Goal: Task Accomplishment & Management: Use online tool/utility

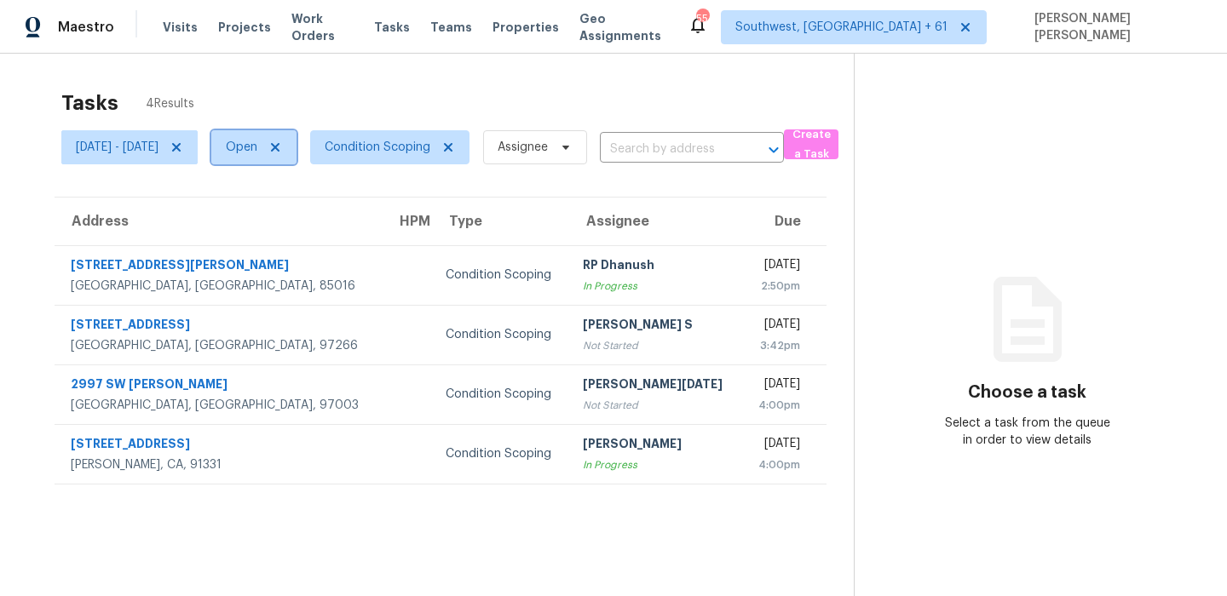
click at [257, 155] on span "Open" at bounding box center [242, 147] width 32 height 17
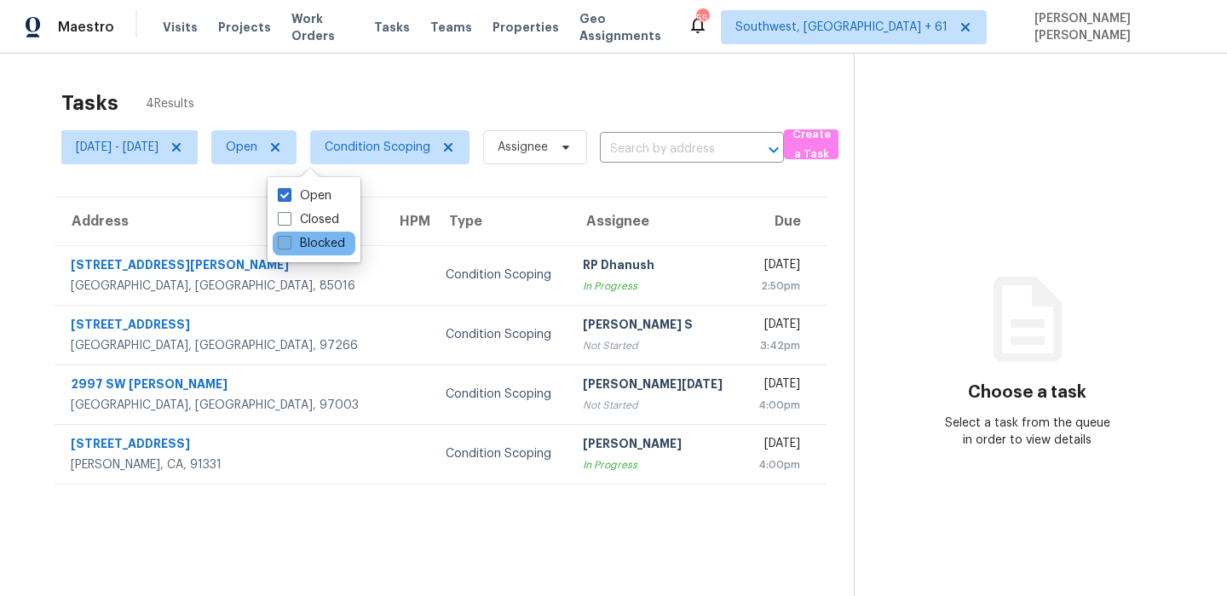
click at [295, 239] on label "Blocked" at bounding box center [311, 243] width 67 height 17
click at [289, 239] on input "Blocked" at bounding box center [283, 240] width 11 height 11
checkbox input "true"
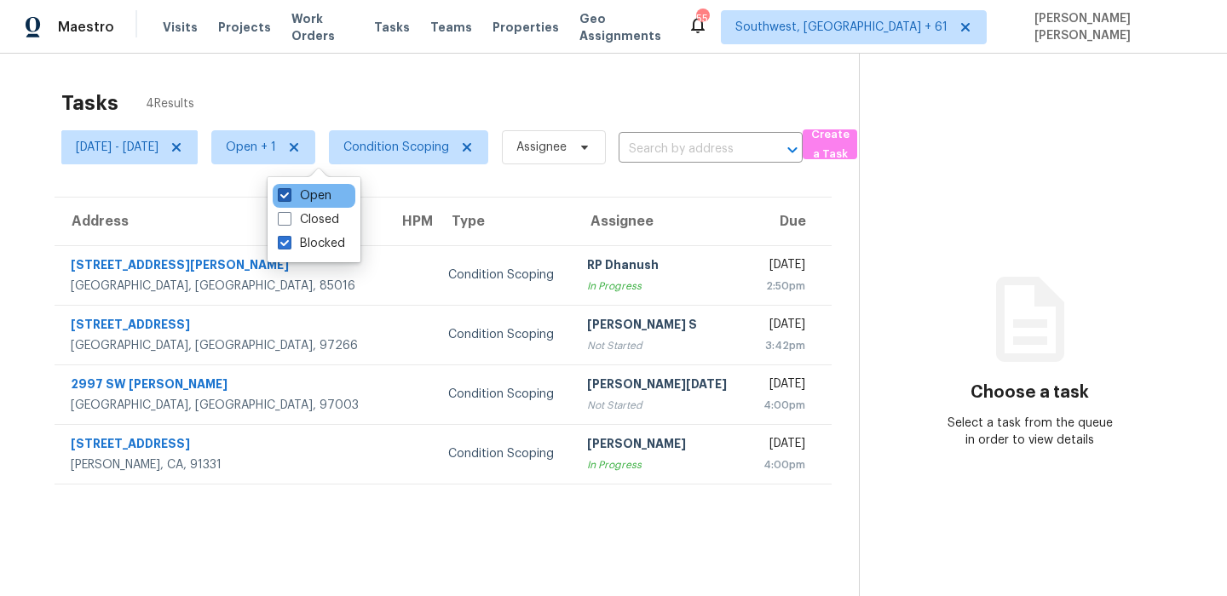
click at [308, 199] on label "Open" at bounding box center [305, 195] width 54 height 17
click at [289, 199] on input "Open" at bounding box center [283, 192] width 11 height 11
checkbox input "false"
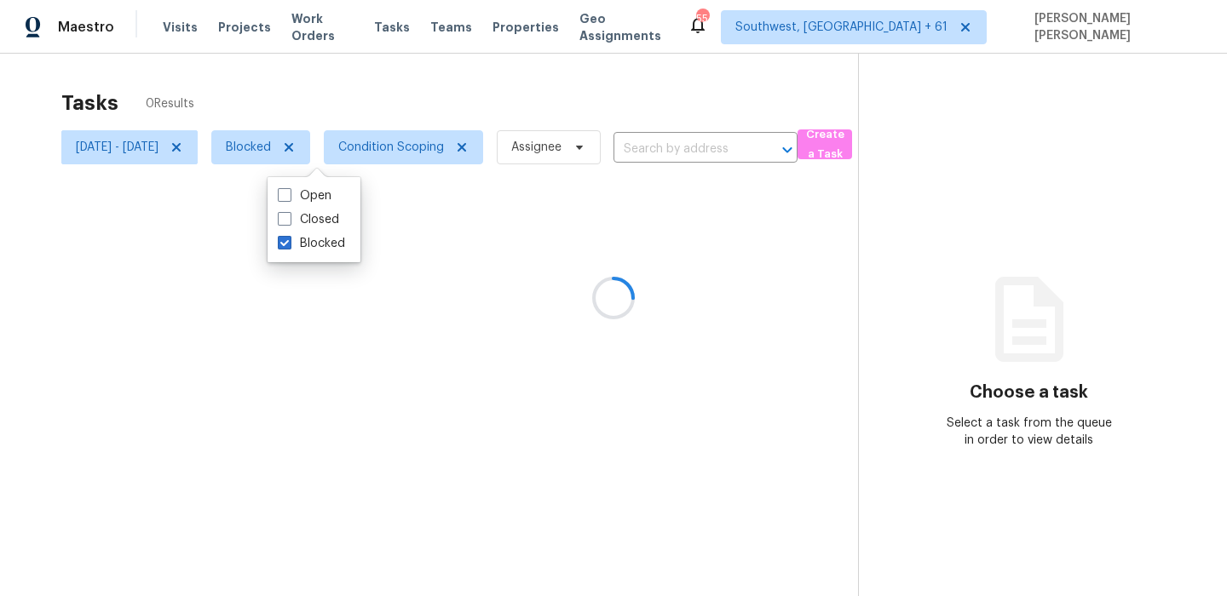
click at [374, 119] on div at bounding box center [613, 298] width 1227 height 596
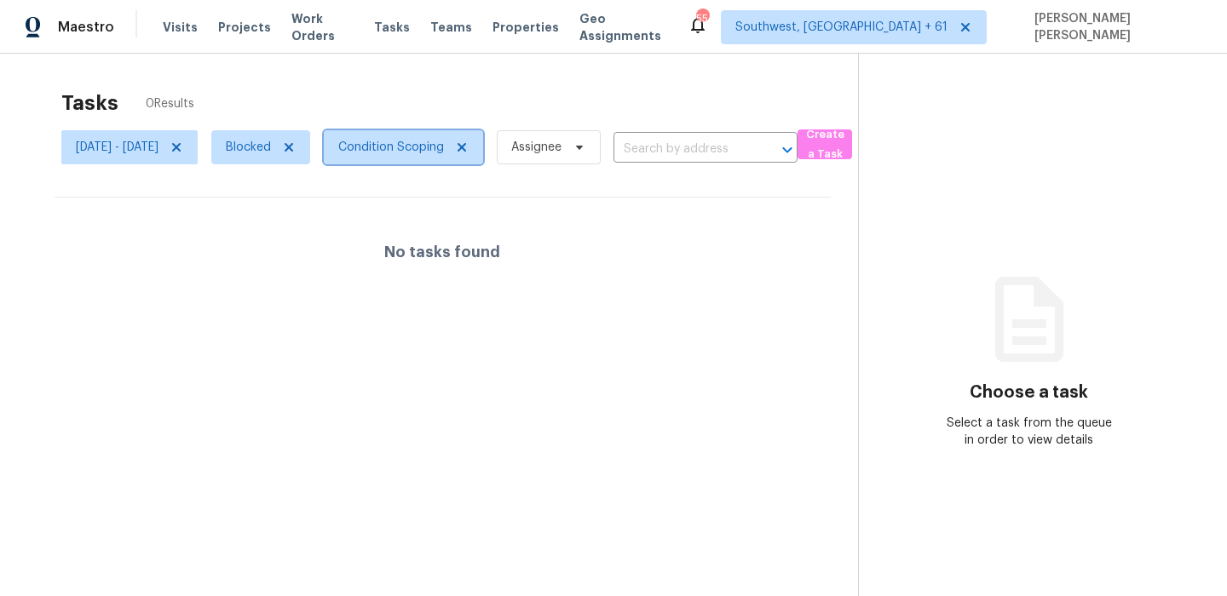
click at [427, 163] on span "Condition Scoping" at bounding box center [403, 147] width 159 height 34
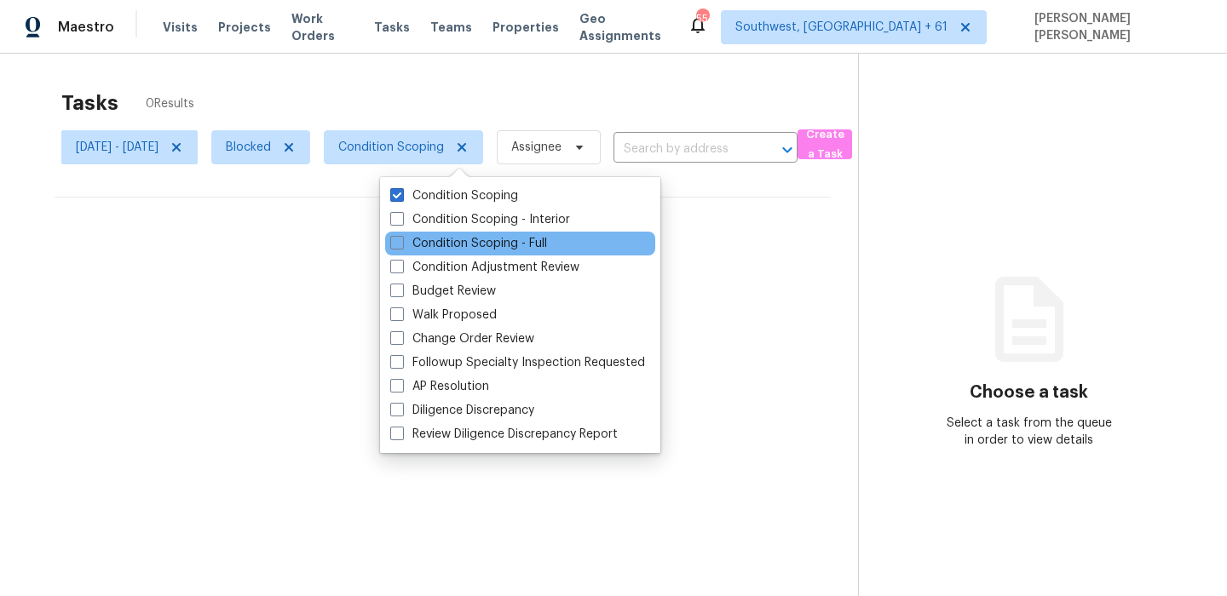
click at [429, 232] on div "Condition Scoping - Full" at bounding box center [520, 244] width 270 height 24
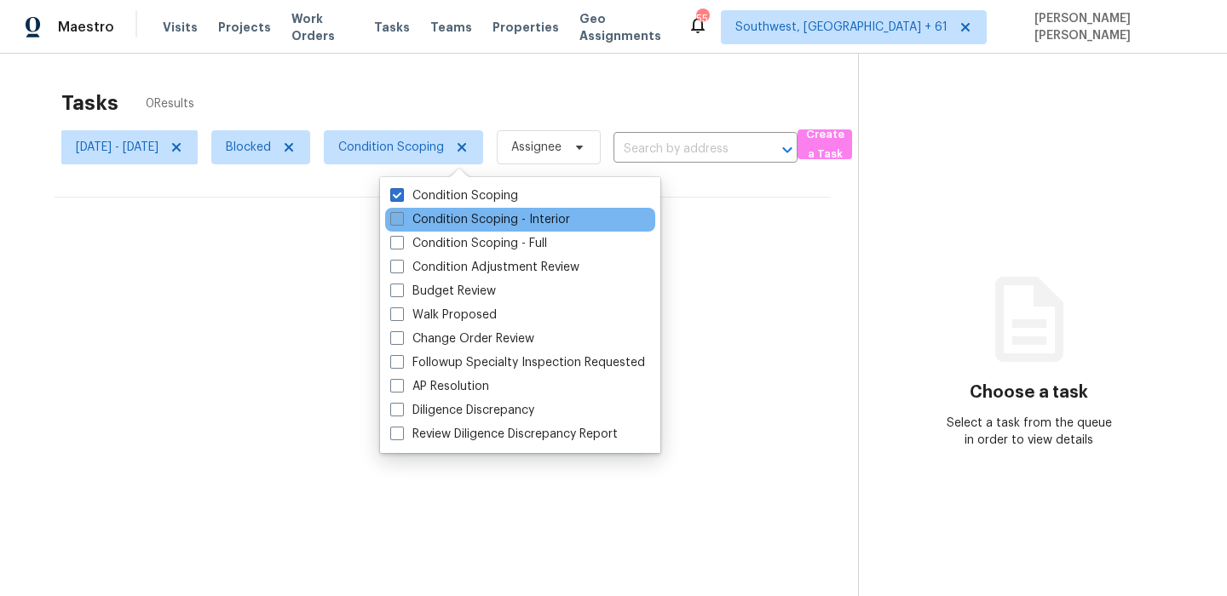
click at [441, 222] on label "Condition Scoping - Interior" at bounding box center [480, 219] width 180 height 17
click at [401, 222] on input "Condition Scoping - Interior" at bounding box center [395, 216] width 11 height 11
checkbox input "true"
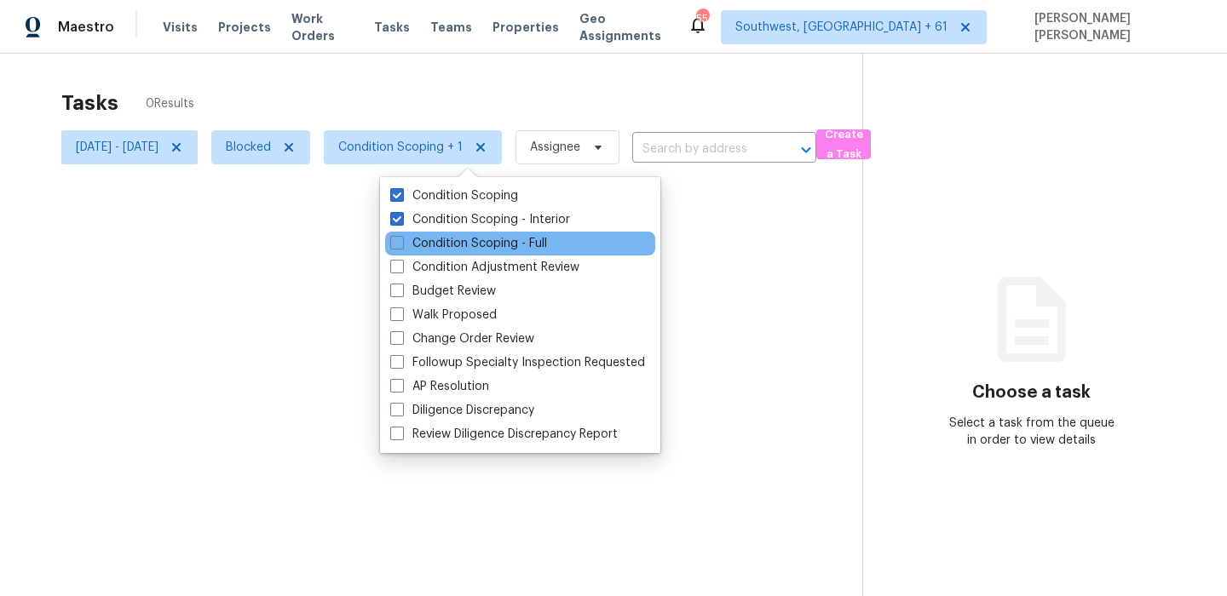
click at [437, 234] on div "Condition Scoping - Full" at bounding box center [520, 244] width 270 height 24
click at [426, 241] on label "Condition Scoping - Full" at bounding box center [468, 243] width 157 height 17
click at [401, 241] on input "Condition Scoping - Full" at bounding box center [395, 240] width 11 height 11
checkbox input "true"
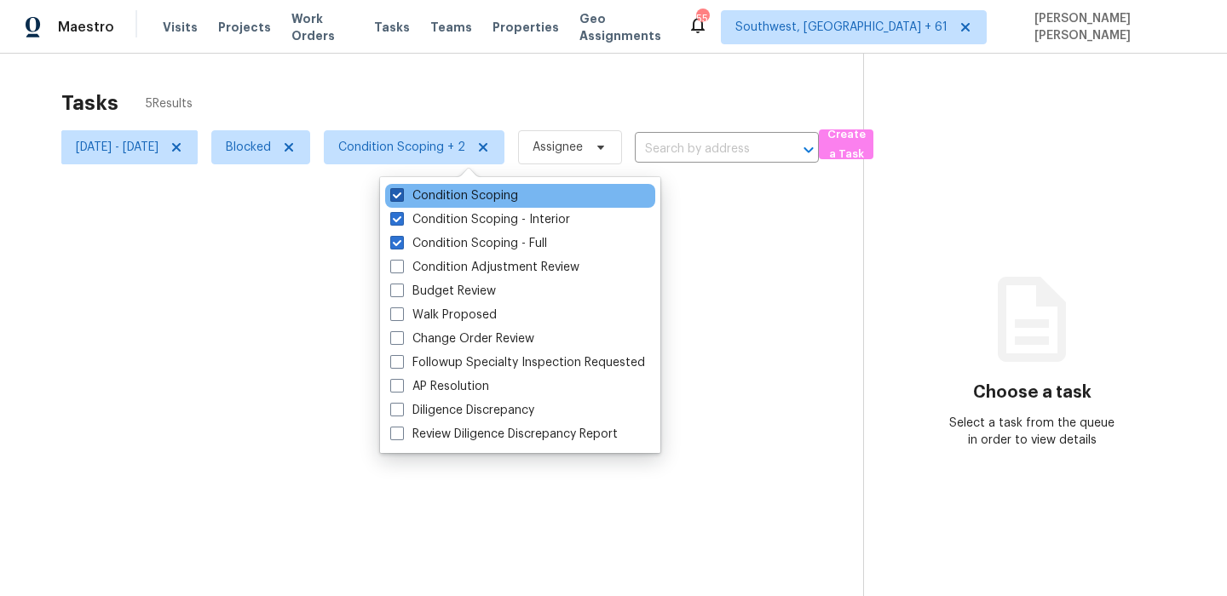
click at [439, 192] on label "Condition Scoping" at bounding box center [454, 195] width 128 height 17
click at [401, 192] on input "Condition Scoping" at bounding box center [395, 192] width 11 height 11
checkbox input "false"
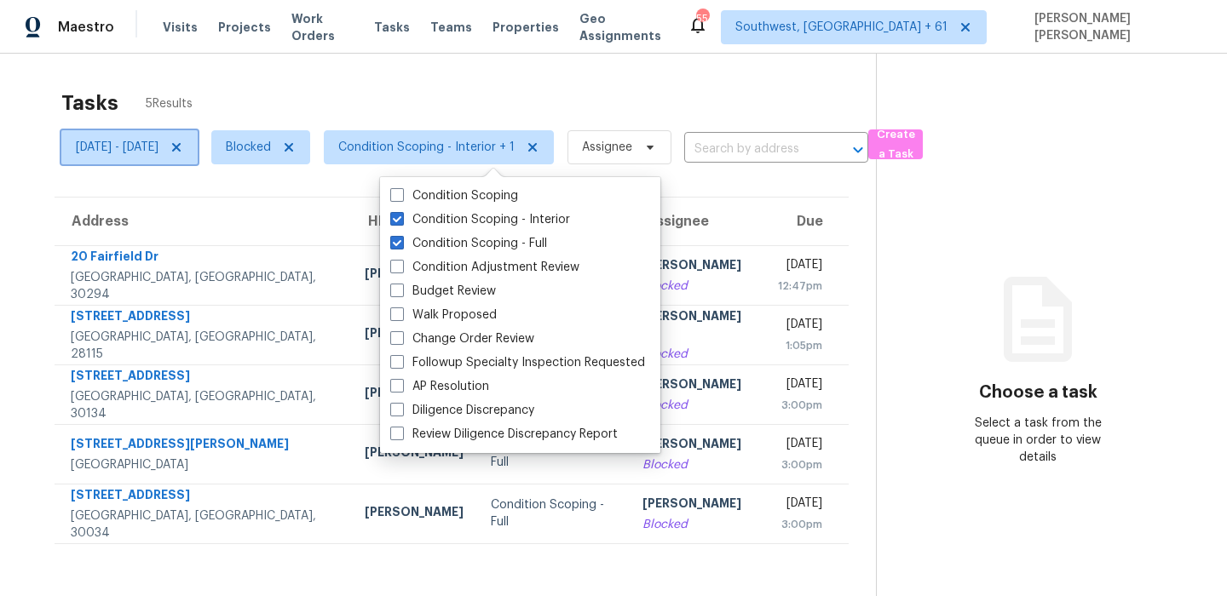
click at [181, 146] on icon at bounding box center [176, 147] width 9 height 9
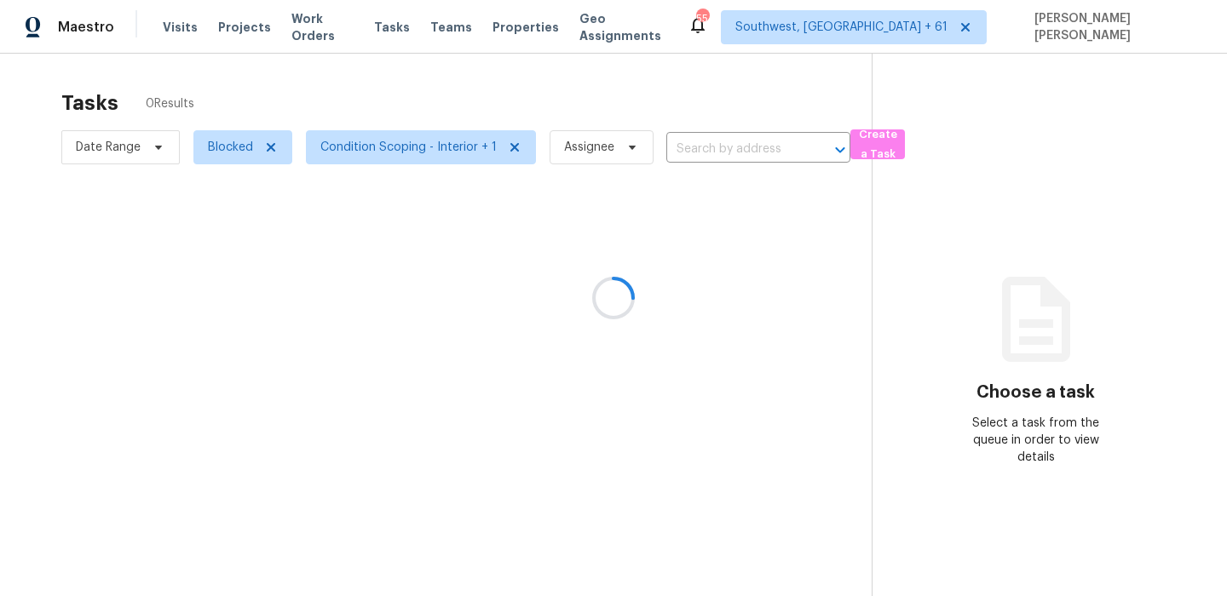
click at [320, 103] on div at bounding box center [613, 298] width 1227 height 596
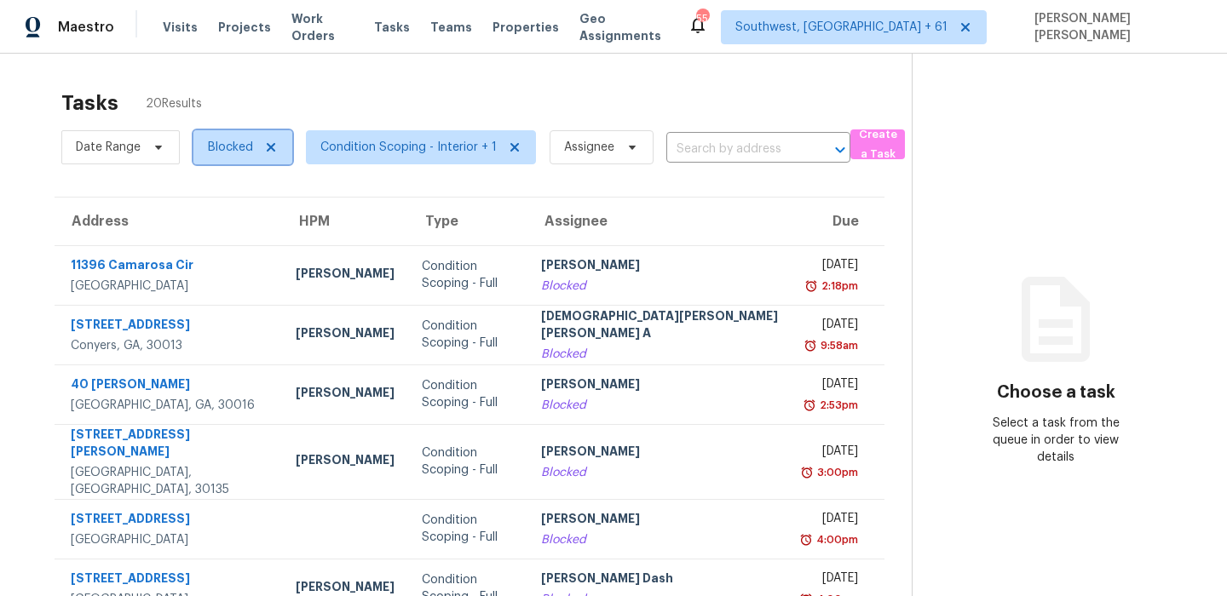
click at [228, 164] on span "Blocked" at bounding box center [242, 147] width 99 height 34
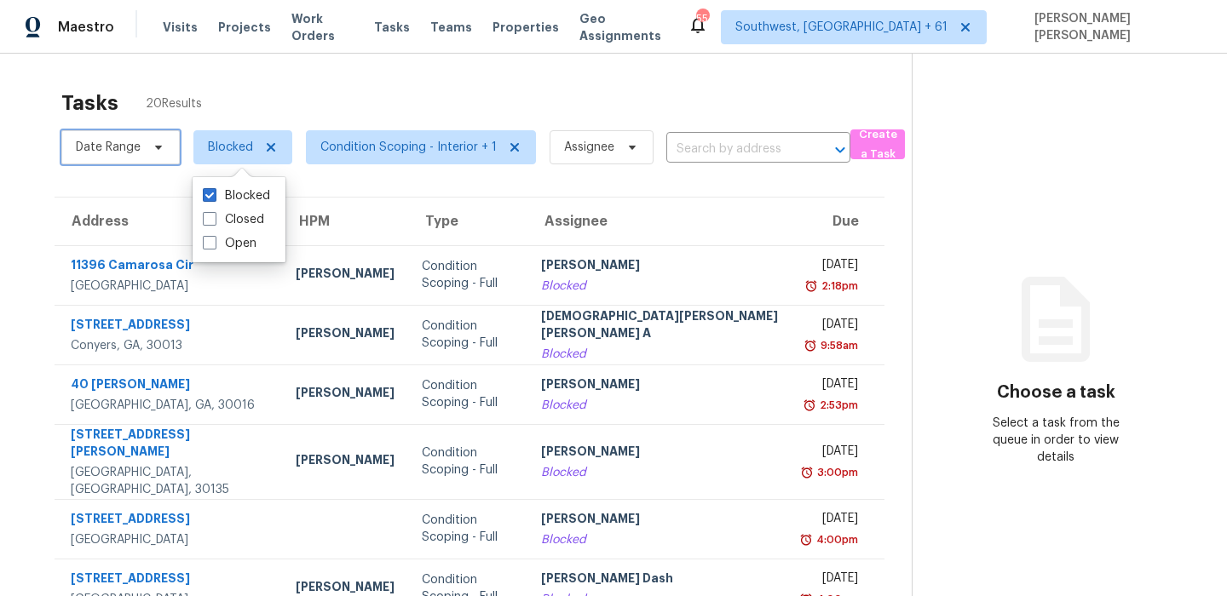
click at [114, 149] on span "Date Range" at bounding box center [108, 147] width 65 height 17
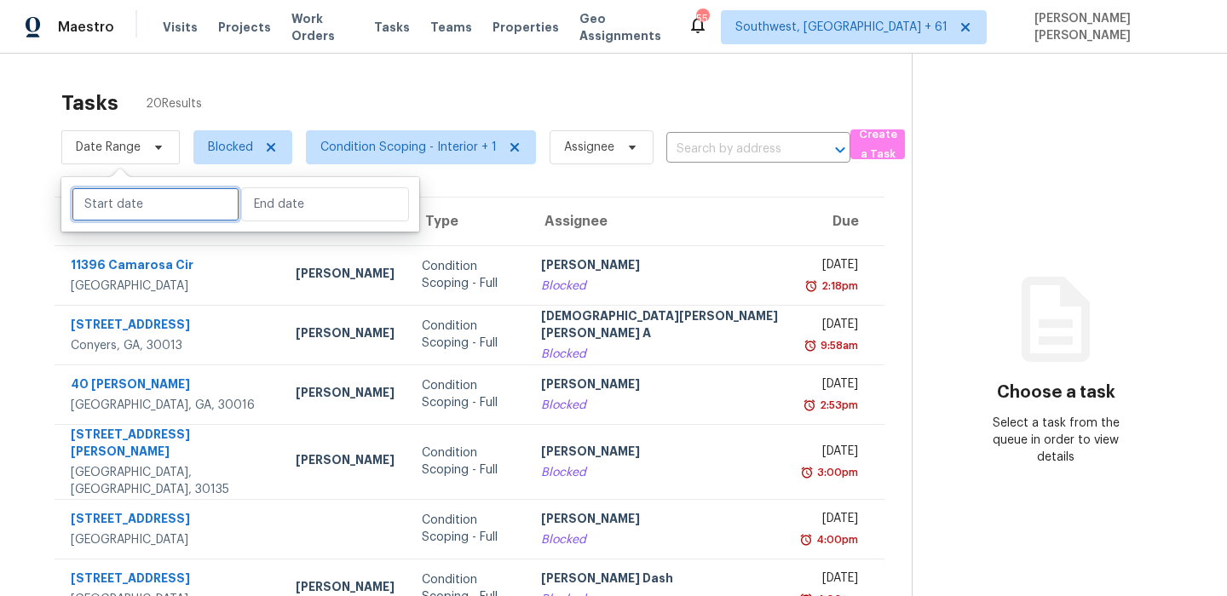
click at [126, 197] on input "text" at bounding box center [156, 204] width 168 height 34
select select "8"
select select "2025"
select select "9"
select select "2025"
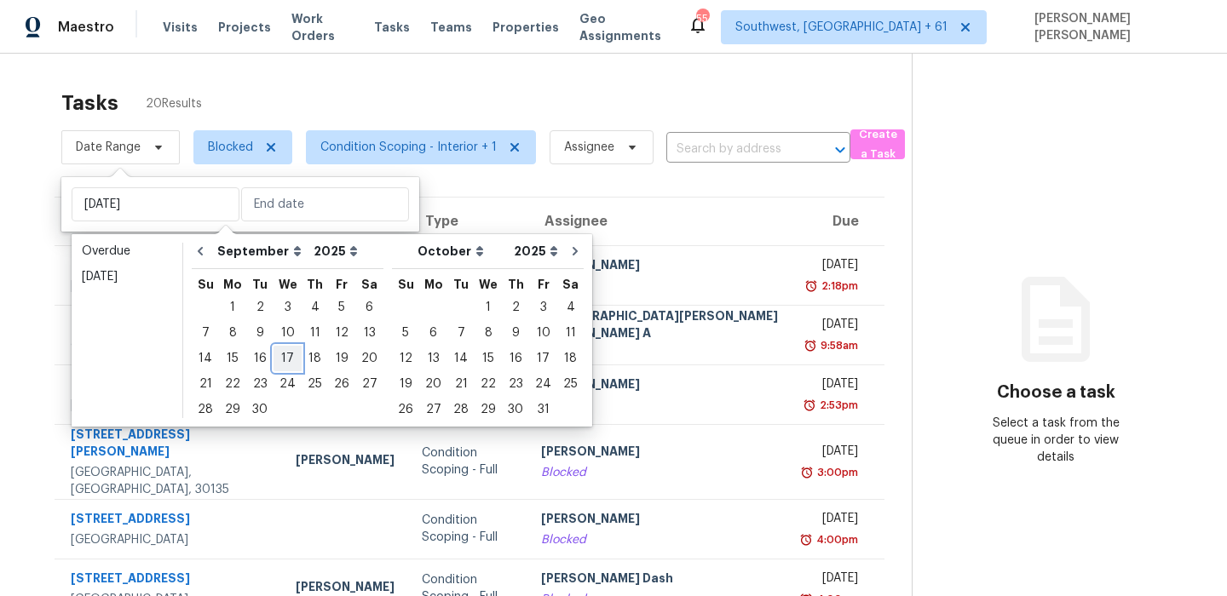
click at [279, 349] on div "17" at bounding box center [288, 359] width 28 height 24
type input "[DATE]"
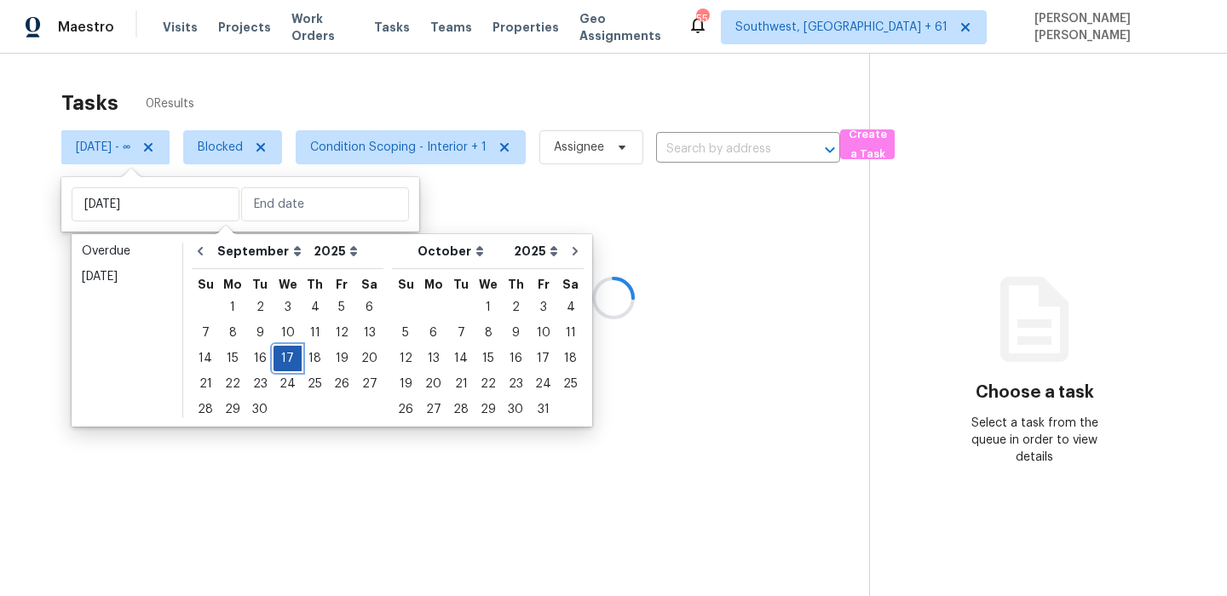
click at [279, 349] on div "17" at bounding box center [288, 359] width 28 height 24
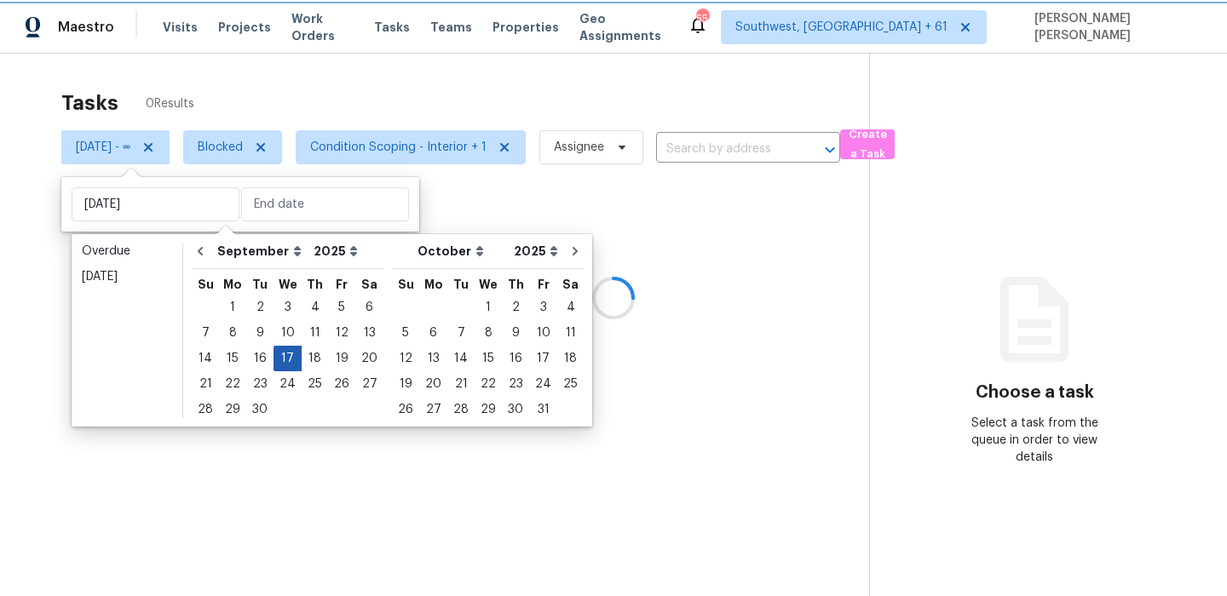
type input "[DATE]"
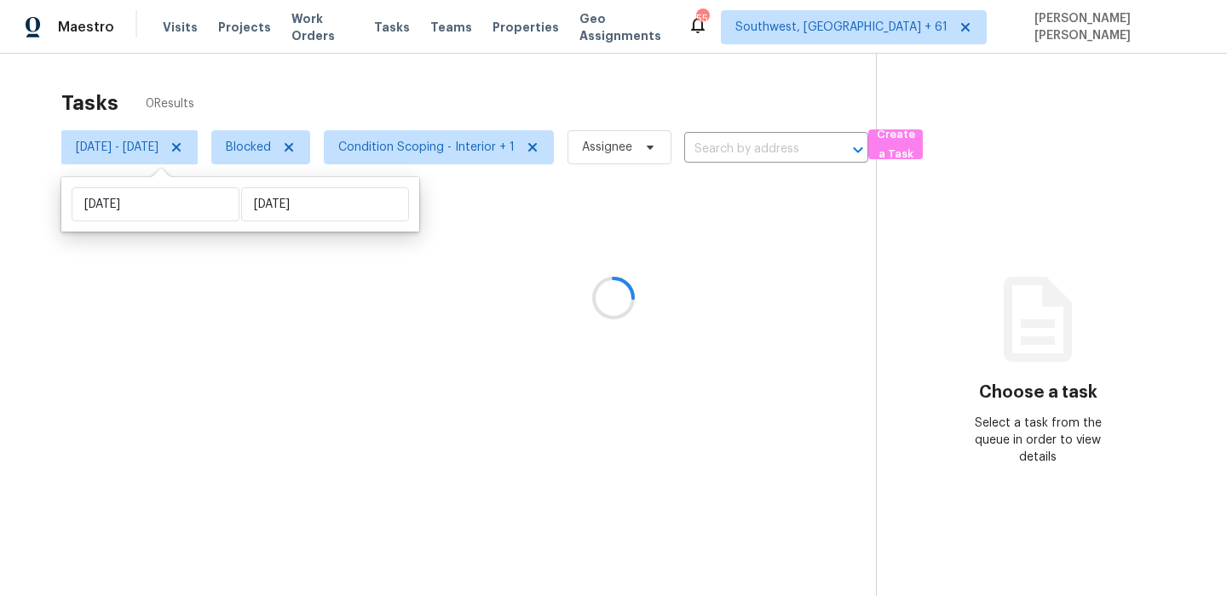
click at [377, 107] on div at bounding box center [613, 298] width 1227 height 596
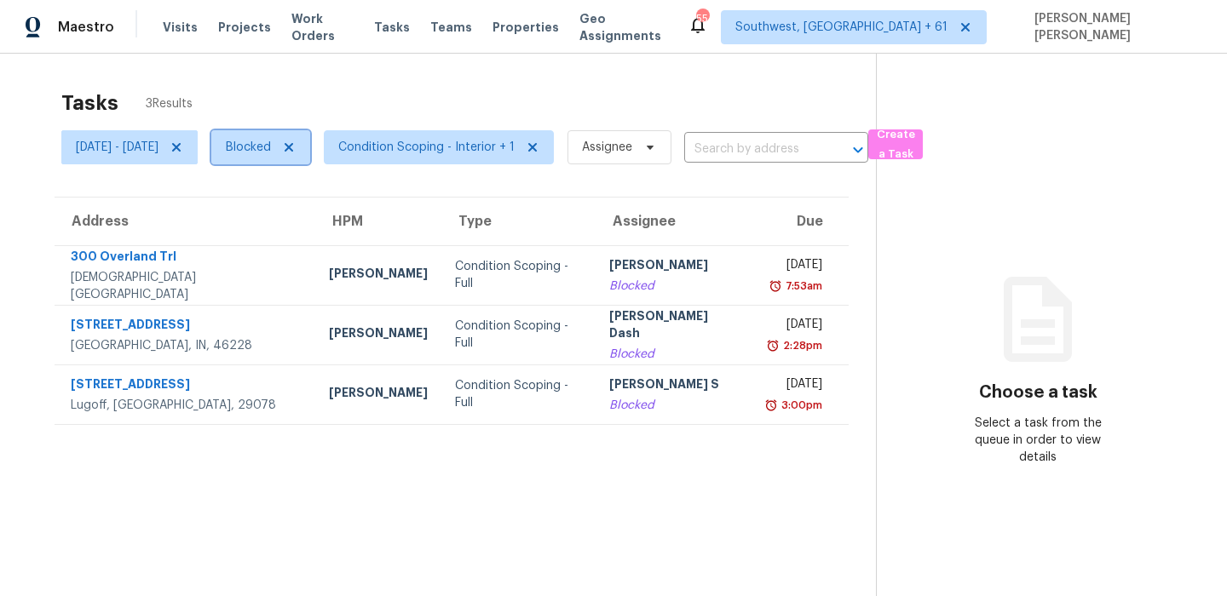
click at [271, 141] on span "Blocked" at bounding box center [248, 147] width 45 height 17
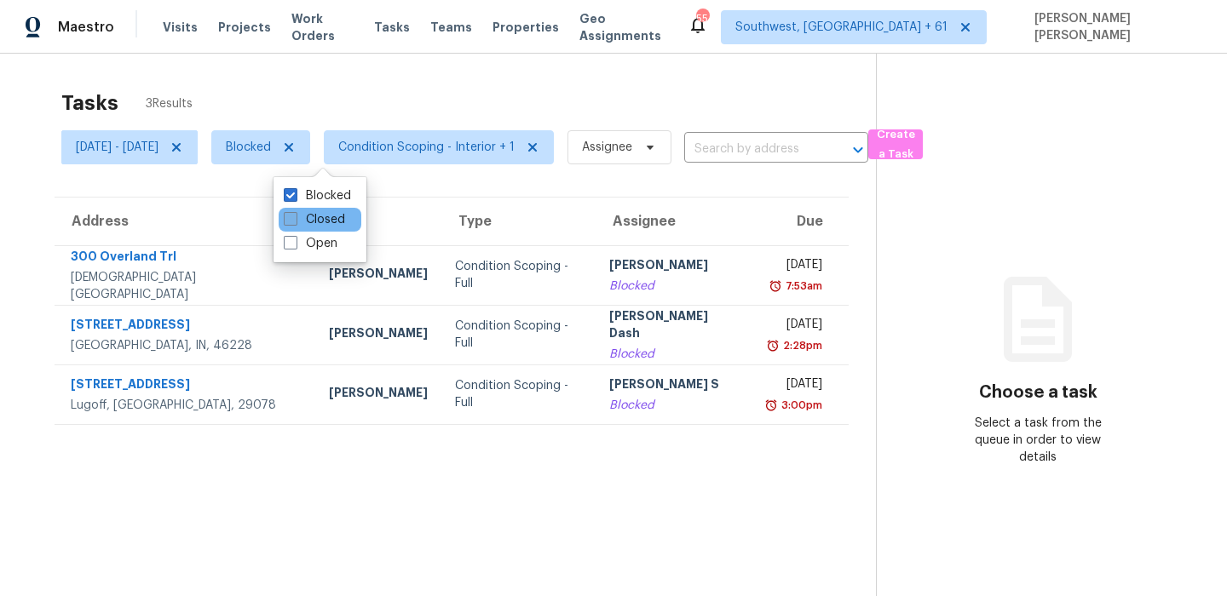
click at [308, 219] on label "Closed" at bounding box center [314, 219] width 61 height 17
click at [295, 219] on input "Closed" at bounding box center [289, 216] width 11 height 11
checkbox input "true"
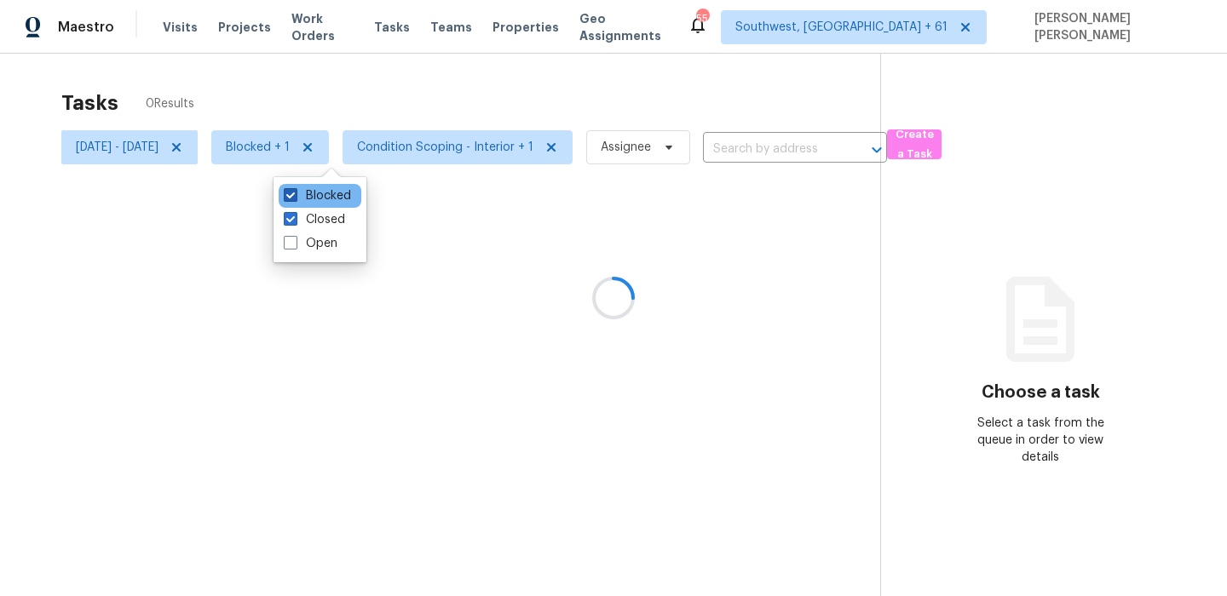
click at [322, 194] on label "Blocked" at bounding box center [317, 195] width 67 height 17
click at [295, 194] on input "Blocked" at bounding box center [289, 192] width 11 height 11
checkbox input "false"
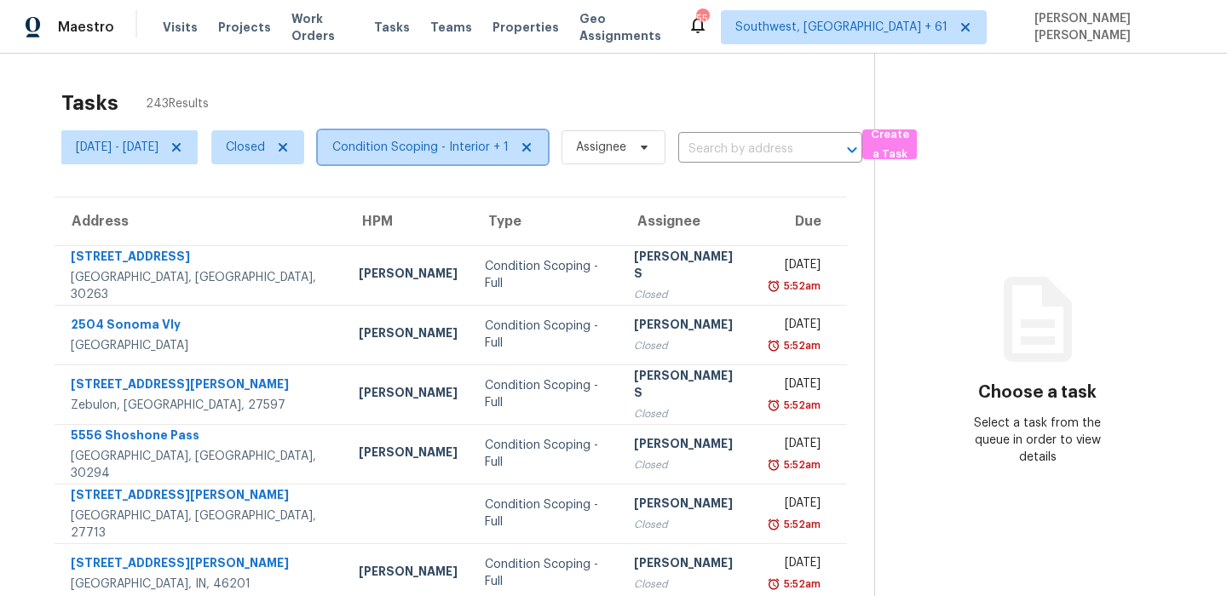
click at [434, 153] on span "Condition Scoping - Interior + 1" at bounding box center [420, 147] width 176 height 17
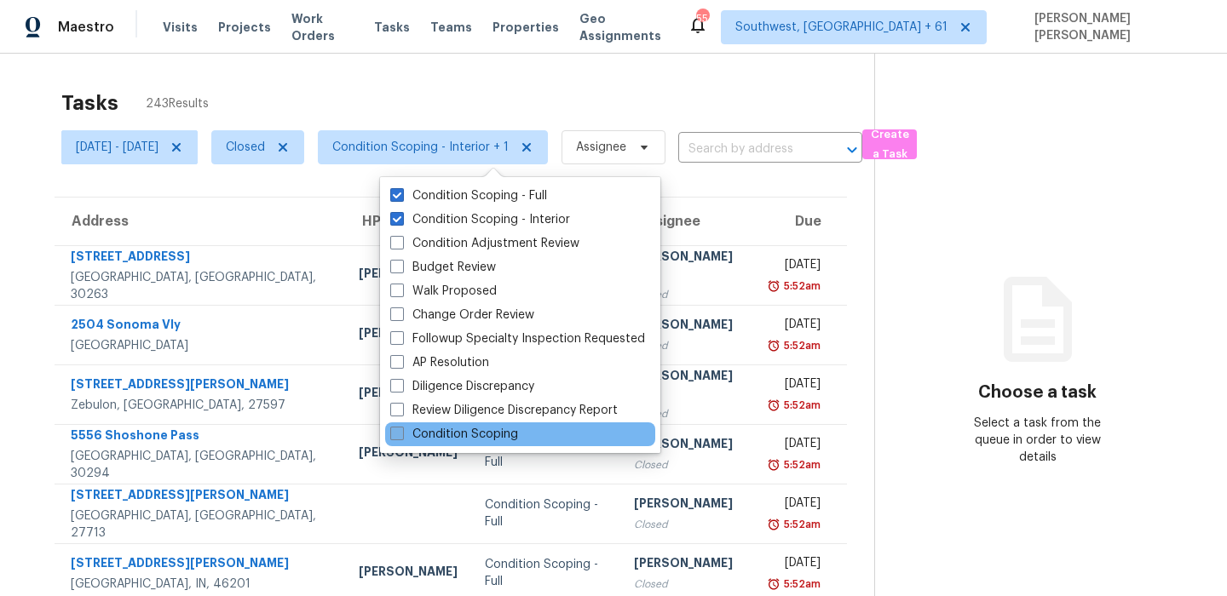
click at [429, 433] on label "Condition Scoping" at bounding box center [454, 434] width 128 height 17
click at [401, 433] on input "Condition Scoping" at bounding box center [395, 431] width 11 height 11
checkbox input "true"
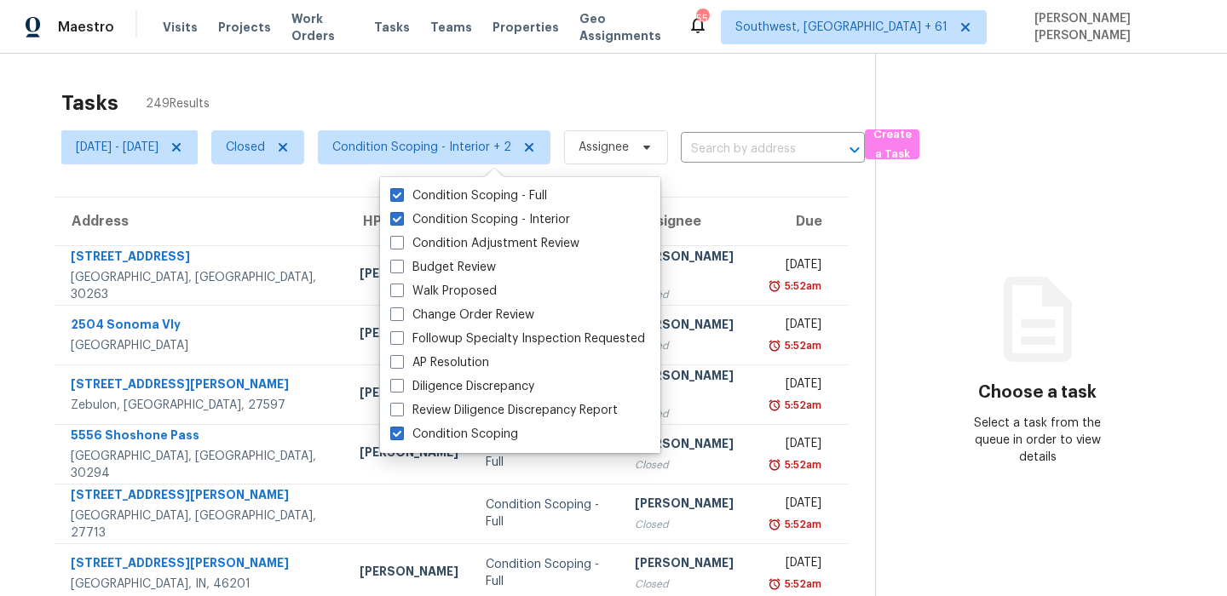
click at [520, 86] on div "Tasks 249 Results" at bounding box center [468, 103] width 814 height 44
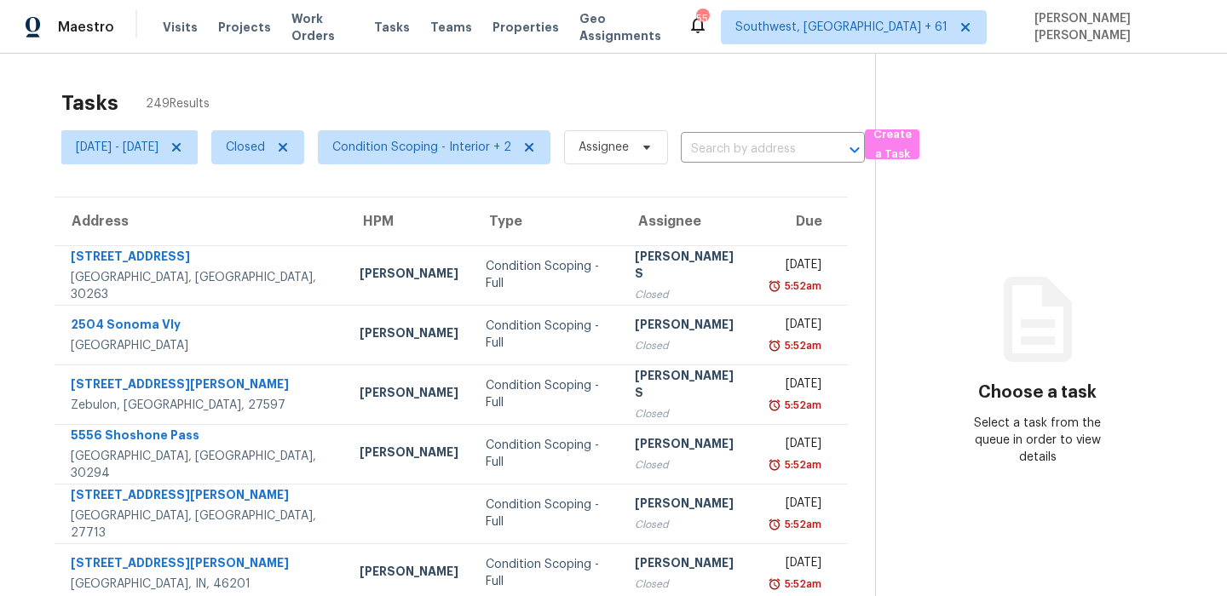
click at [702, 95] on div "Tasks 249 Results" at bounding box center [468, 103] width 814 height 44
click at [158, 150] on span "[DATE] - [DATE]" at bounding box center [117, 147] width 83 height 17
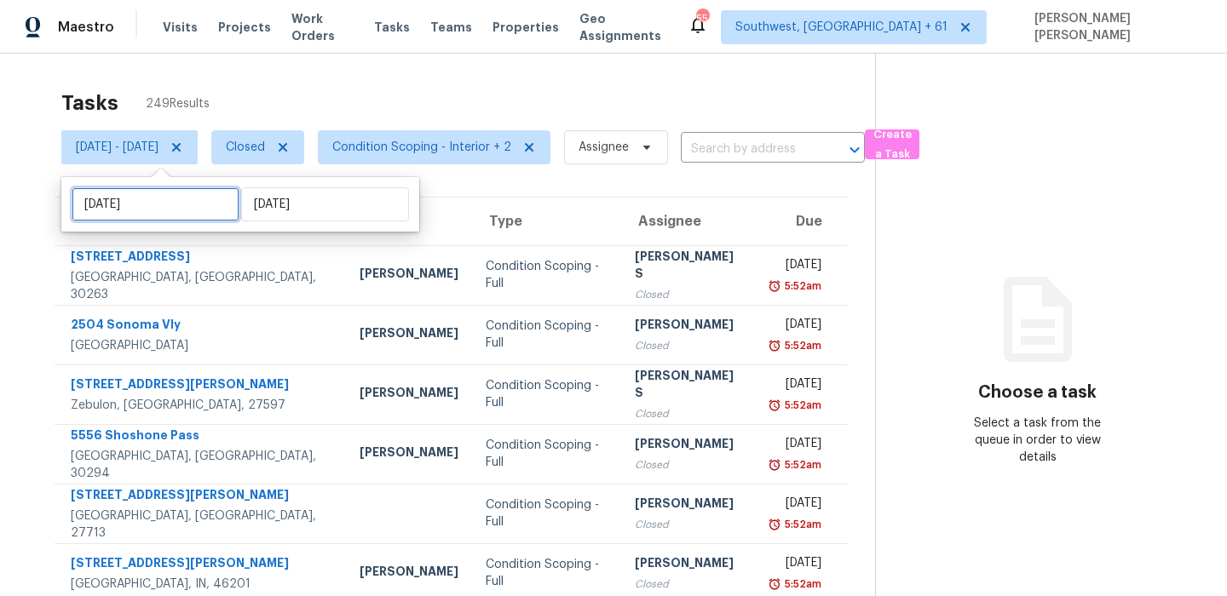
click at [183, 202] on input "[DATE]" at bounding box center [156, 204] width 168 height 34
select select "8"
select select "2025"
select select "9"
select select "2025"
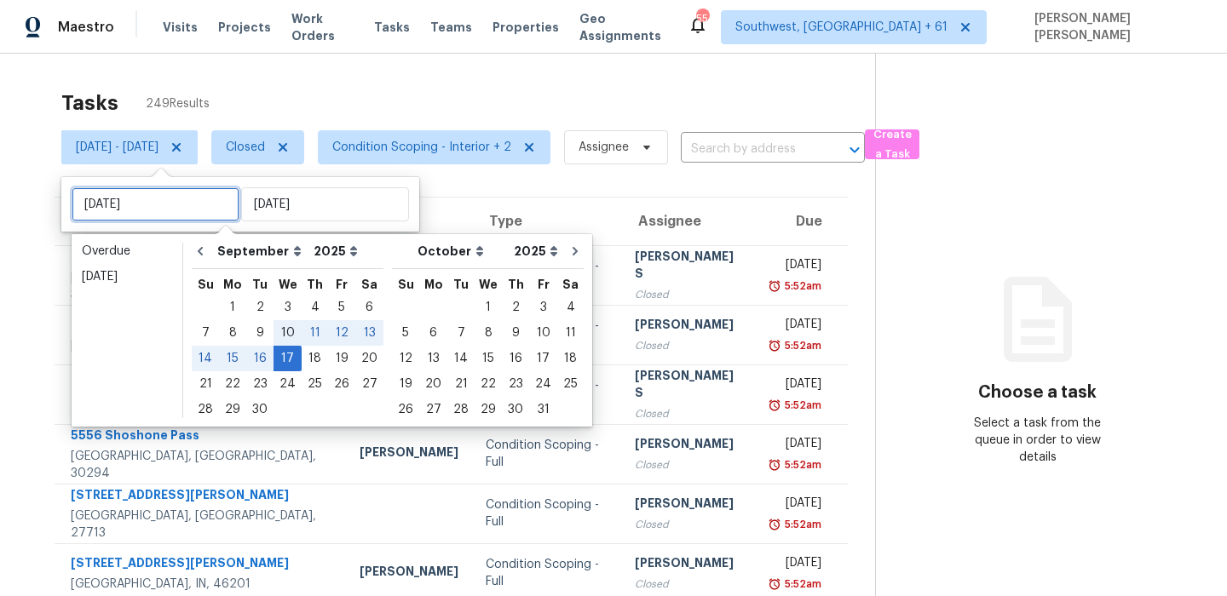
type input "[DATE]"
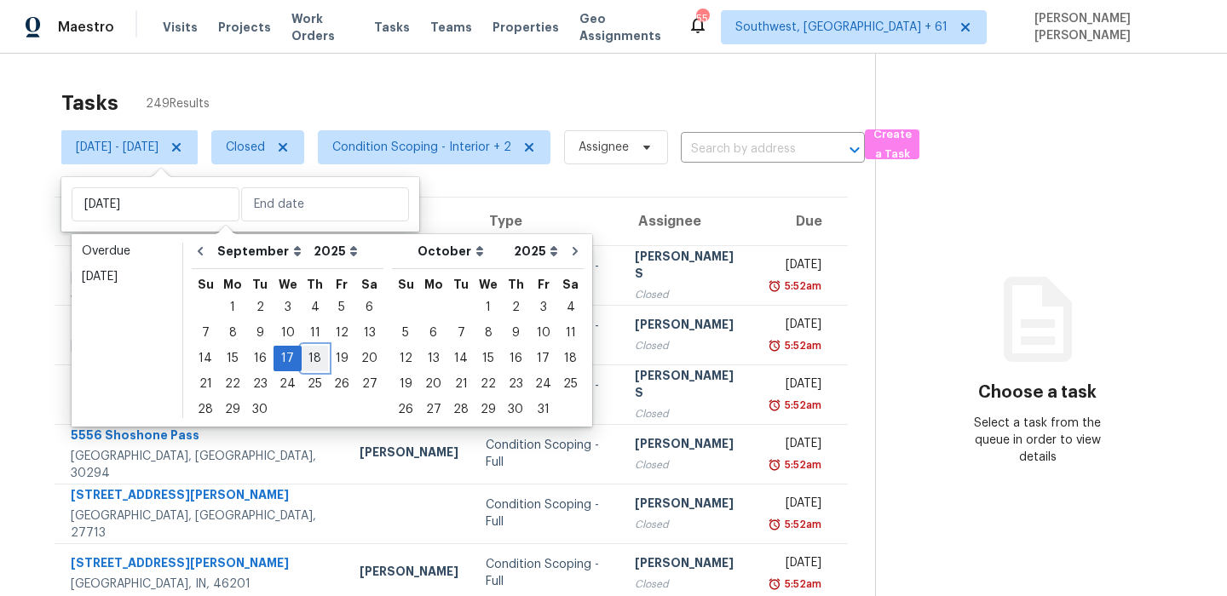
click at [302, 355] on div "18" at bounding box center [315, 359] width 26 height 24
type input "[DATE]"
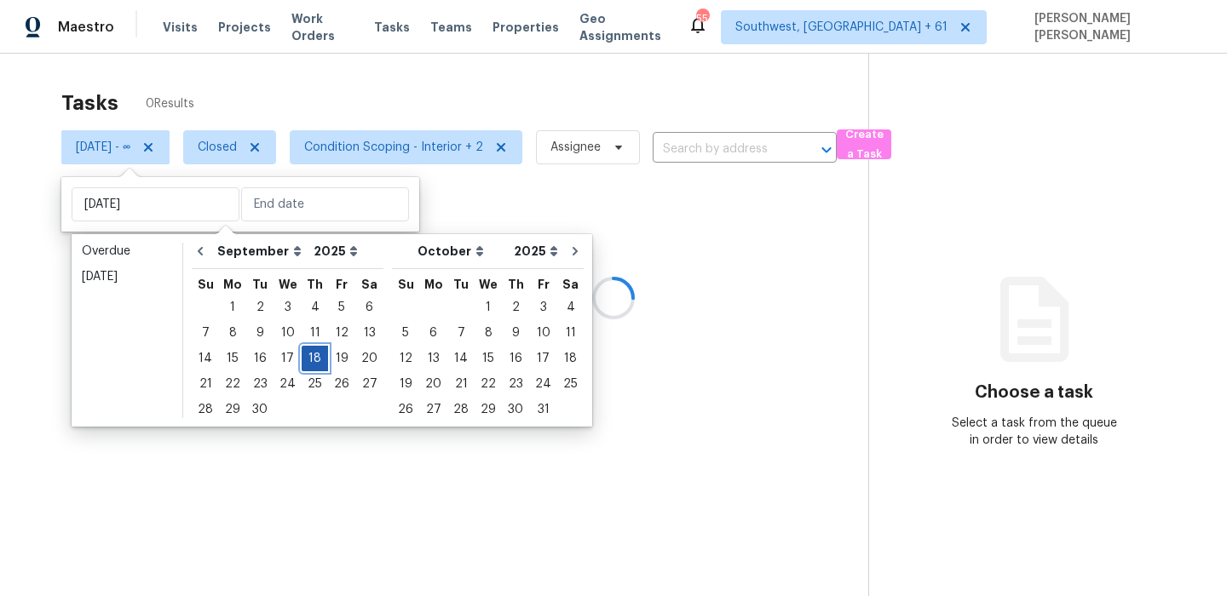
click at [302, 355] on div "18" at bounding box center [315, 359] width 26 height 24
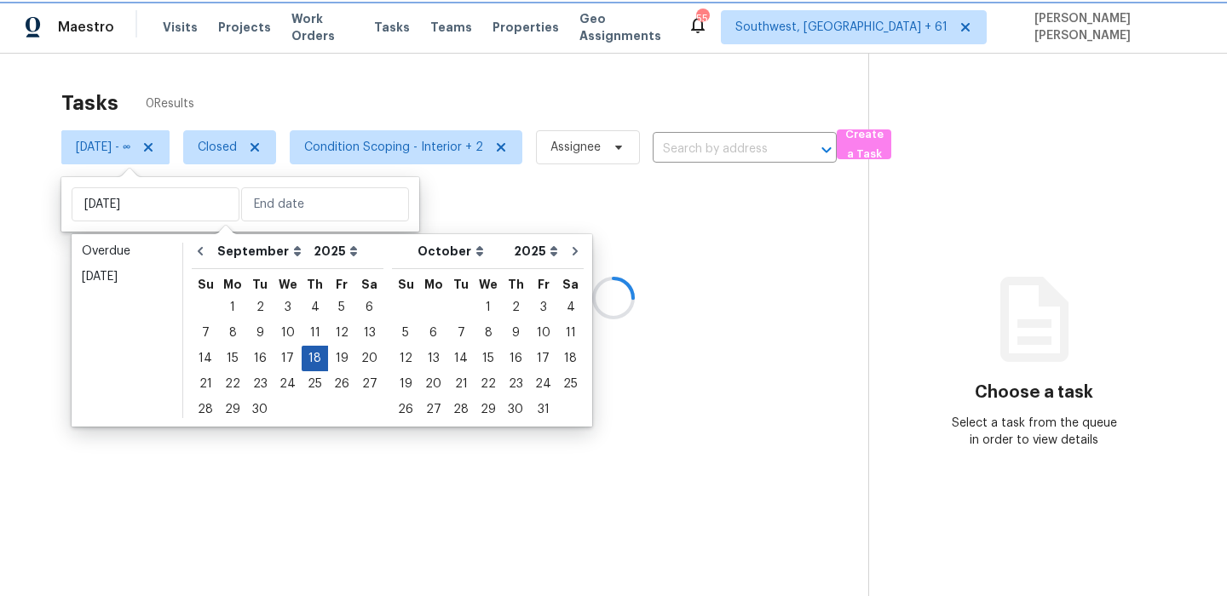
type input "[DATE]"
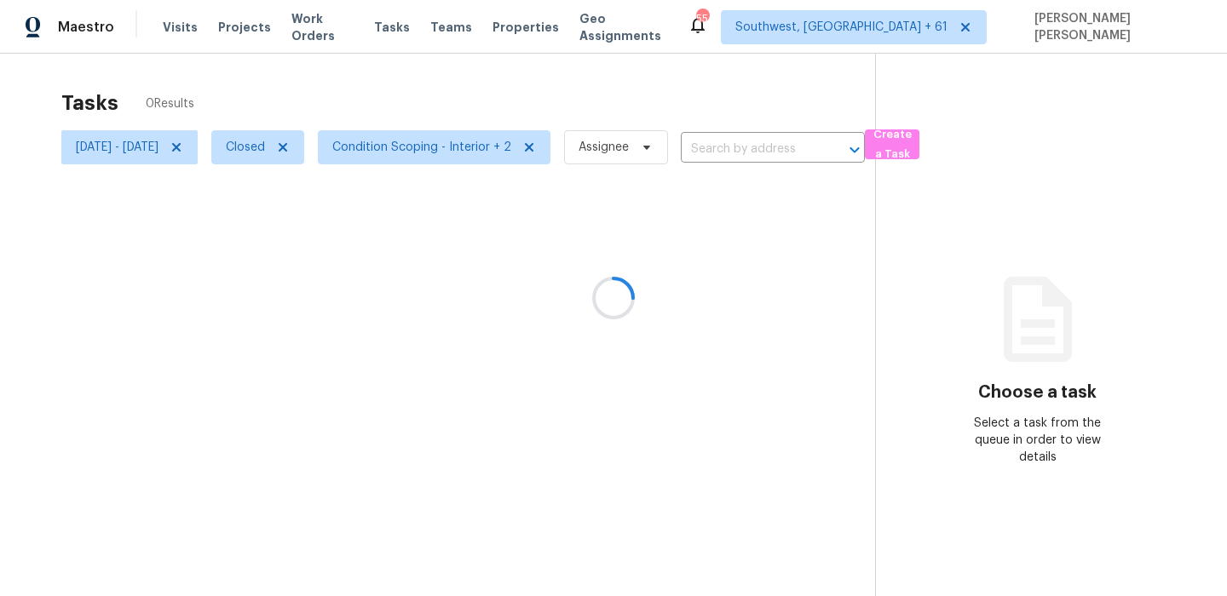
click at [458, 80] on div at bounding box center [613, 298] width 1227 height 596
click at [293, 155] on div at bounding box center [613, 298] width 1227 height 596
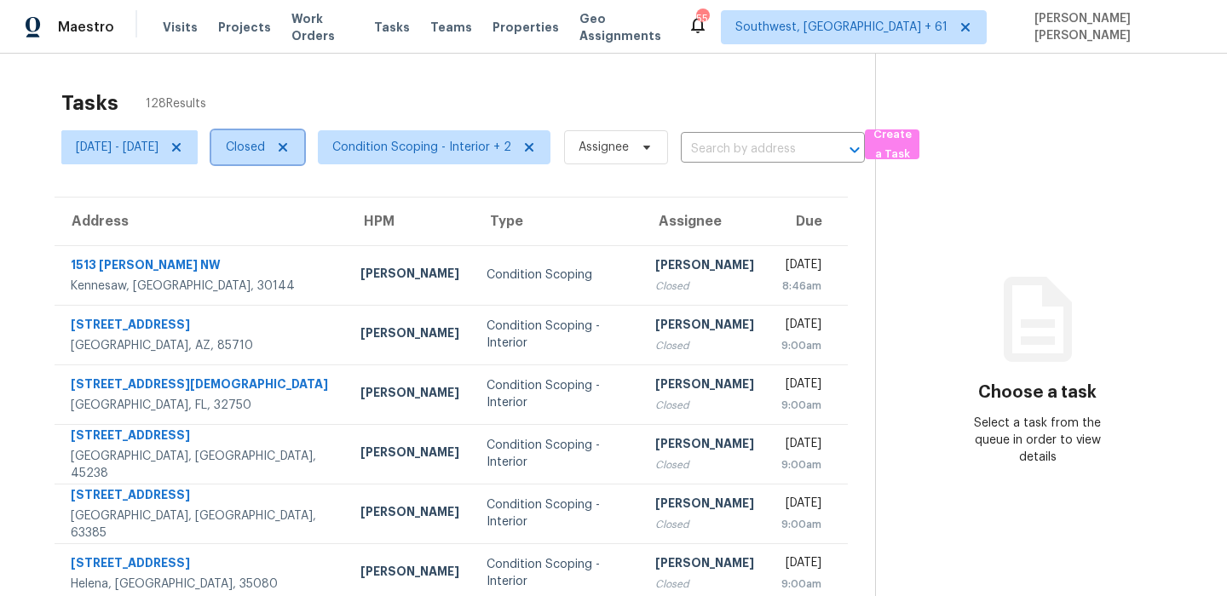
click at [265, 155] on span "Closed" at bounding box center [245, 147] width 39 height 17
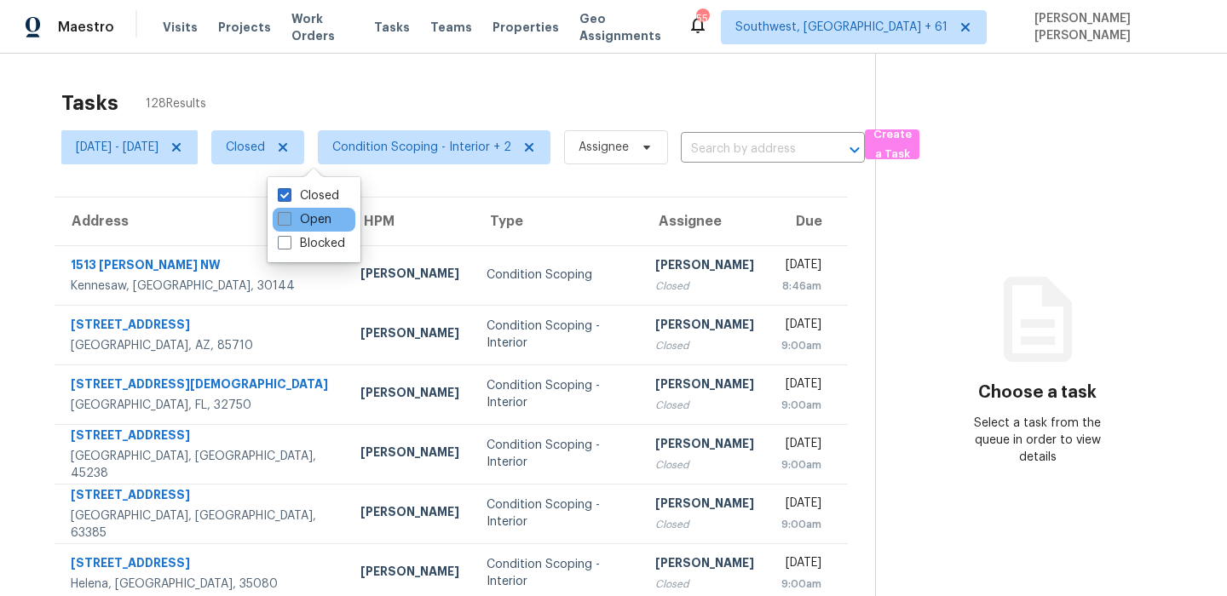
click at [297, 226] on label "Open" at bounding box center [305, 219] width 54 height 17
click at [289, 222] on input "Open" at bounding box center [283, 216] width 11 height 11
checkbox input "true"
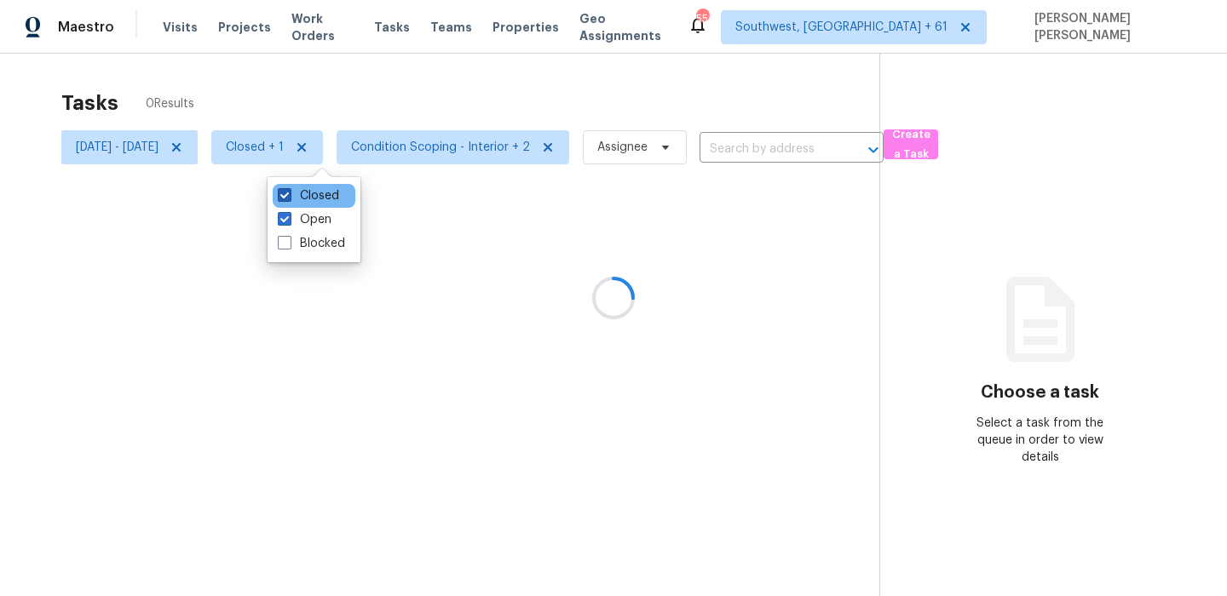
click at [320, 193] on label "Closed" at bounding box center [308, 195] width 61 height 17
click at [289, 193] on input "Closed" at bounding box center [283, 192] width 11 height 11
checkbox input "false"
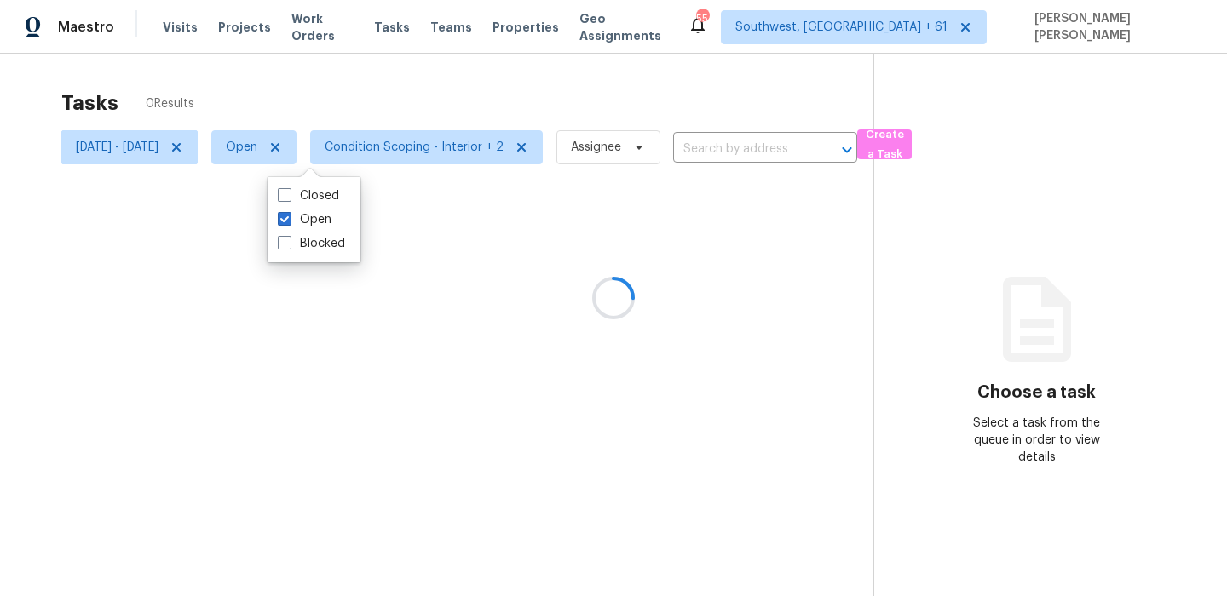
click at [382, 100] on div at bounding box center [613, 298] width 1227 height 596
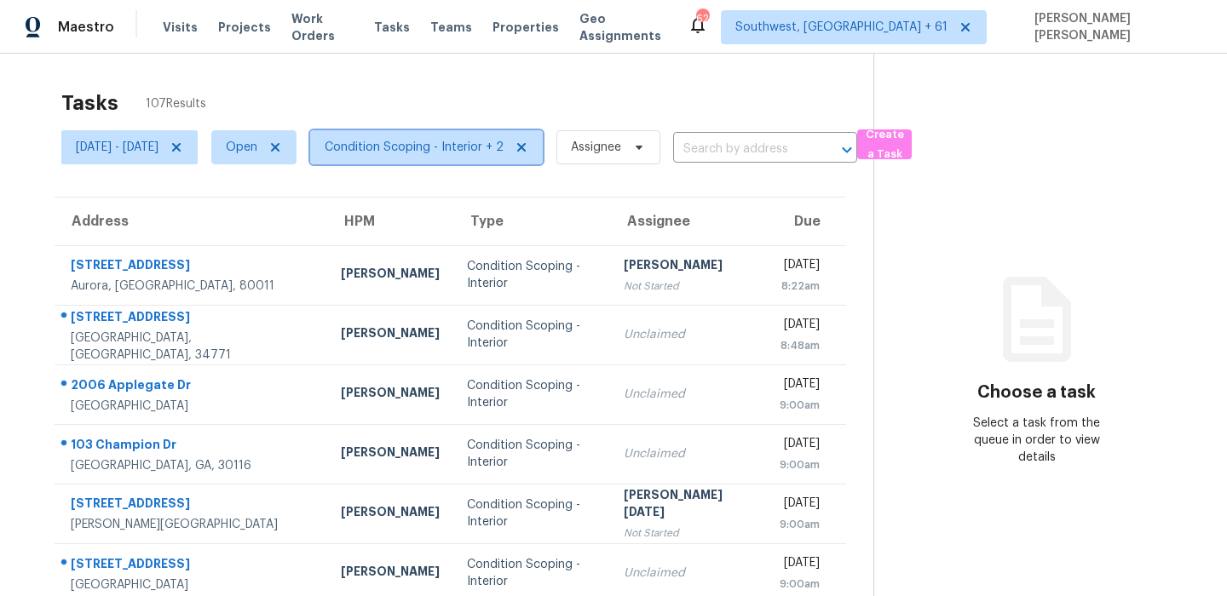
click at [455, 136] on span "Condition Scoping - Interior + 2" at bounding box center [426, 147] width 233 height 34
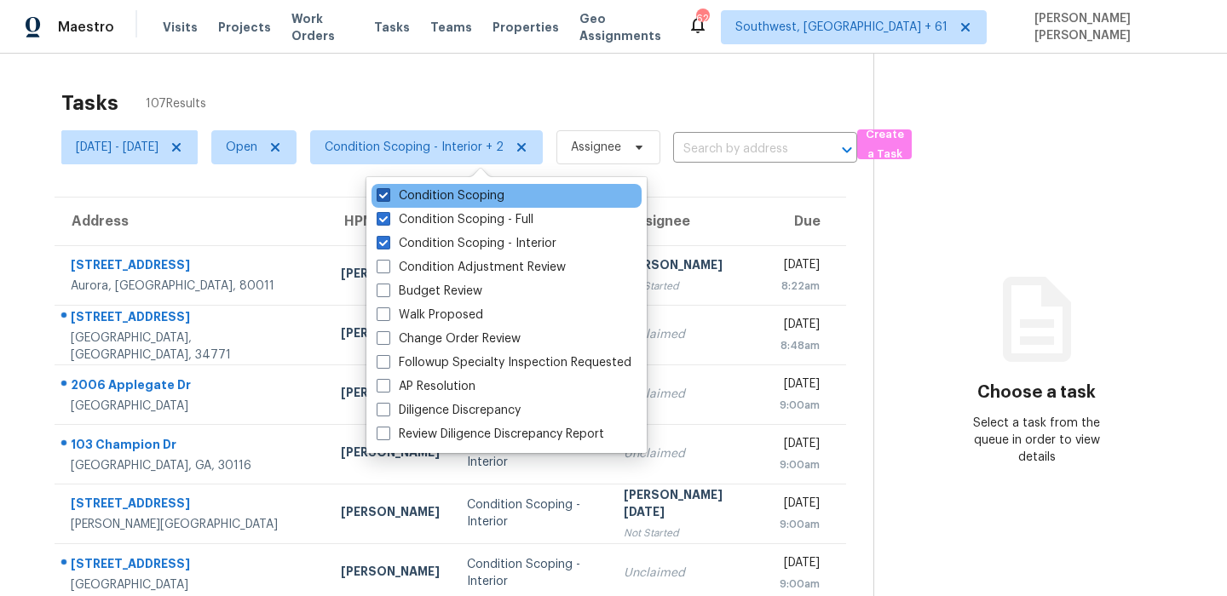
click at [477, 193] on label "Condition Scoping" at bounding box center [441, 195] width 128 height 17
click at [388, 193] on input "Condition Scoping" at bounding box center [382, 192] width 11 height 11
checkbox input "false"
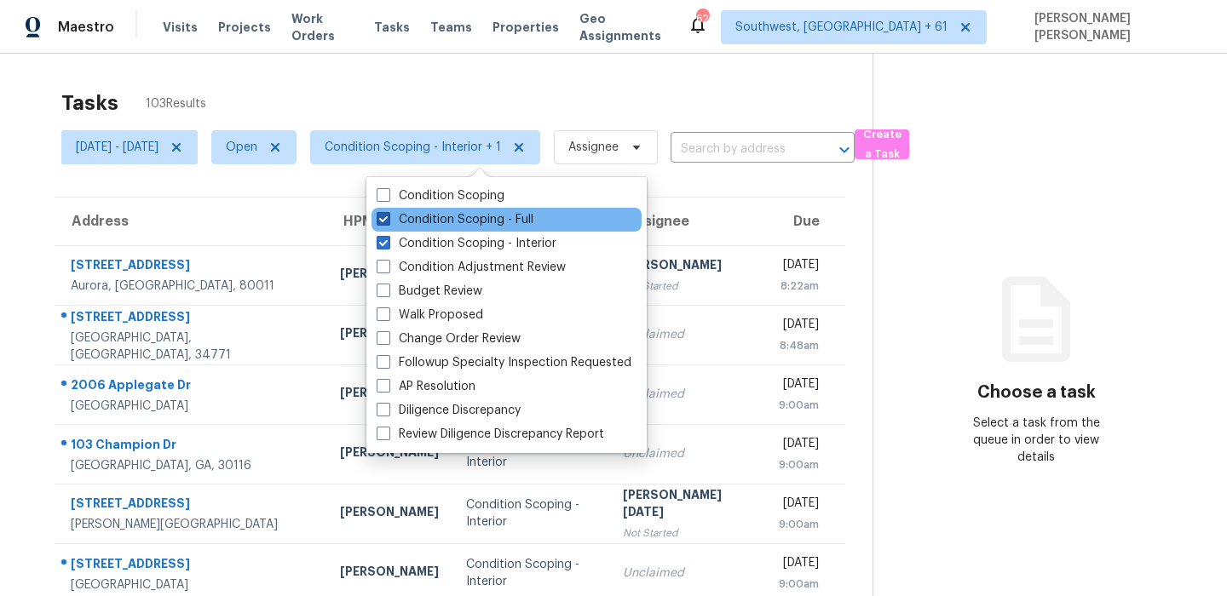
click at [463, 225] on label "Condition Scoping - Full" at bounding box center [455, 219] width 157 height 17
click at [388, 222] on input "Condition Scoping - Full" at bounding box center [382, 216] width 11 height 11
checkbox input "false"
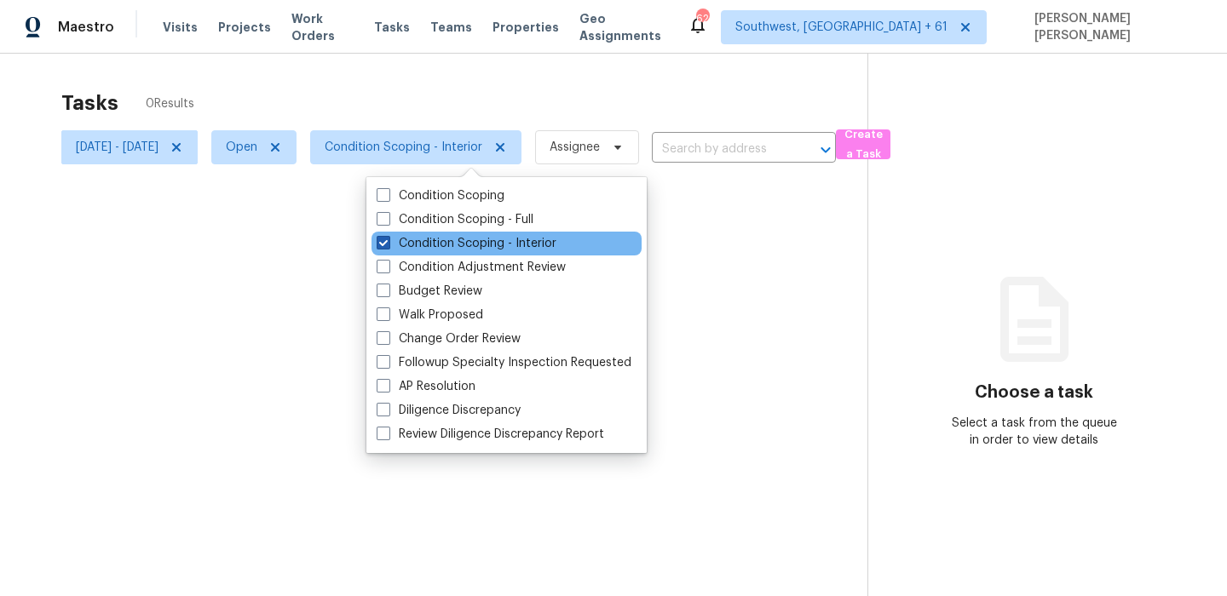
click at [458, 240] on label "Condition Scoping - Interior" at bounding box center [467, 243] width 180 height 17
click at [388, 240] on input "Condition Scoping - Interior" at bounding box center [382, 240] width 11 height 11
checkbox input "false"
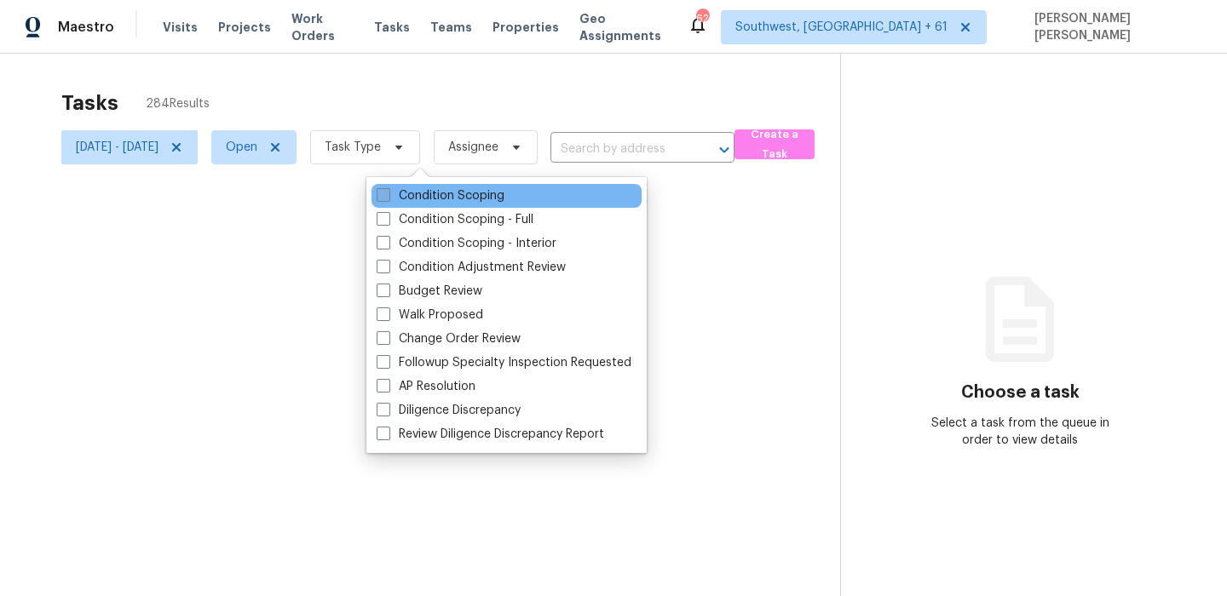
click at [470, 193] on label "Condition Scoping" at bounding box center [441, 195] width 128 height 17
click at [388, 193] on input "Condition Scoping" at bounding box center [382, 192] width 11 height 11
checkbox input "true"
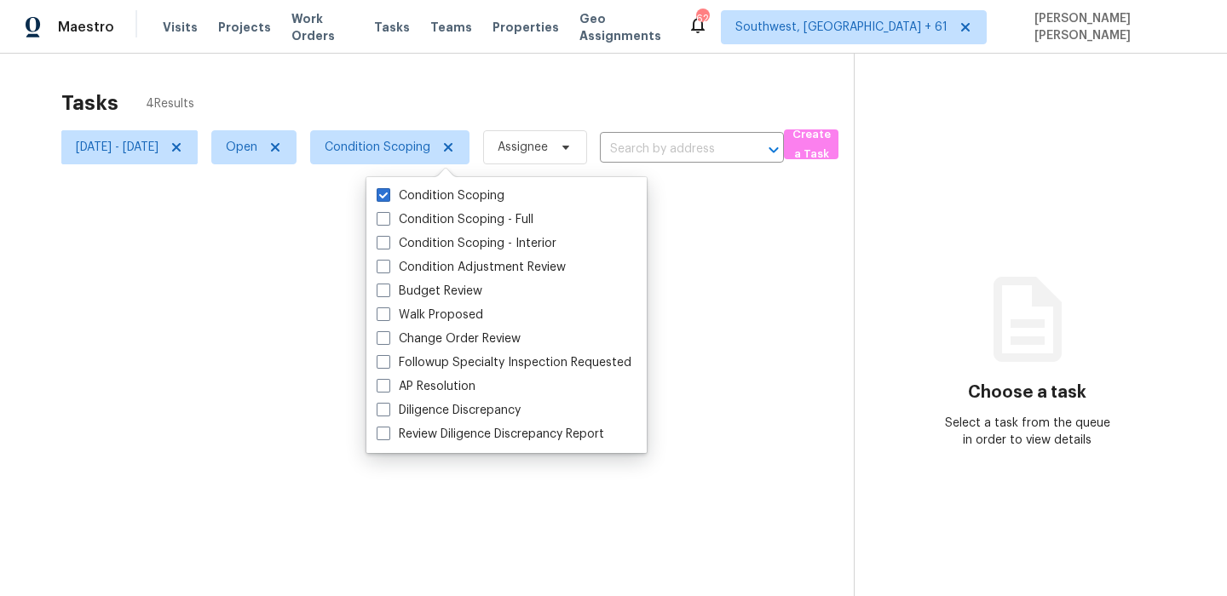
click at [513, 118] on div at bounding box center [613, 298] width 1227 height 596
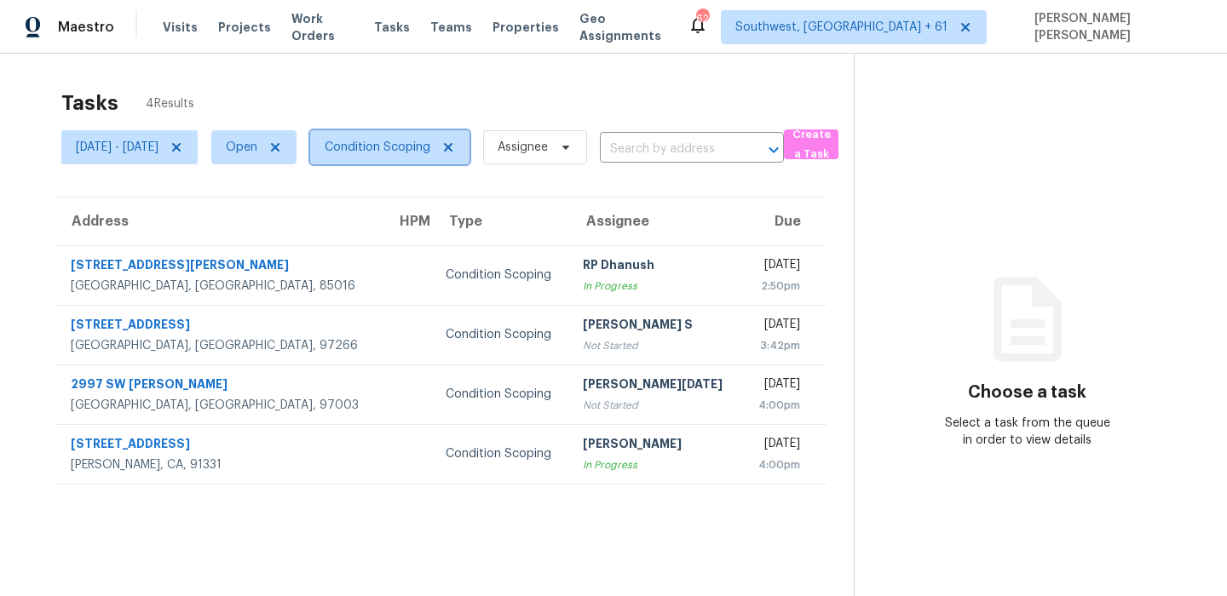
click at [431, 158] on span "Condition Scoping" at bounding box center [389, 147] width 159 height 34
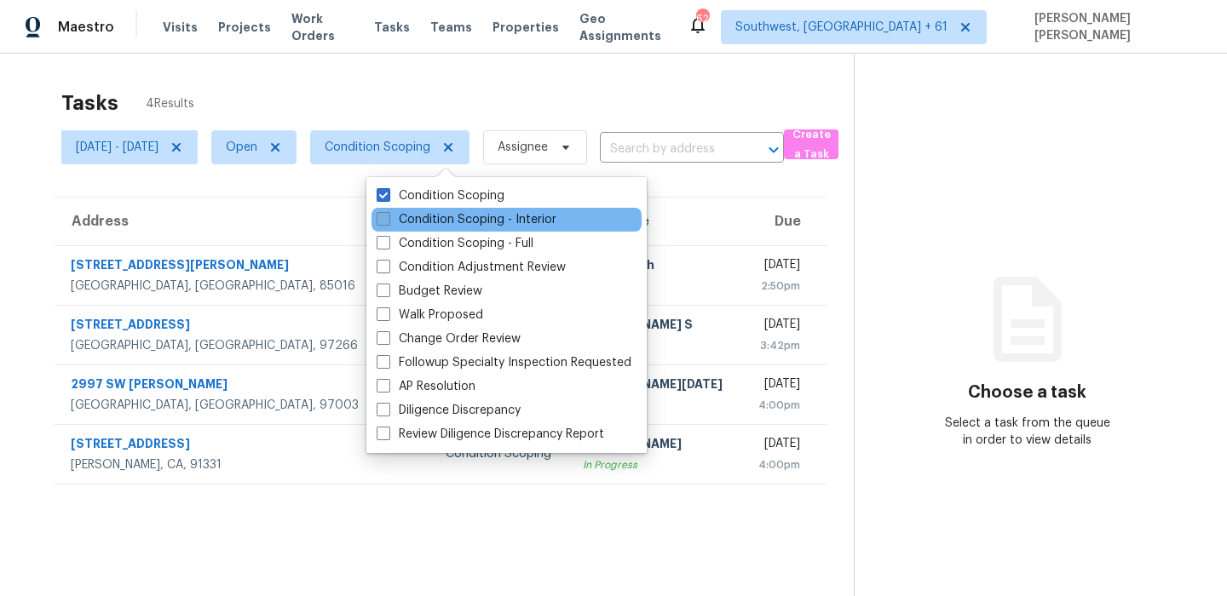
click at [412, 218] on label "Condition Scoping - Interior" at bounding box center [467, 219] width 180 height 17
click at [388, 218] on input "Condition Scoping - Interior" at bounding box center [382, 216] width 11 height 11
checkbox input "true"
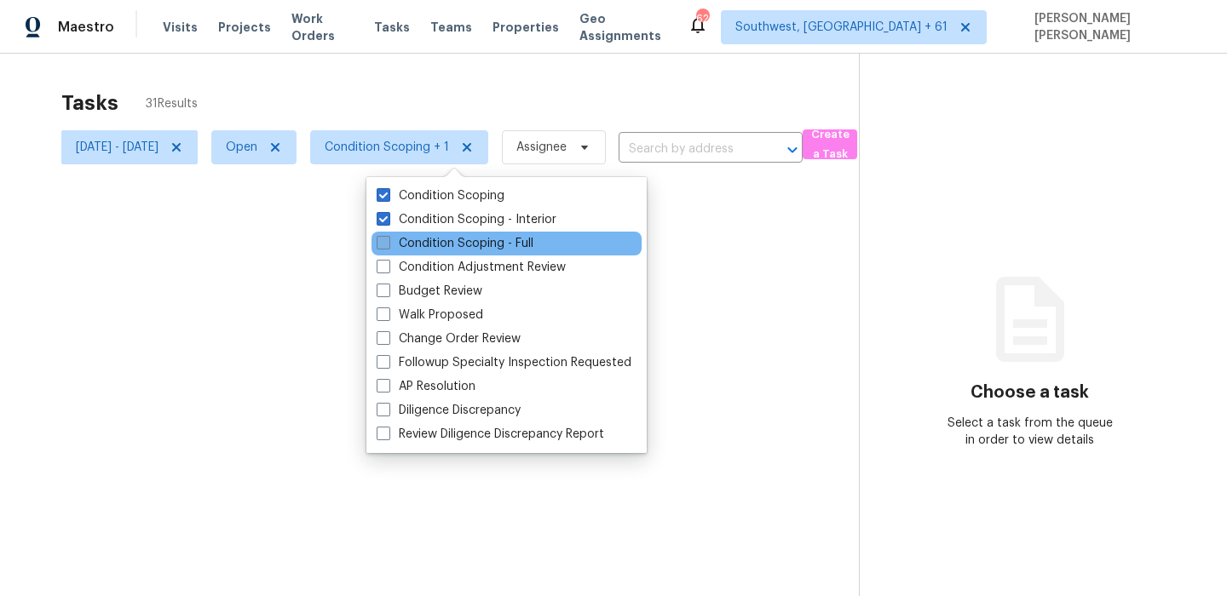
click at [418, 248] on label "Condition Scoping - Full" at bounding box center [455, 243] width 157 height 17
click at [388, 246] on input "Condition Scoping - Full" at bounding box center [382, 240] width 11 height 11
checkbox input "true"
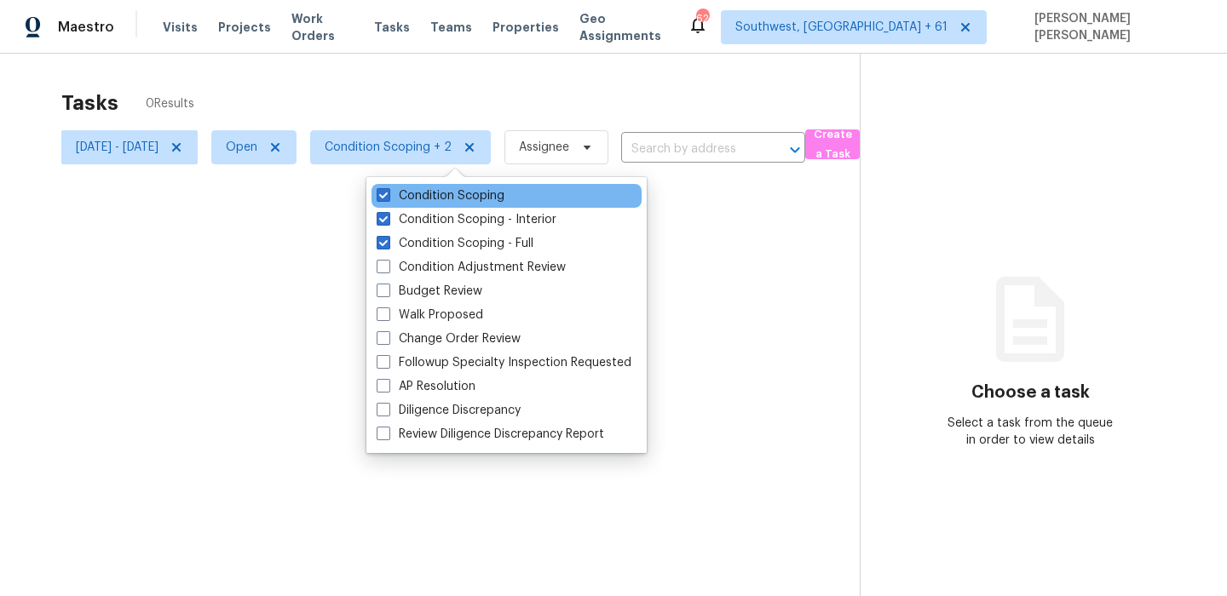
click at [435, 205] on div "Condition Scoping" at bounding box center [507, 196] width 270 height 24
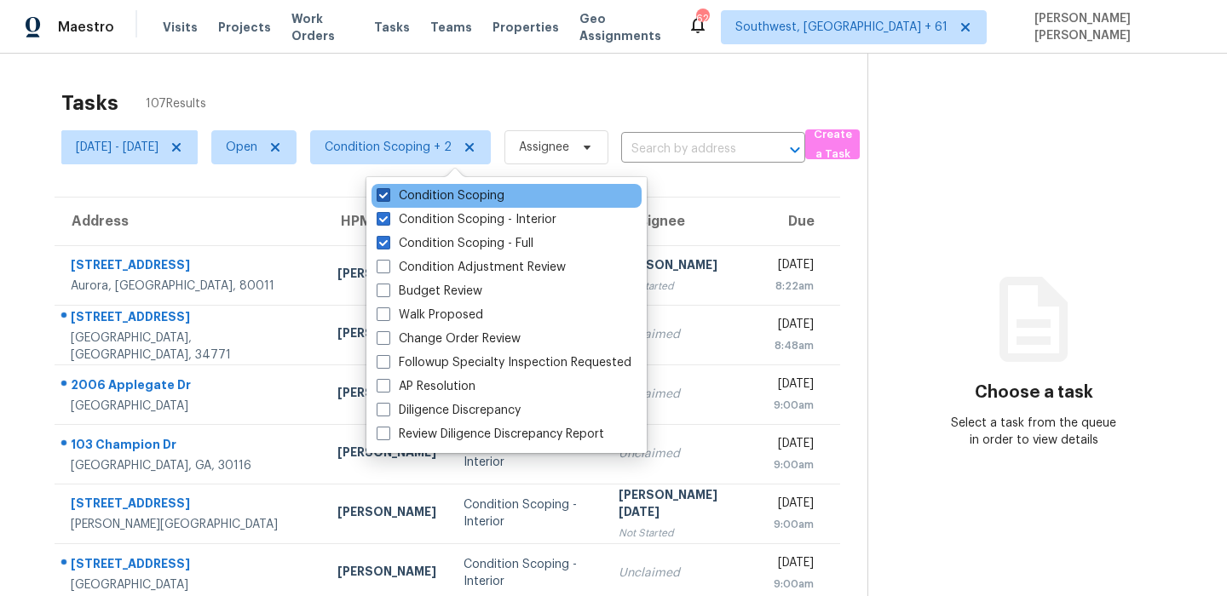
click at [443, 197] on label "Condition Scoping" at bounding box center [441, 195] width 128 height 17
click at [388, 197] on input "Condition Scoping" at bounding box center [382, 192] width 11 height 11
checkbox input "false"
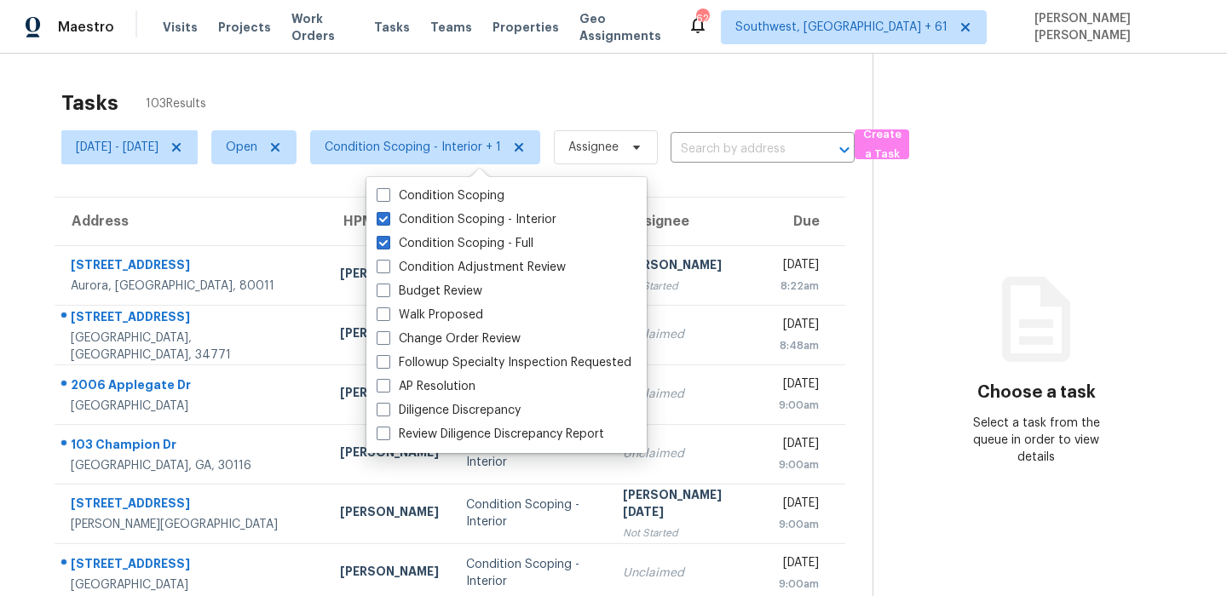
click at [519, 100] on div "Tasks 103 Results" at bounding box center [466, 103] width 811 height 44
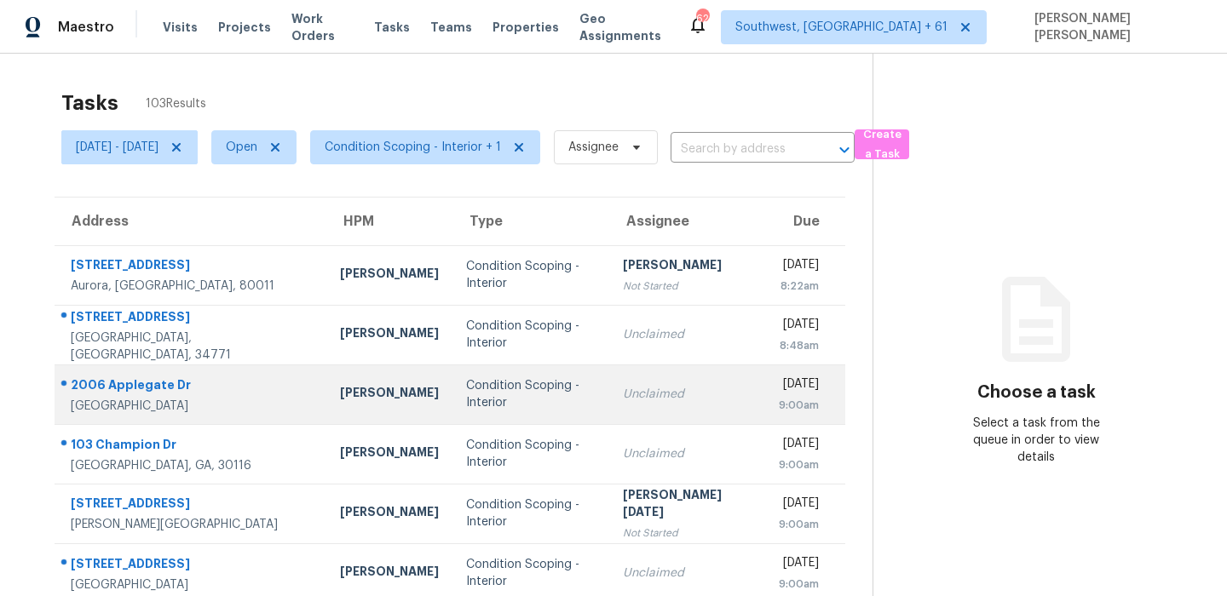
scroll to position [9, 0]
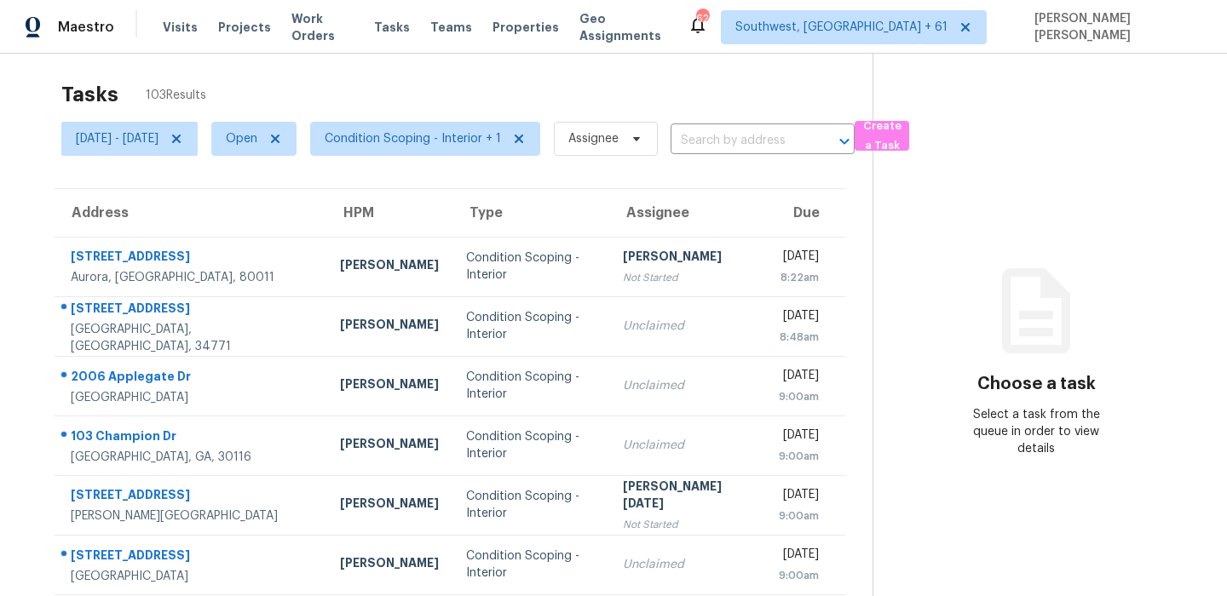
click at [441, 172] on section "Tasks 103 Results Thu, Sep 18 - Thu, Sep 18 Open Condition Scoping - Interior +…" at bounding box center [449, 475] width 845 height 807
click at [451, 142] on span "Condition Scoping - Interior + 1" at bounding box center [413, 138] width 176 height 17
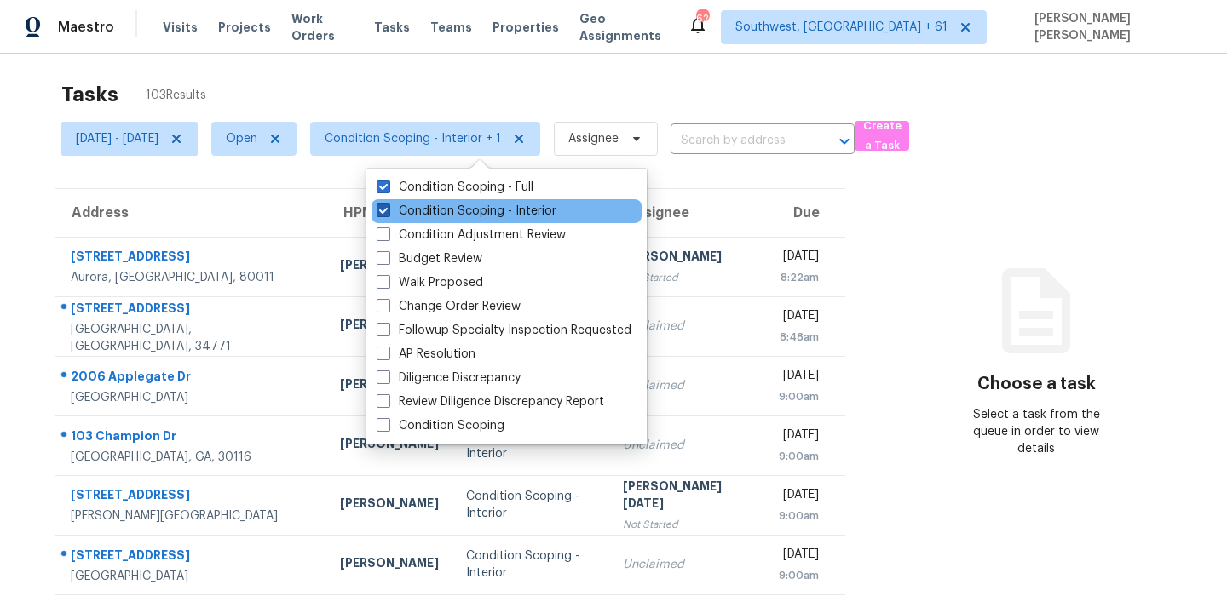
click at [453, 210] on label "Condition Scoping - Interior" at bounding box center [467, 211] width 180 height 17
click at [388, 210] on input "Condition Scoping - Interior" at bounding box center [382, 208] width 11 height 11
checkbox input "false"
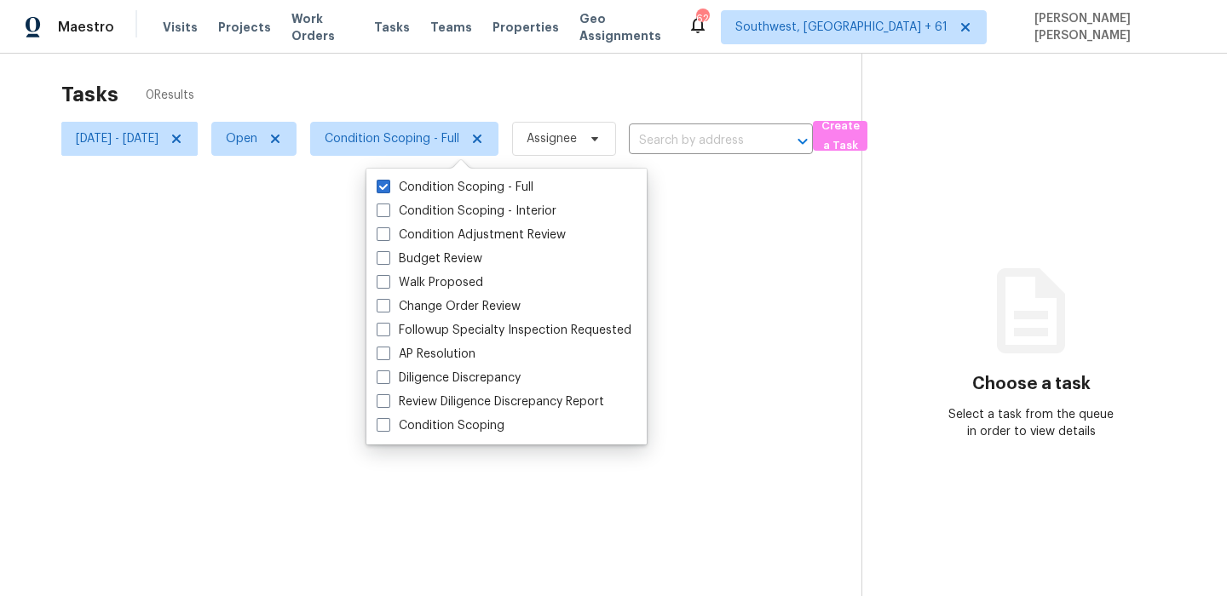
click at [510, 95] on div at bounding box center [613, 298] width 1227 height 596
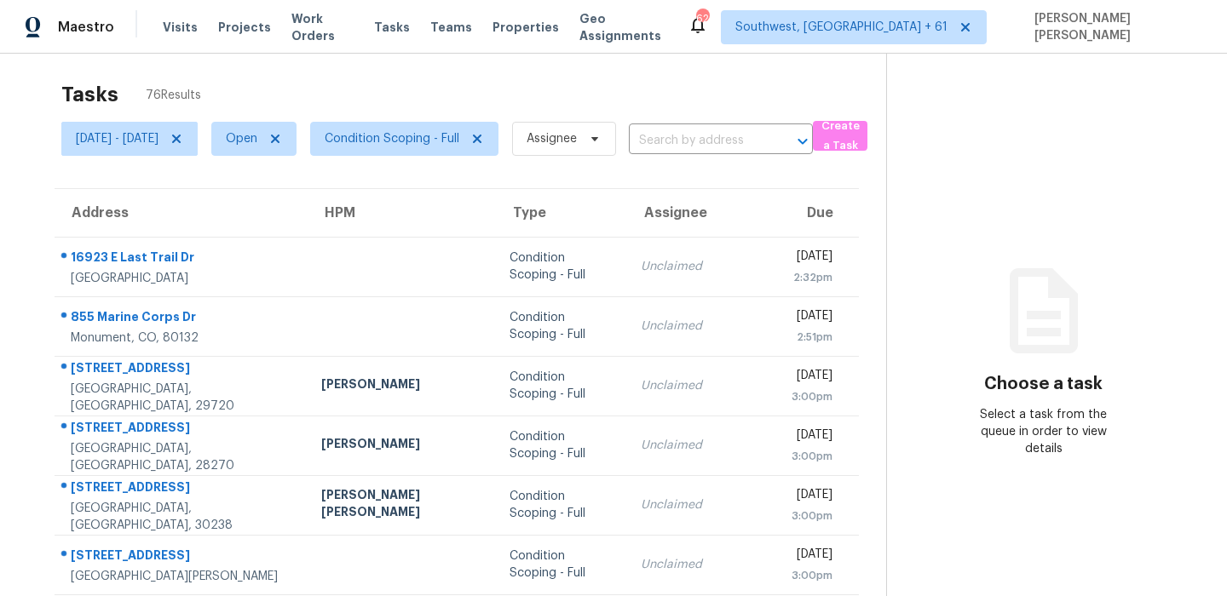
scroll to position [150, 0]
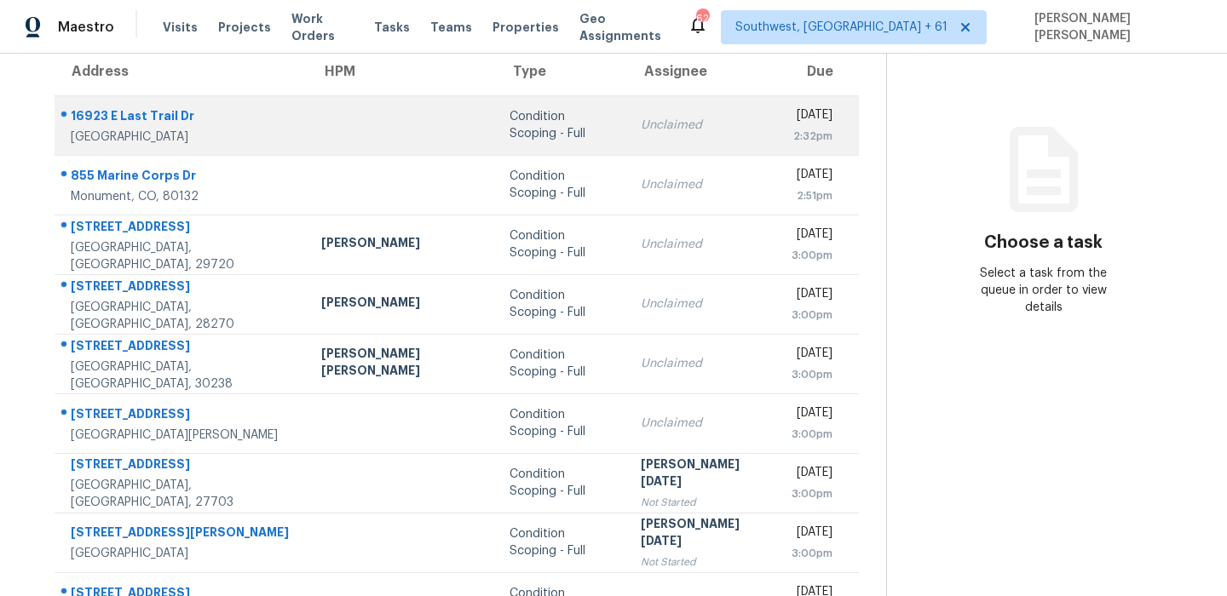
click at [145, 101] on td "16923 E Last Trail Dr Fountain Hills, AZ, 85268" at bounding box center [181, 125] width 253 height 60
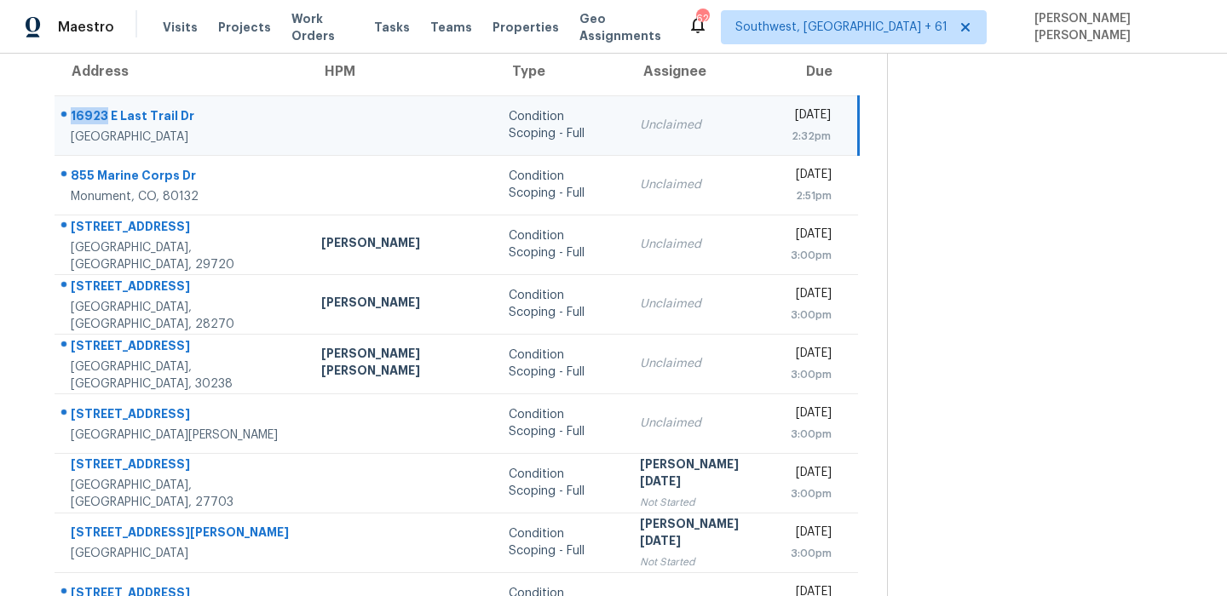
click at [145, 101] on td "16923 E Last Trail Dr Fountain Hills, AZ, 85268" at bounding box center [181, 125] width 253 height 60
copy div "16923 E Last Trail Dr"
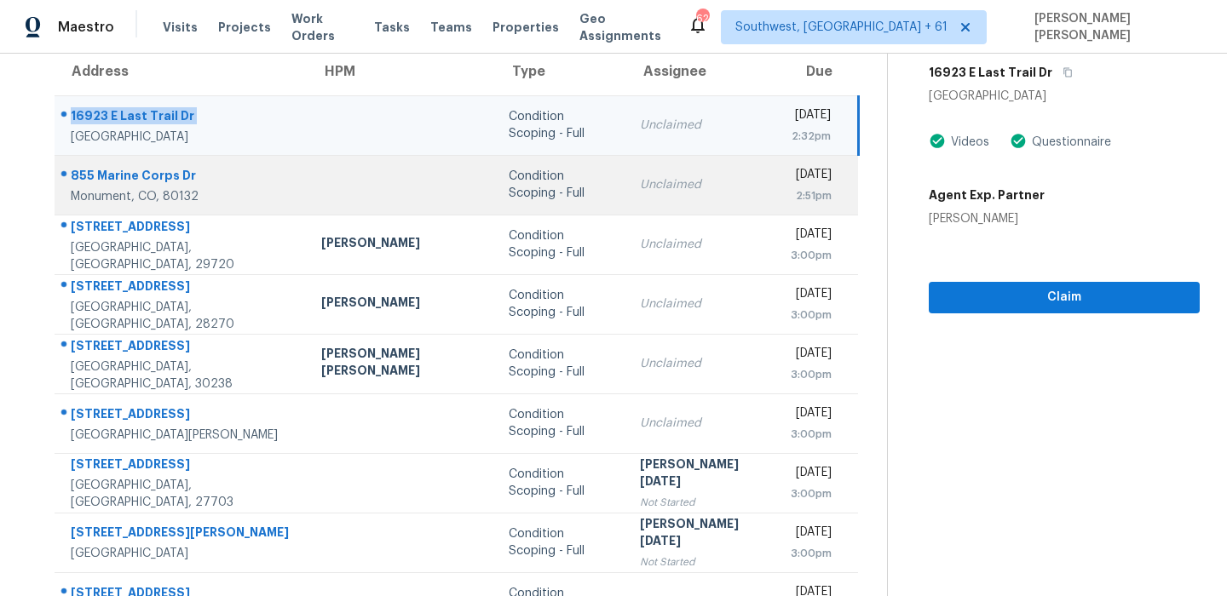
click at [156, 167] on div "855 Marine Corps Dr" at bounding box center [182, 177] width 223 height 21
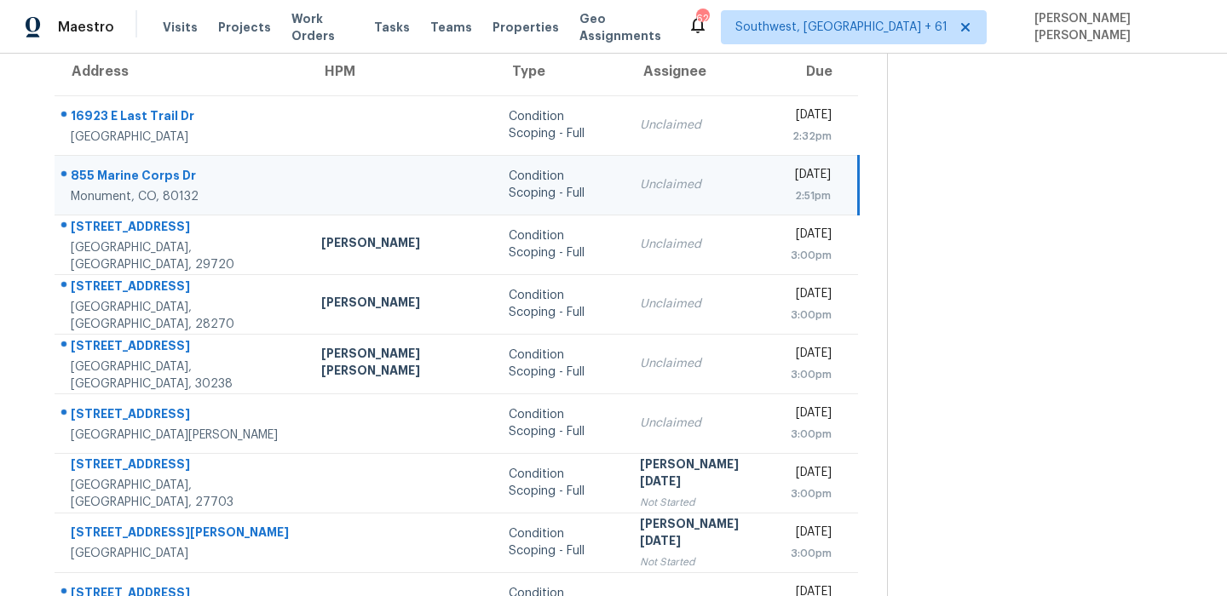
click at [156, 167] on div "855 Marine Corps Dr" at bounding box center [182, 177] width 223 height 21
copy div "855 Marine Corps Dr"
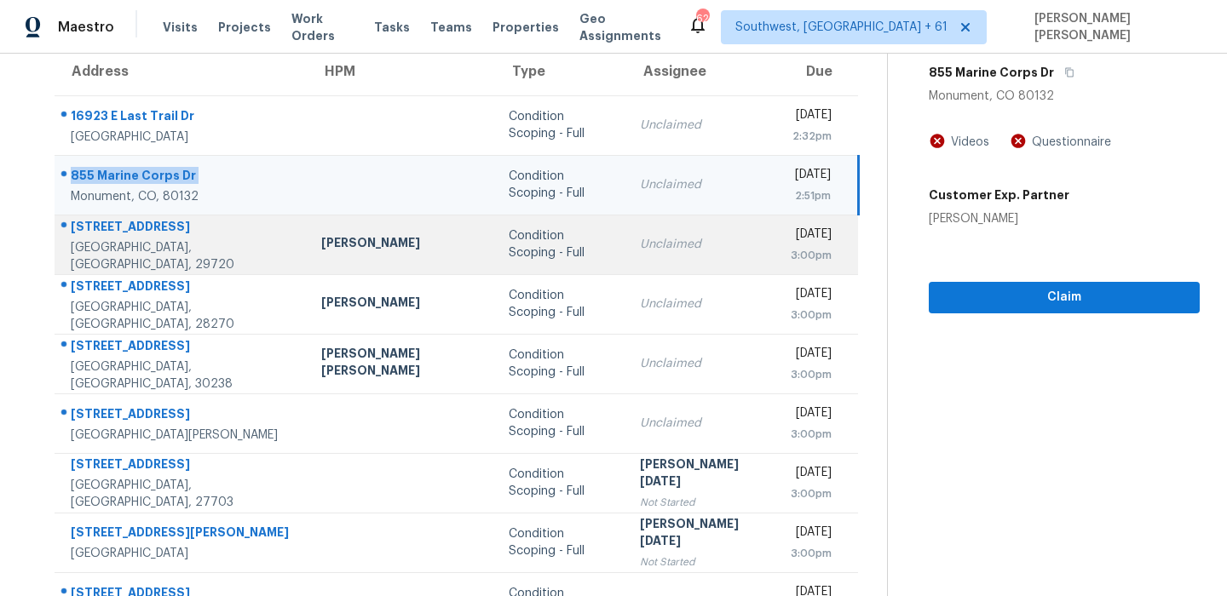
click at [128, 224] on div at bounding box center [174, 227] width 239 height 22
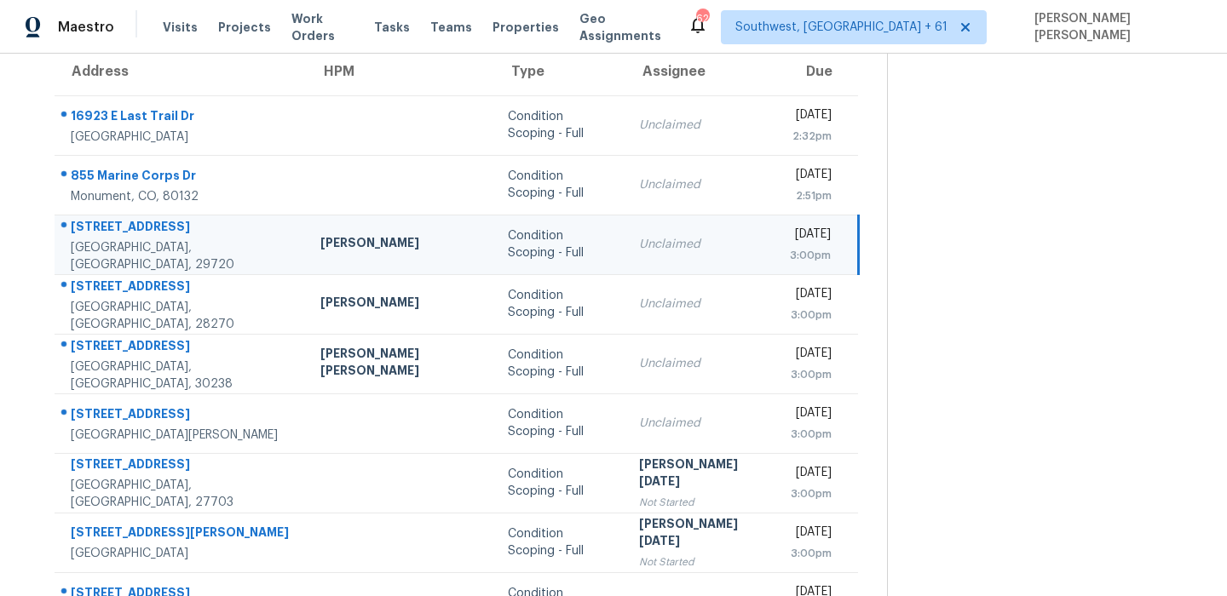
click at [128, 224] on div at bounding box center [174, 227] width 238 height 22
copy div "6065 Chimney Bluff Rd"
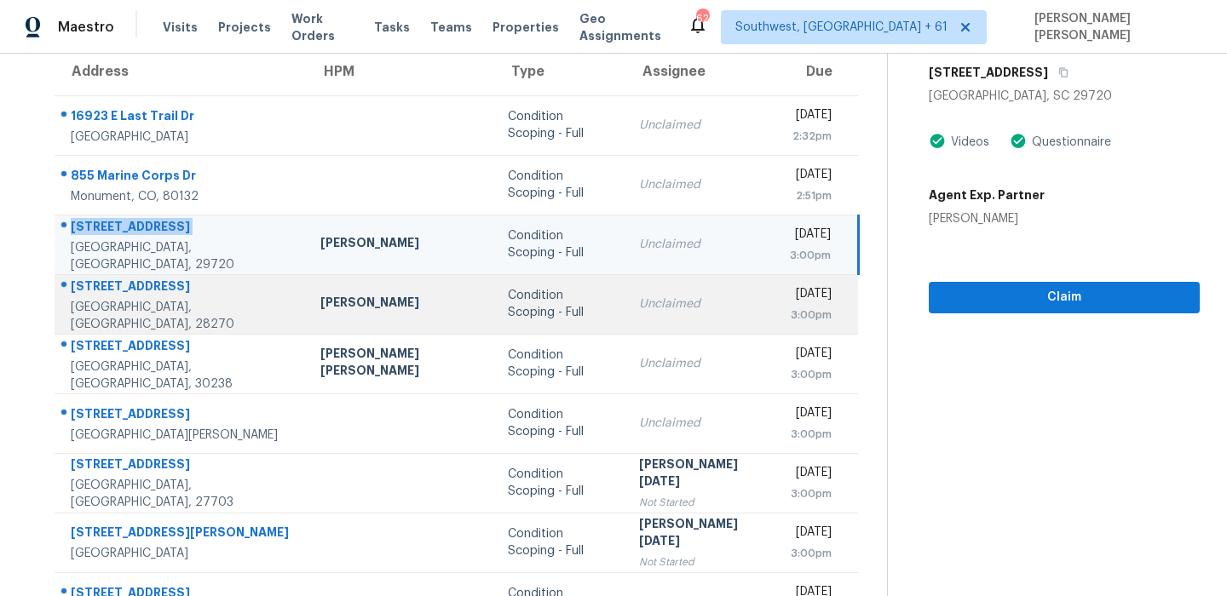
click at [147, 293] on div "7414 Castlebar Rd" at bounding box center [182, 288] width 222 height 21
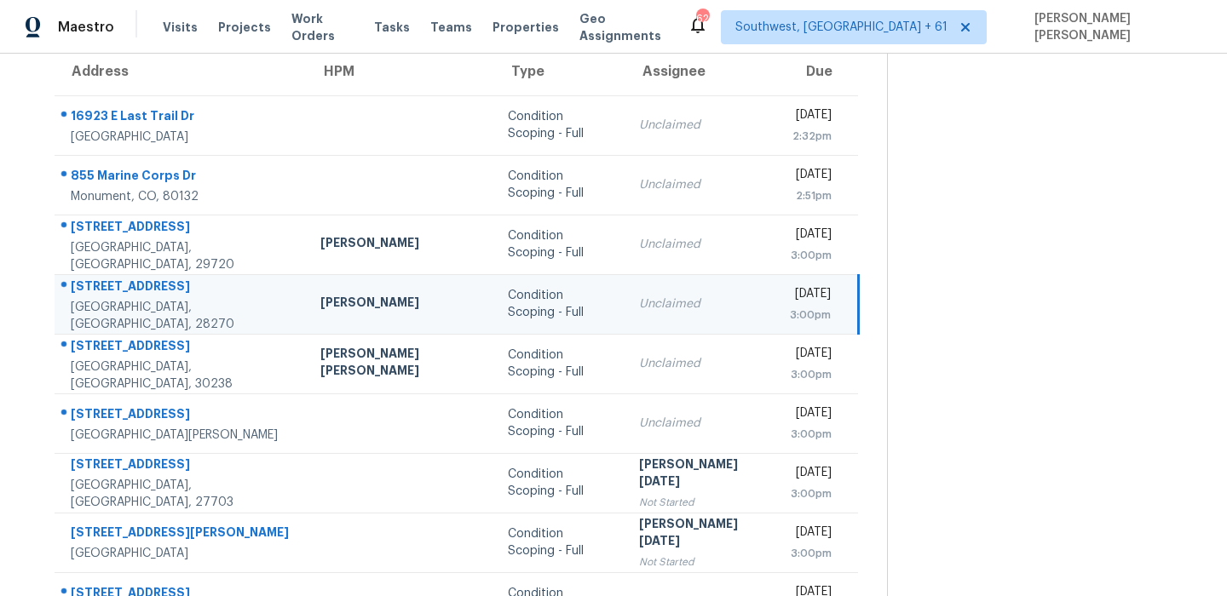
click at [147, 293] on div "7414 Castlebar Rd" at bounding box center [182, 288] width 222 height 21
copy div "7414 Castlebar Rd"
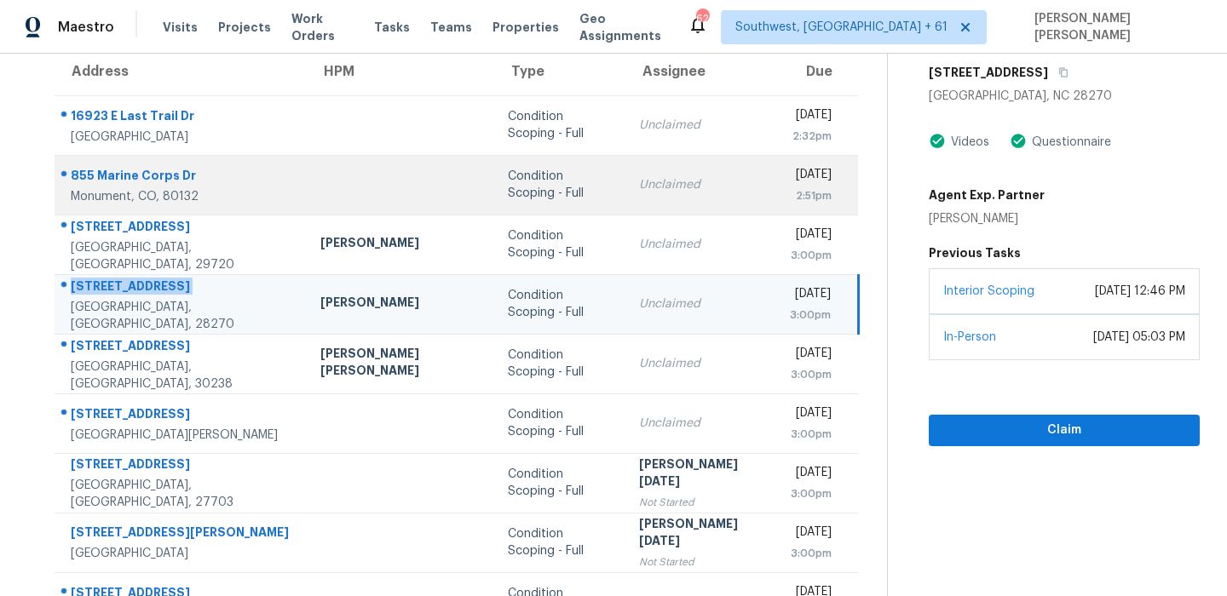
scroll to position [291, 0]
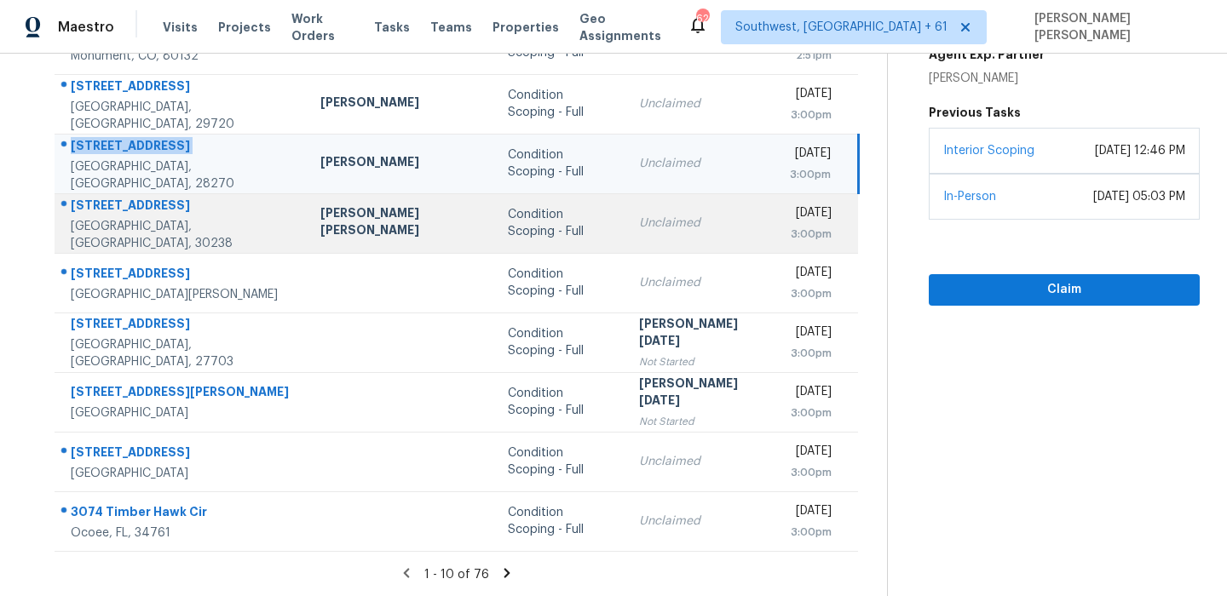
click at [128, 211] on div "725 River Mist Dr" at bounding box center [182, 207] width 222 height 21
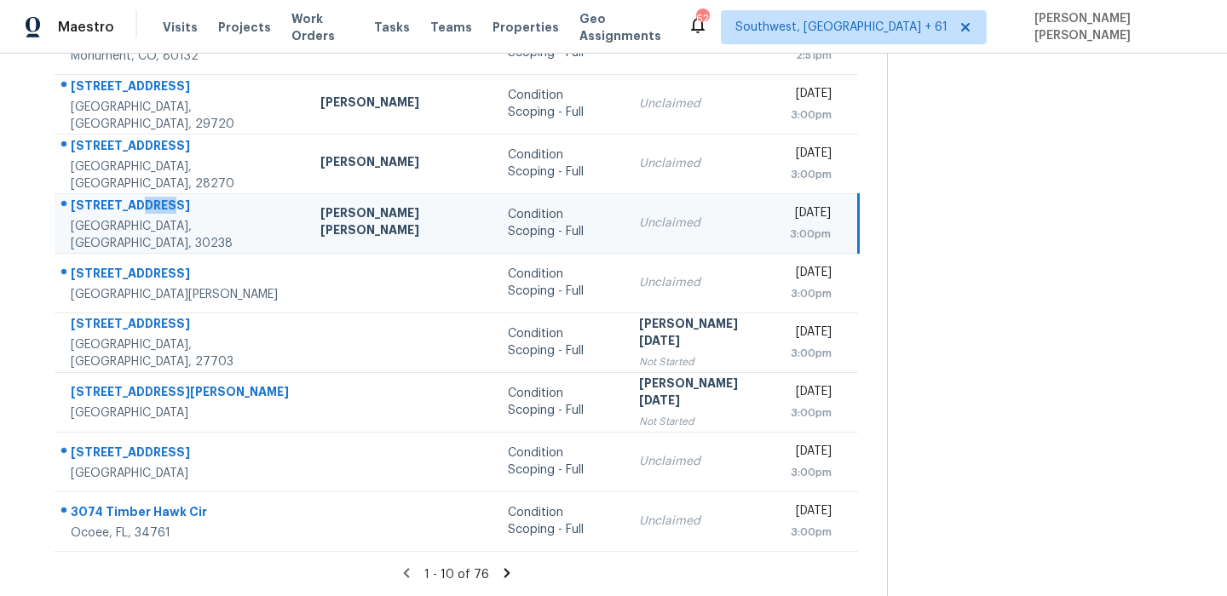
click at [128, 211] on div "725 River Mist Dr" at bounding box center [182, 207] width 222 height 21
copy div "725 River Mist Dr"
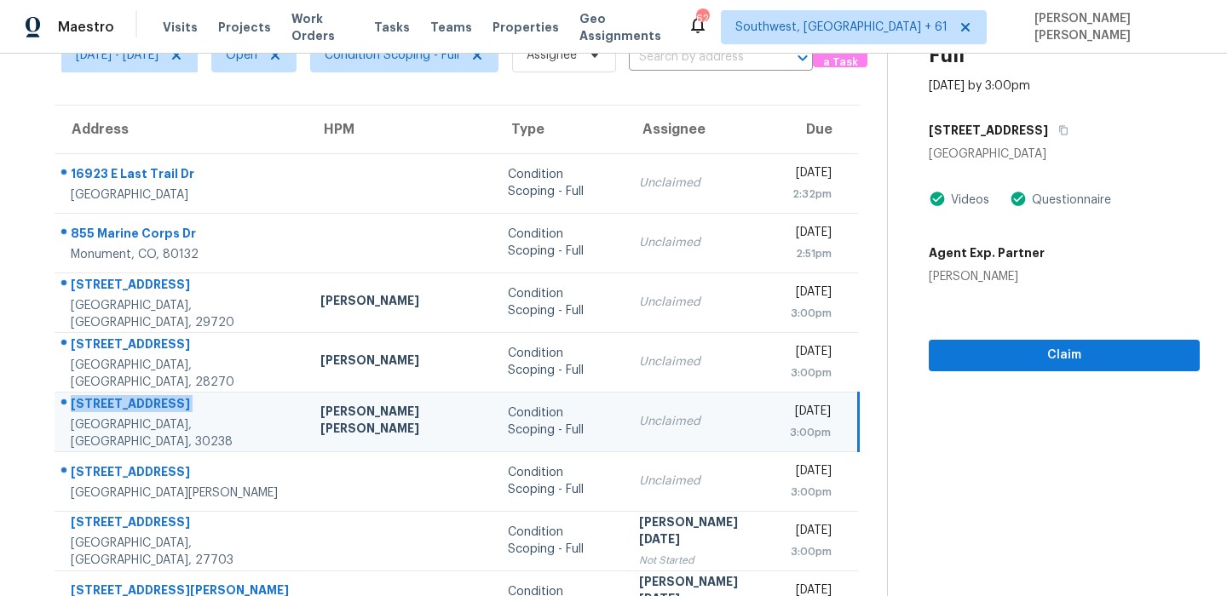
scroll to position [0, 0]
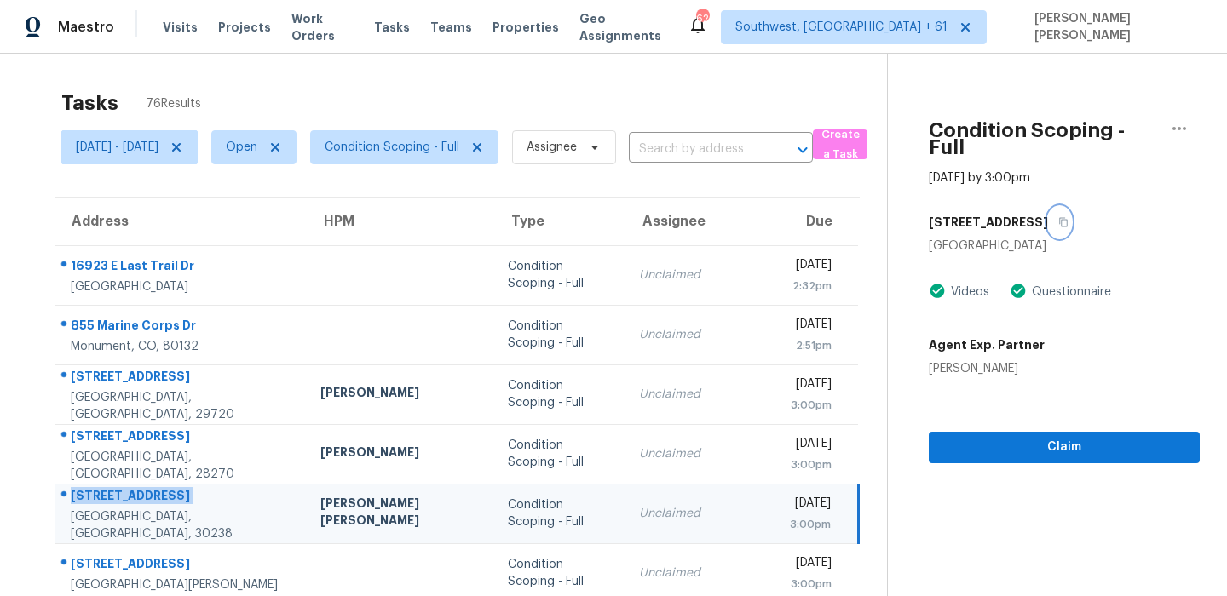
click at [1059, 218] on icon "button" at bounding box center [1063, 222] width 9 height 9
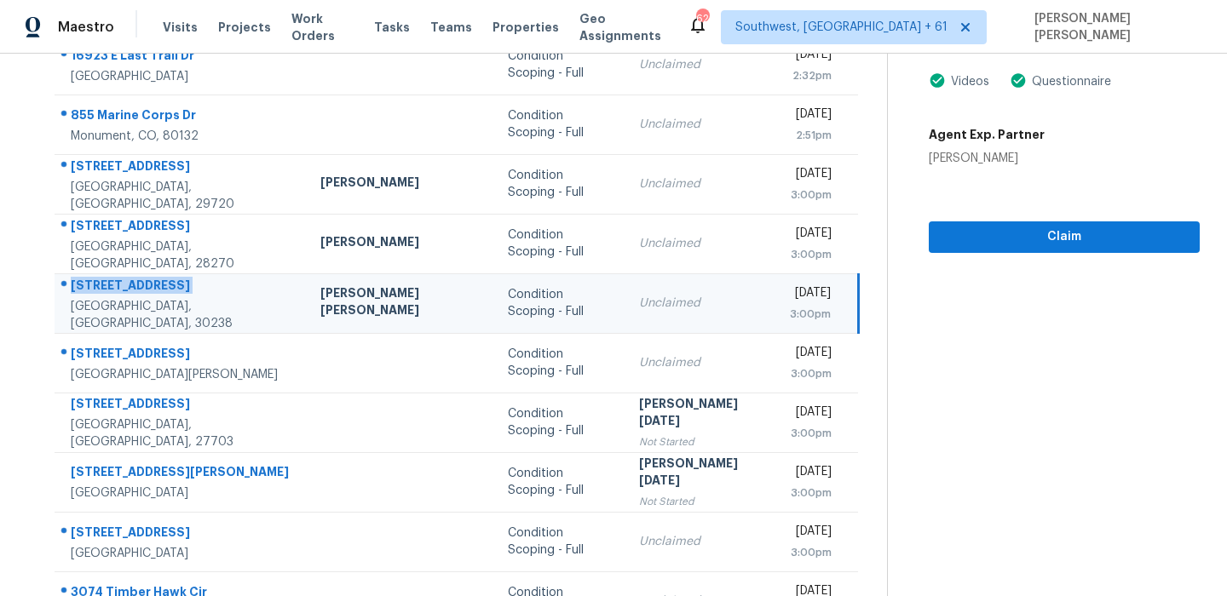
scroll to position [291, 0]
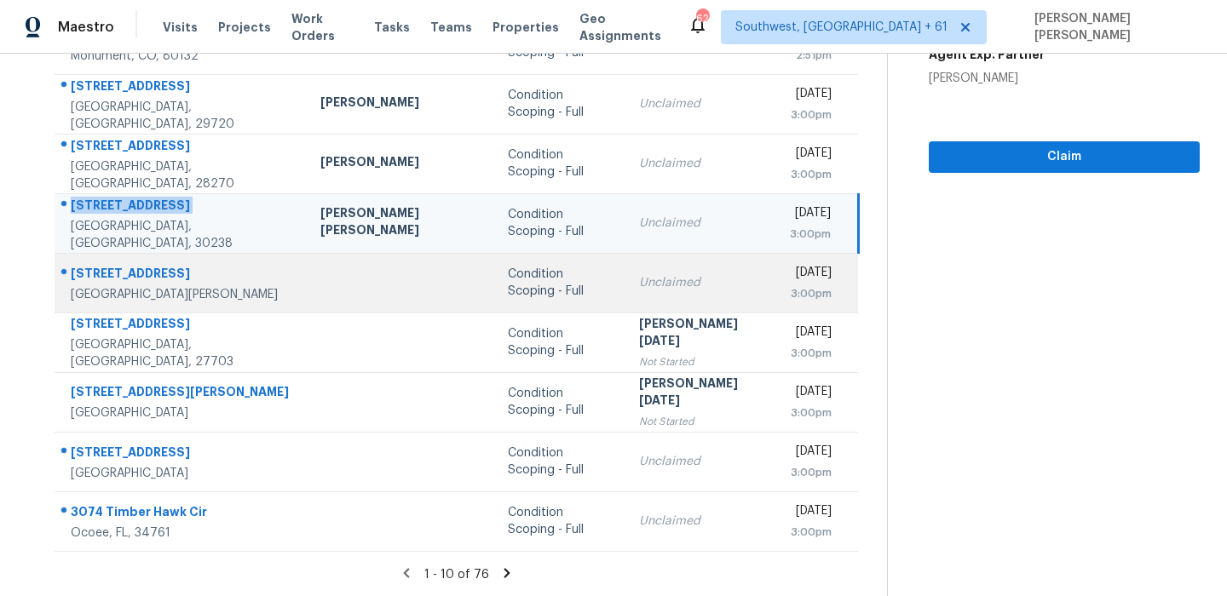
click at [163, 274] on div "7212 Gulf Highlands Dr" at bounding box center [182, 275] width 222 height 21
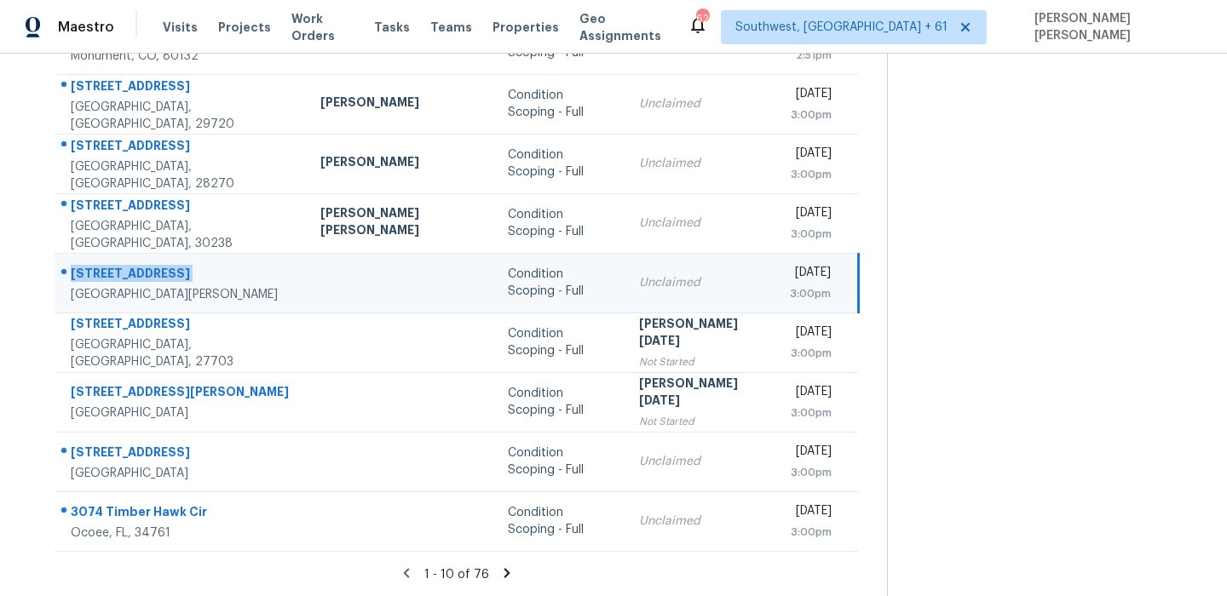
click at [163, 274] on div "7212 Gulf Highlands Dr" at bounding box center [182, 275] width 222 height 21
copy div "7212 Gulf Highlands Dr"
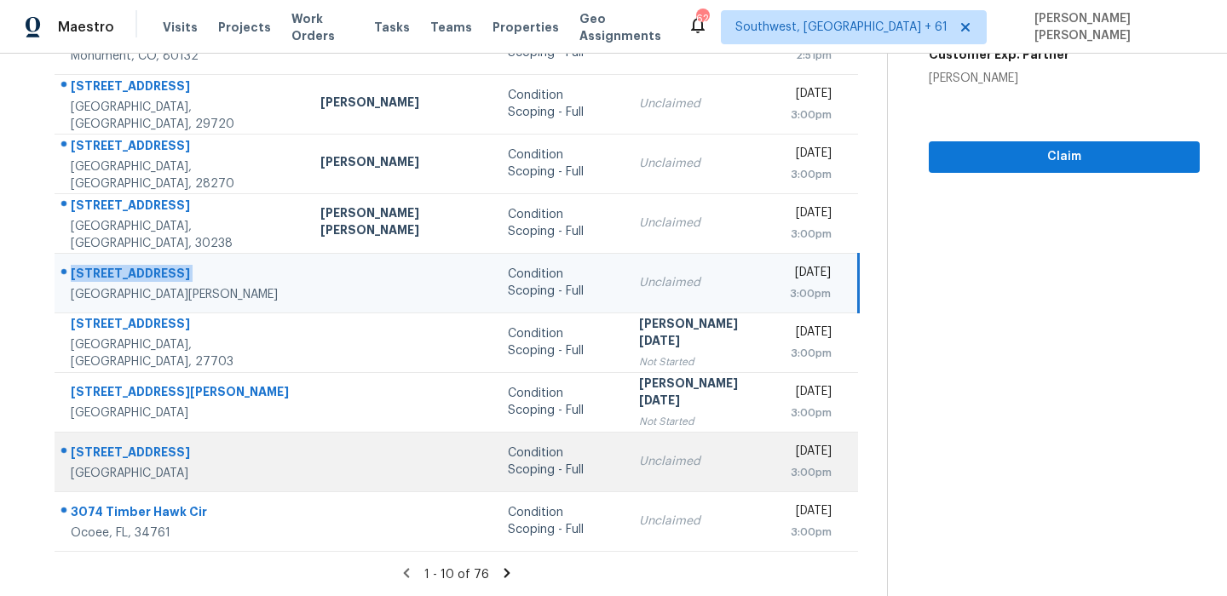
click at [110, 460] on div "3116 Delowe Dr" at bounding box center [182, 454] width 222 height 21
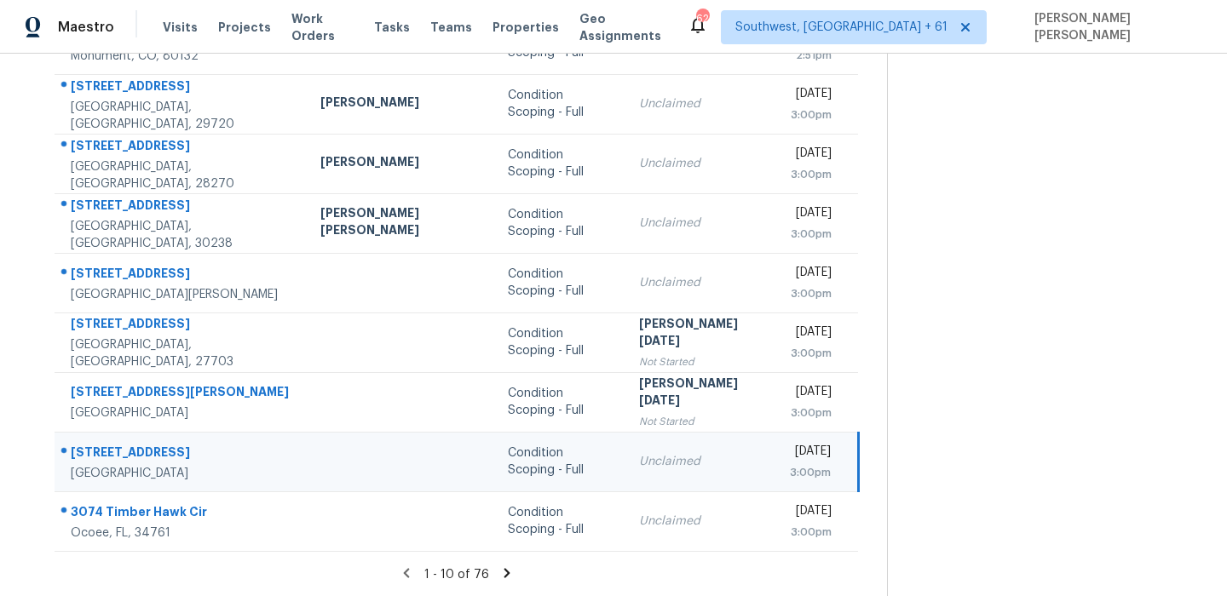
click at [110, 460] on div "3116 Delowe Dr" at bounding box center [182, 454] width 222 height 21
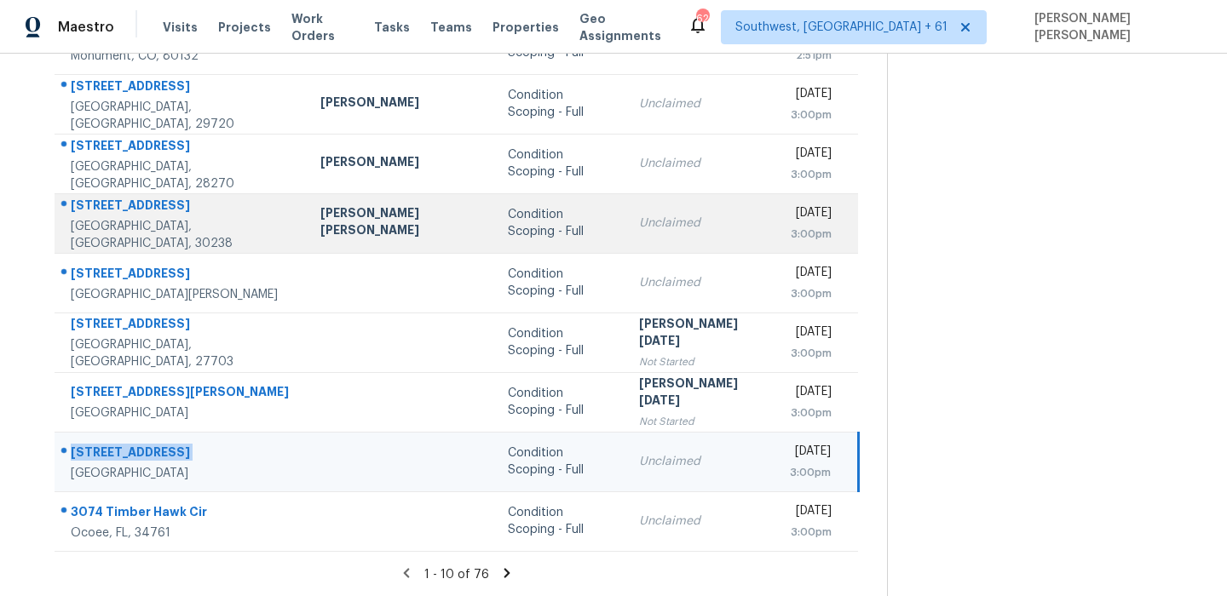
copy div "3116 Delowe Dr"
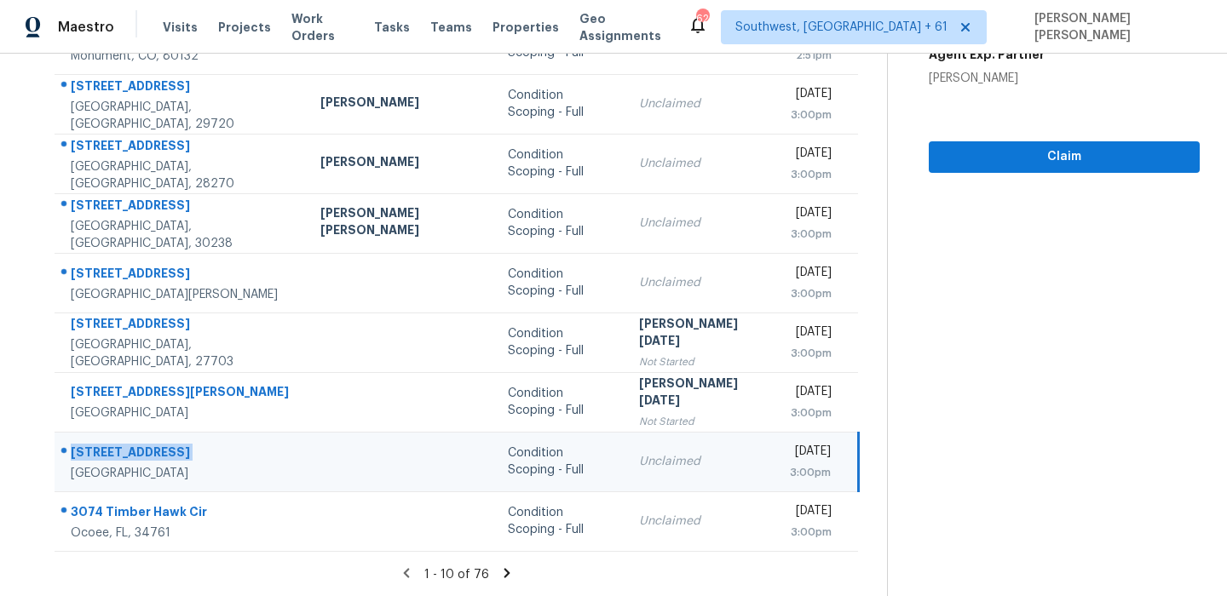
scroll to position [0, 0]
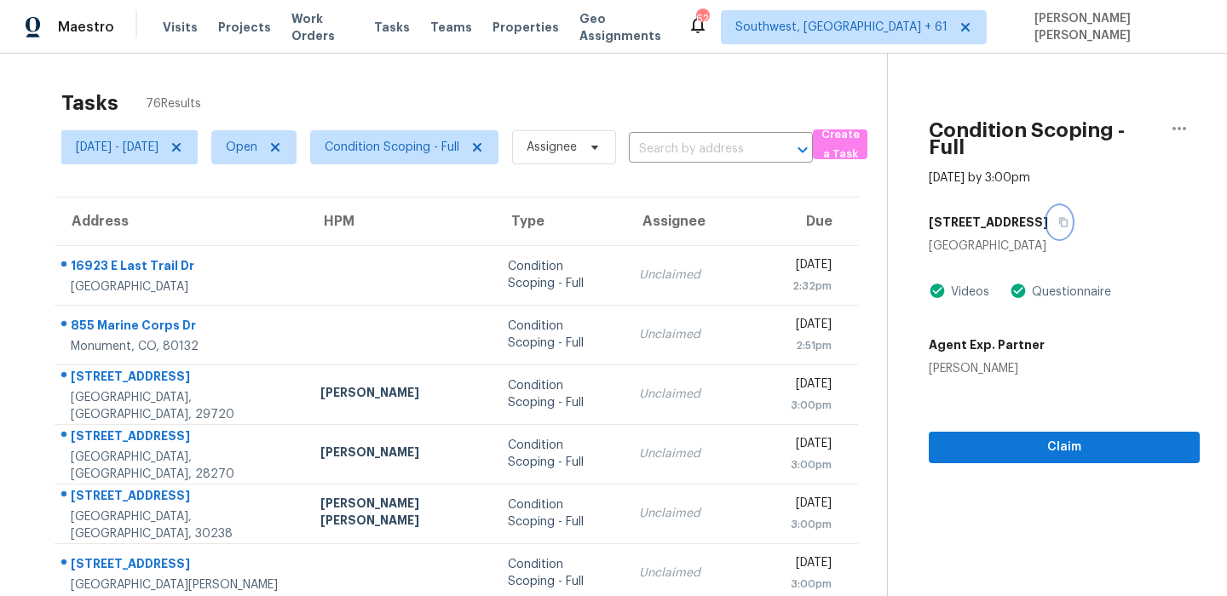
click at [1058, 217] on icon "button" at bounding box center [1063, 222] width 10 height 10
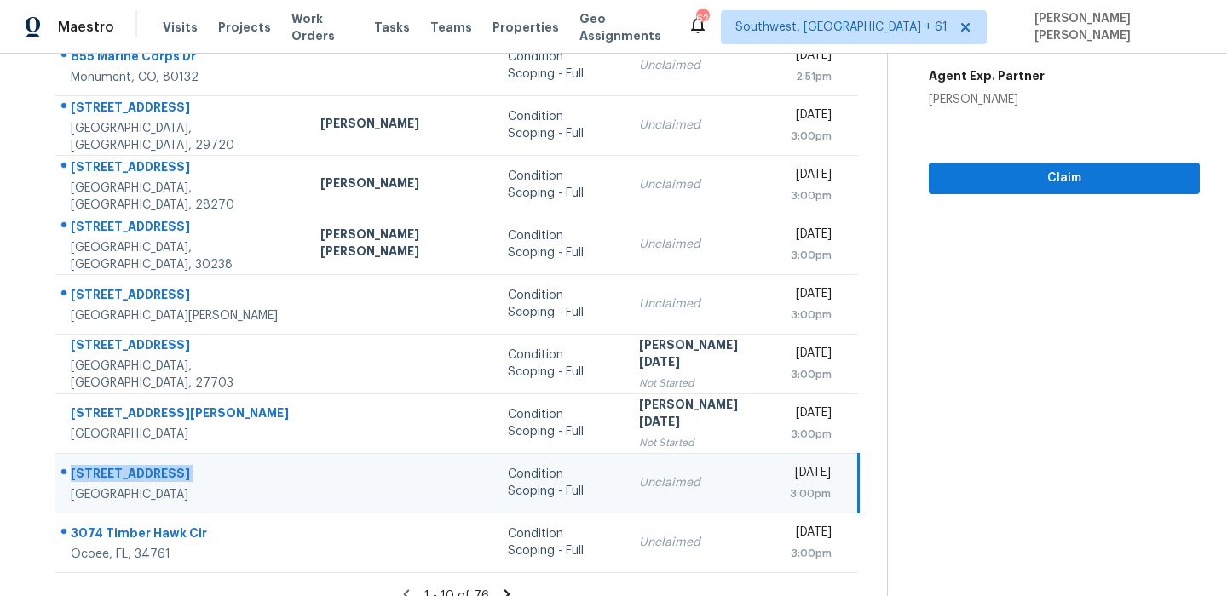
scroll to position [291, 0]
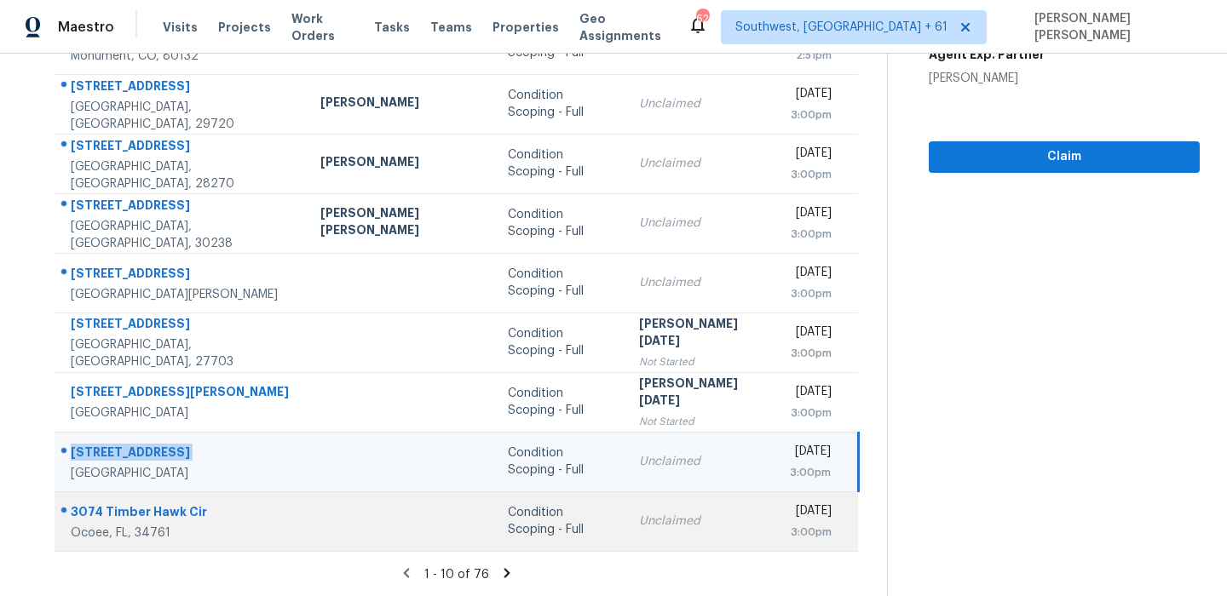
click at [146, 494] on td "3074 Timber Hawk Cir Ocoee, FL, 34761" at bounding box center [181, 522] width 252 height 60
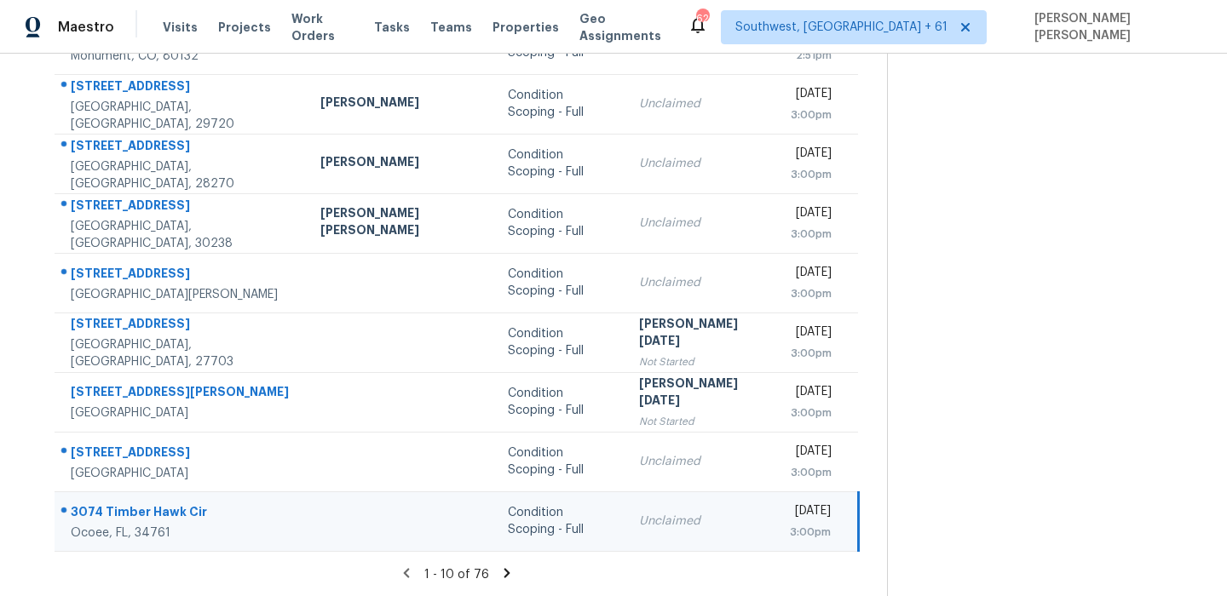
click at [146, 494] on td "3074 Timber Hawk Cir Ocoee, FL, 34761" at bounding box center [181, 522] width 252 height 60
copy div "3074 Timber Hawk Cir"
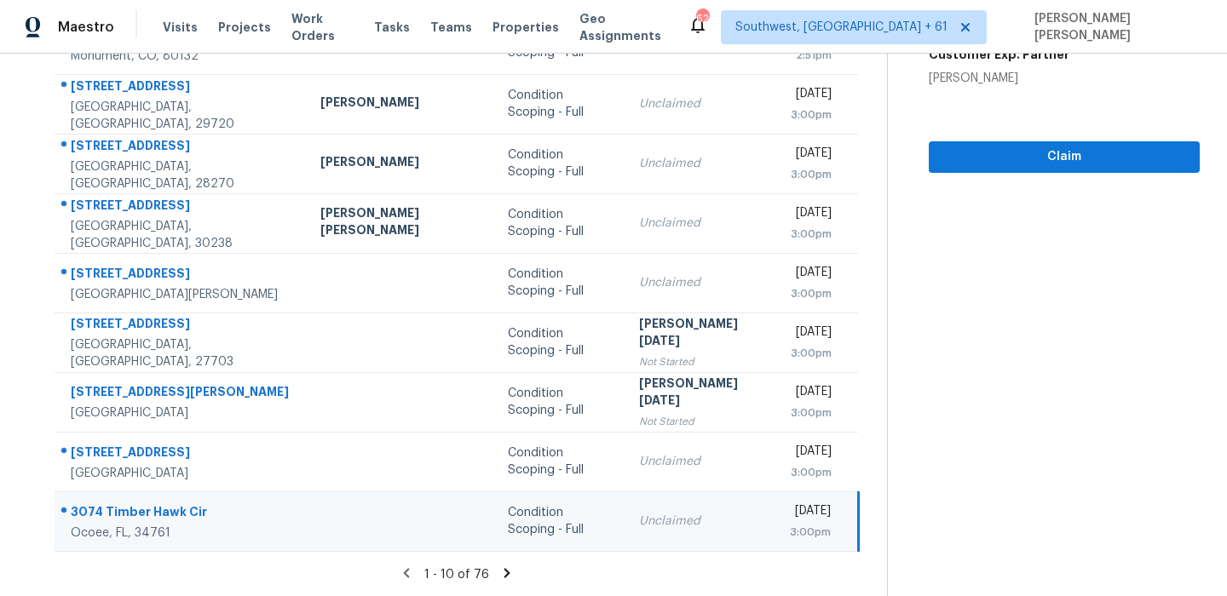
click at [504, 571] on icon at bounding box center [507, 572] width 6 height 9
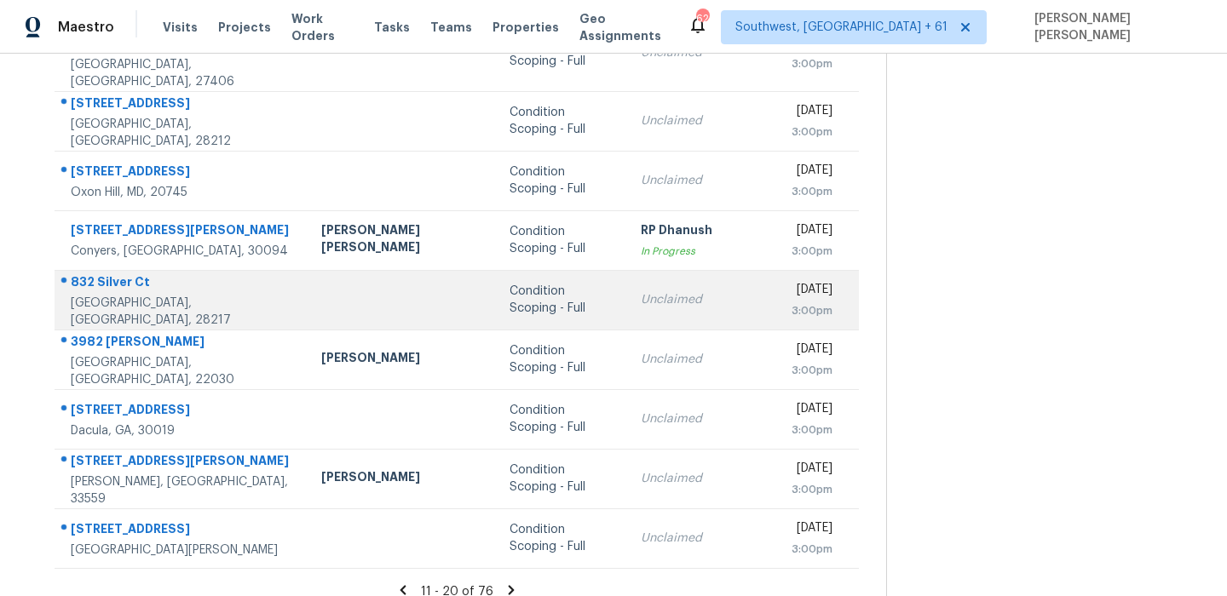
scroll to position [0, 0]
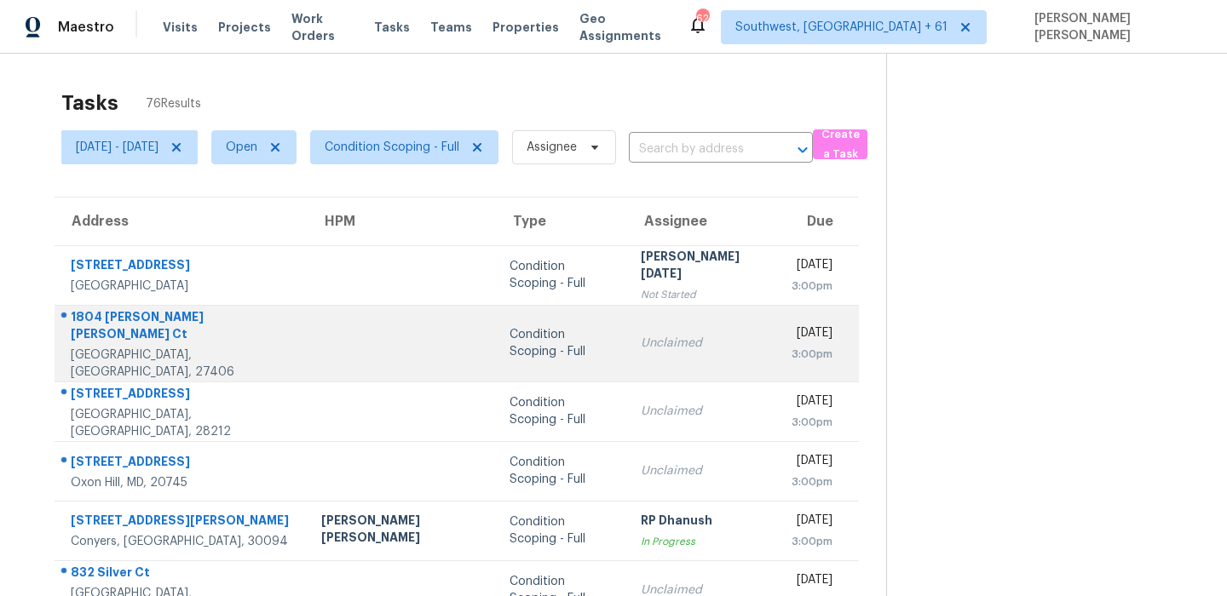
click at [130, 331] on div "1804 Chiles Higgins Ct" at bounding box center [182, 327] width 223 height 38
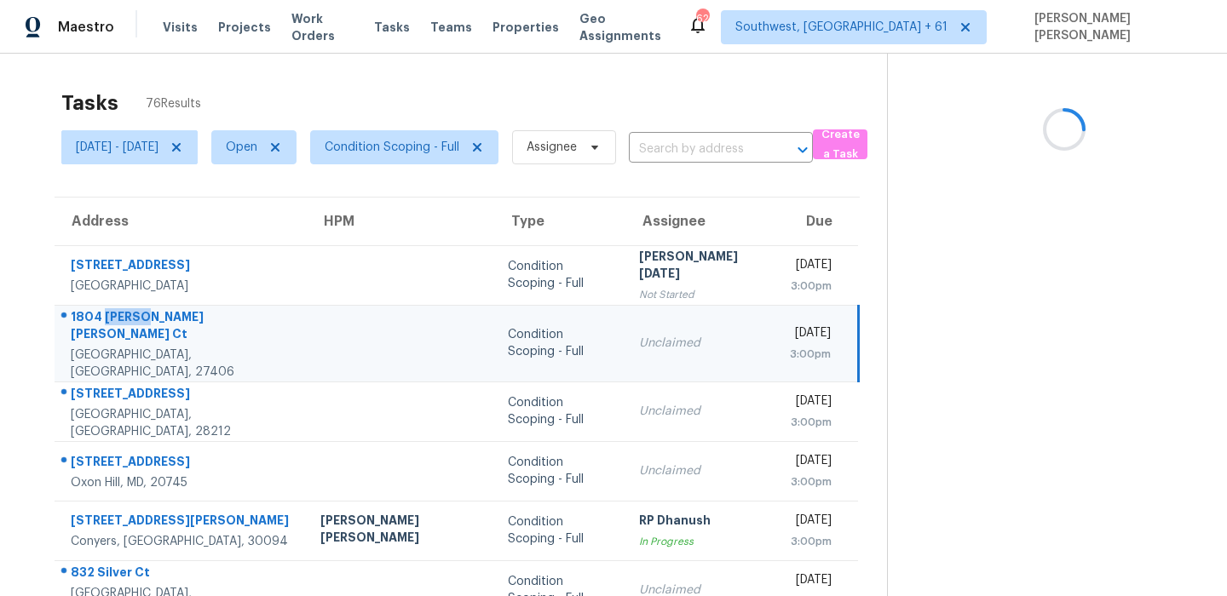
click at [130, 331] on div "1804 Chiles Higgins Ct" at bounding box center [182, 327] width 222 height 38
copy div "1804 Chiles Higgins Ct"
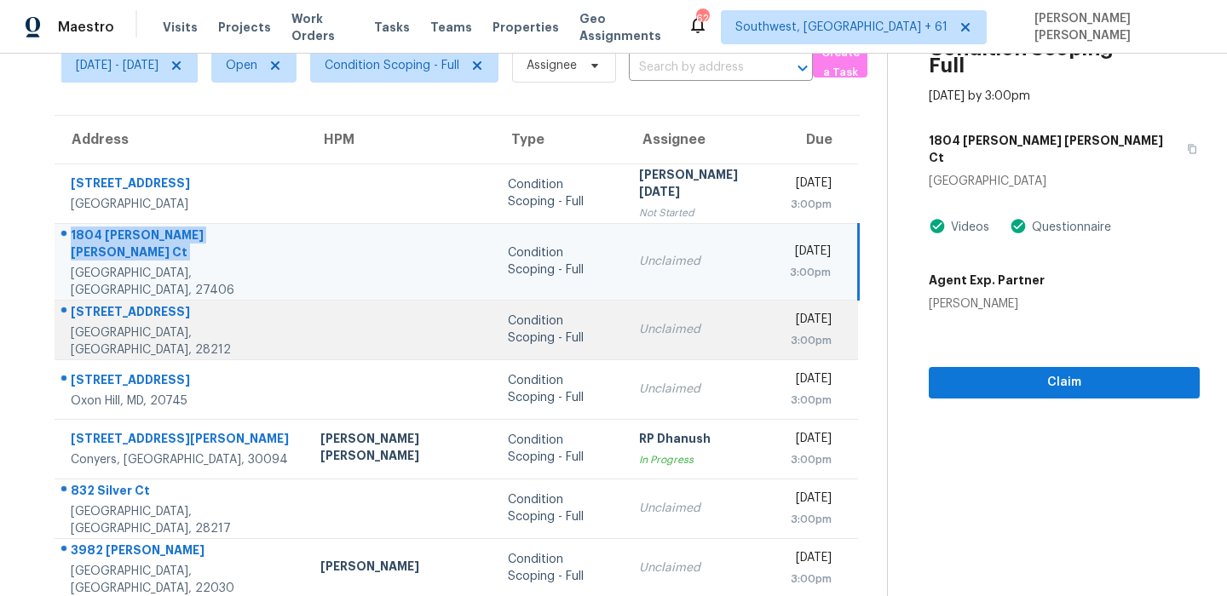
scroll to position [122, 0]
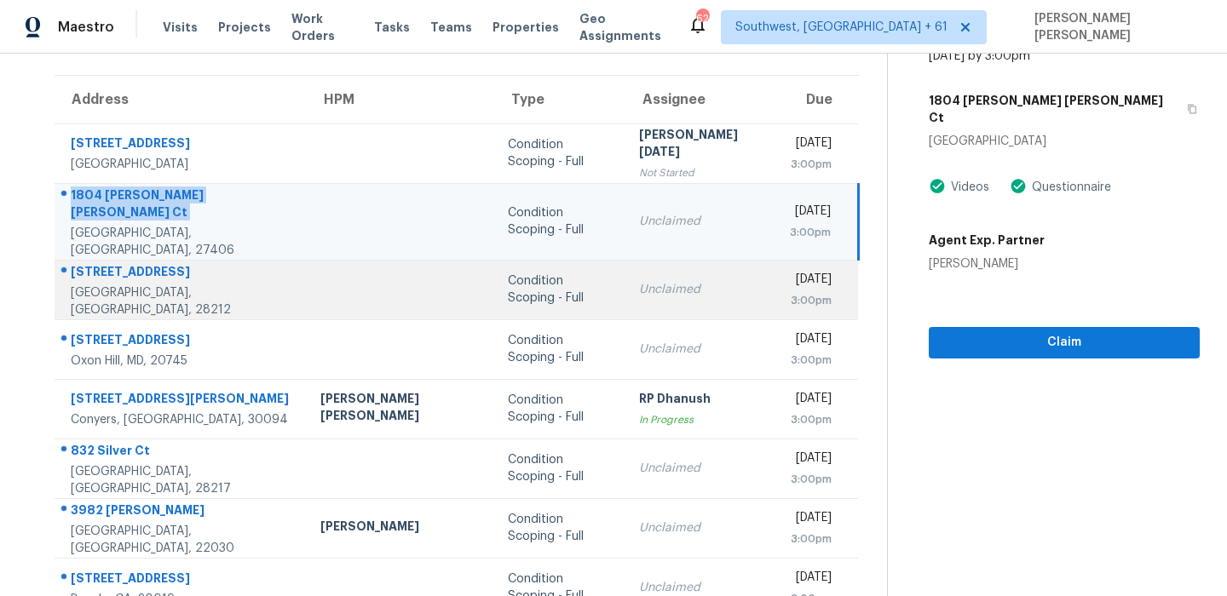
click at [204, 272] on div "7320 Pebblestone Dr Apt D" at bounding box center [182, 273] width 222 height 21
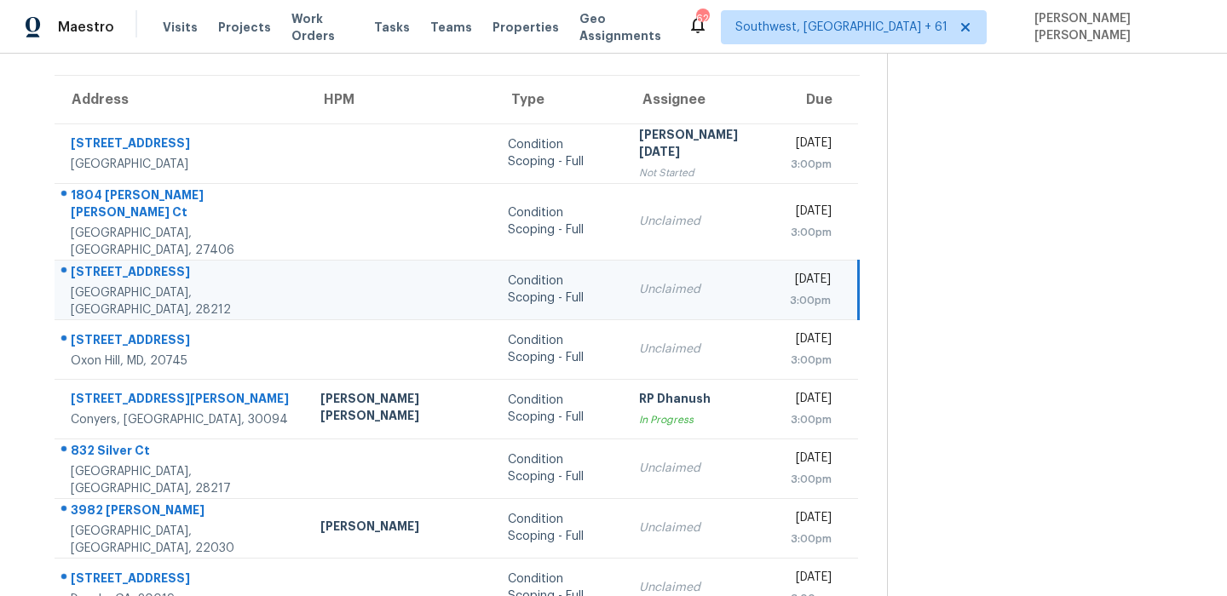
click at [204, 272] on div "7320 Pebblestone Dr Apt D" at bounding box center [182, 273] width 222 height 21
copy div "7320 Pebblestone Dr Apt D"
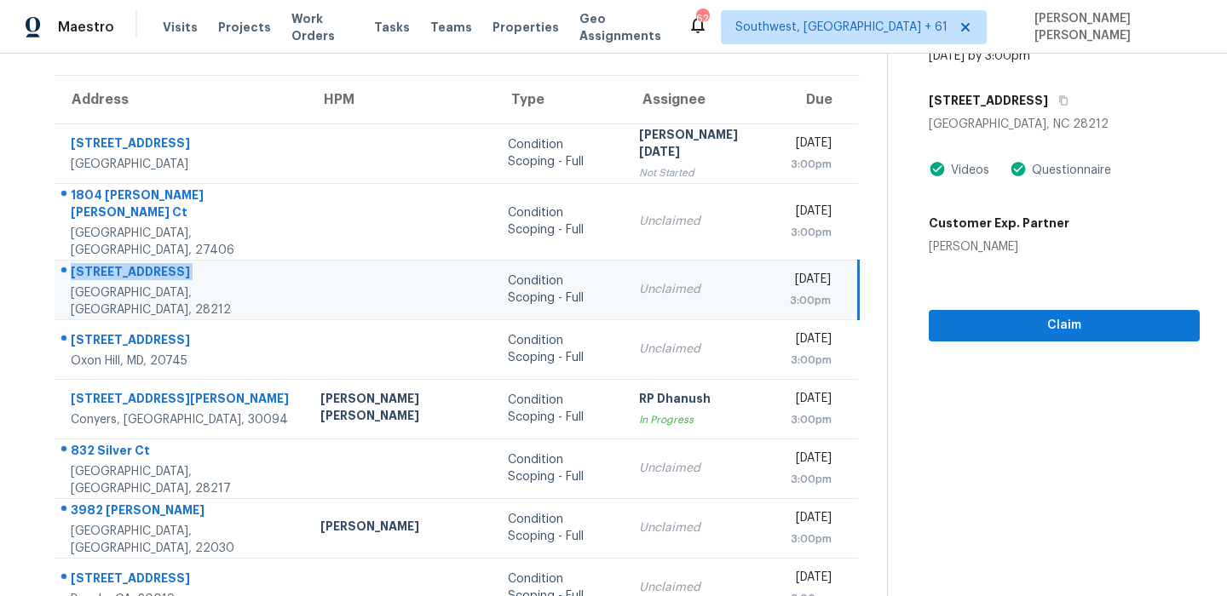
scroll to position [0, 0]
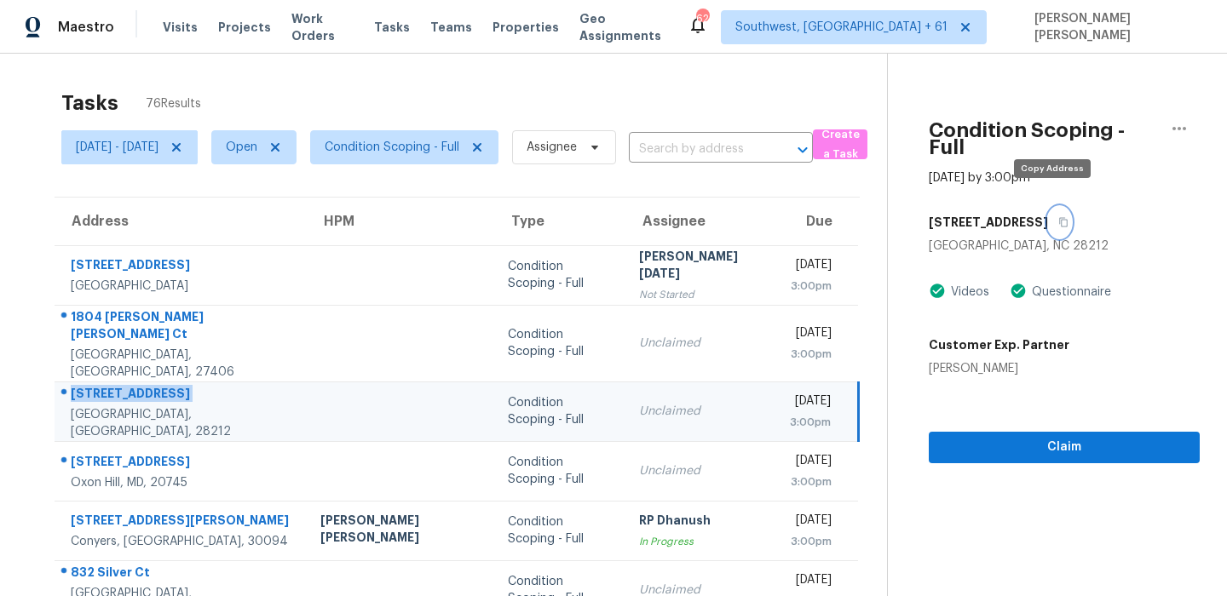
click at [1059, 218] on icon "button" at bounding box center [1063, 222] width 9 height 9
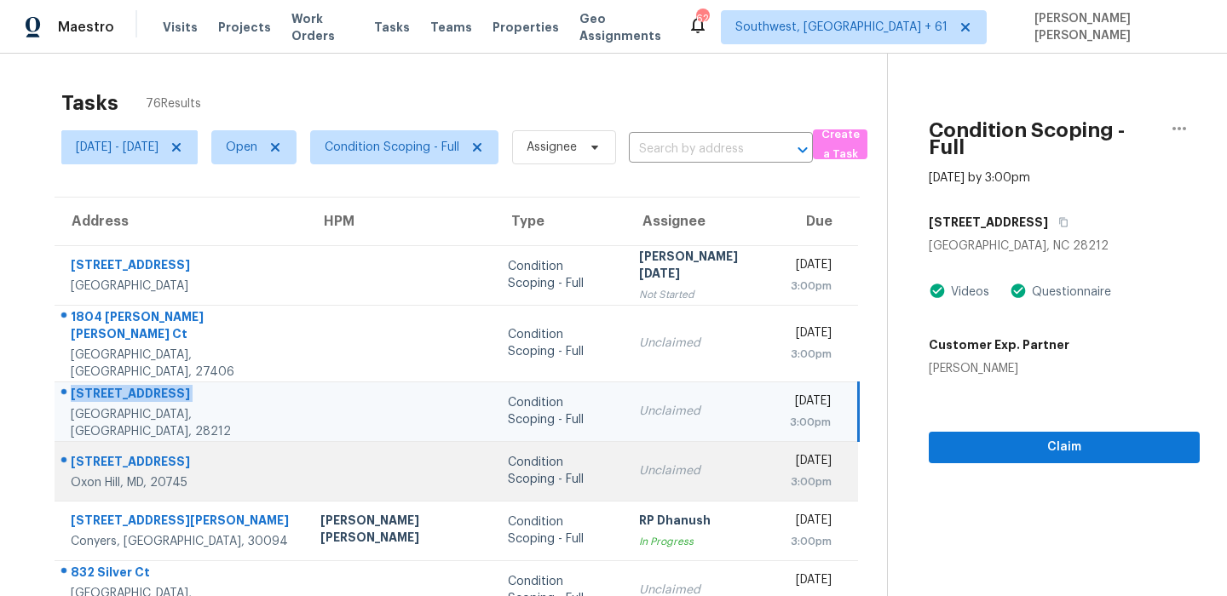
click at [146, 453] on div "5008 Boydell Ave" at bounding box center [182, 463] width 222 height 21
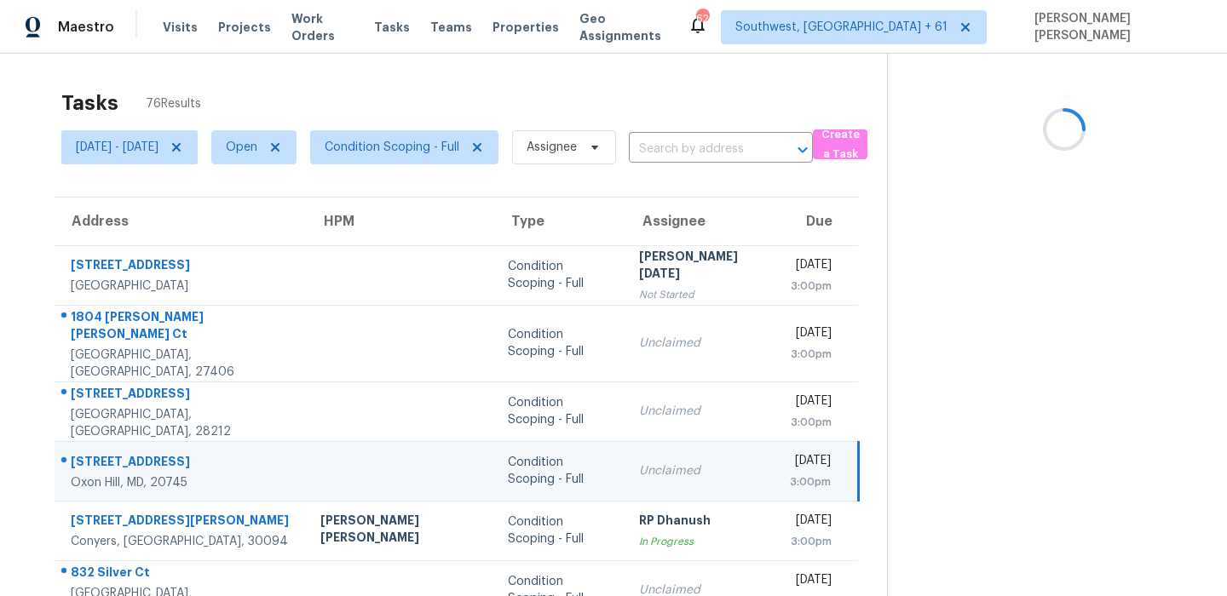
click at [146, 453] on div "5008 Boydell Ave" at bounding box center [182, 463] width 222 height 21
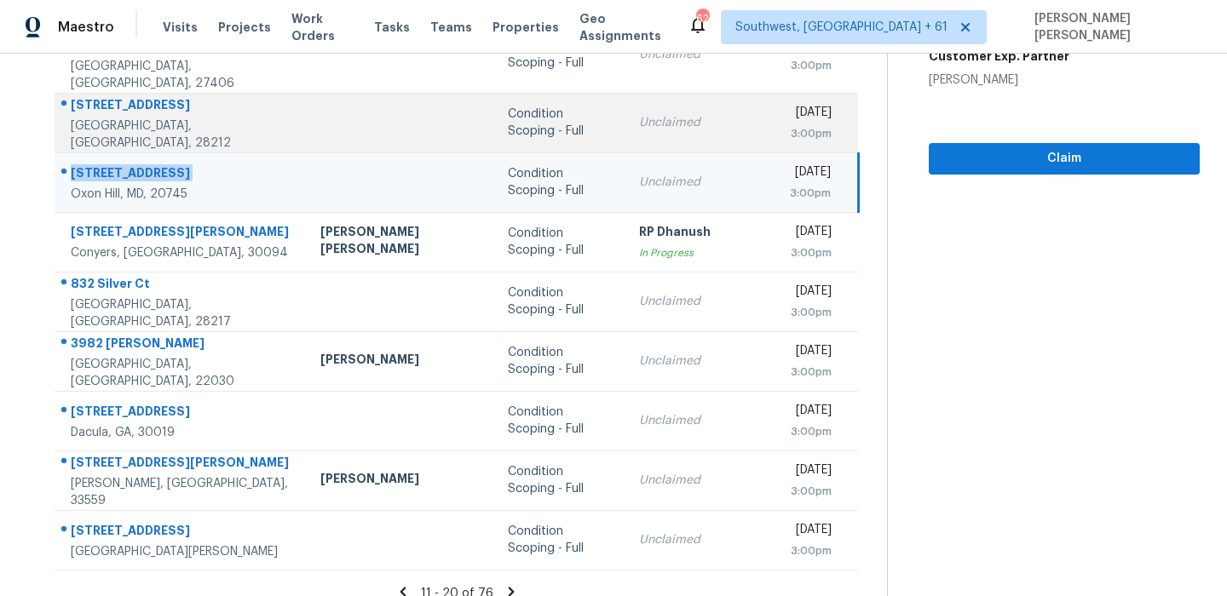
scroll to position [291, 0]
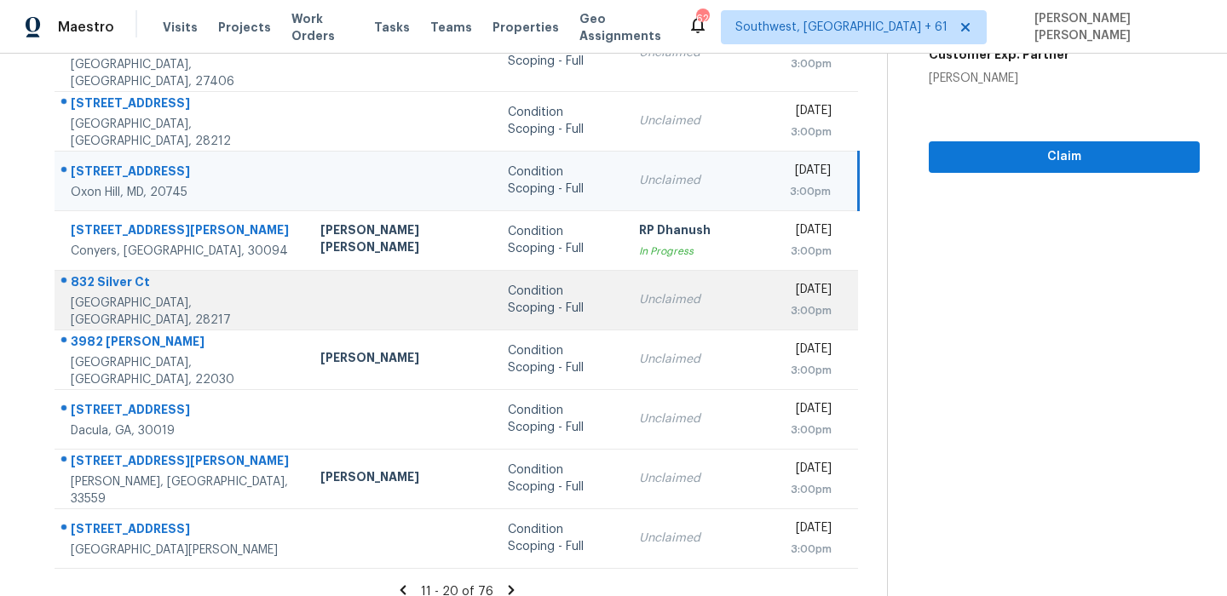
click at [130, 274] on div "832 Silver Ct" at bounding box center [182, 284] width 222 height 21
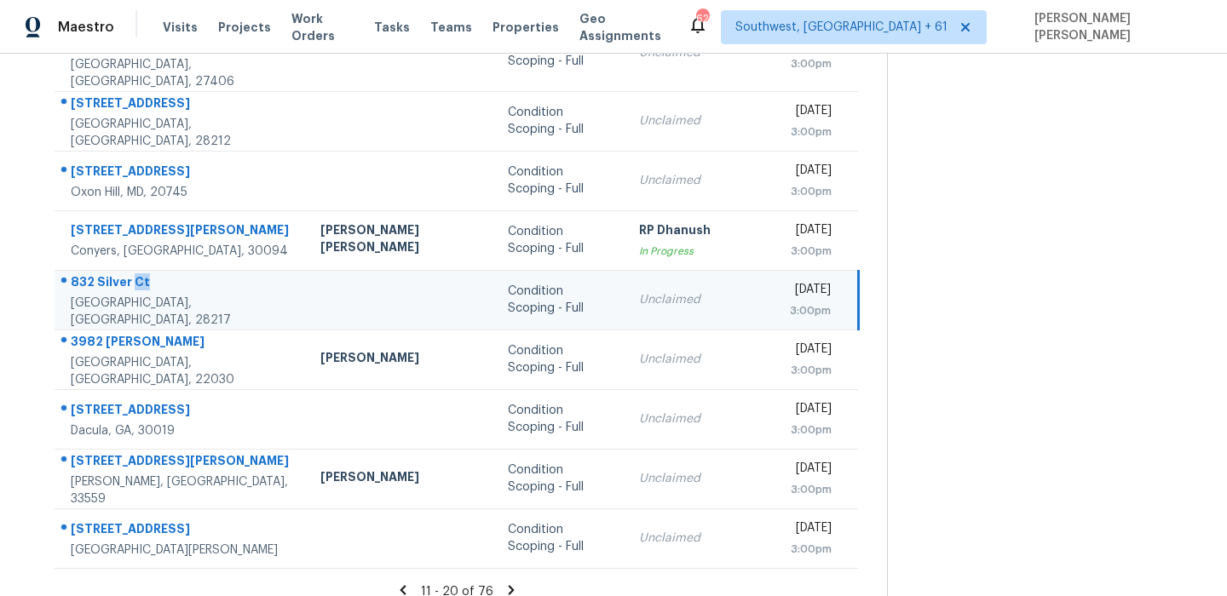
click at [130, 274] on div "832 Silver Ct" at bounding box center [182, 284] width 222 height 21
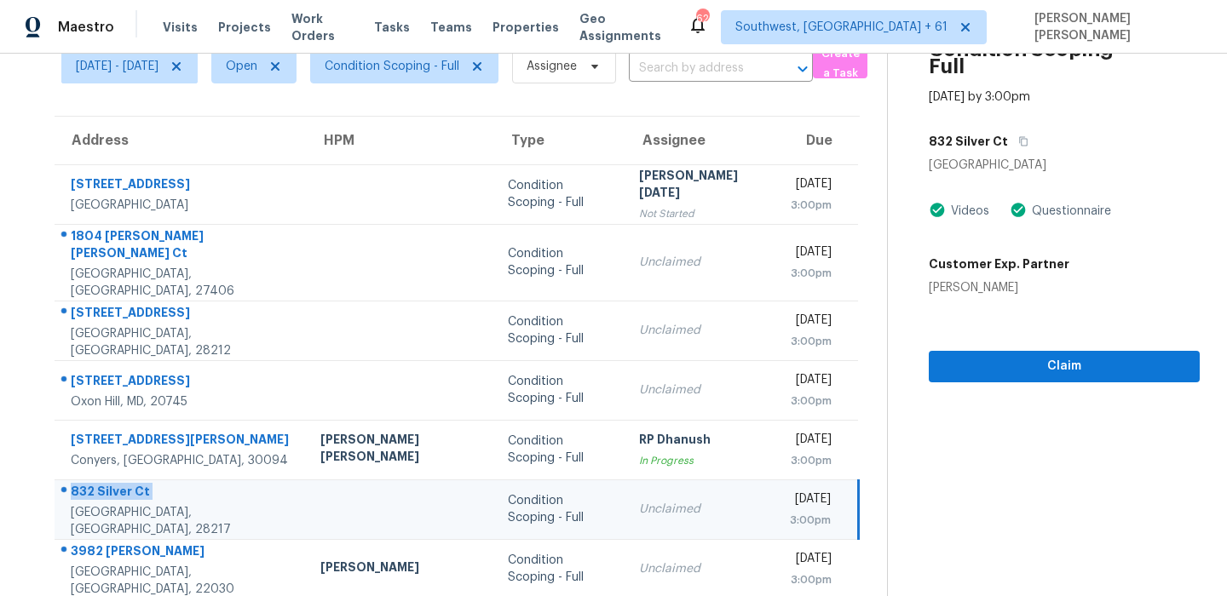
scroll to position [0, 0]
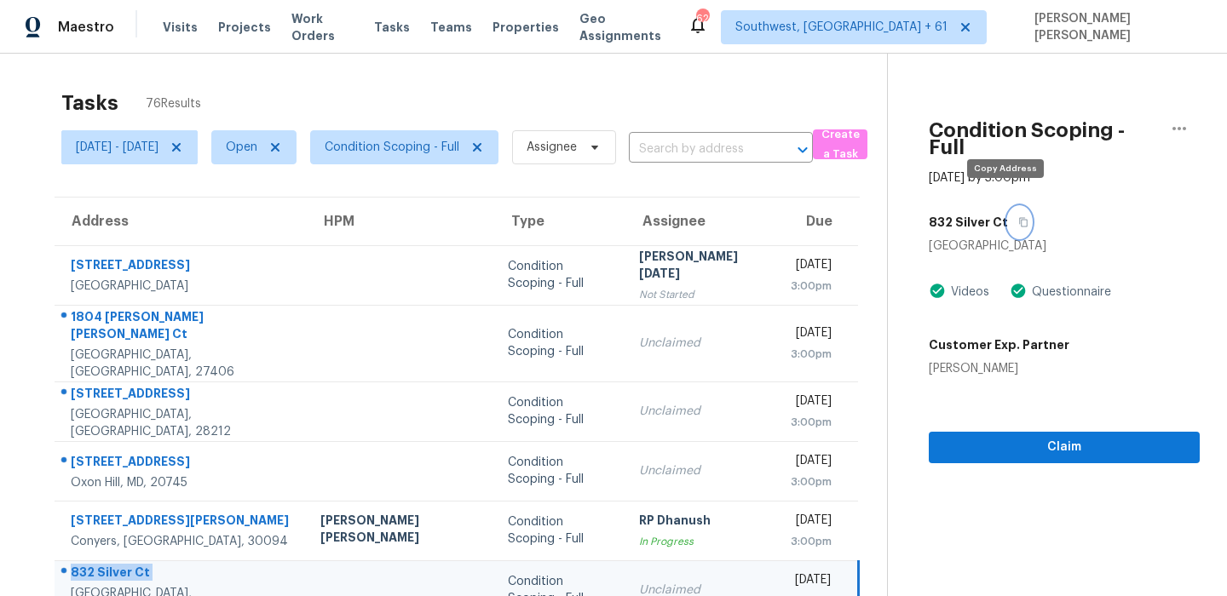
click at [1008, 210] on button "button" at bounding box center [1019, 222] width 23 height 31
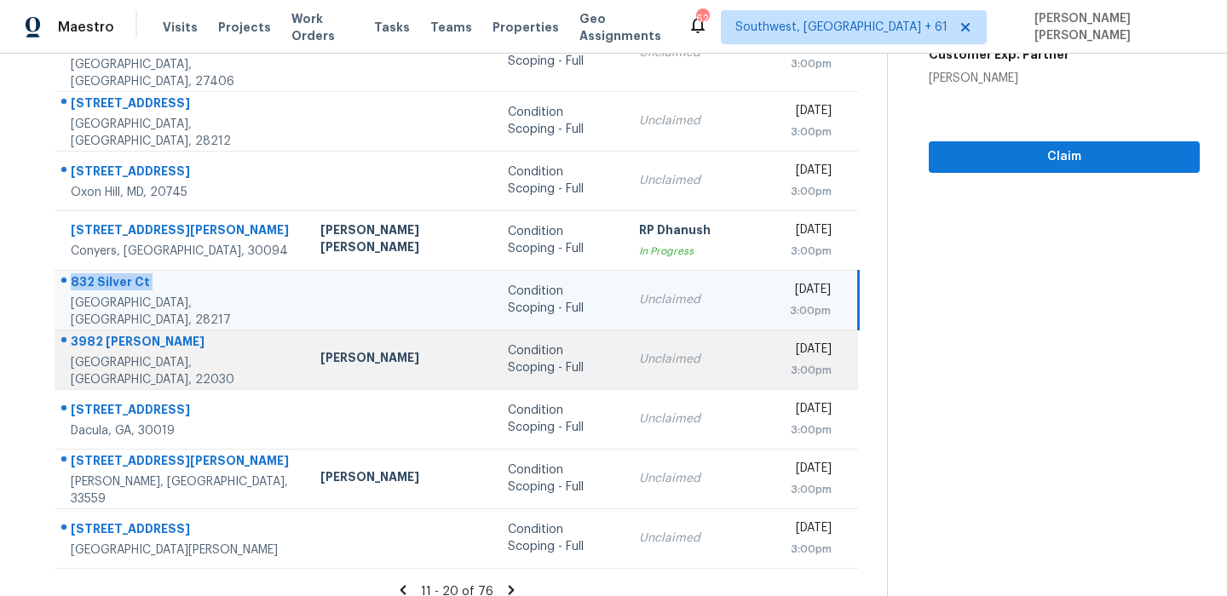
click at [129, 330] on td "3982 Norton Pl Fairfax, VA, 22030" at bounding box center [181, 360] width 252 height 60
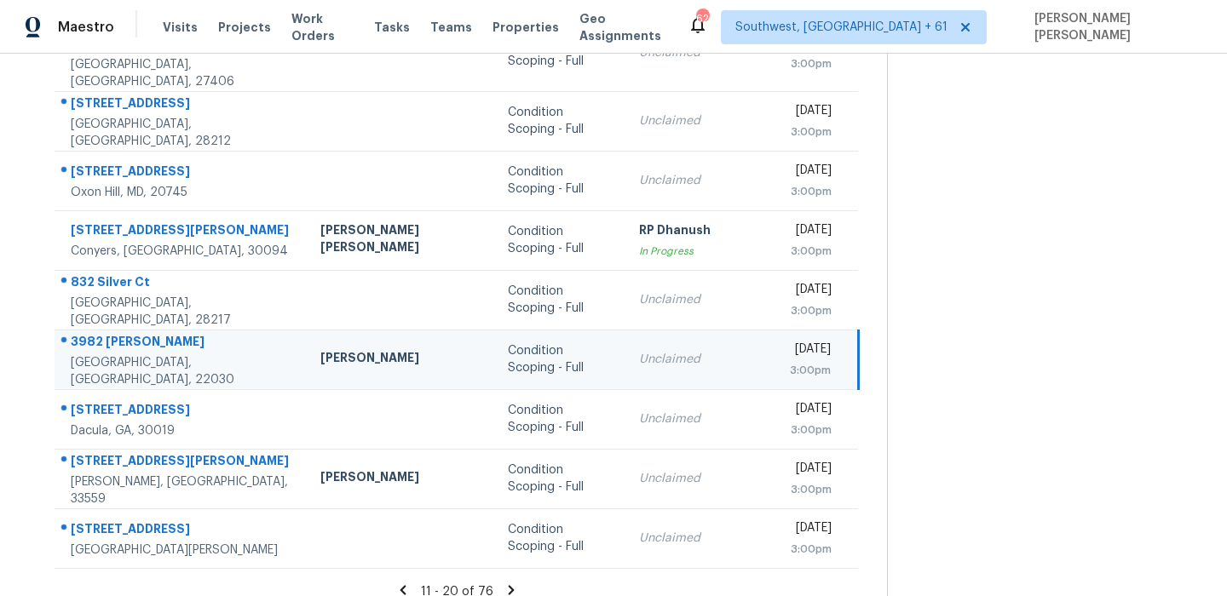
click at [129, 330] on td "3982 Norton Pl Fairfax, VA, 22030" at bounding box center [181, 360] width 252 height 60
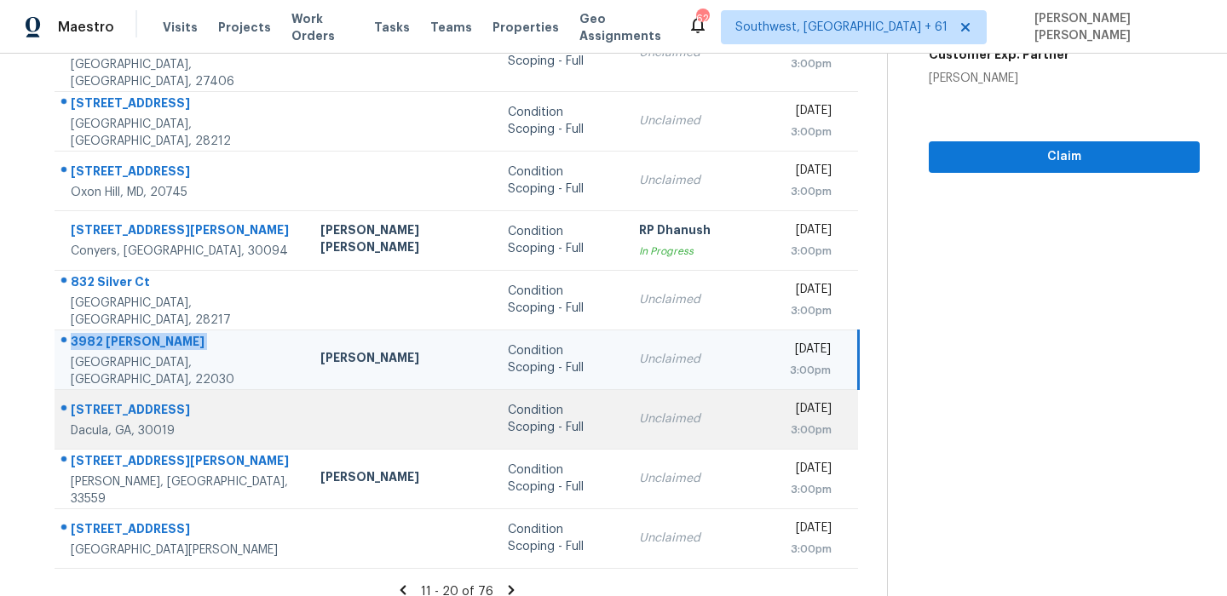
click at [150, 401] on div "3934 Saddle Bag Ct" at bounding box center [182, 411] width 222 height 21
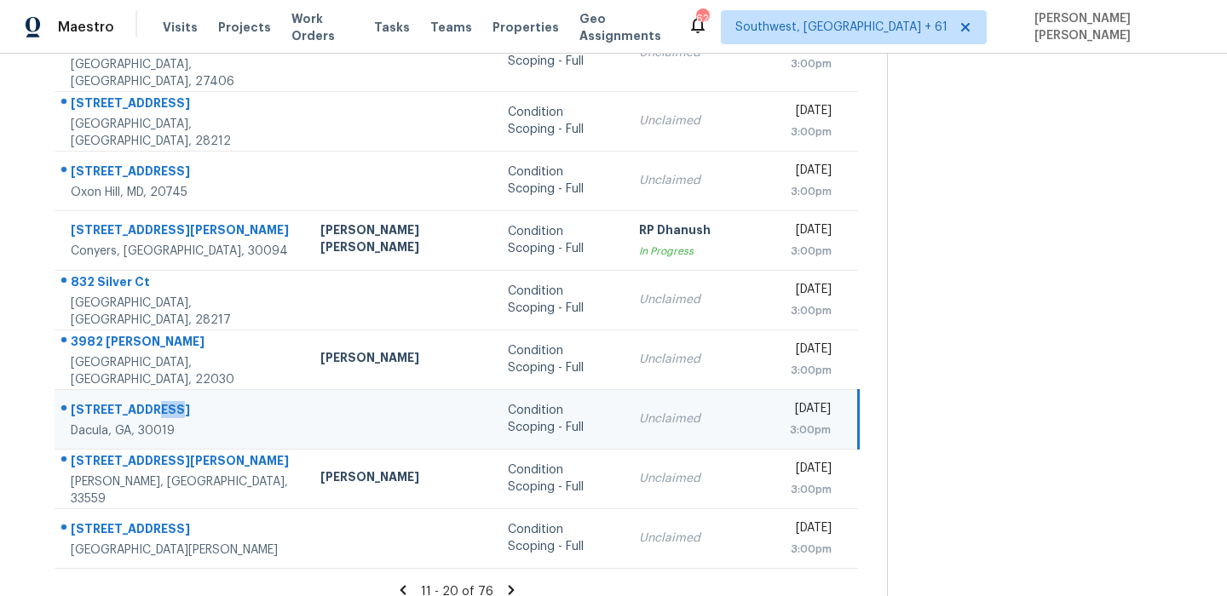
click at [150, 401] on div "3934 Saddle Bag Ct" at bounding box center [182, 411] width 222 height 21
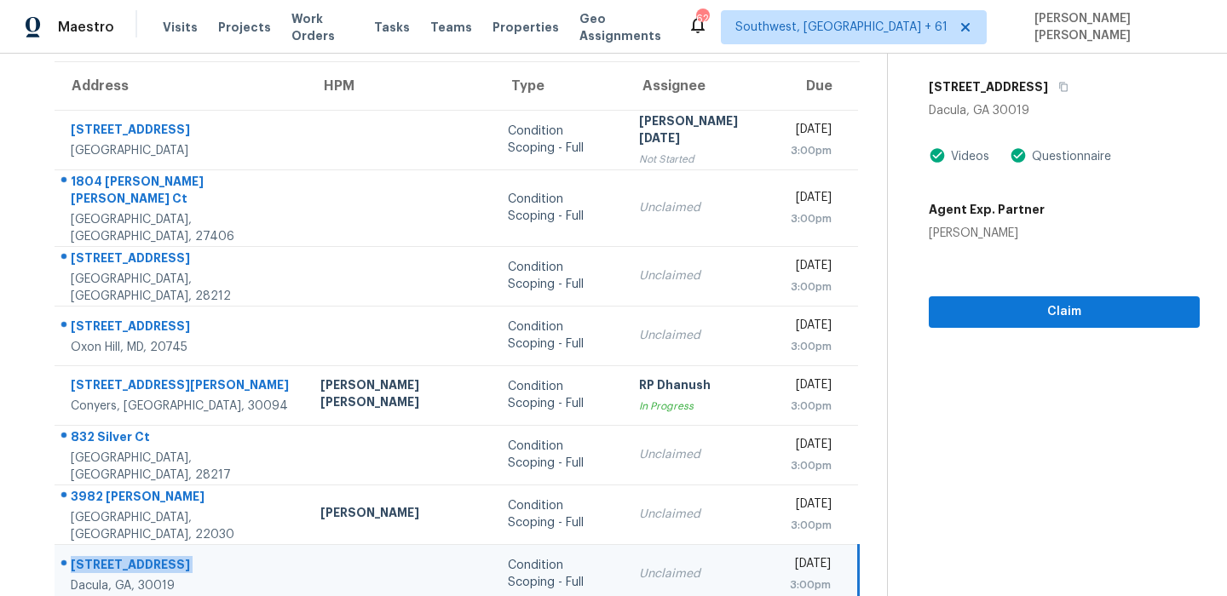
scroll to position [0, 0]
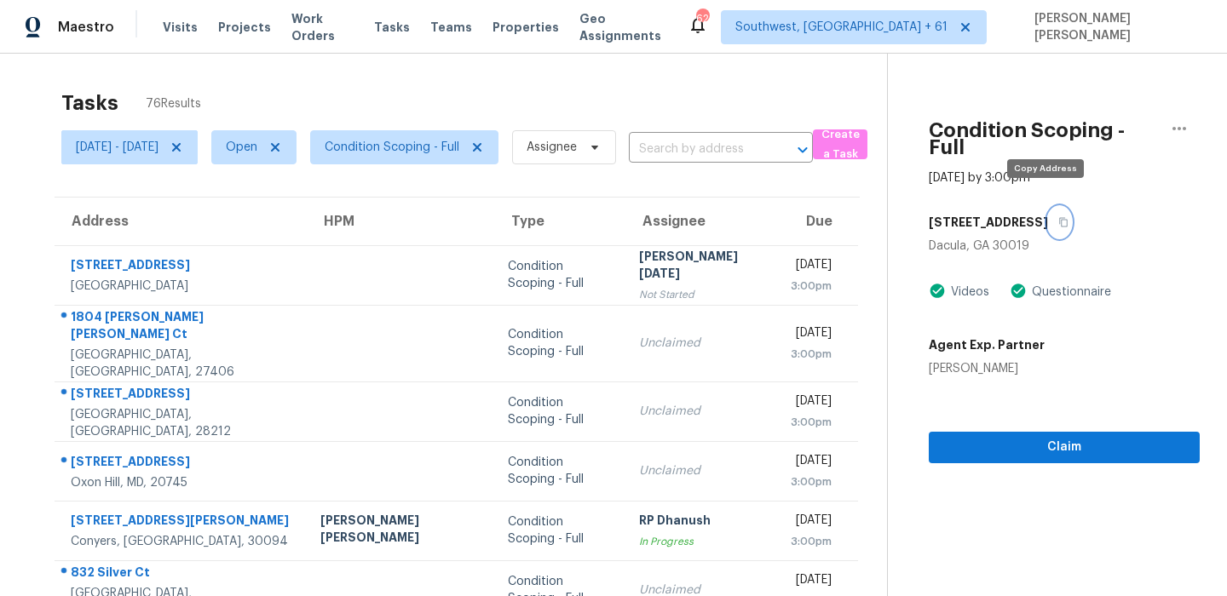
click at [1048, 210] on button "button" at bounding box center [1059, 222] width 23 height 31
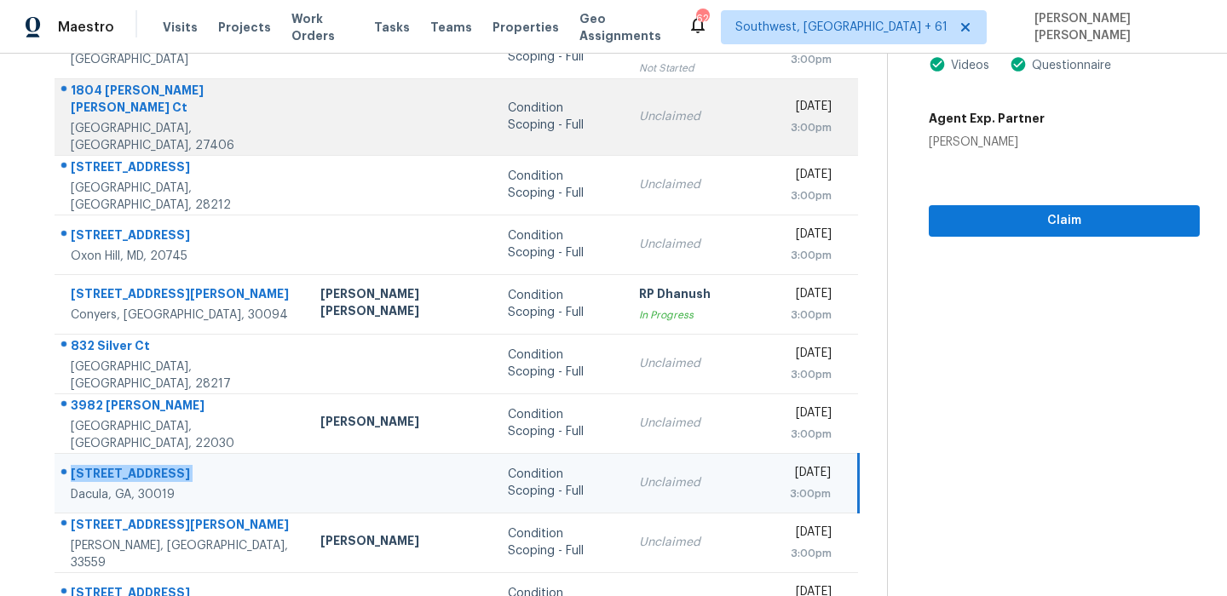
scroll to position [291, 0]
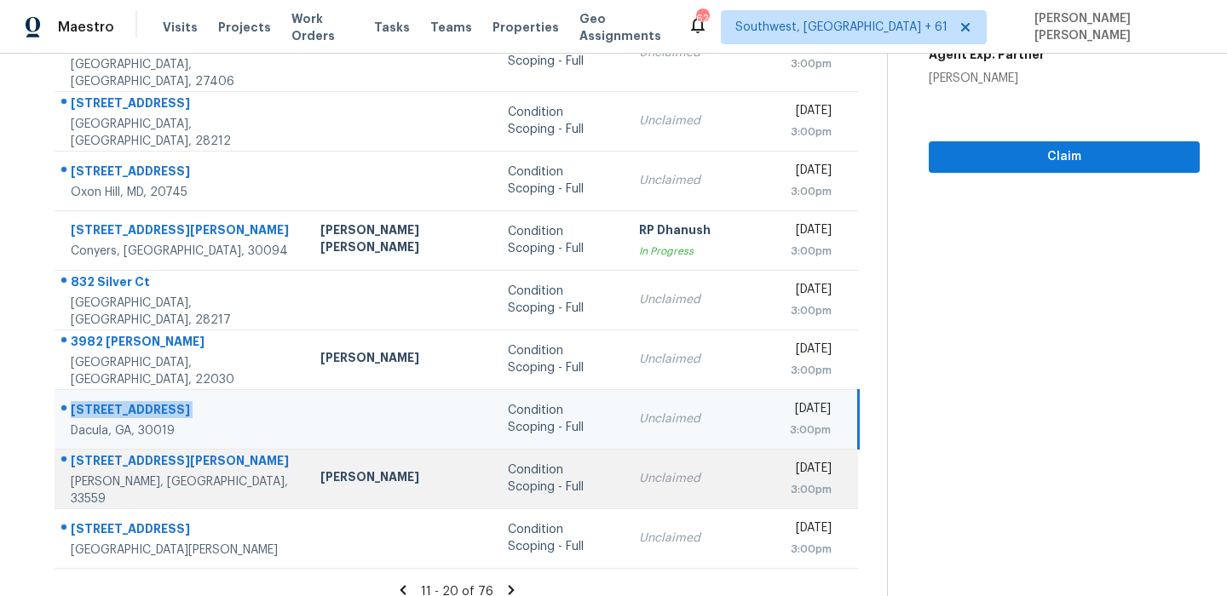
click at [169, 458] on div "24607 Victoria Wood Ct" at bounding box center [182, 462] width 222 height 21
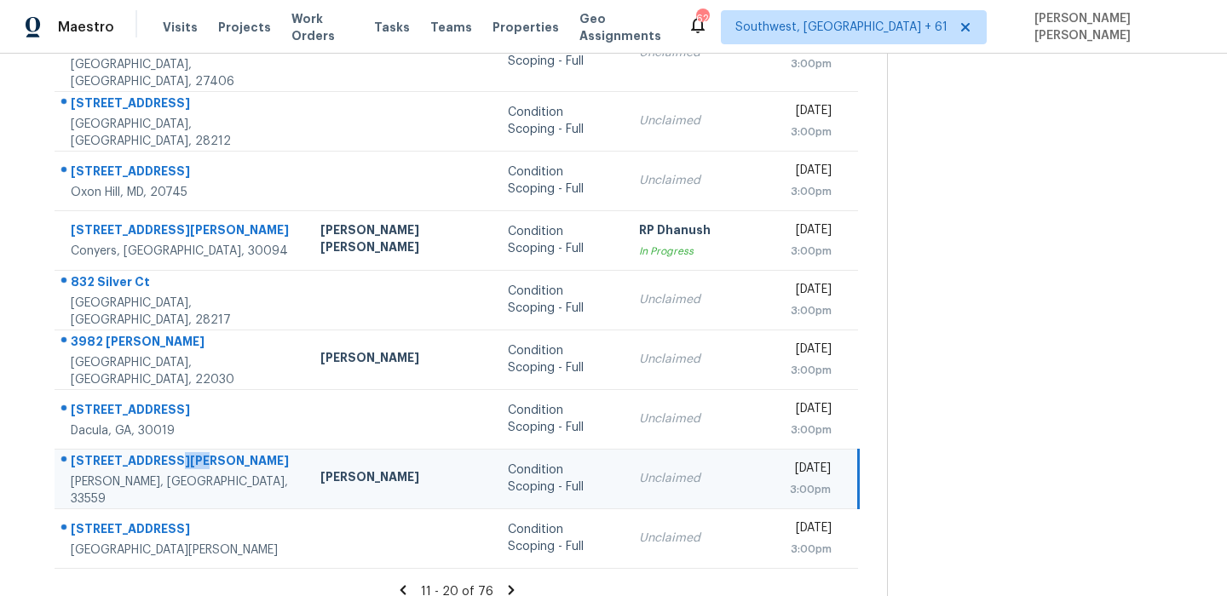
click at [169, 458] on div "24607 Victoria Wood Ct" at bounding box center [182, 462] width 222 height 21
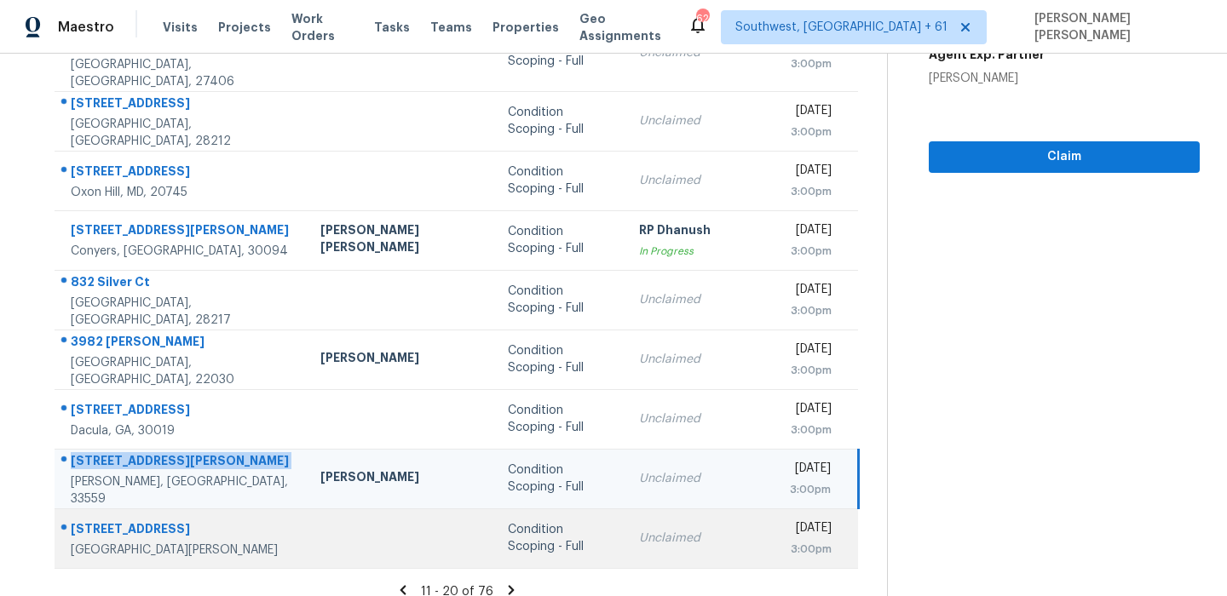
click at [187, 509] on td "1305 Hickory Ln S Fort Meade, FL, 33841" at bounding box center [181, 539] width 252 height 60
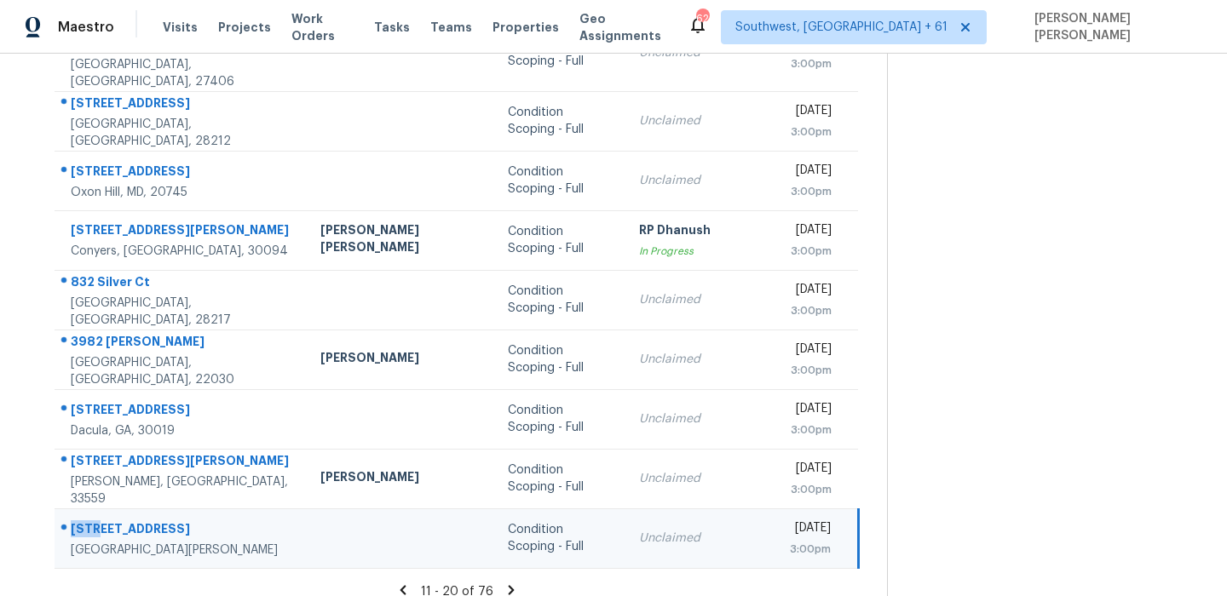
click at [187, 509] on td "1305 Hickory Ln S Fort Meade, FL, 33841" at bounding box center [181, 539] width 252 height 60
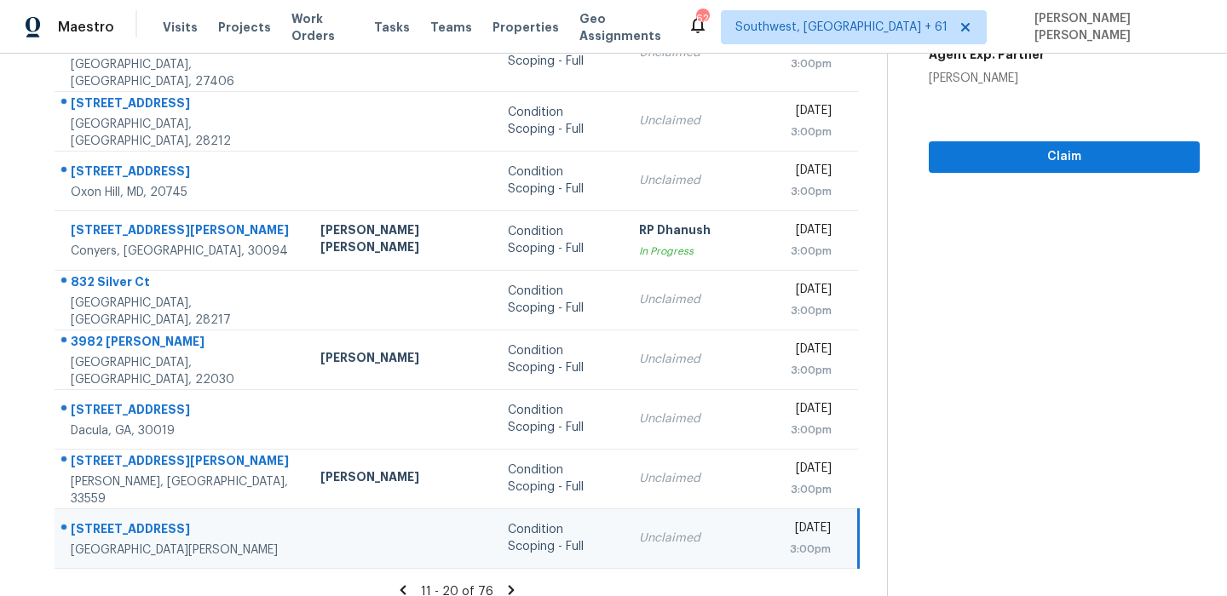
click at [504, 583] on icon at bounding box center [511, 590] width 15 height 15
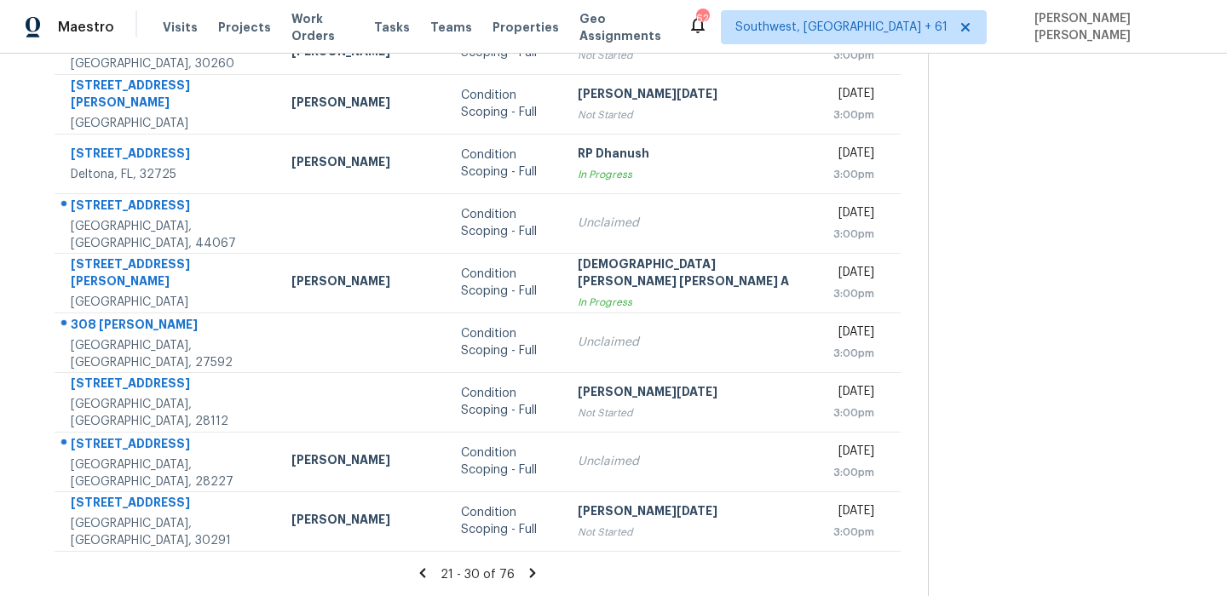
scroll to position [0, 0]
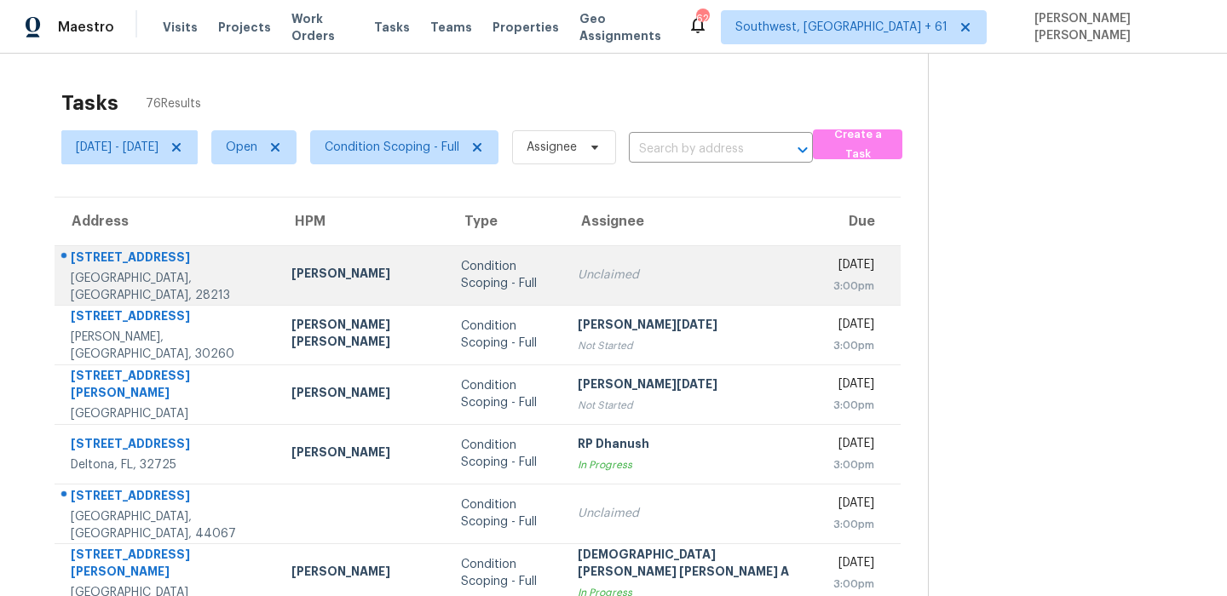
click at [130, 258] on div "727 Foxborough Rd" at bounding box center [167, 259] width 193 height 21
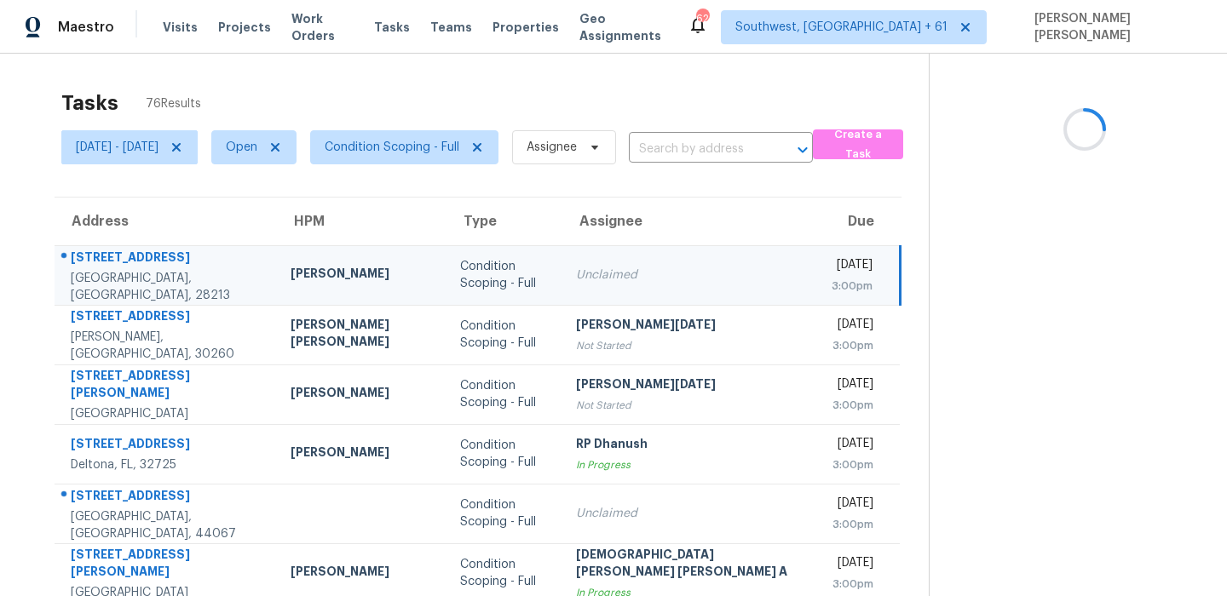
click at [130, 258] on div "727 Foxborough Rd" at bounding box center [167, 259] width 193 height 21
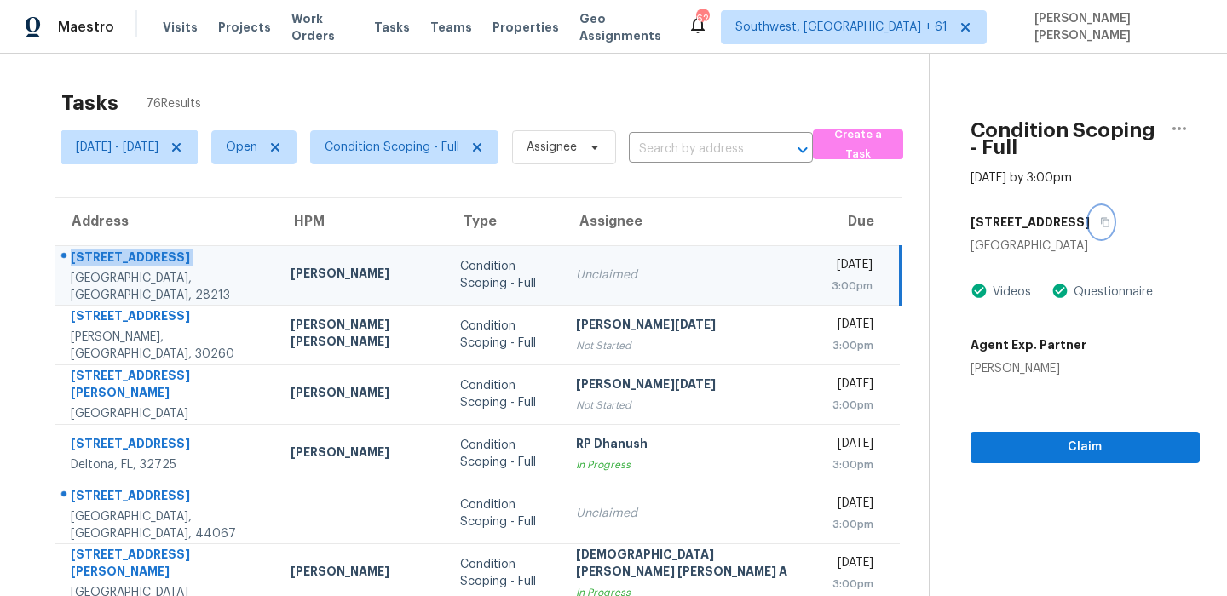
click at [1100, 217] on icon "button" at bounding box center [1105, 222] width 10 height 10
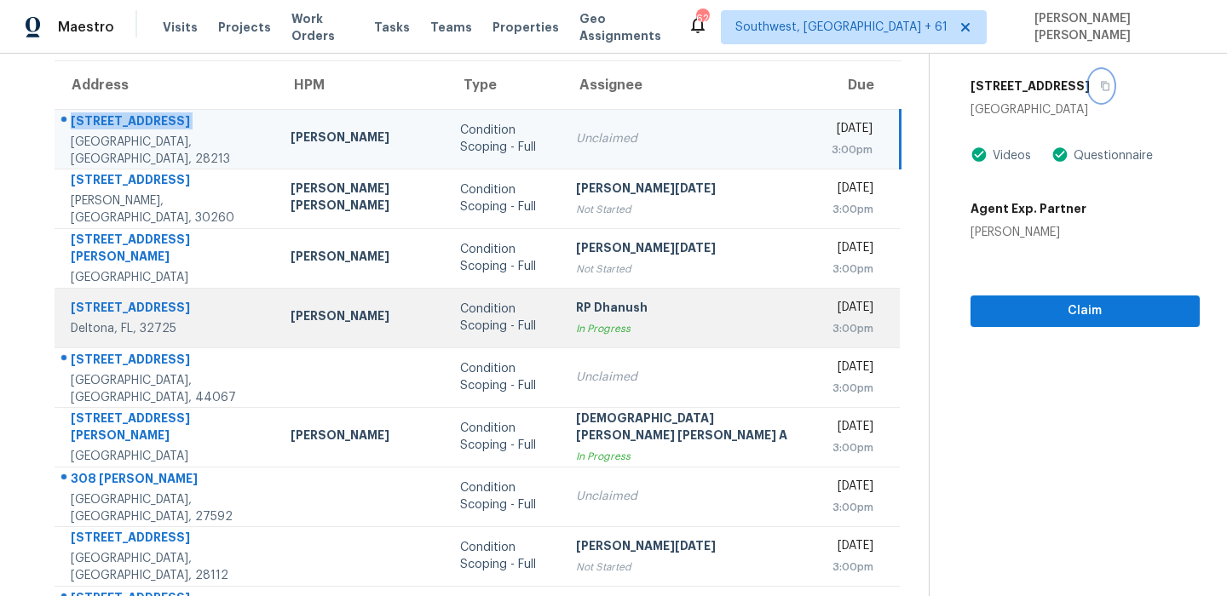
scroll to position [89, 0]
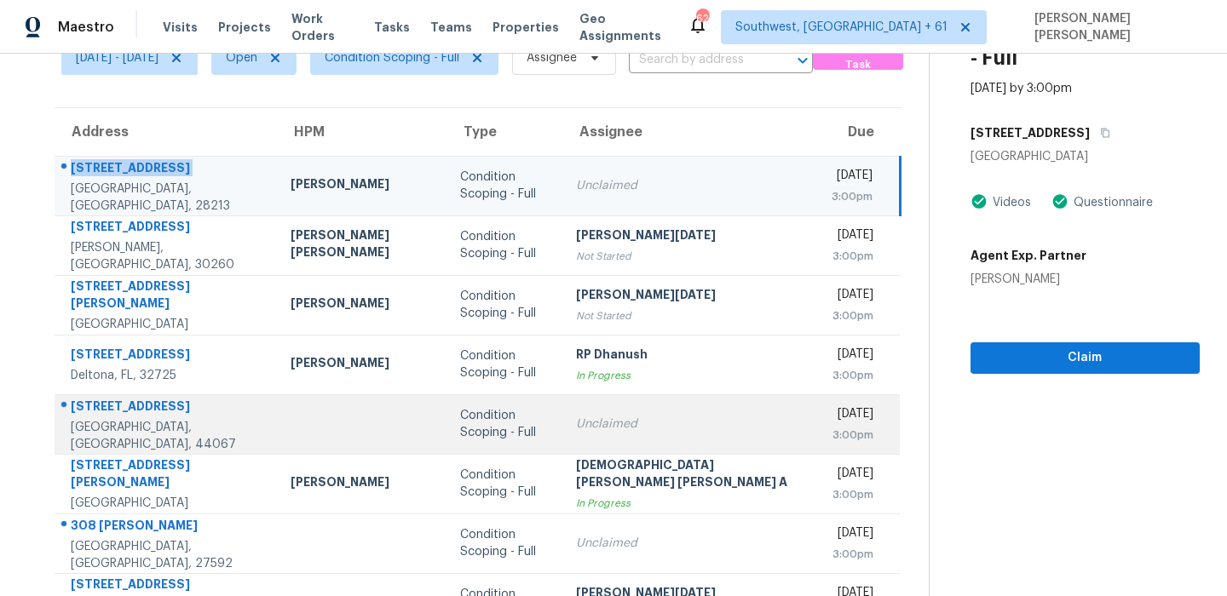
click at [197, 414] on div "6290 Greenwood Pkwy Apt 302" at bounding box center [167, 408] width 193 height 21
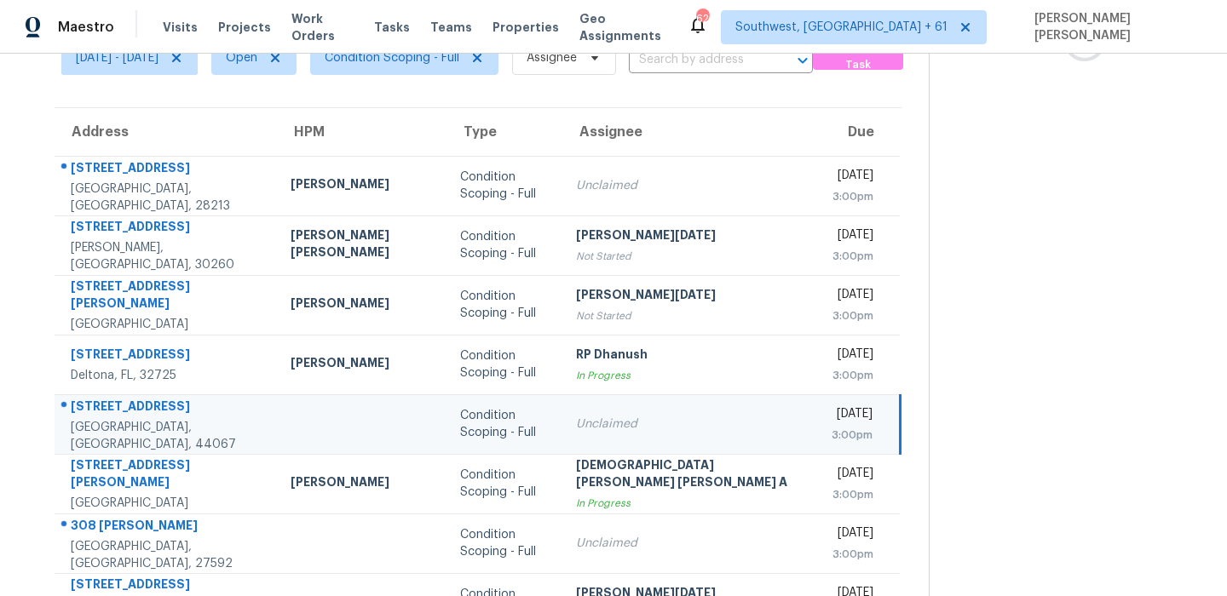
click at [197, 414] on div "6290 Greenwood Pkwy Apt 302" at bounding box center [167, 408] width 193 height 21
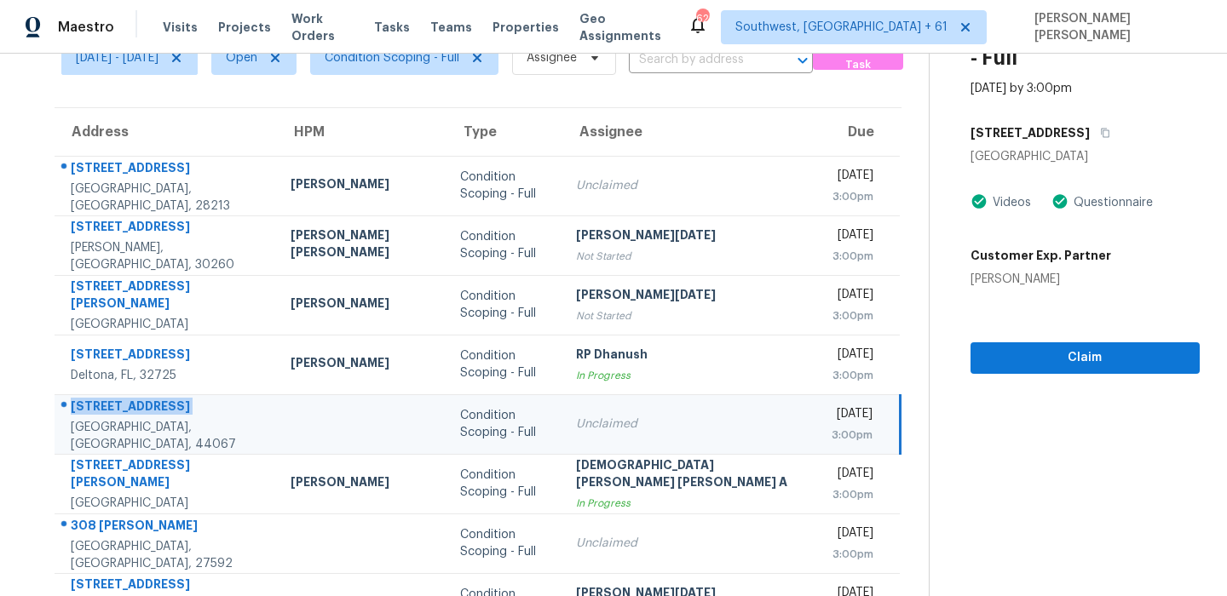
scroll to position [0, 0]
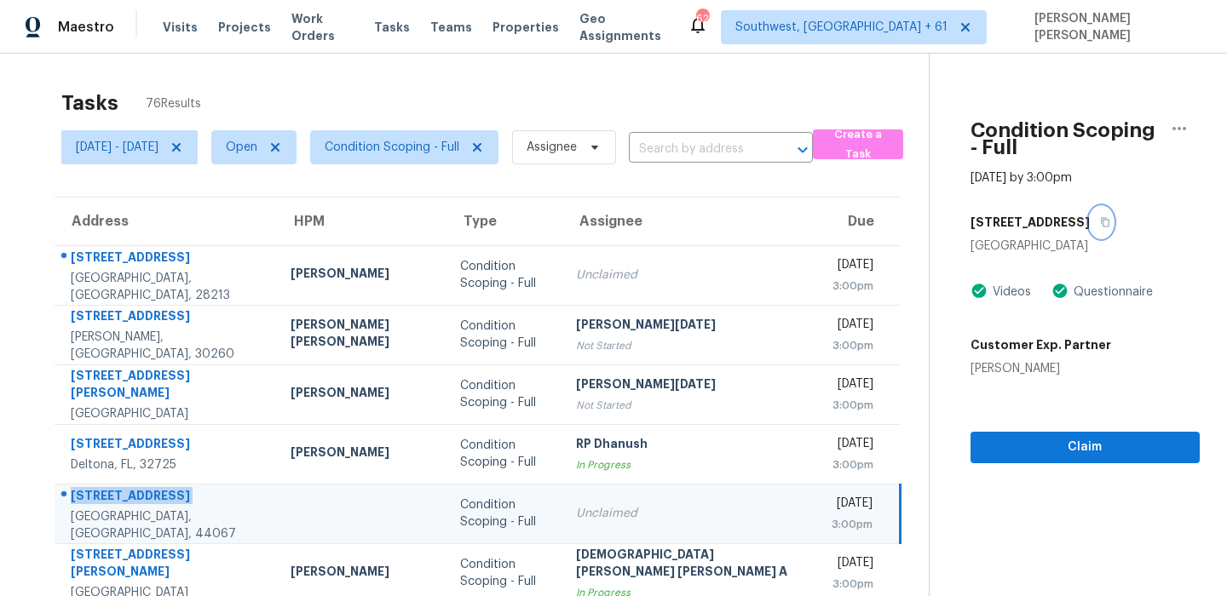
click at [1100, 217] on icon "button" at bounding box center [1105, 222] width 10 height 10
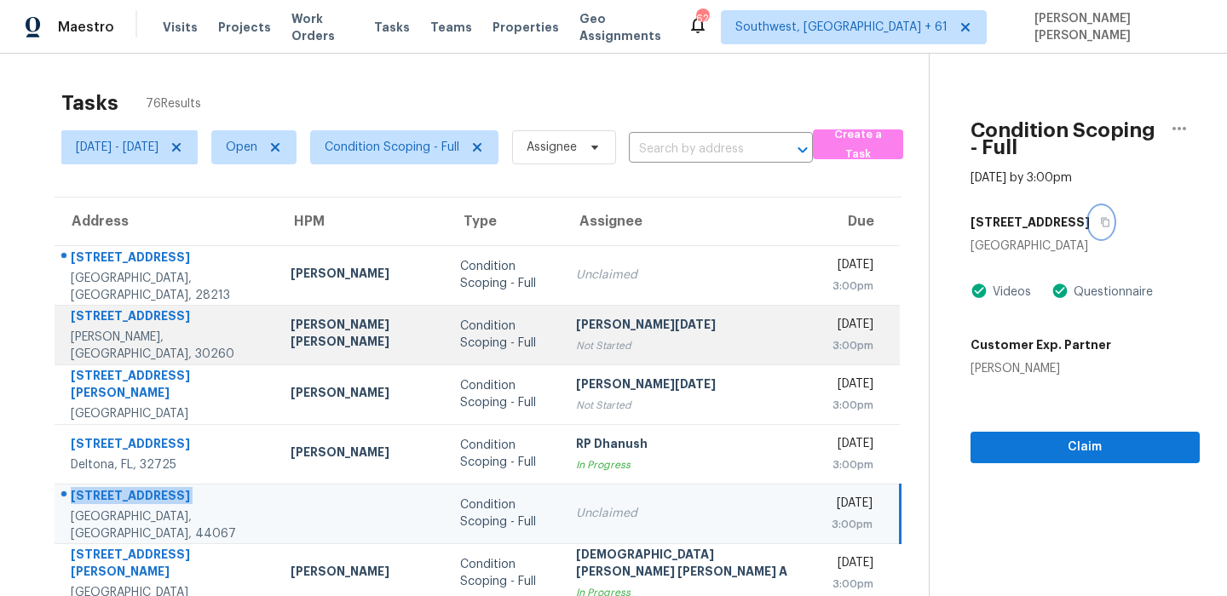
scroll to position [291, 0]
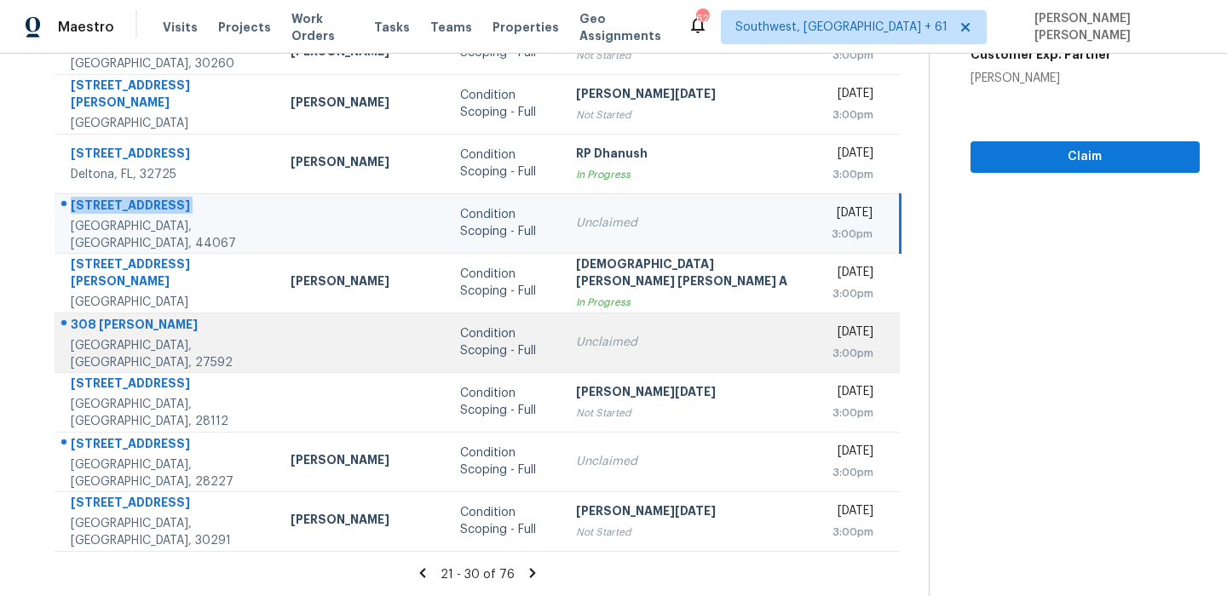
click at [137, 347] on div "Willow Spring, NC, 27592" at bounding box center [167, 354] width 193 height 34
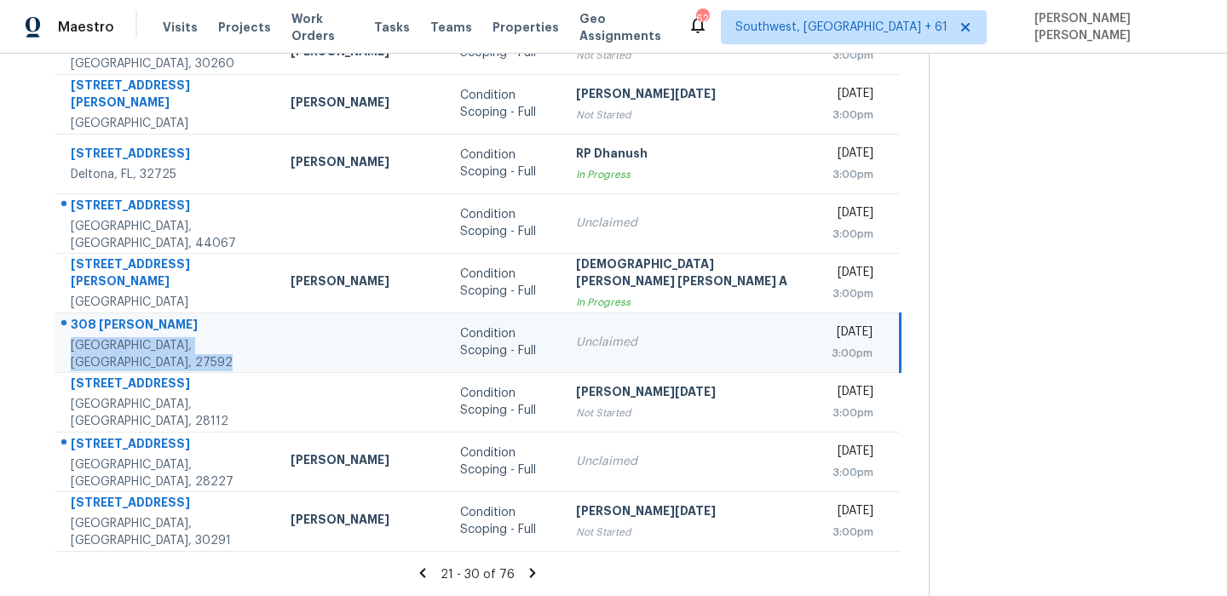
click at [137, 347] on div "Willow Spring, NC, 27592" at bounding box center [167, 354] width 193 height 34
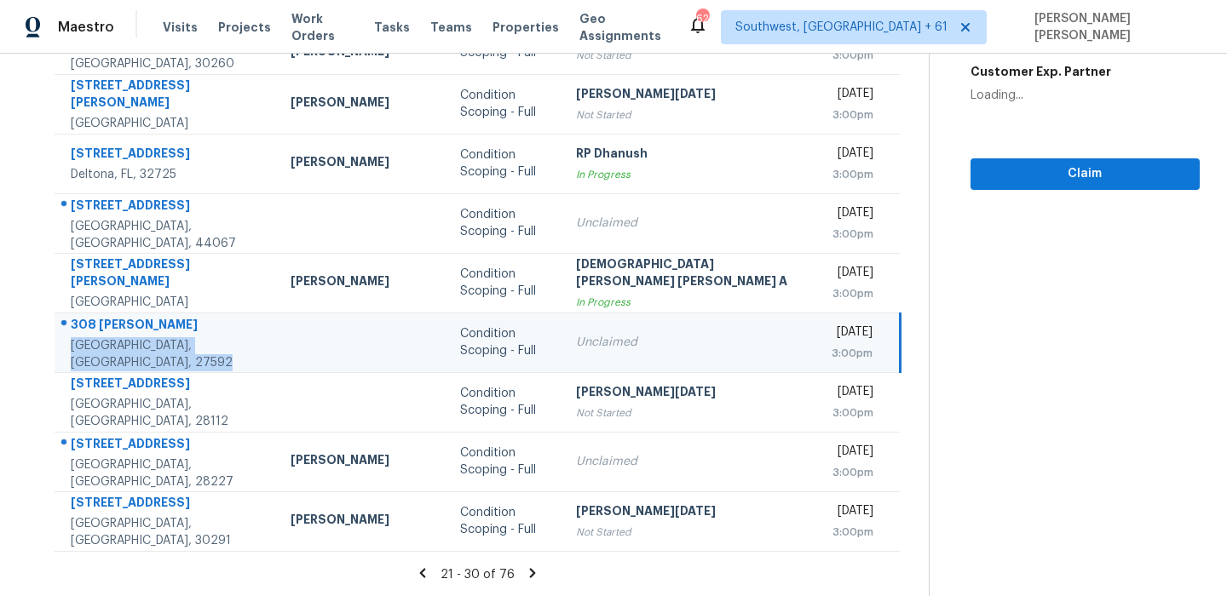
click at [132, 336] on div "308 Amber Ln" at bounding box center [167, 326] width 193 height 21
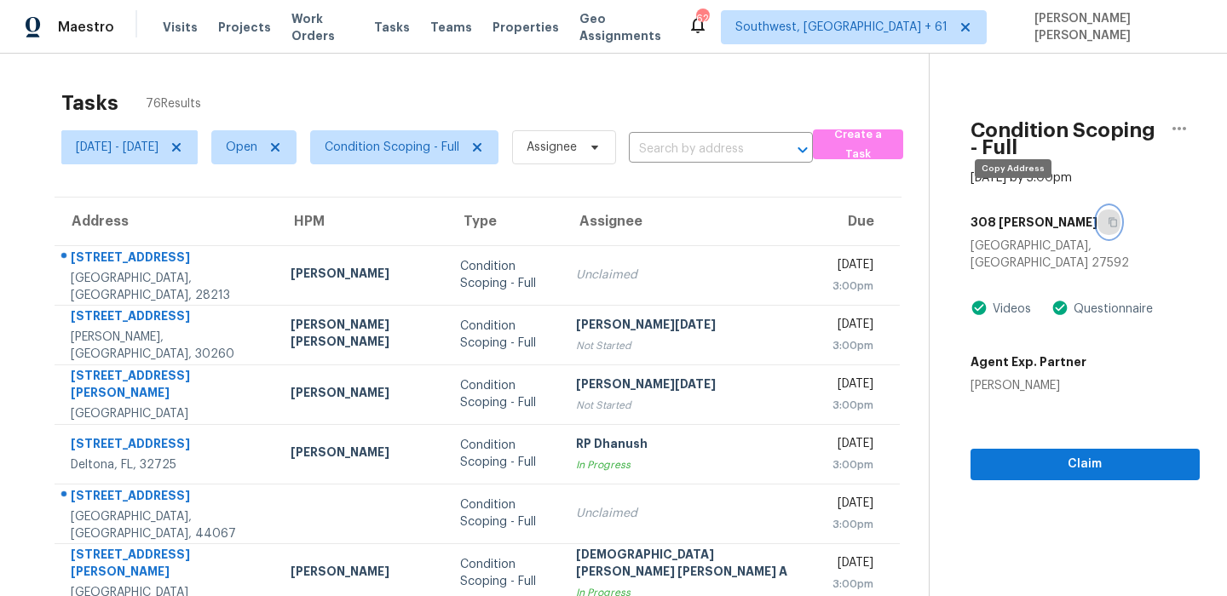
click at [1109, 218] on icon "button" at bounding box center [1113, 222] width 9 height 9
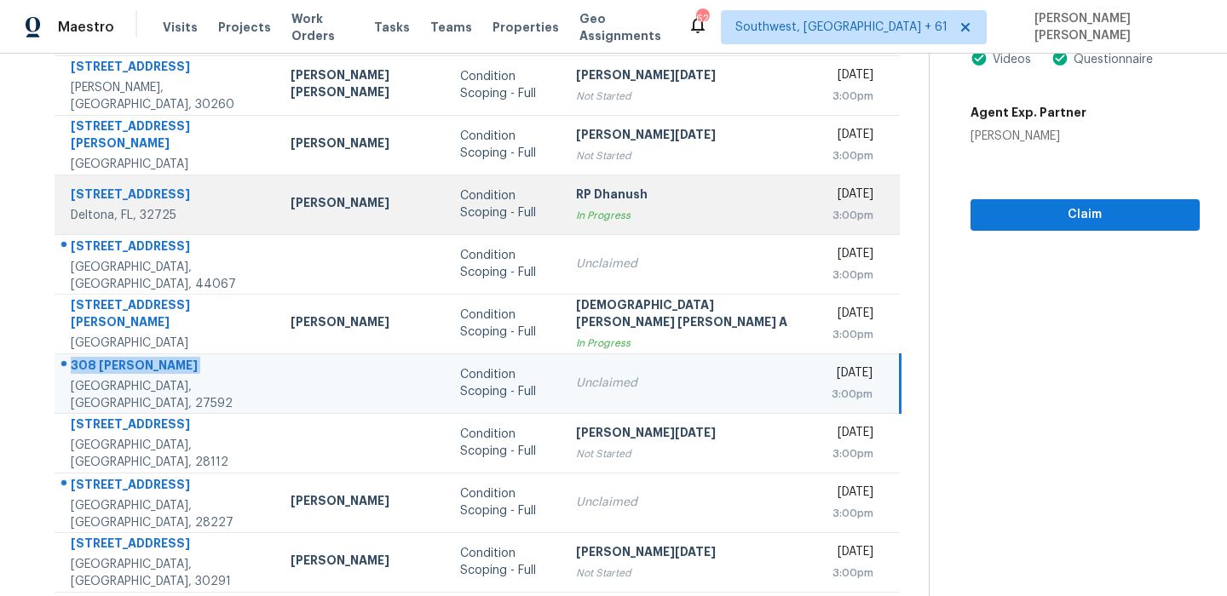
scroll to position [291, 0]
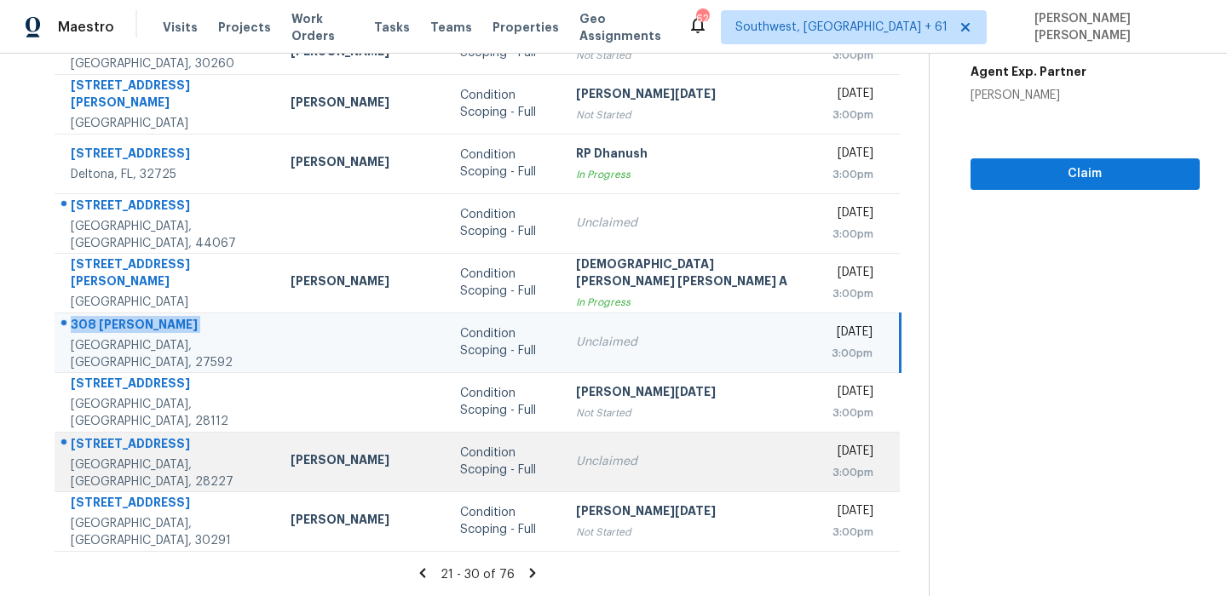
click at [110, 447] on div "8802 Goldfields Dr" at bounding box center [167, 445] width 193 height 21
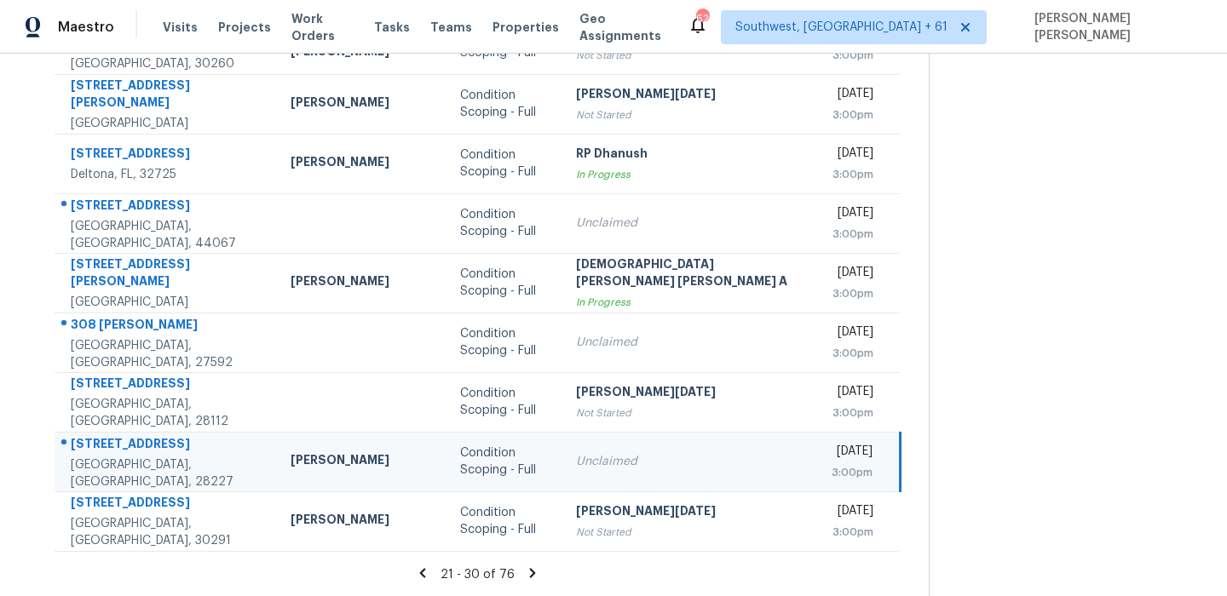
click at [110, 447] on div "8802 Goldfields Dr" at bounding box center [167, 445] width 193 height 21
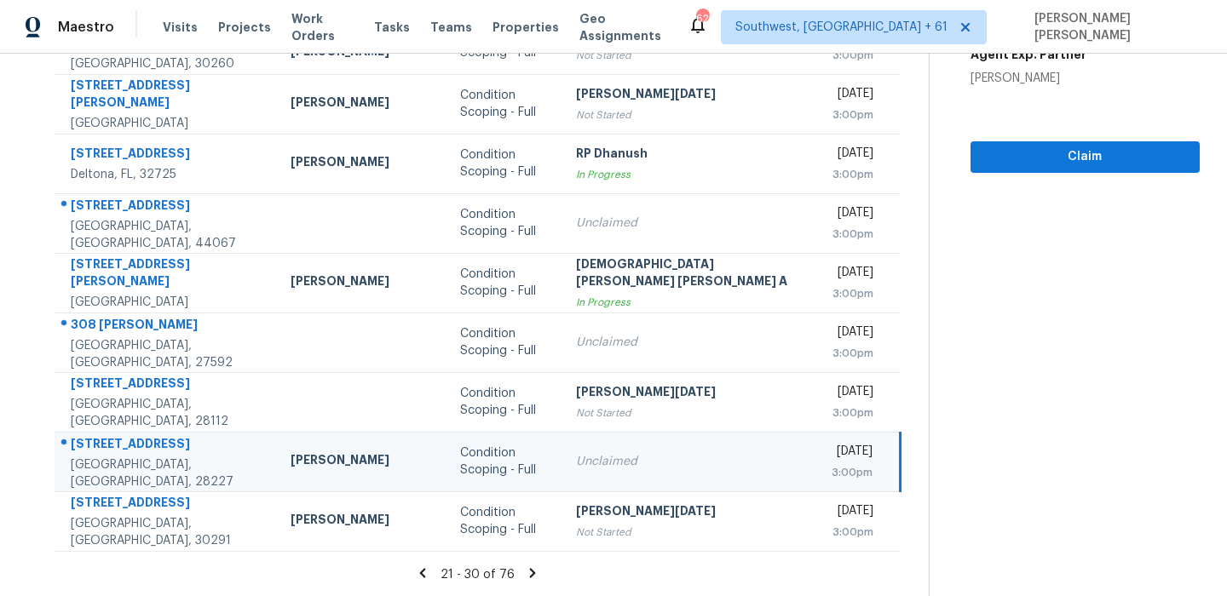
click at [525, 573] on icon at bounding box center [532, 573] width 15 height 15
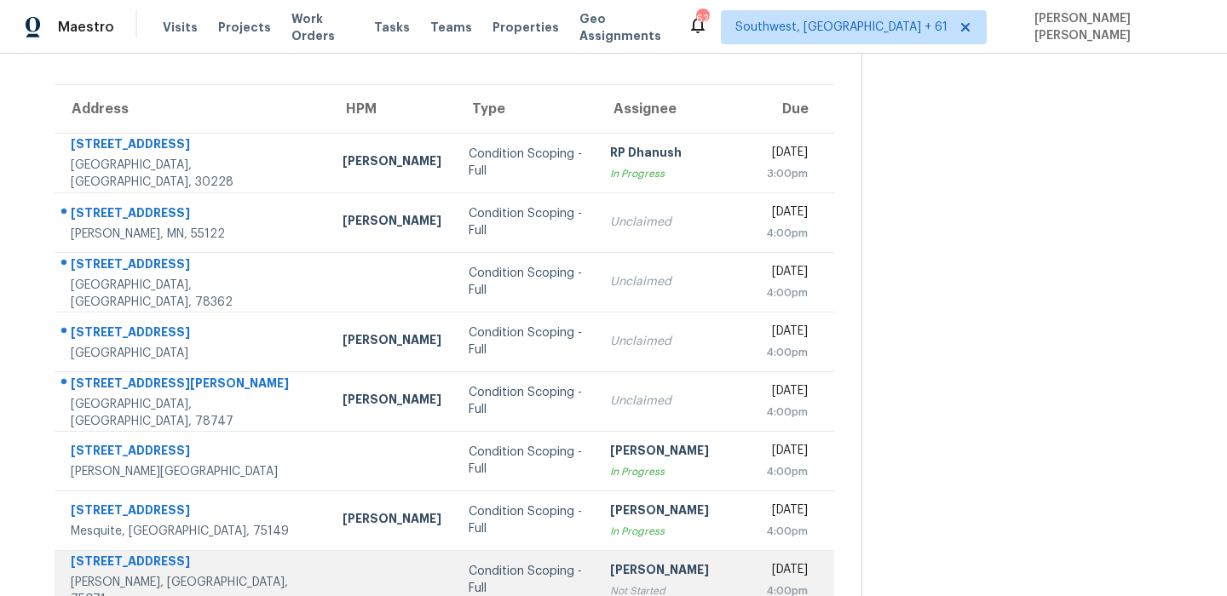
scroll to position [0, 0]
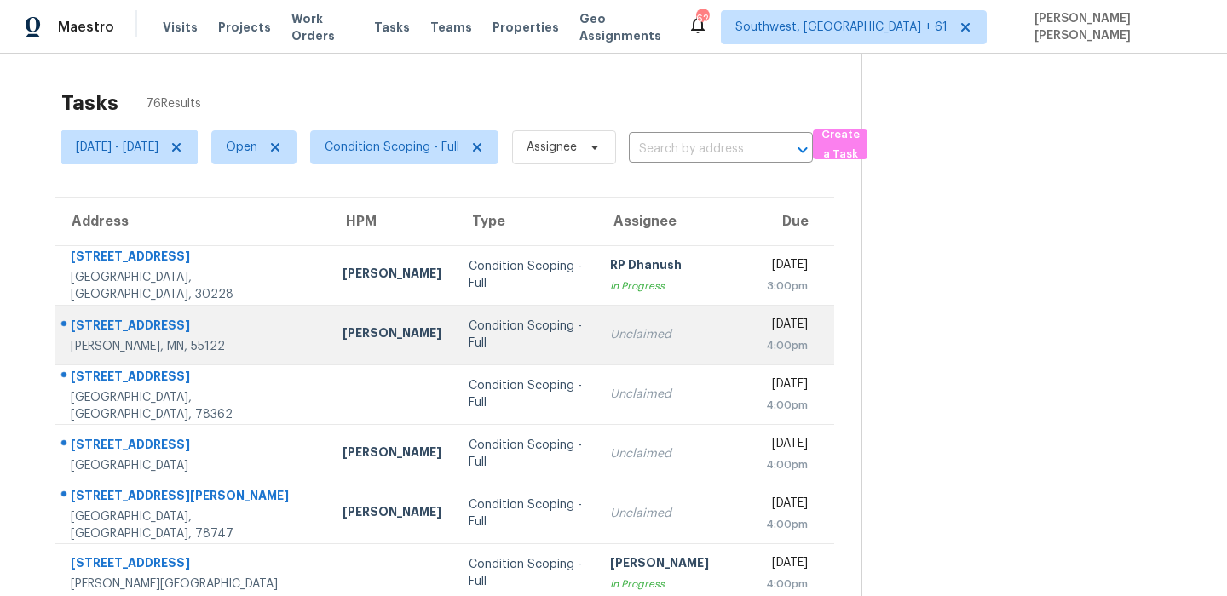
click at [177, 331] on div "1656 Oakbrooke Way" at bounding box center [193, 327] width 245 height 21
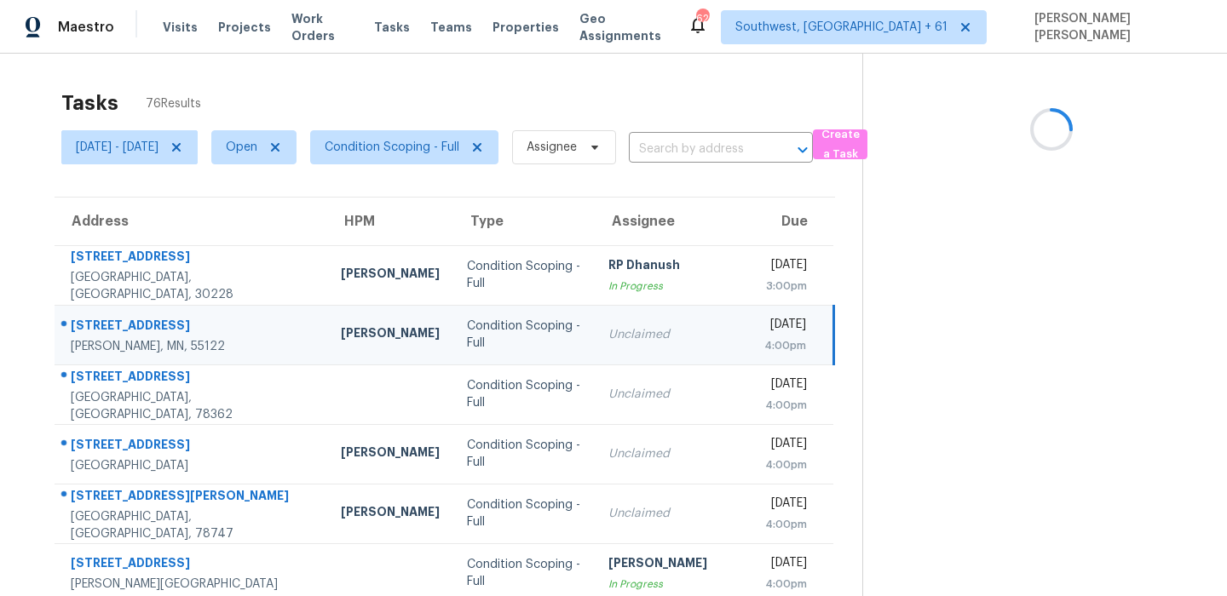
click at [177, 331] on div "1656 Oakbrooke Way" at bounding box center [192, 327] width 243 height 21
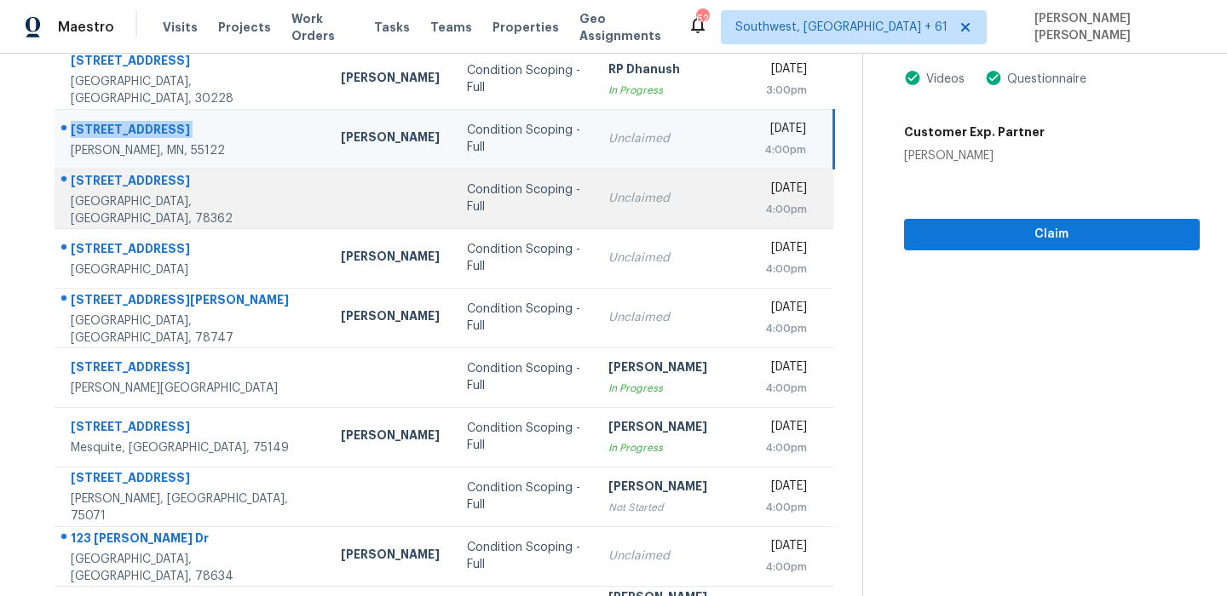
scroll to position [220, 0]
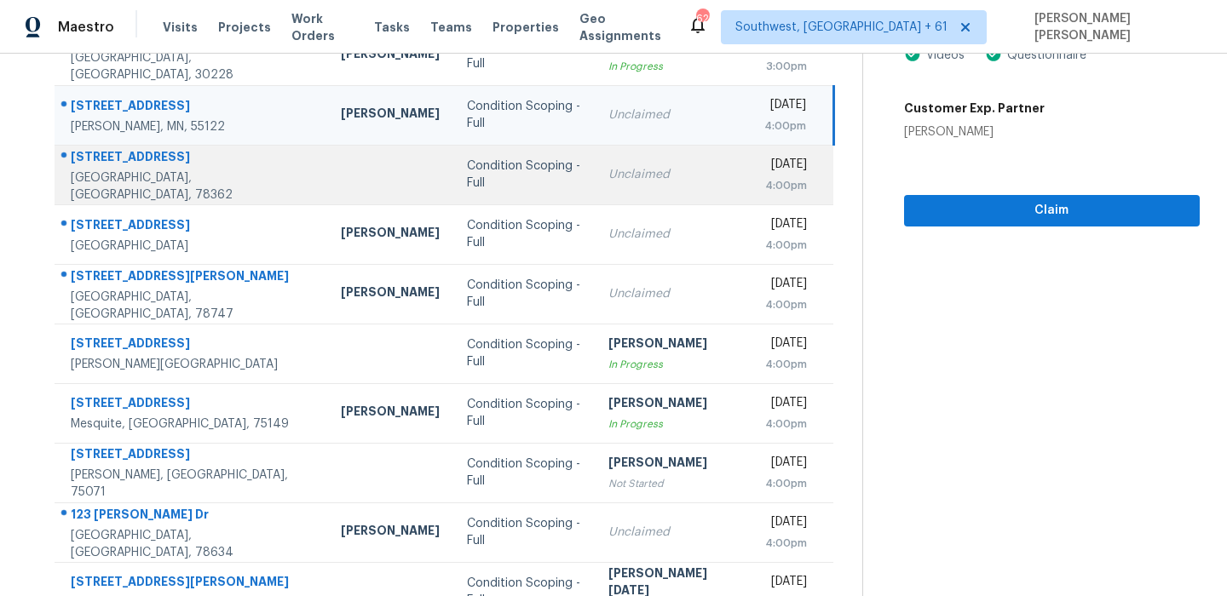
click at [125, 164] on div "2090 Ridgewood Cir" at bounding box center [192, 158] width 243 height 21
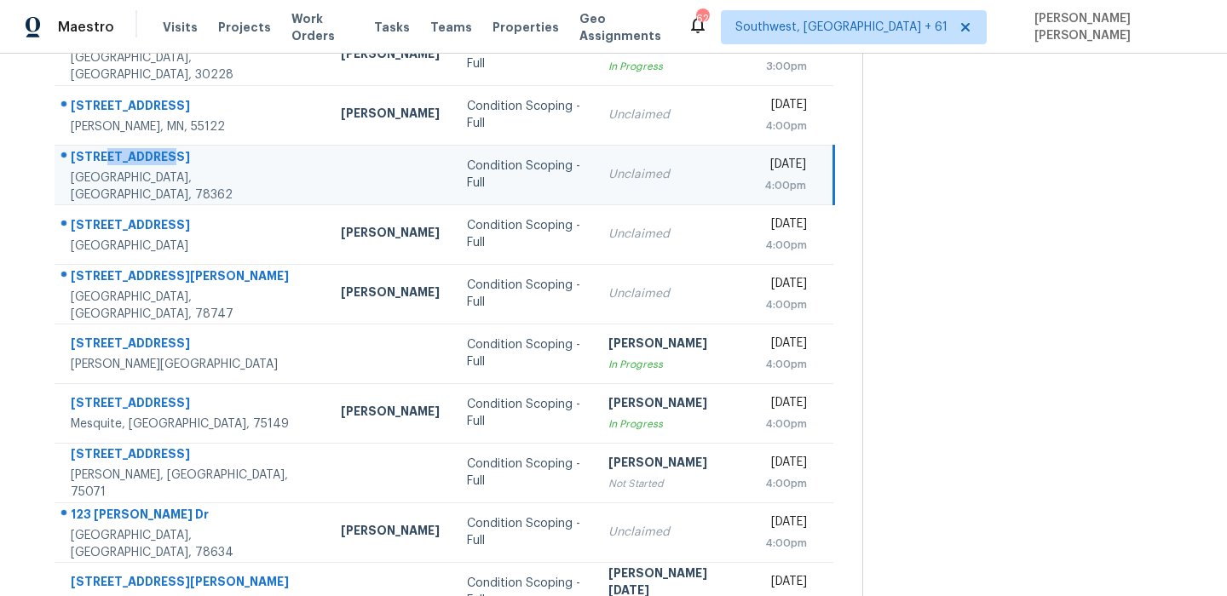
click at [125, 164] on div "2090 Ridgewood Cir" at bounding box center [192, 158] width 243 height 21
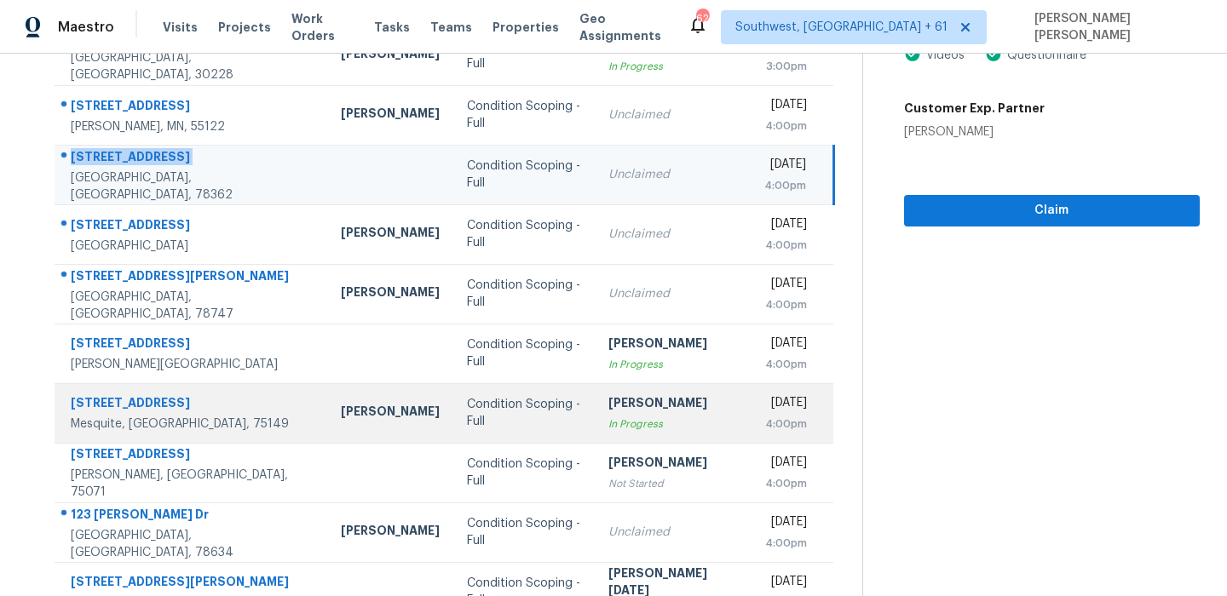
scroll to position [291, 0]
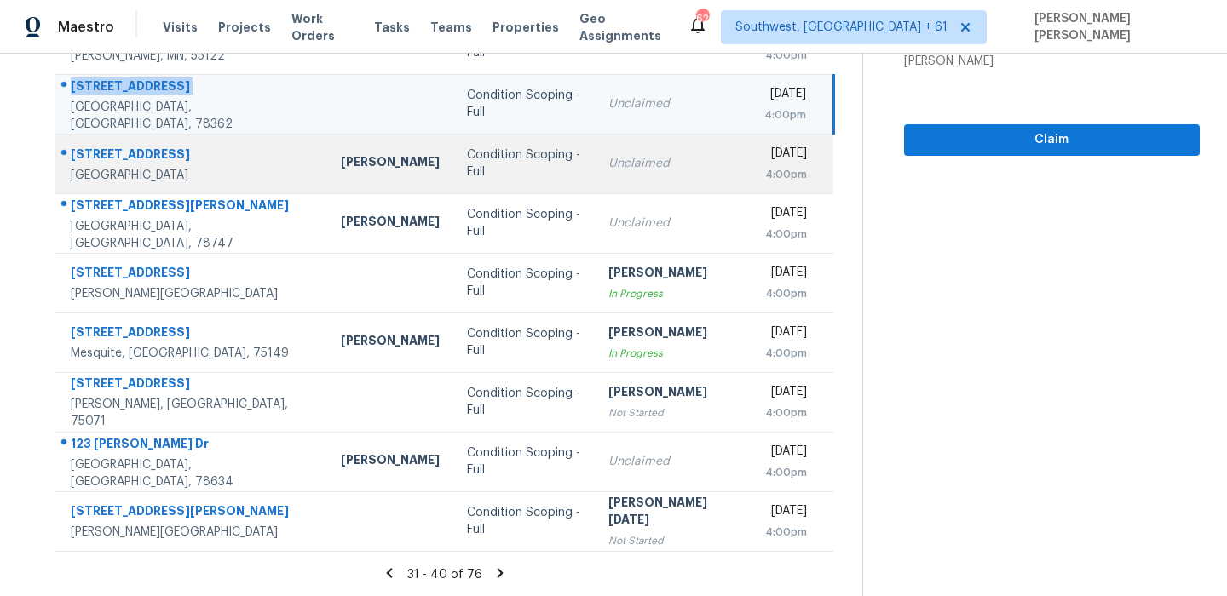
click at [108, 158] on div "2941 Cedar Ridge Ln" at bounding box center [192, 156] width 243 height 21
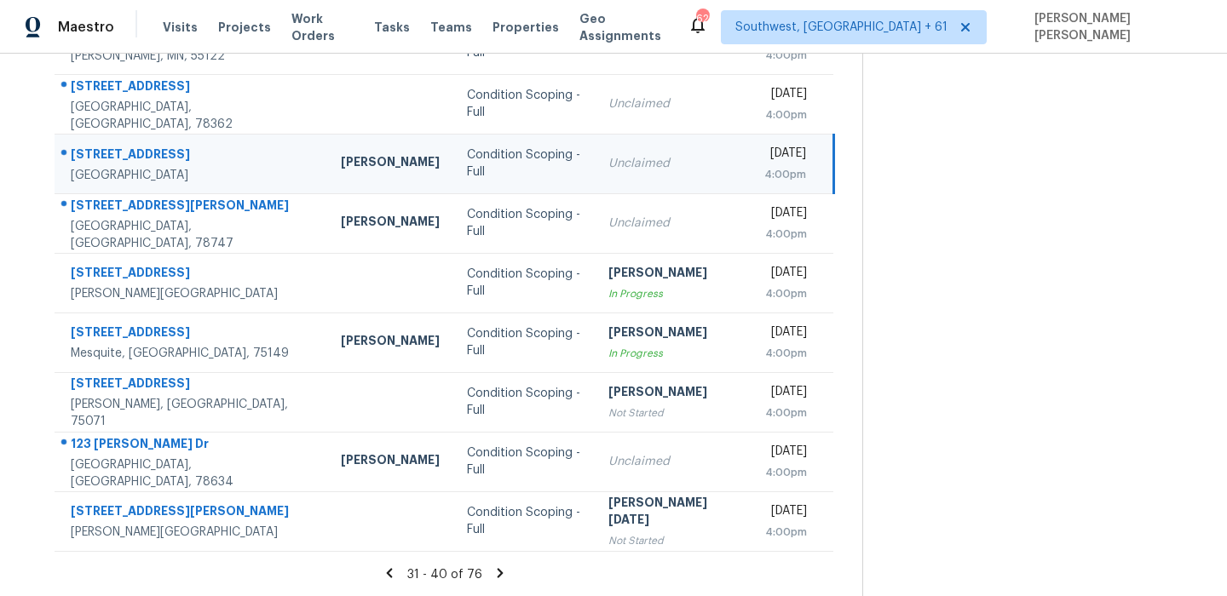
click at [108, 158] on div "2941 Cedar Ridge Ln" at bounding box center [192, 156] width 243 height 21
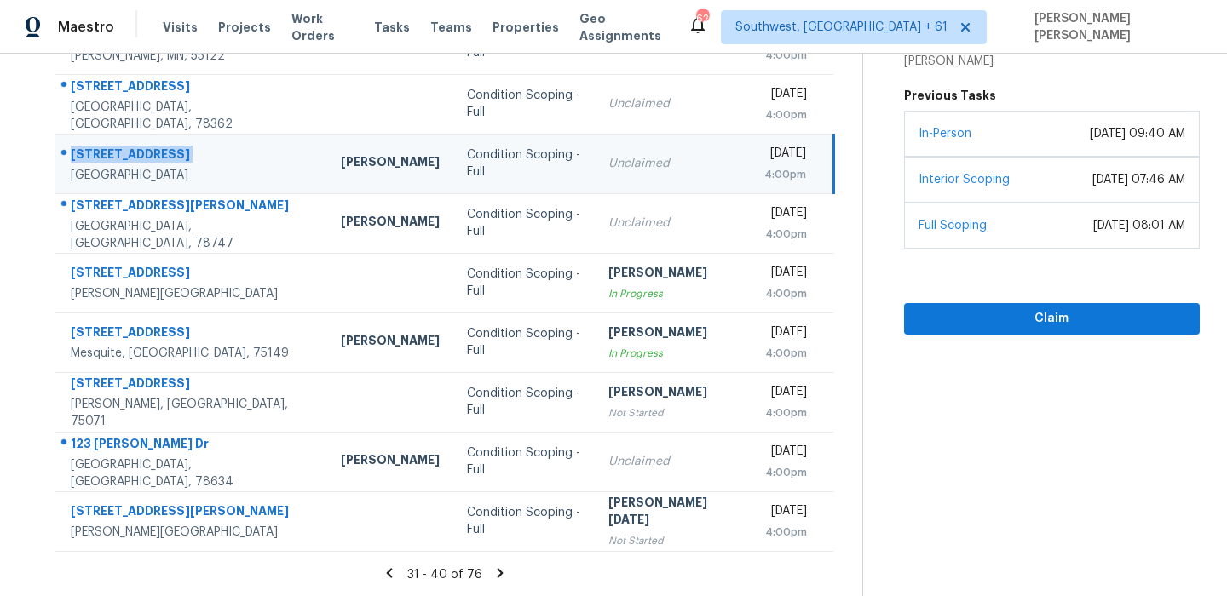
scroll to position [0, 0]
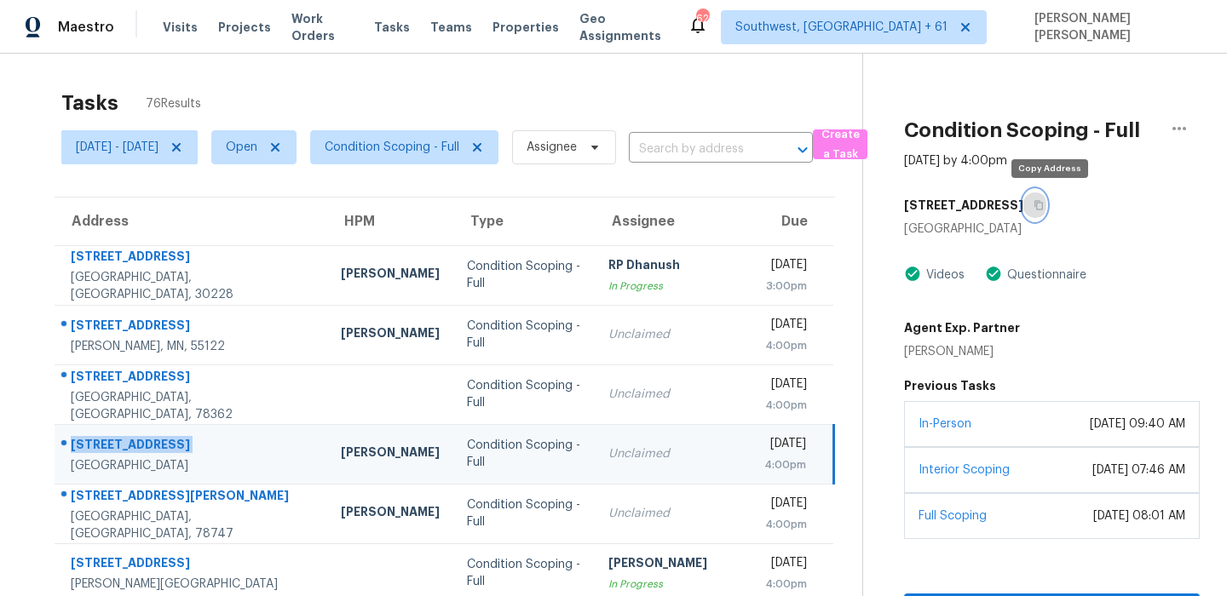
click at [1046, 197] on button "button" at bounding box center [1034, 205] width 23 height 31
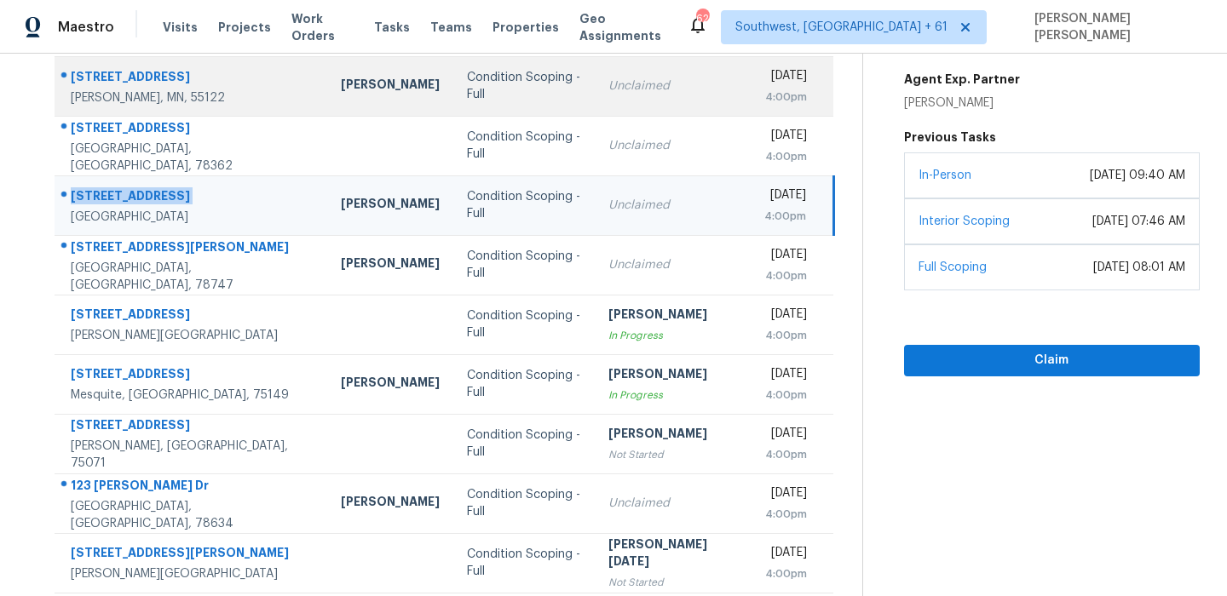
scroll to position [291, 0]
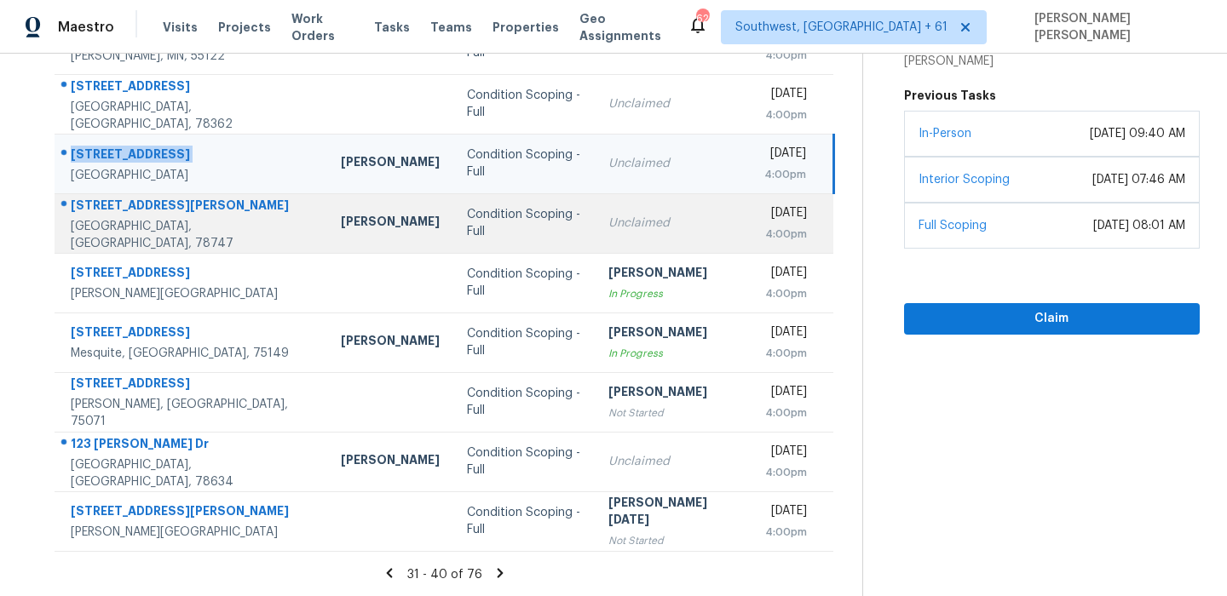
click at [151, 228] on div "Austin, TX, 78747" at bounding box center [192, 235] width 243 height 34
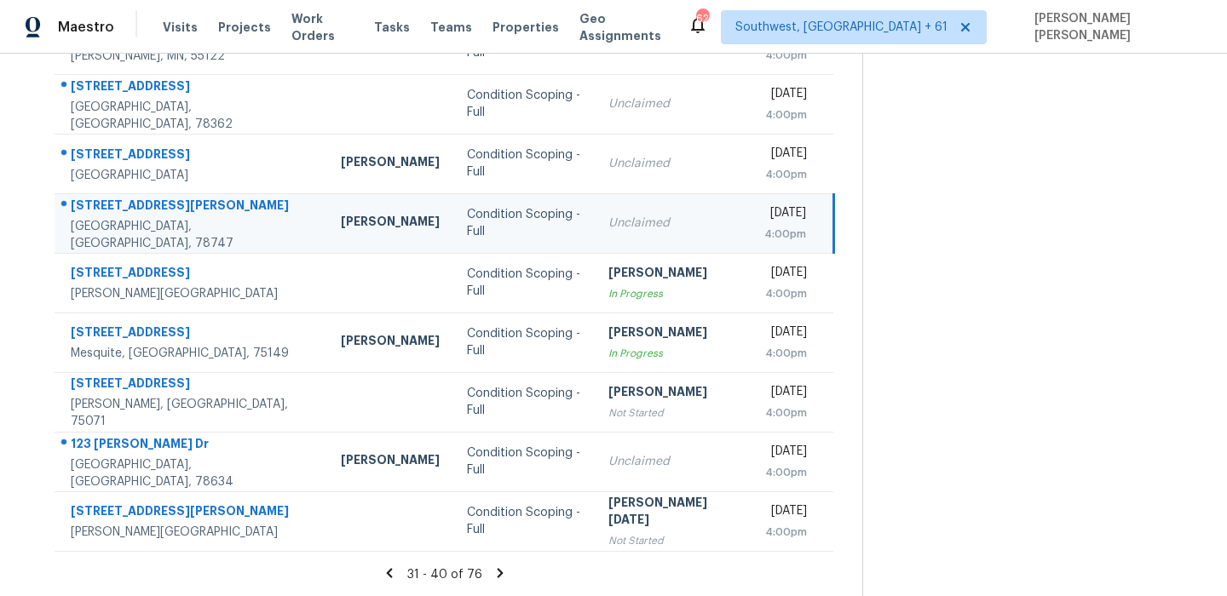
click at [151, 228] on div "Austin, TX, 78747" at bounding box center [192, 235] width 243 height 34
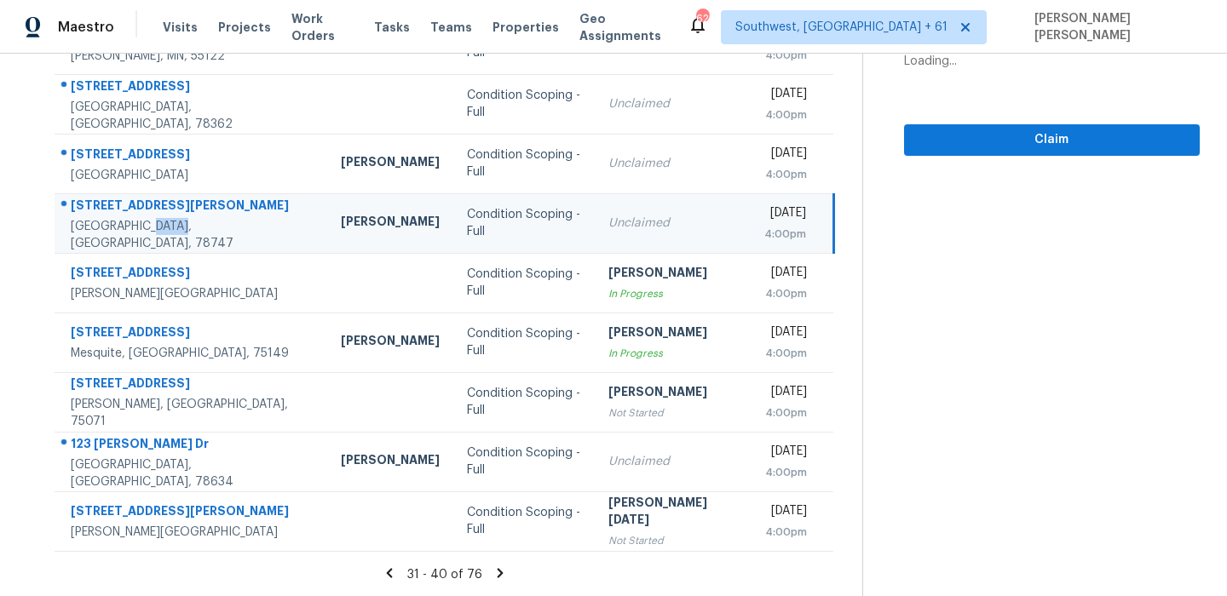
click at [170, 216] on div "10717 Hammonds St" at bounding box center [192, 207] width 243 height 21
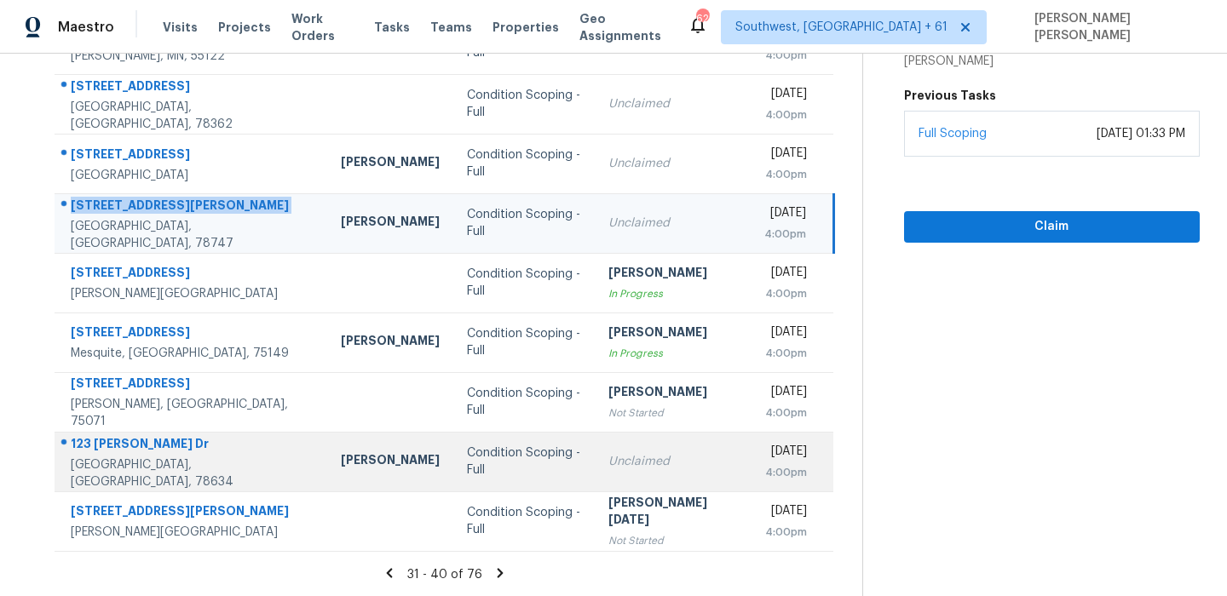
click at [117, 449] on div "123 Dana Dr" at bounding box center [192, 445] width 243 height 21
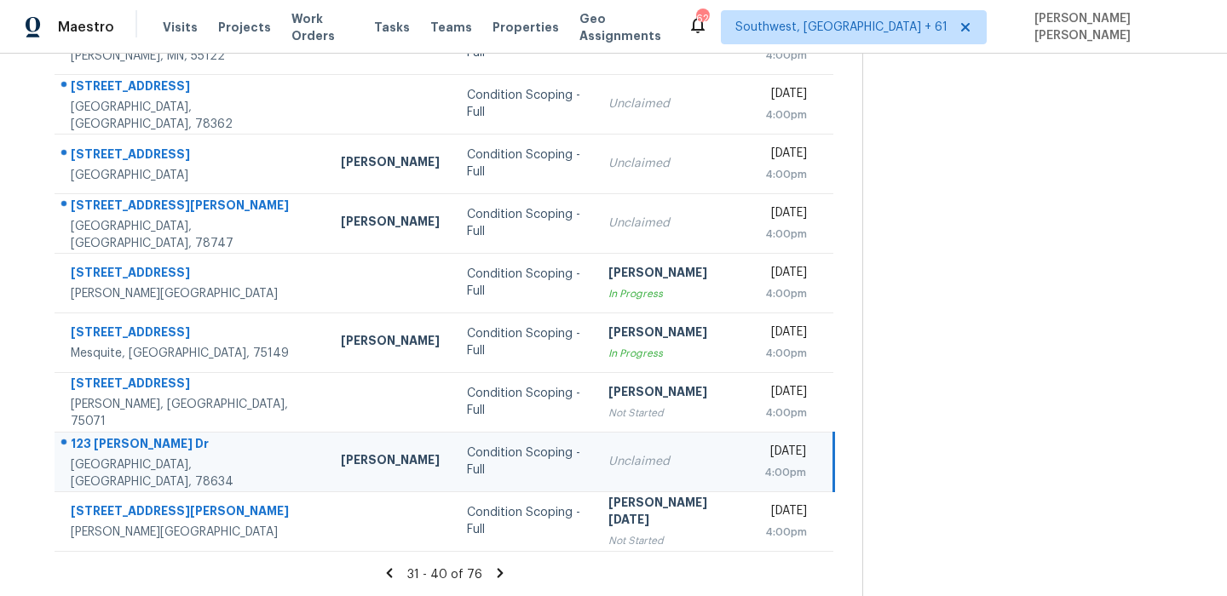
click at [117, 449] on div "123 Dana Dr" at bounding box center [192, 445] width 243 height 21
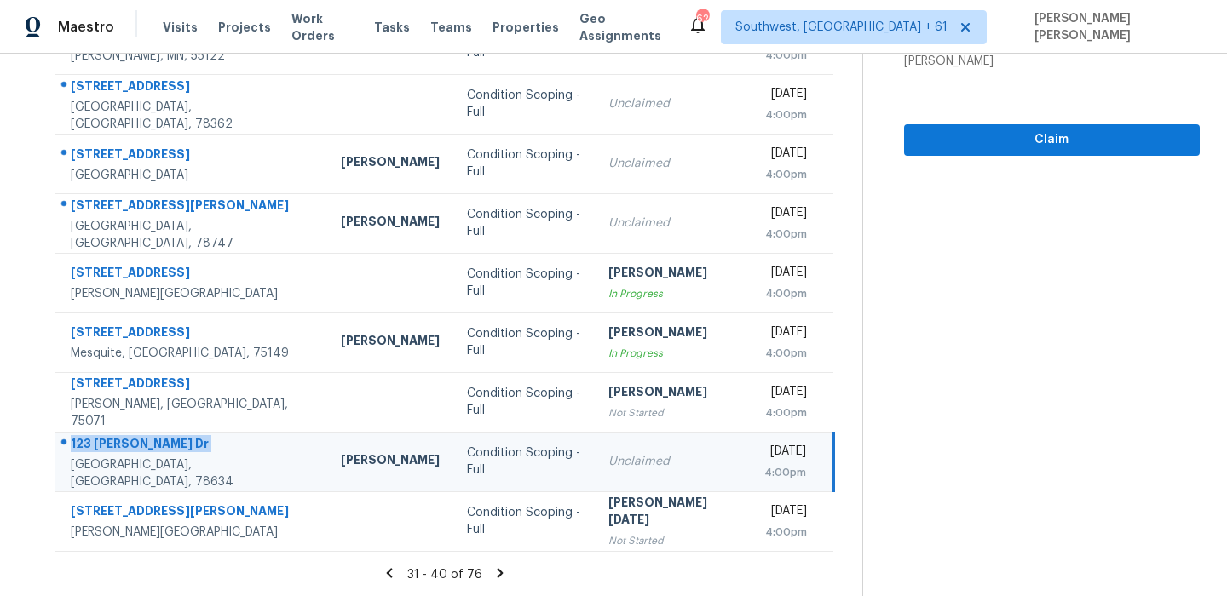
scroll to position [0, 0]
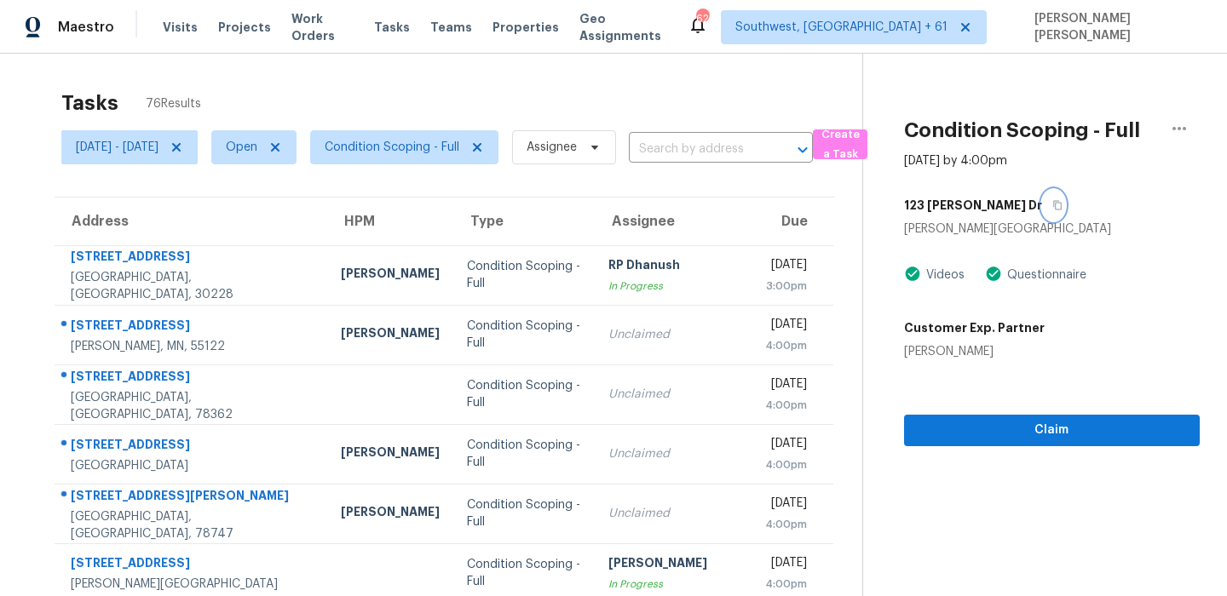
click at [1042, 210] on button "button" at bounding box center [1053, 205] width 23 height 31
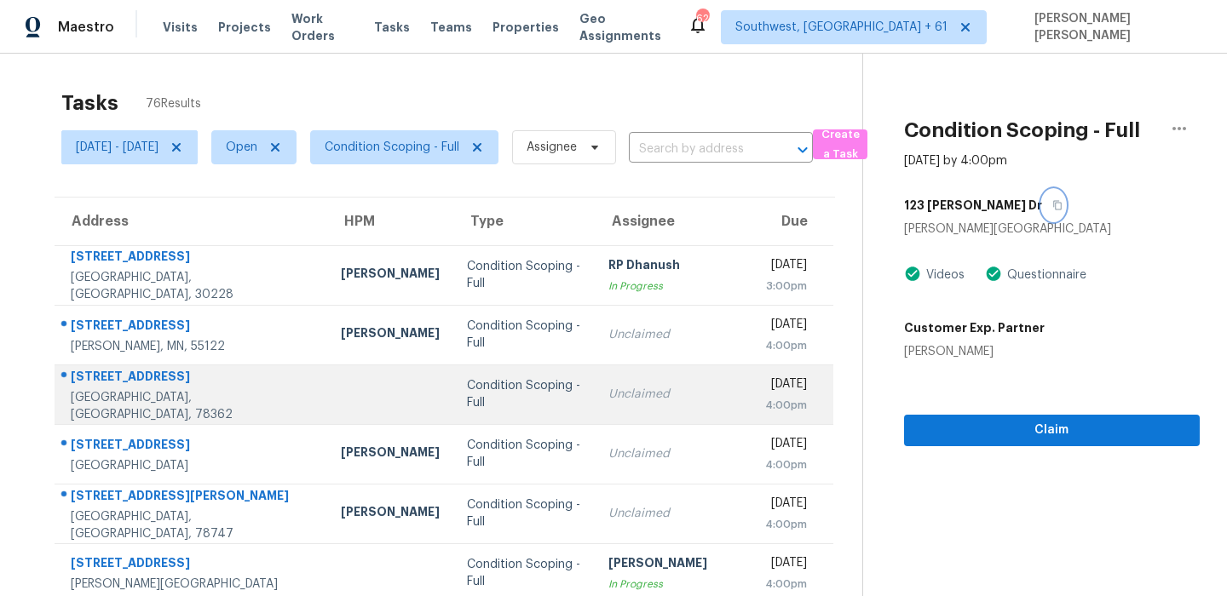
scroll to position [291, 0]
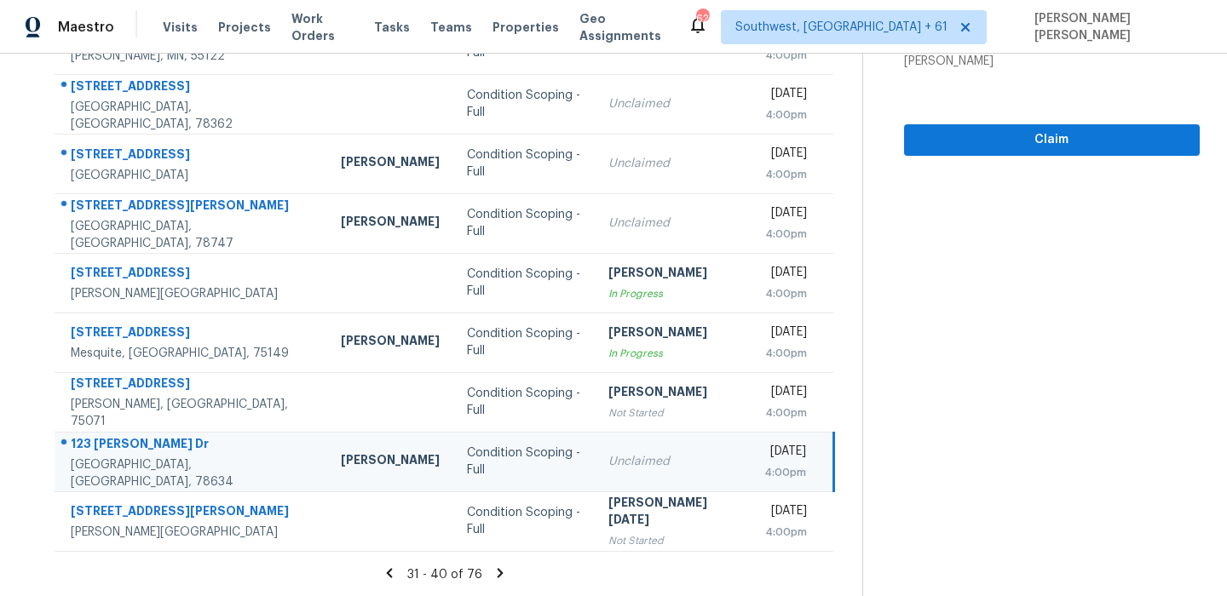
click at [501, 574] on icon at bounding box center [500, 573] width 15 height 15
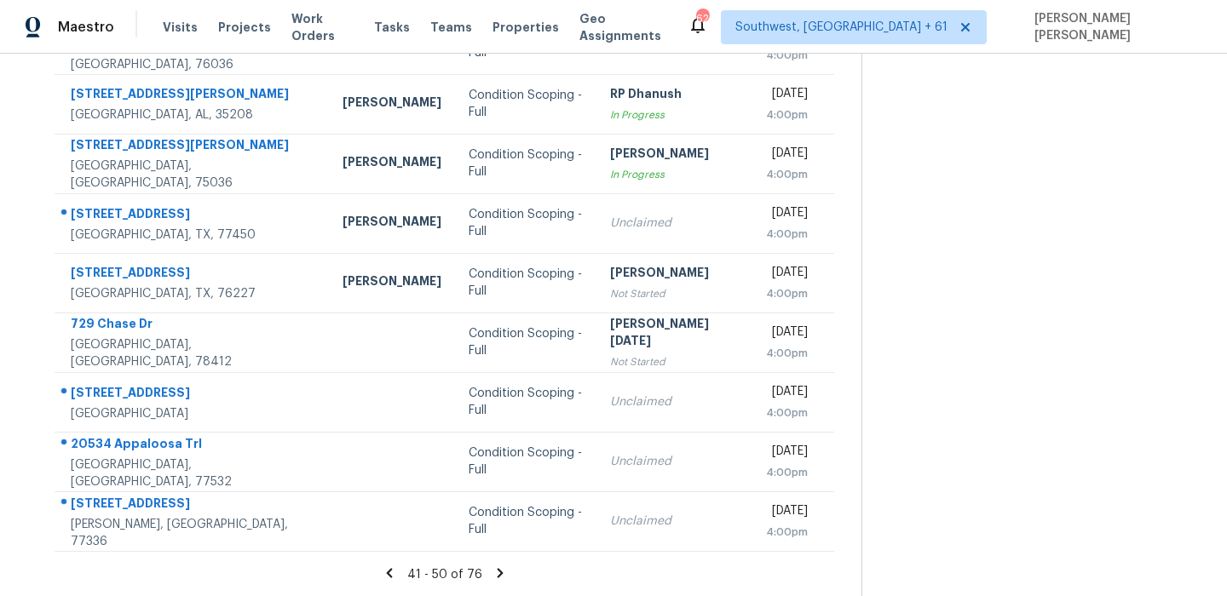
scroll to position [0, 0]
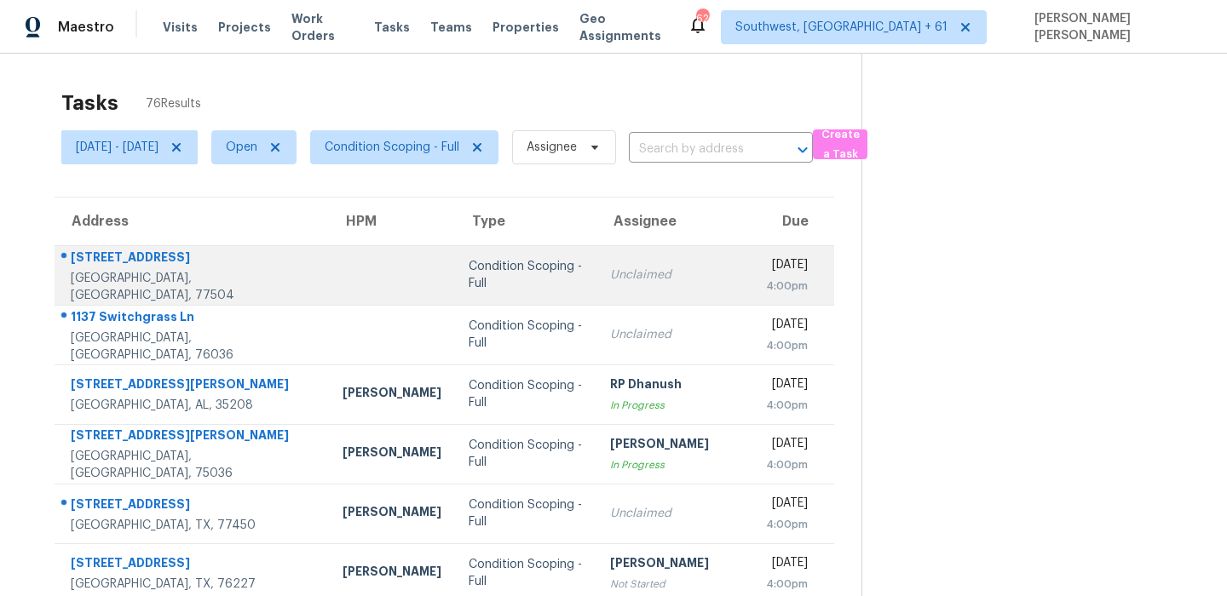
click at [110, 270] on div "3525 Topango Dr" at bounding box center [193, 259] width 245 height 21
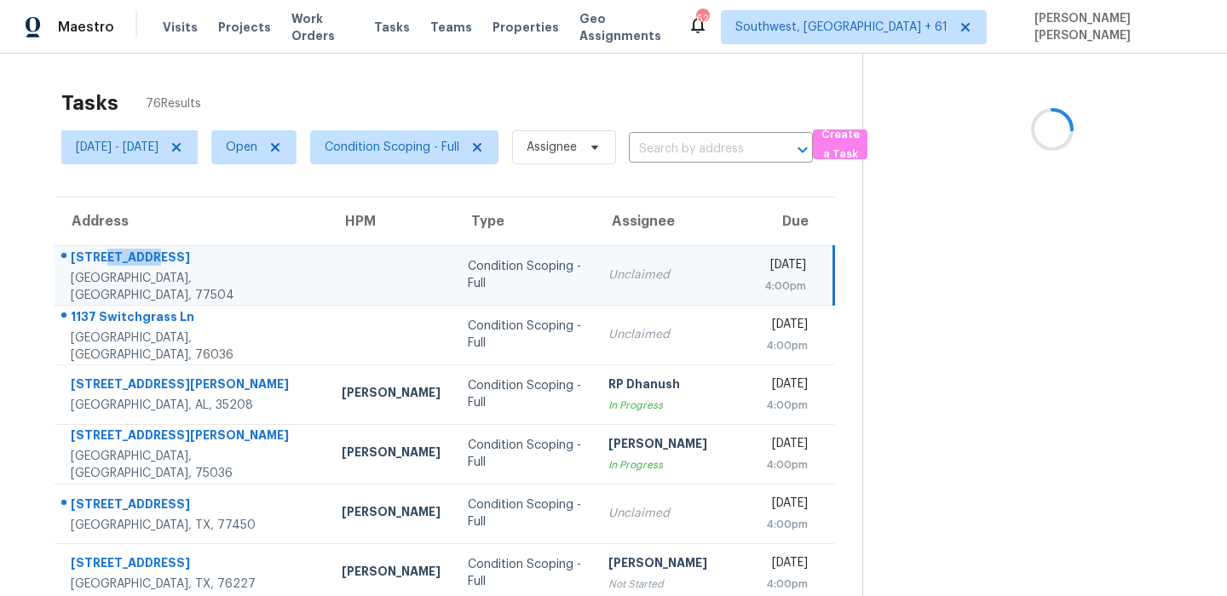
click at [110, 270] on div "3525 Topango Dr" at bounding box center [193, 259] width 244 height 21
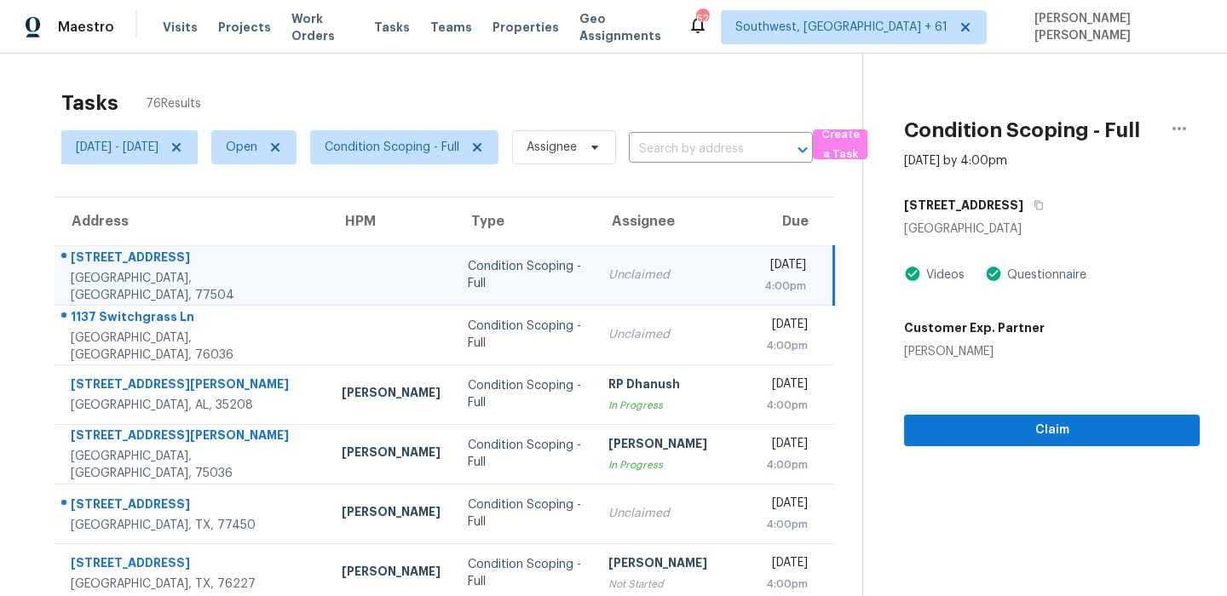
click at [1011, 183] on div "Condition Scoping - Full Sep 18th 2025 by 4:00pm 3525 Topango Dr Pasadena, TX 7…" at bounding box center [1031, 250] width 337 height 393
click at [1025, 199] on button "button" at bounding box center [1034, 205] width 23 height 31
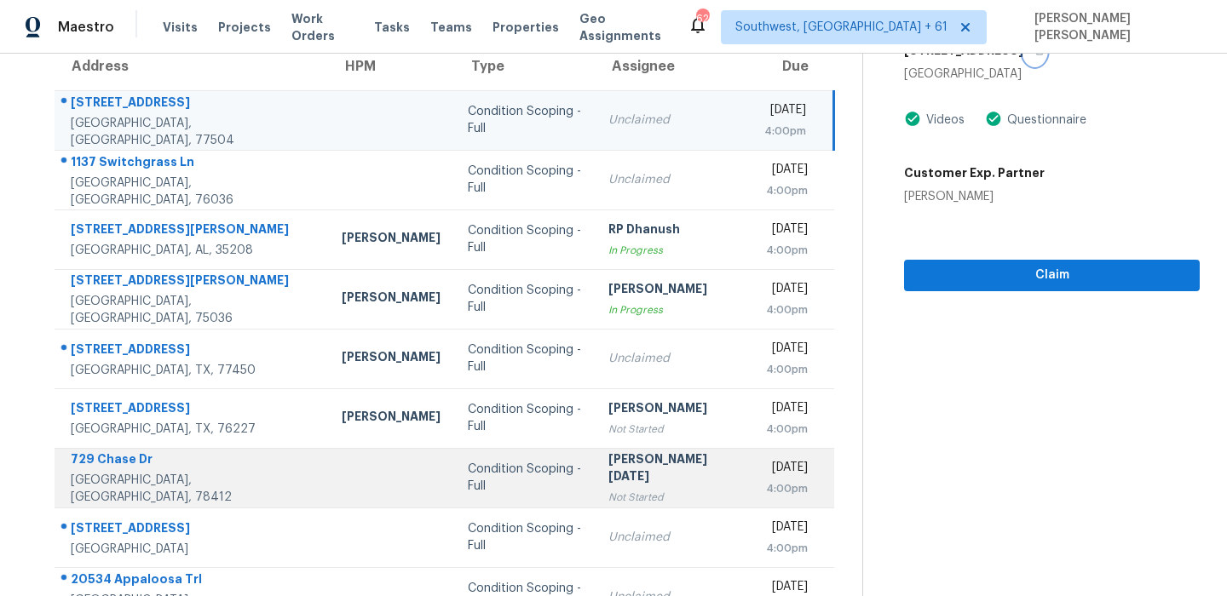
scroll to position [188, 0]
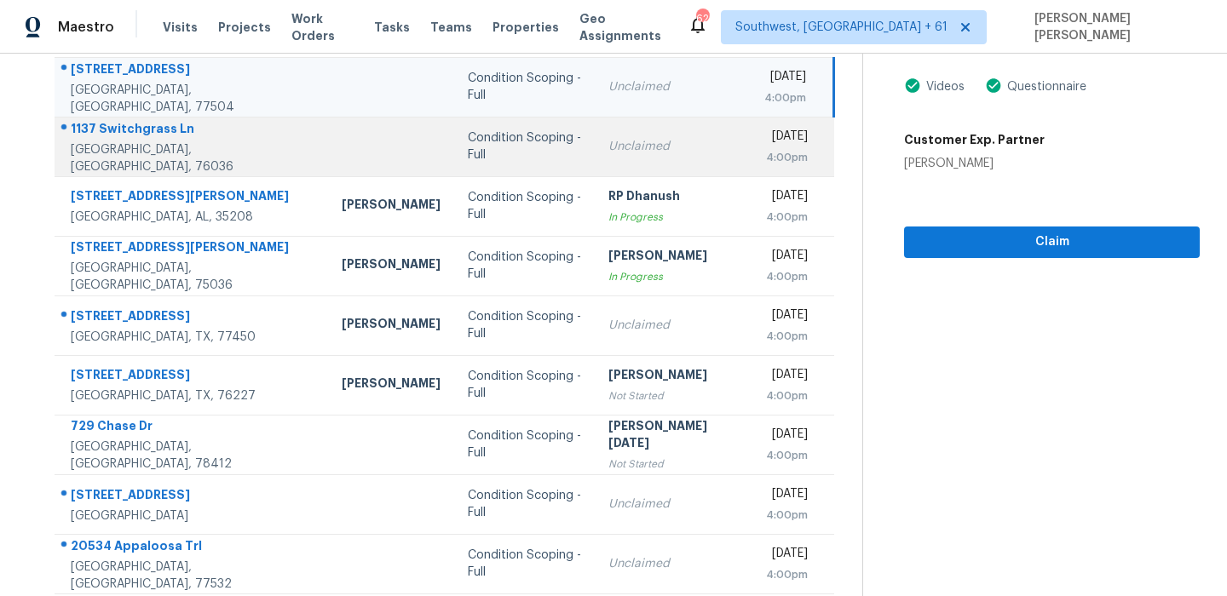
click at [118, 133] on div "1137 Switchgrass Ln" at bounding box center [193, 130] width 244 height 21
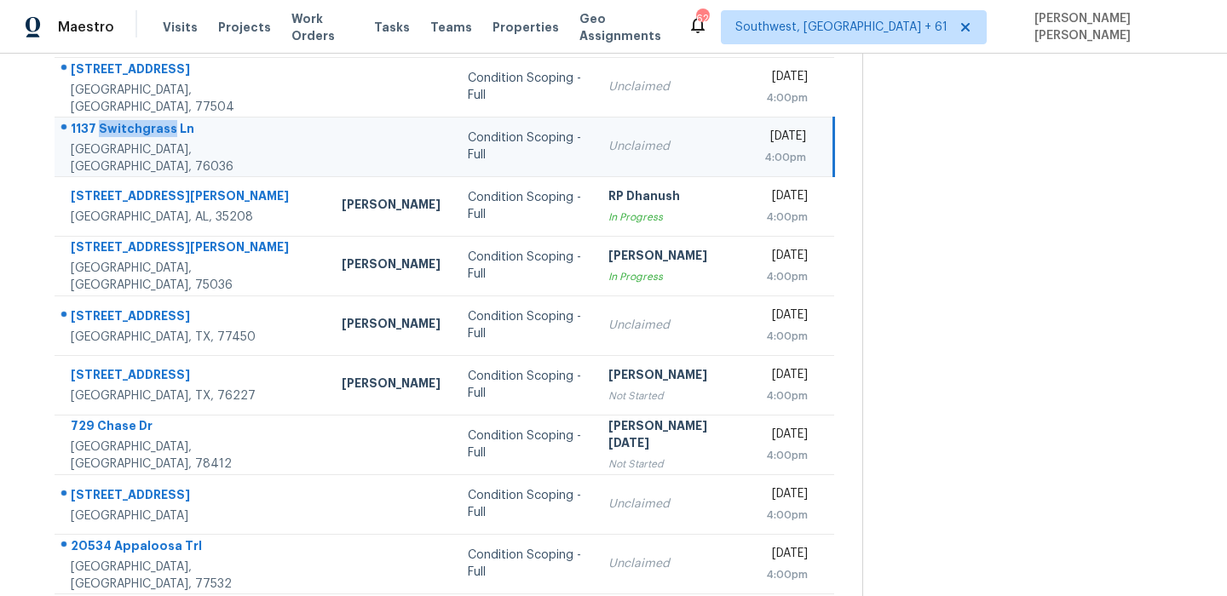
click at [118, 133] on div "1137 Switchgrass Ln" at bounding box center [193, 130] width 244 height 21
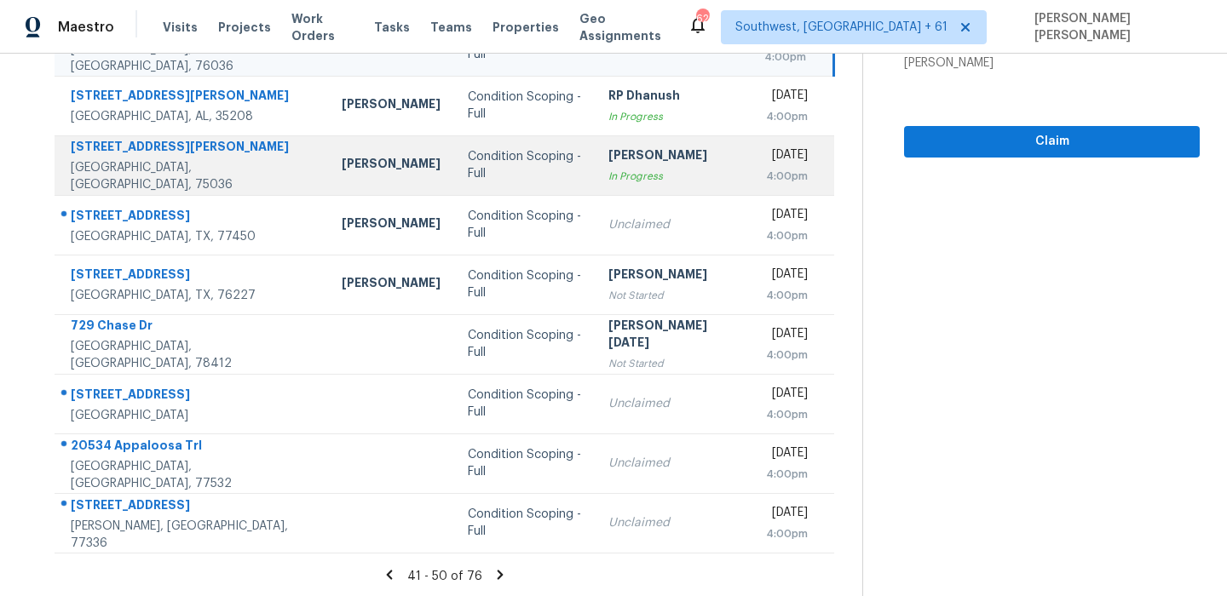
scroll to position [291, 0]
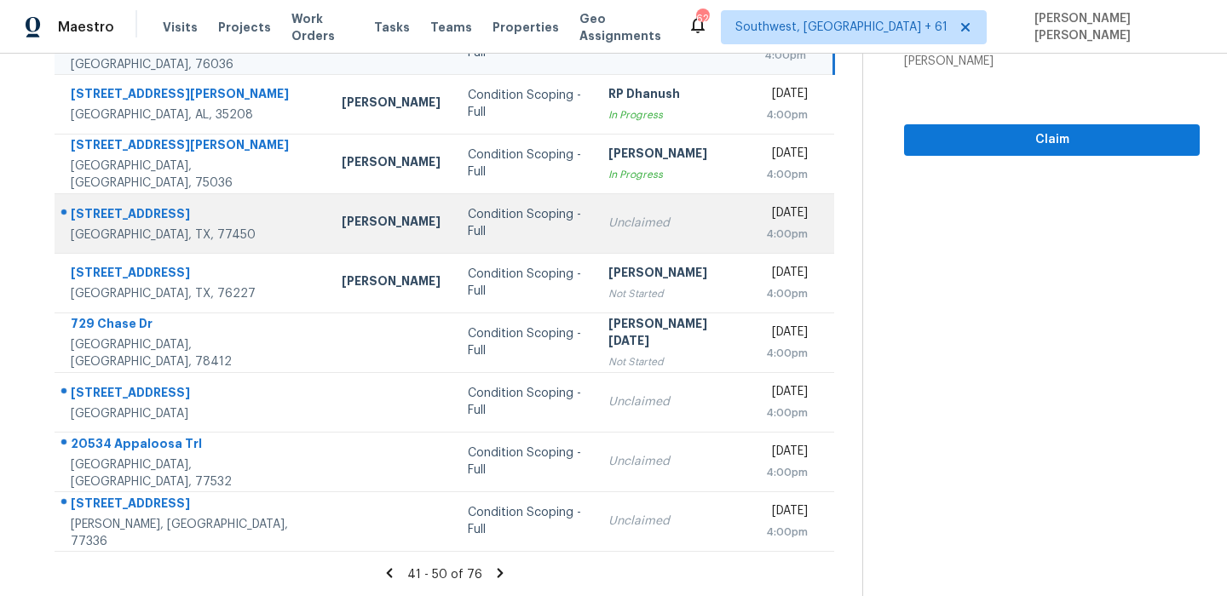
click at [222, 222] on td "1647 Kelliwood Oaks Dr Katy, TX, 77450" at bounding box center [192, 223] width 274 height 60
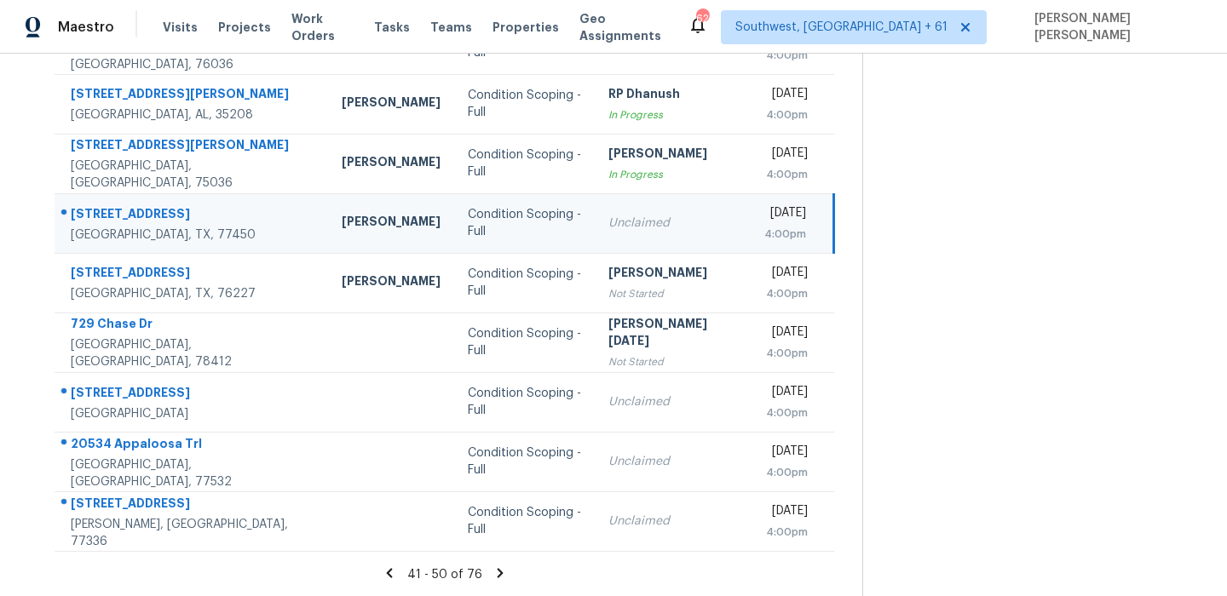
click at [222, 222] on td "1647 Kelliwood Oaks Dr Katy, TX, 77450" at bounding box center [192, 223] width 274 height 60
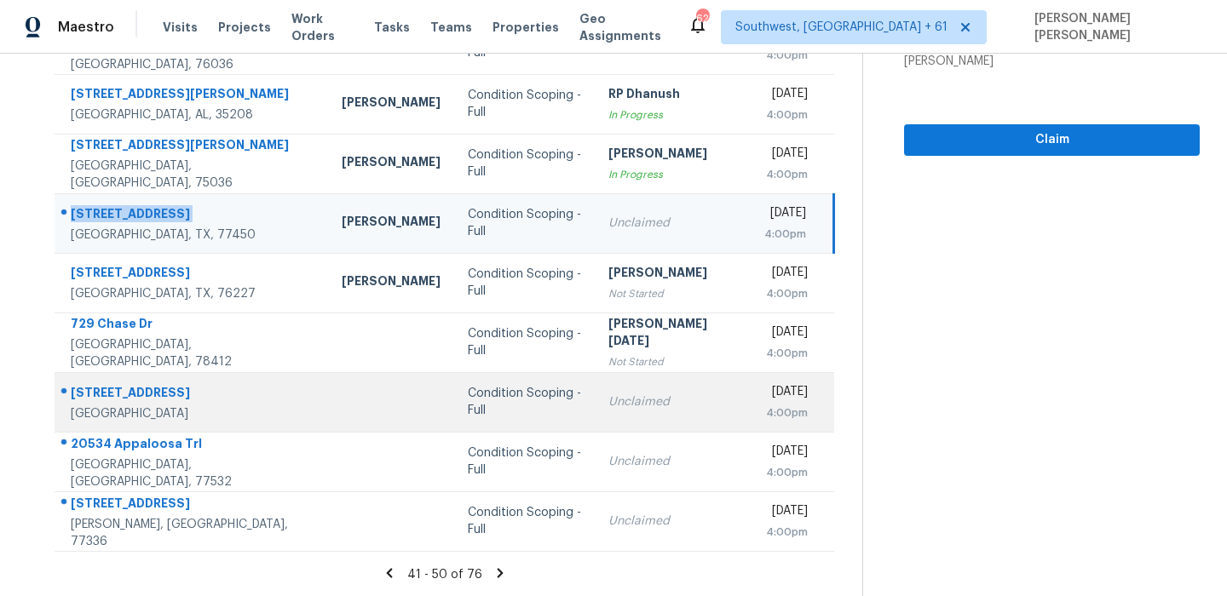
click at [130, 374] on td "6404 Creekside Dr Greenville, TX, 75402" at bounding box center [192, 402] width 274 height 60
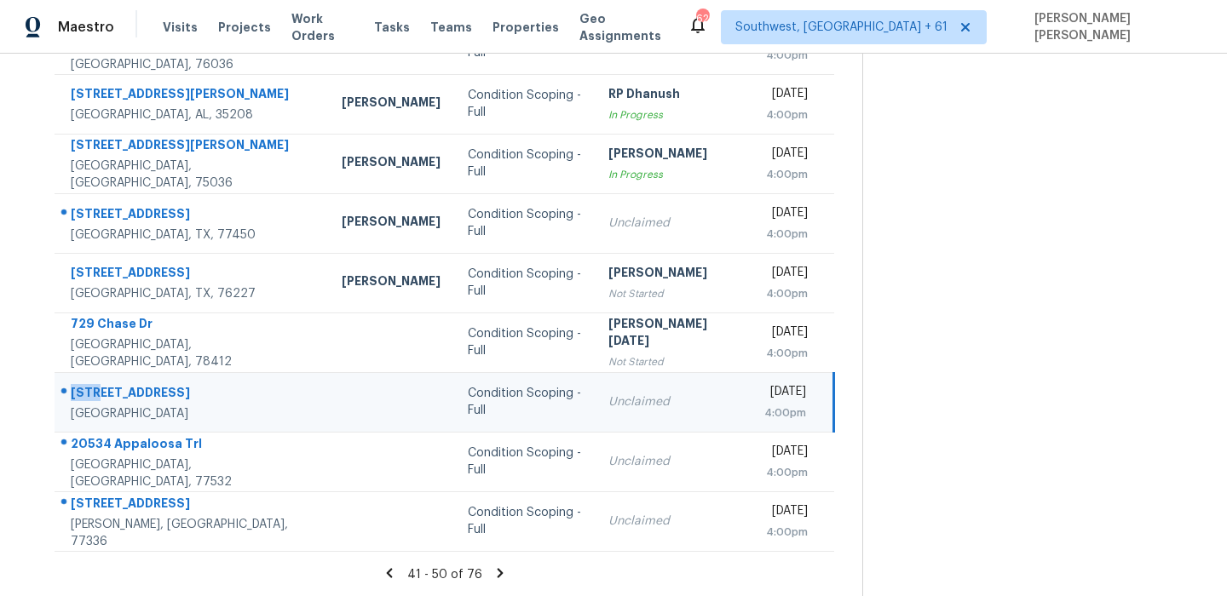
click at [130, 374] on td "6404 Creekside Dr Greenville, TX, 75402" at bounding box center [192, 402] width 274 height 60
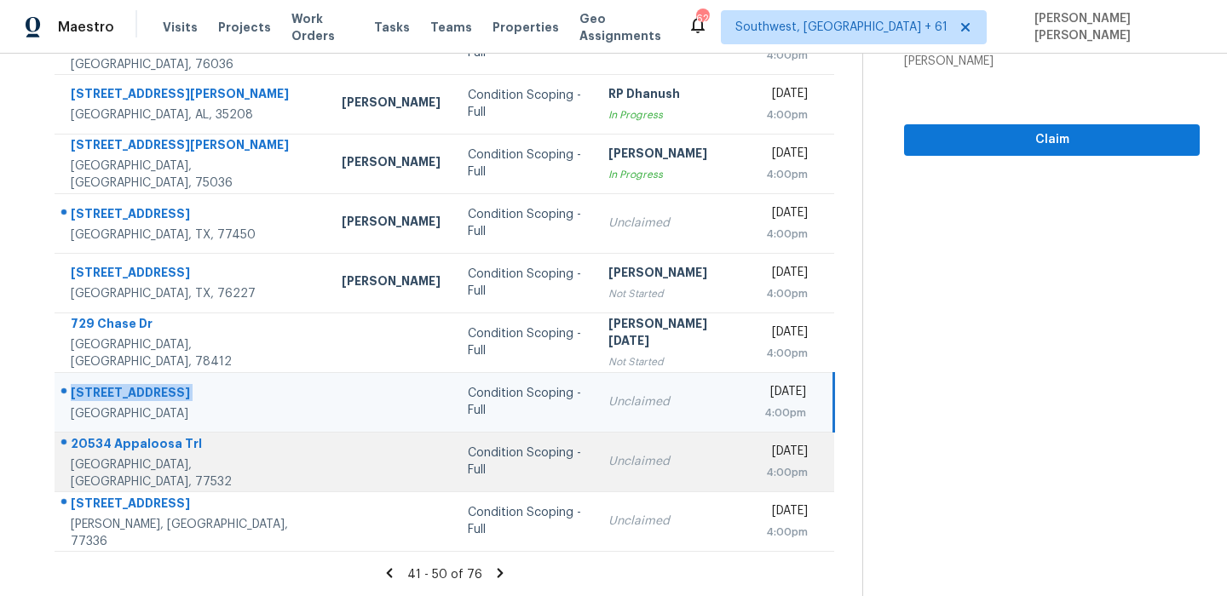
click at [148, 454] on div "20534 Appaloosa Trl" at bounding box center [193, 445] width 244 height 21
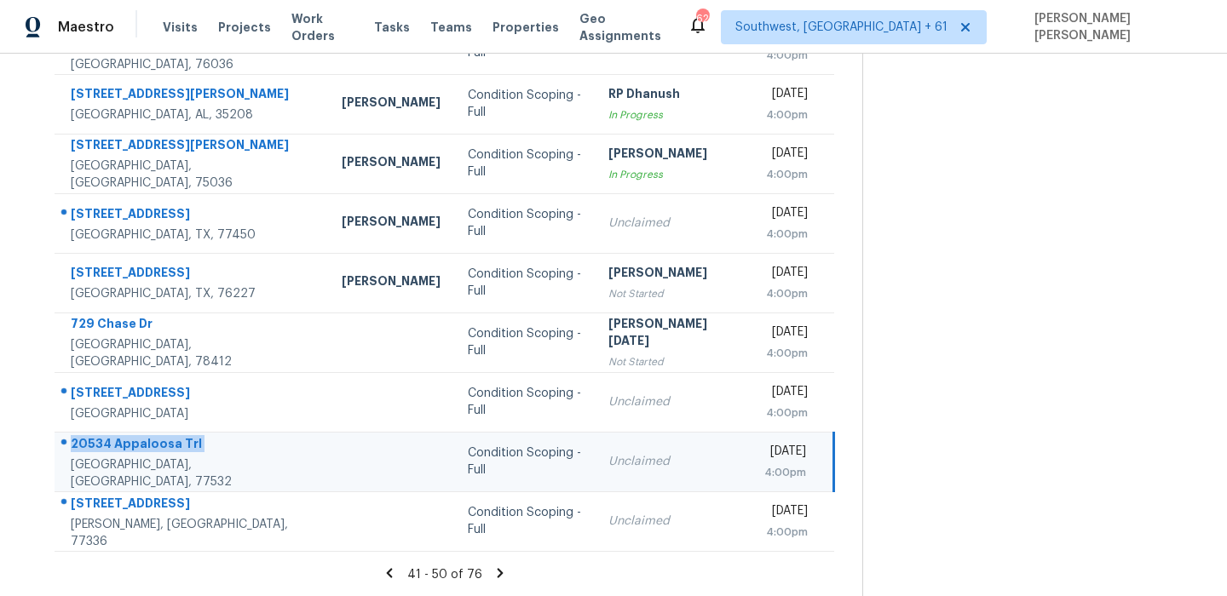
click at [148, 454] on div "20534 Appaloosa Trl" at bounding box center [193, 445] width 244 height 21
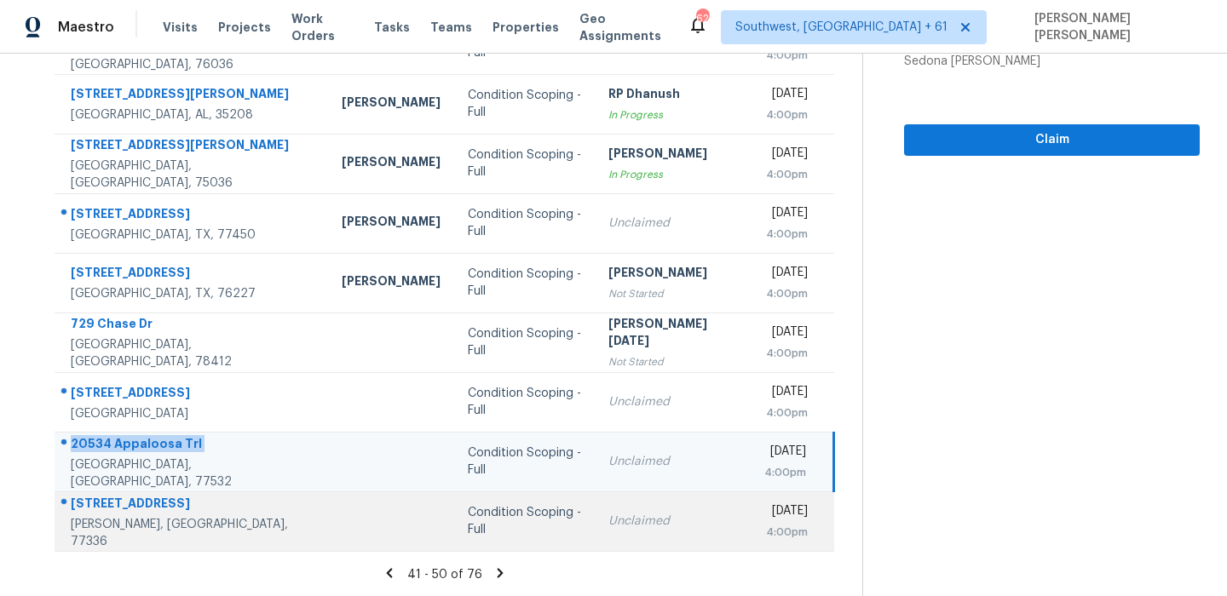
click at [182, 511] on div "320 Emerald Thicket Ln" at bounding box center [193, 505] width 244 height 21
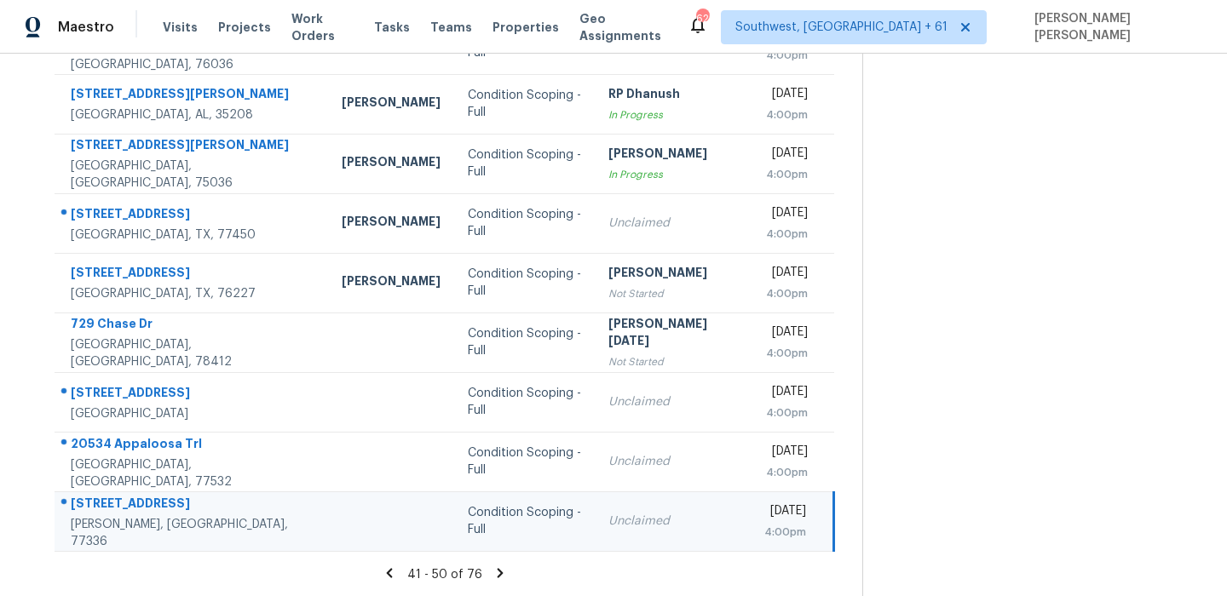
click at [182, 511] on div "320 Emerald Thicket Ln" at bounding box center [193, 505] width 244 height 21
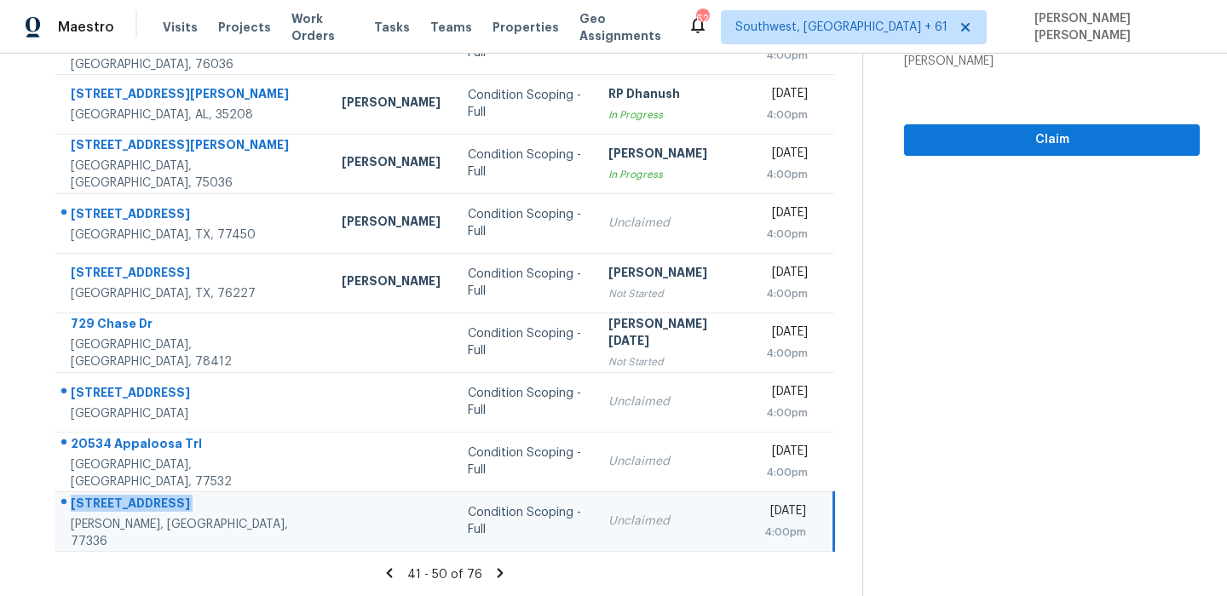
click at [502, 571] on icon at bounding box center [500, 573] width 15 height 15
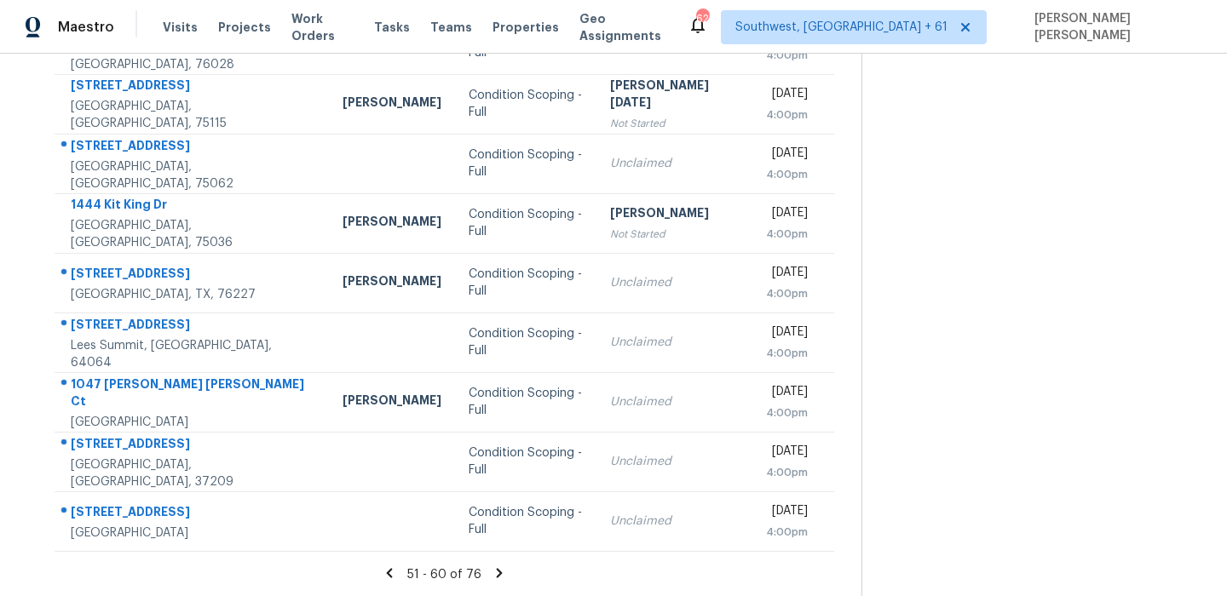
scroll to position [0, 0]
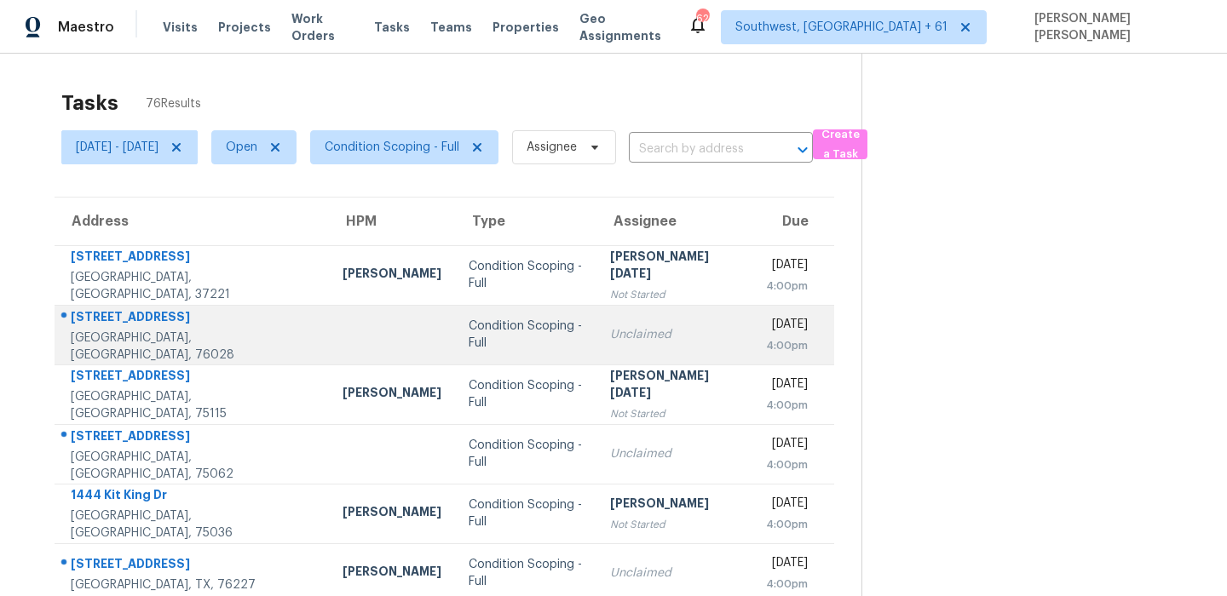
click at [106, 322] on div "1217 Summerset Ln" at bounding box center [193, 318] width 245 height 21
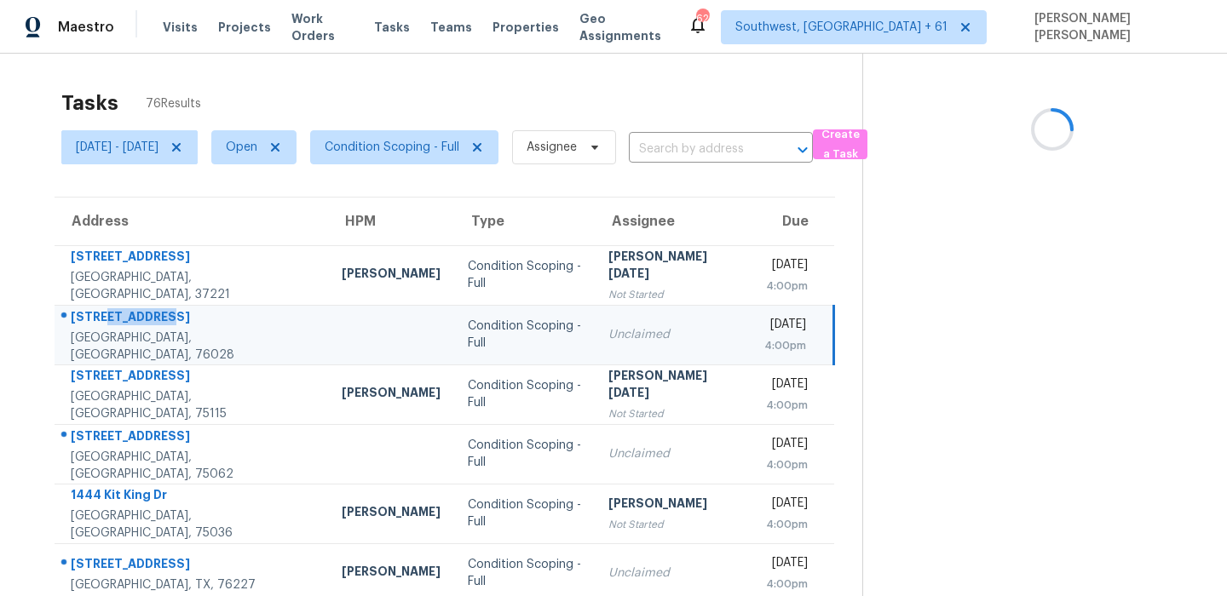
click at [106, 322] on div "1217 Summerset Ln" at bounding box center [193, 318] width 244 height 21
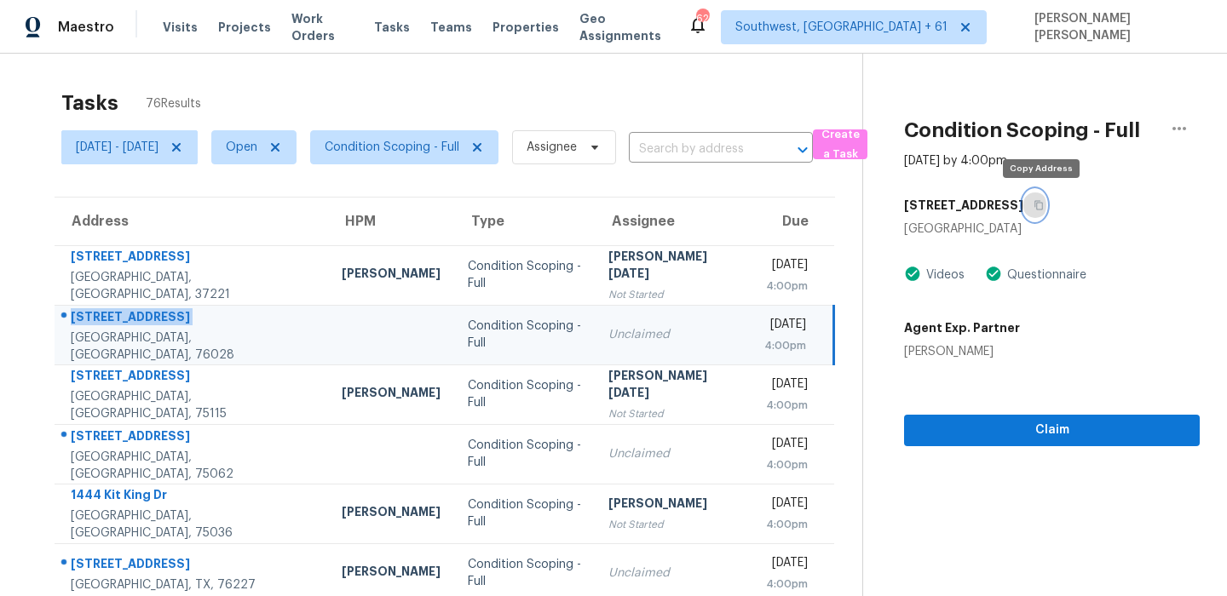
click at [1042, 207] on icon "button" at bounding box center [1039, 205] width 10 height 10
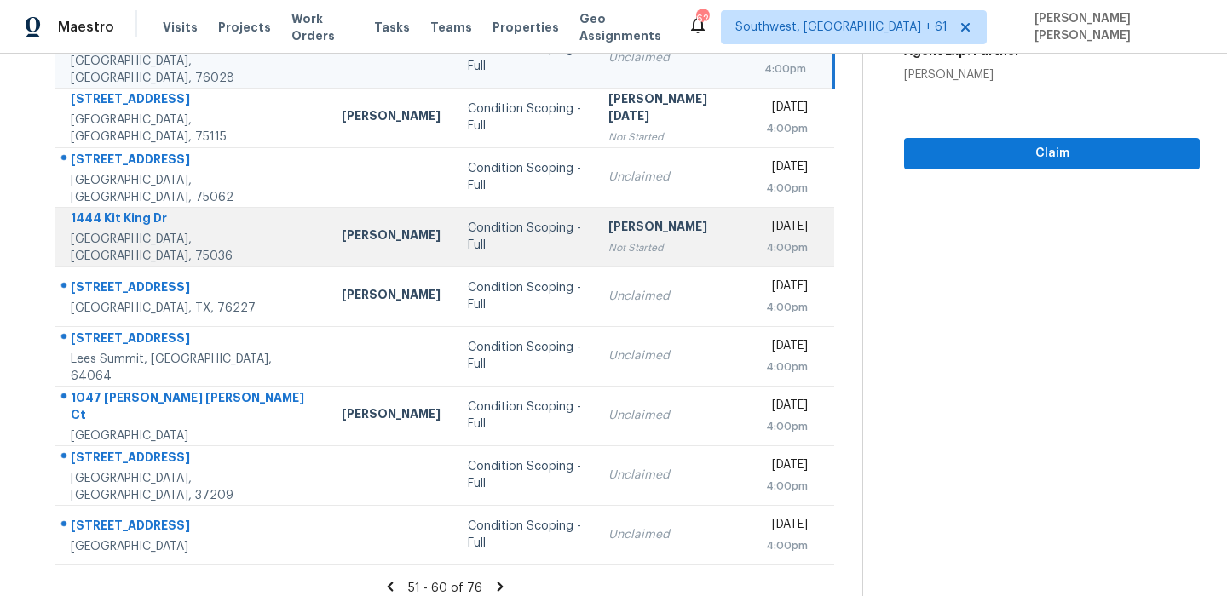
scroll to position [291, 0]
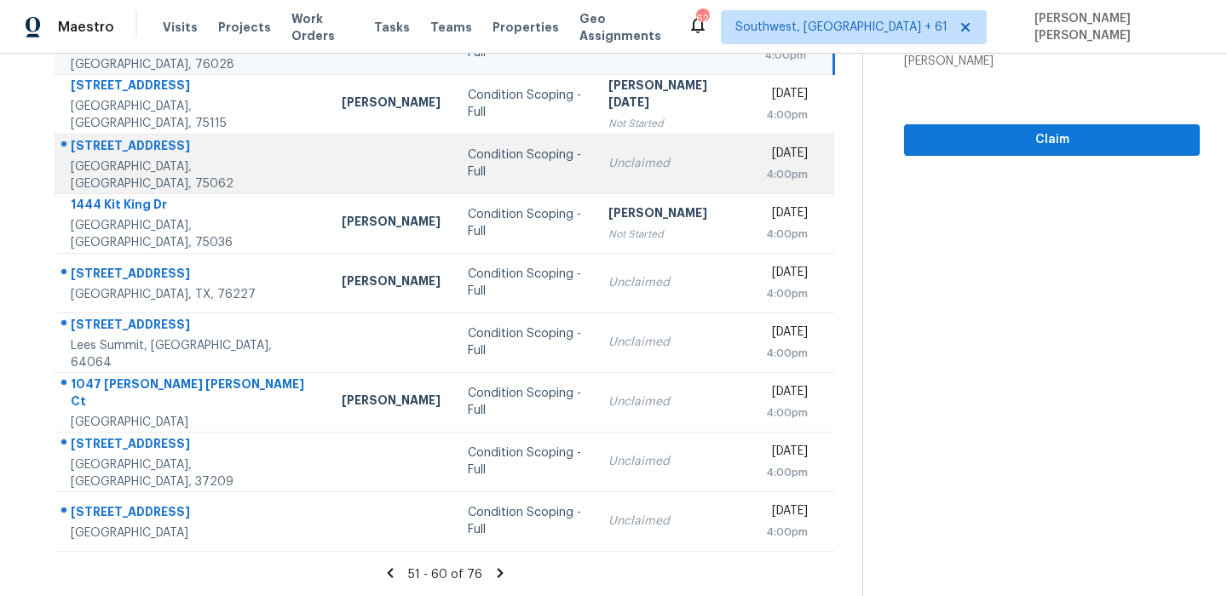
click at [130, 156] on div "3417 Cavalier Ct" at bounding box center [193, 147] width 244 height 21
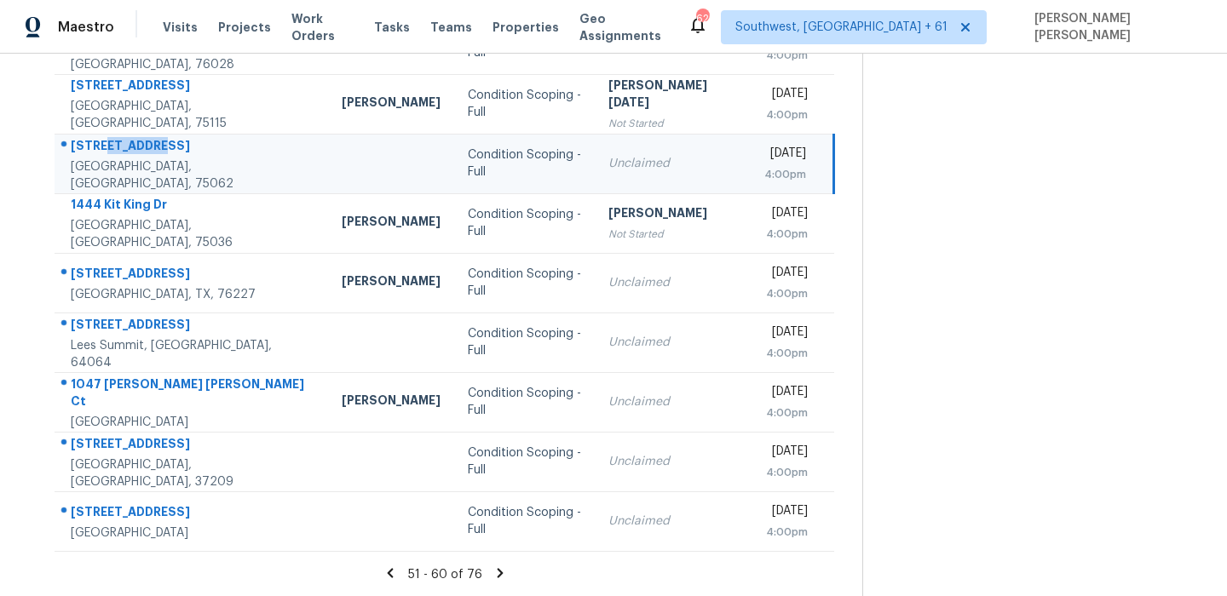
click at [130, 156] on div "3417 Cavalier Ct" at bounding box center [193, 147] width 244 height 21
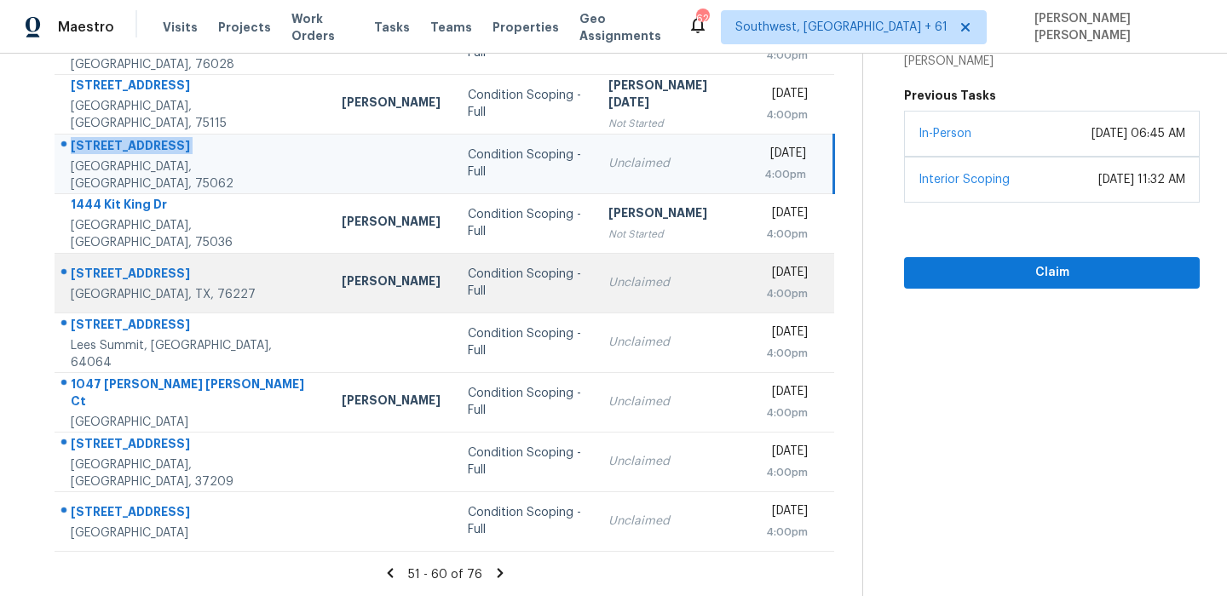
click at [156, 277] on div "4713 Honeysuckle Ct" at bounding box center [193, 275] width 244 height 21
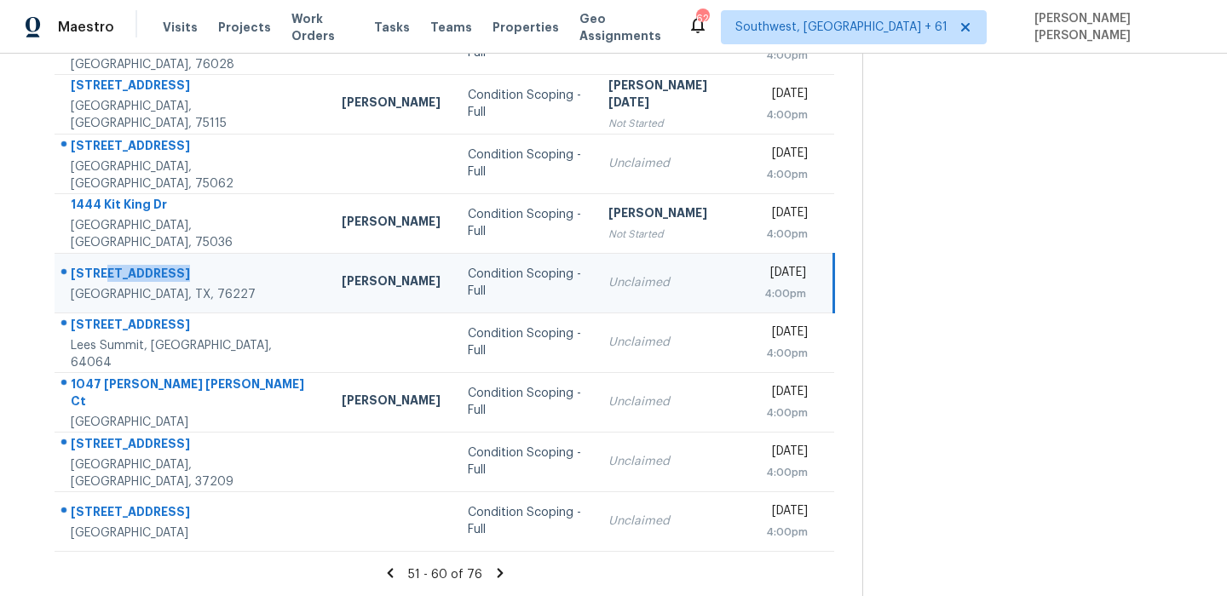
click at [156, 277] on div "4713 Honeysuckle Ct" at bounding box center [193, 275] width 244 height 21
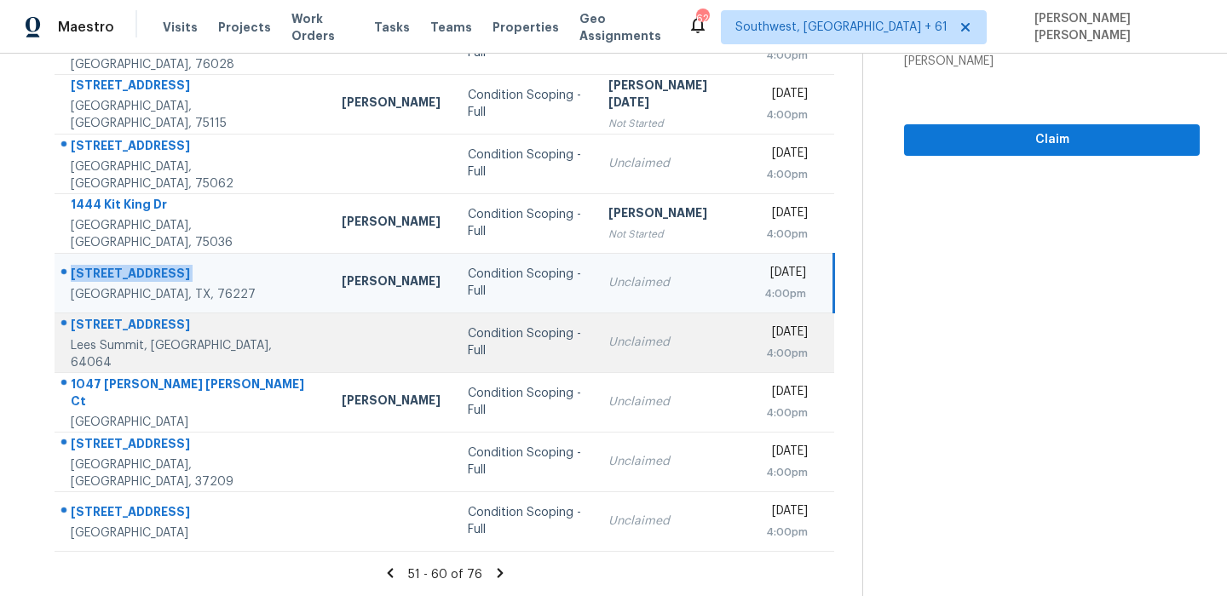
click at [133, 322] on div "5714 NW Moonlight Meadow Ct" at bounding box center [193, 326] width 244 height 21
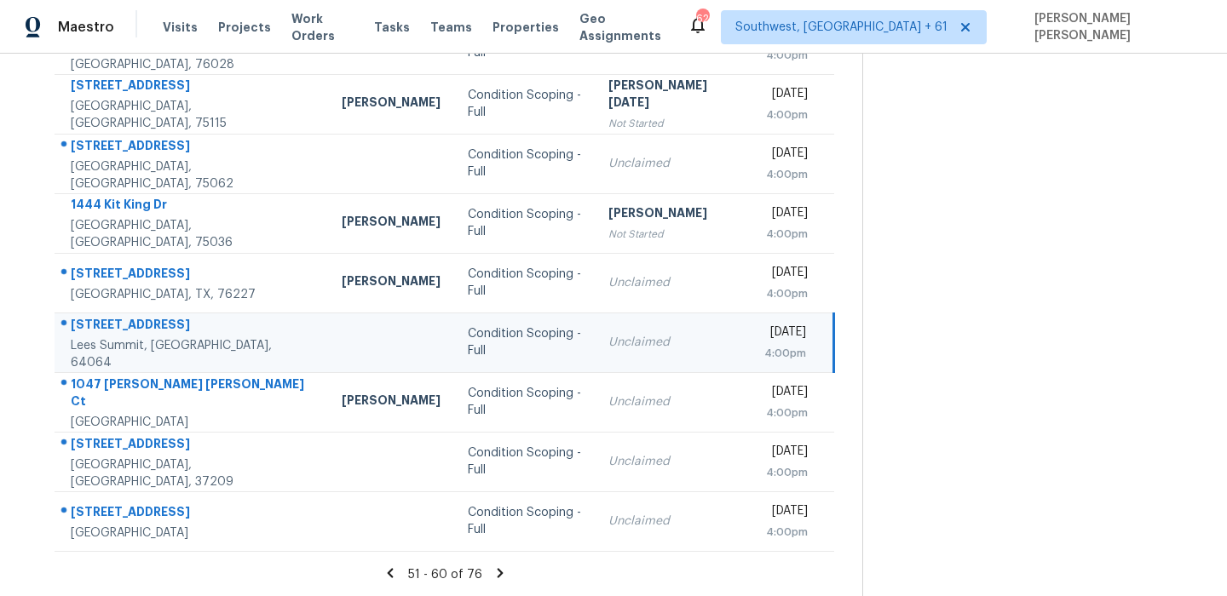
click at [133, 322] on div "5714 NW Moonlight Meadow Ct" at bounding box center [193, 326] width 244 height 21
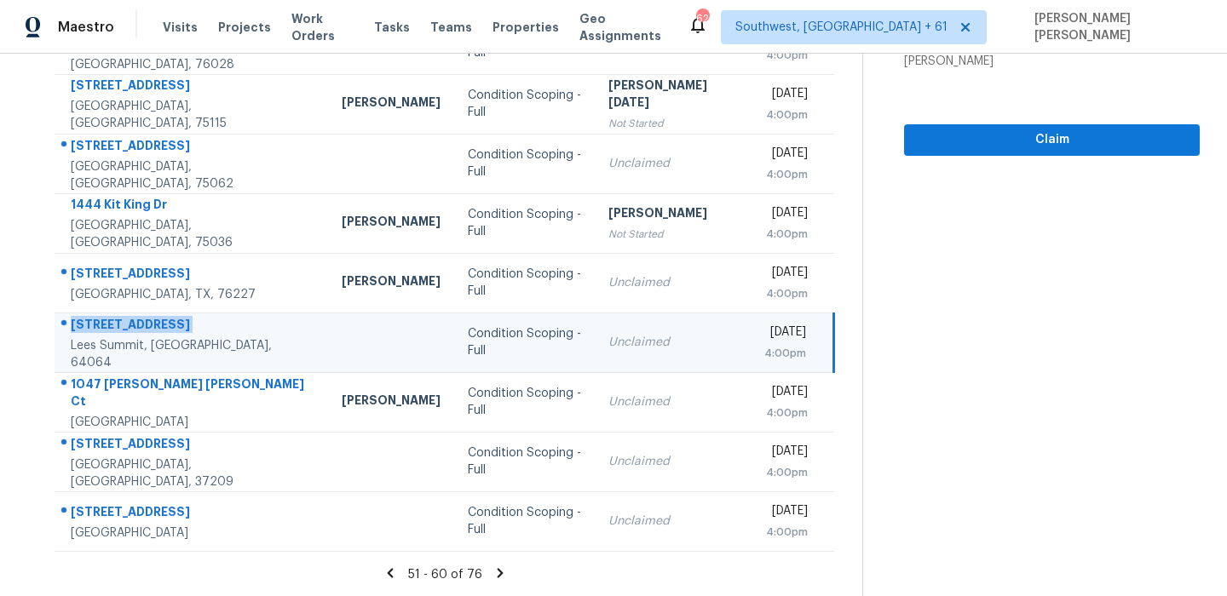
click at [164, 361] on div "Lees Summit, MO, 64064" at bounding box center [193, 354] width 244 height 34
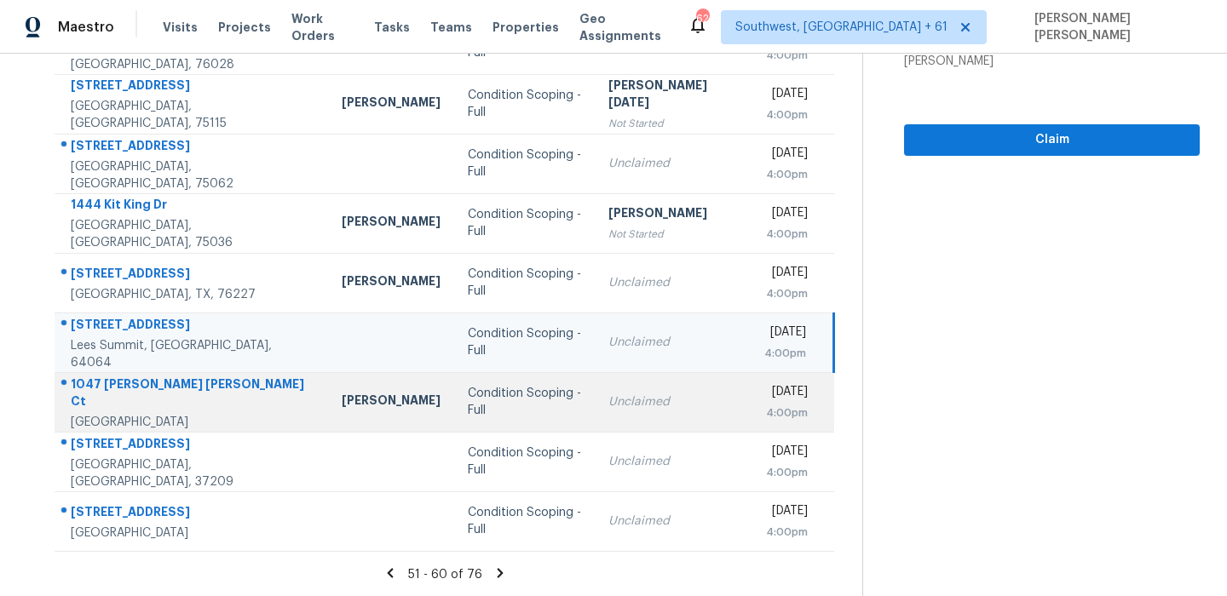
click at [140, 391] on div "1047 Cindy Jo Ct" at bounding box center [193, 395] width 244 height 38
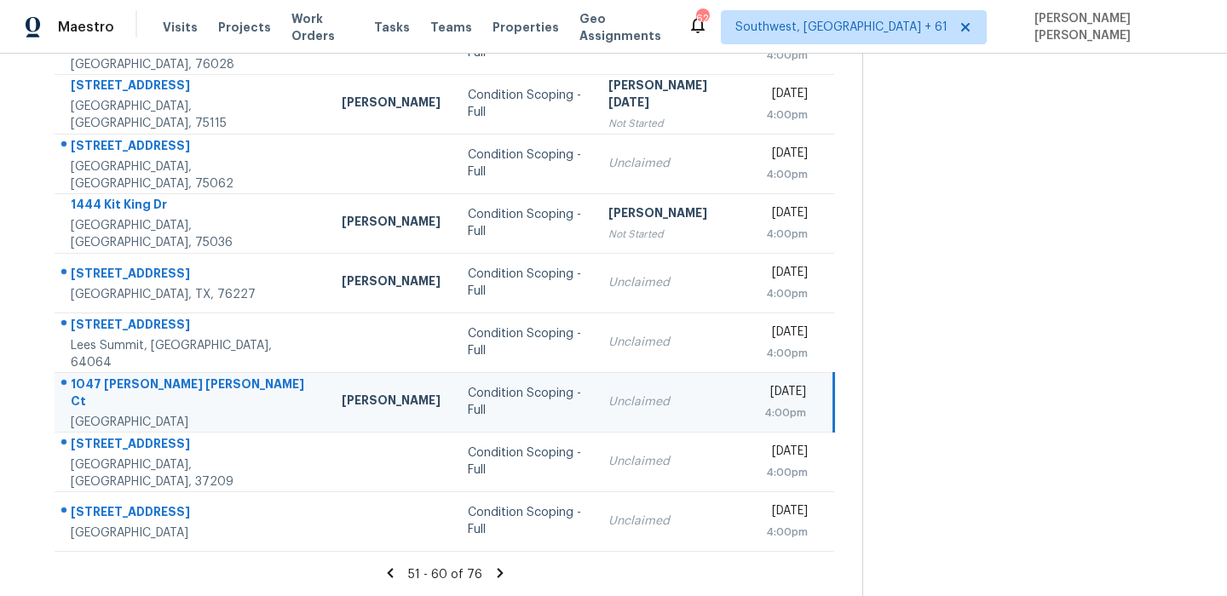
click at [140, 391] on div "1047 Cindy Jo Ct" at bounding box center [193, 395] width 244 height 38
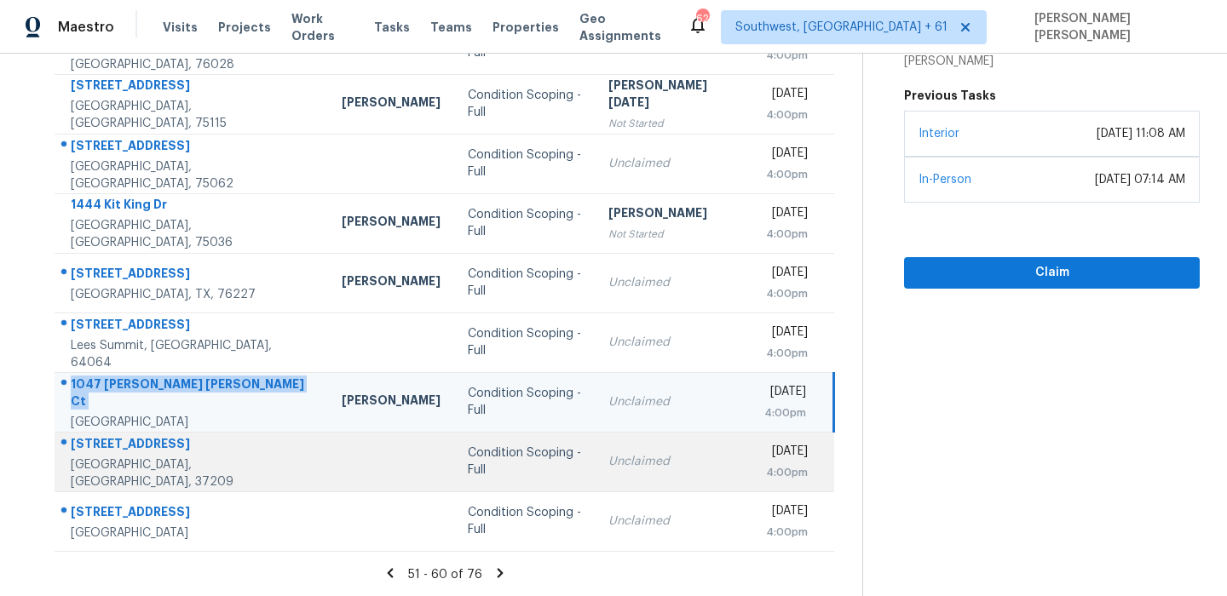
click at [112, 438] on div "261 White Bridge Pike Apt 141" at bounding box center [193, 445] width 244 height 21
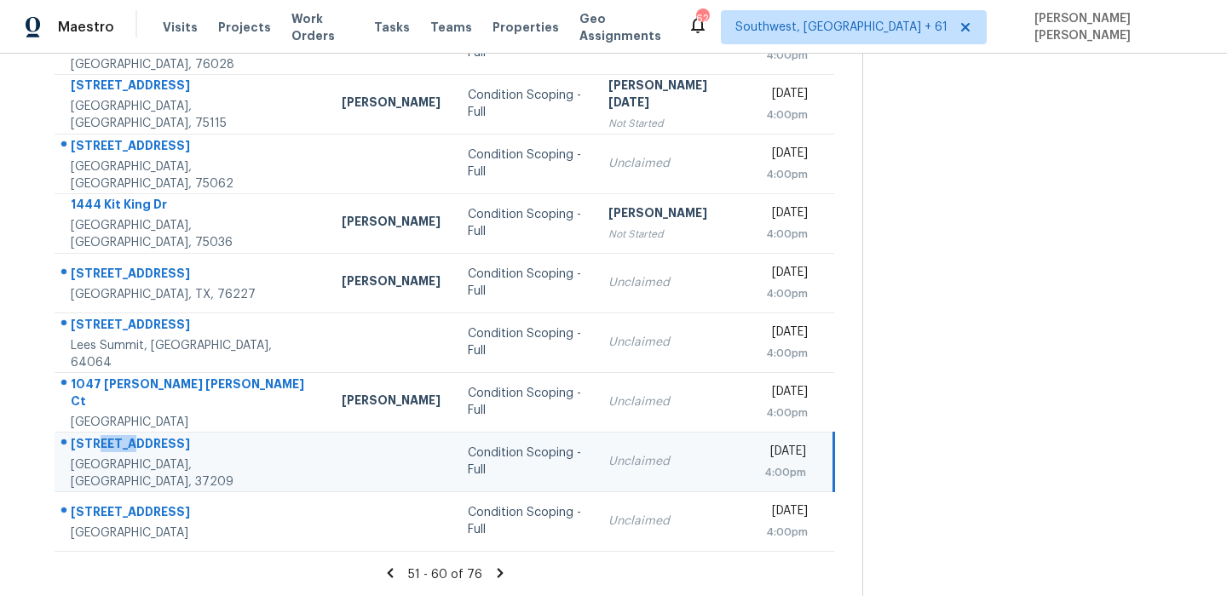
click at [112, 438] on div "261 White Bridge Pike Apt 141" at bounding box center [193, 445] width 244 height 21
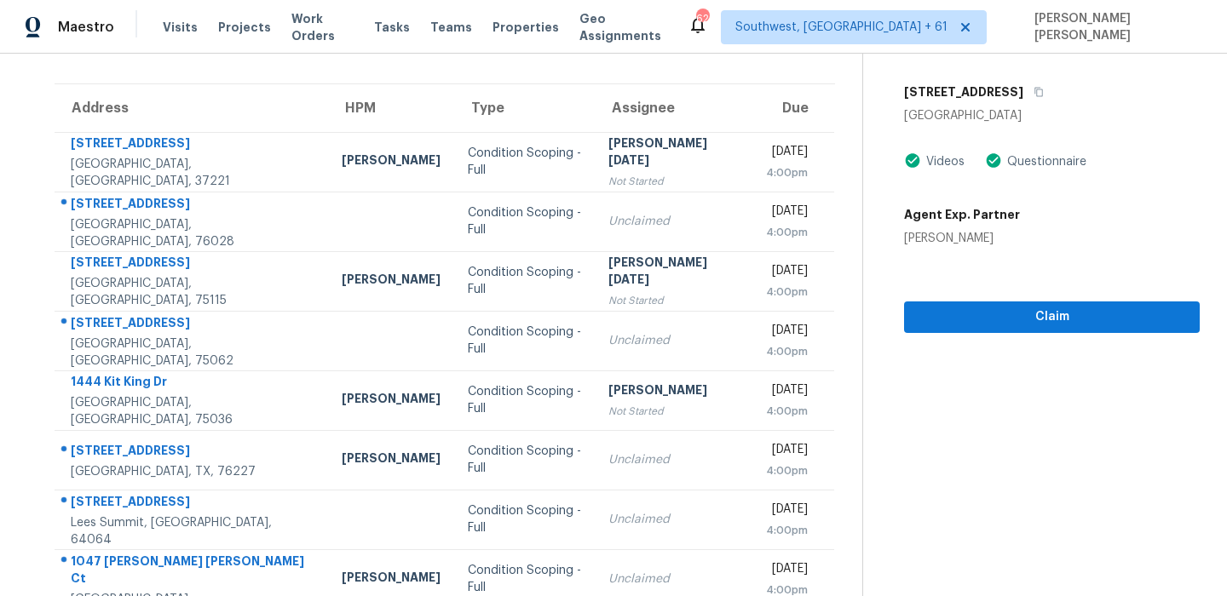
scroll to position [0, 0]
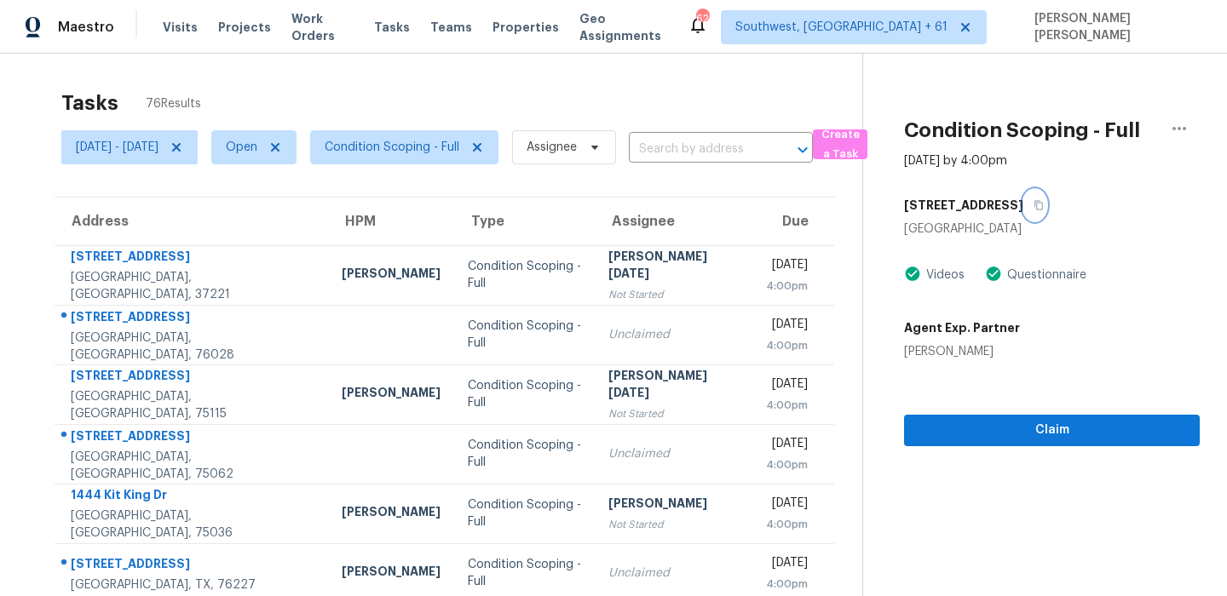
click at [1044, 208] on icon "button" at bounding box center [1039, 205] width 10 height 10
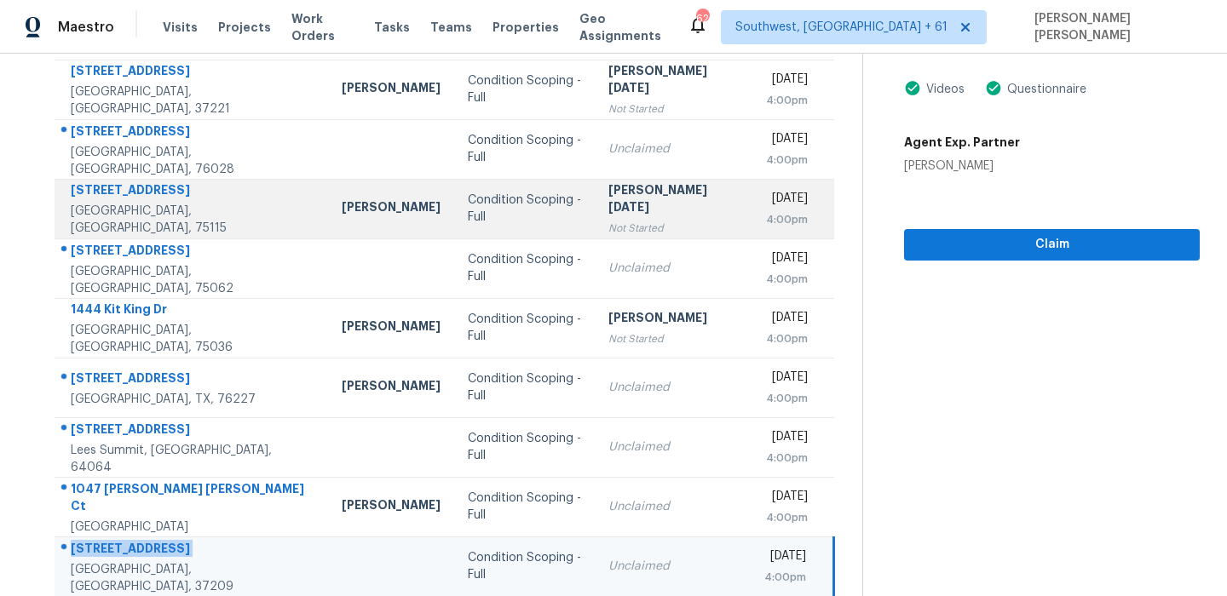
scroll to position [291, 0]
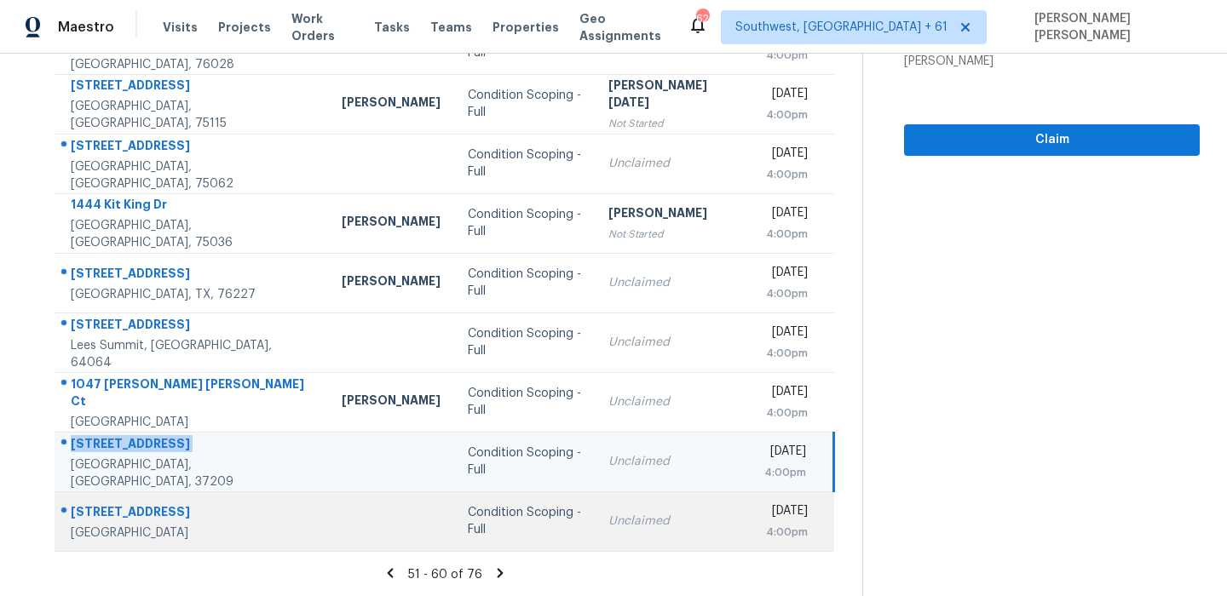
click at [132, 516] on div "4612 Ocean Dr" at bounding box center [193, 514] width 244 height 21
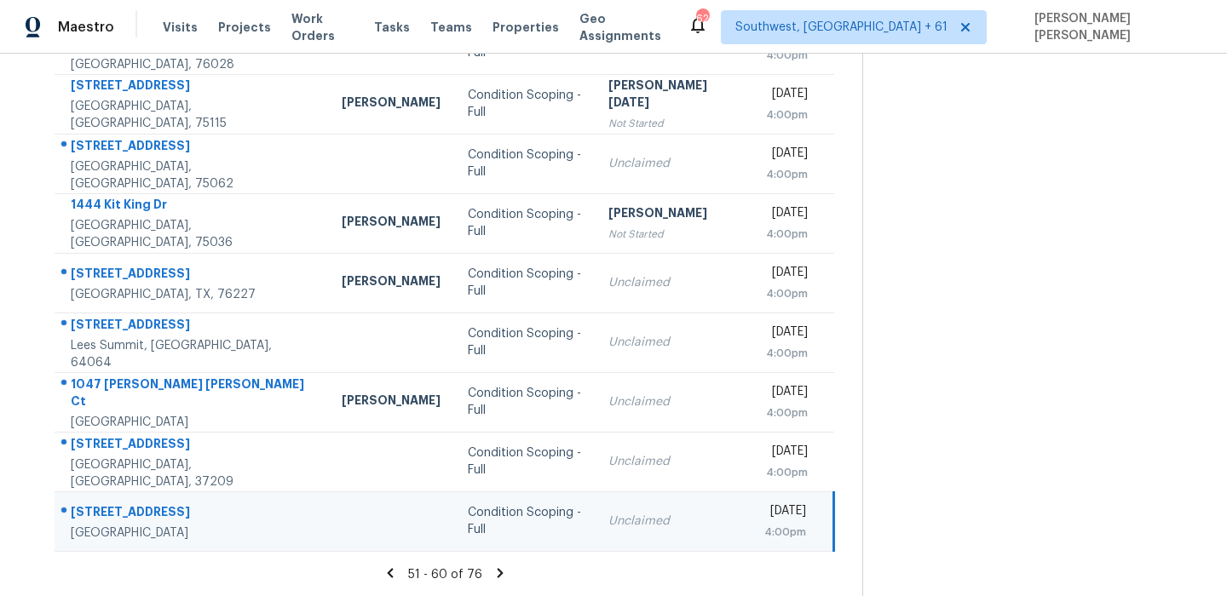
click at [132, 516] on div "4612 Ocean Dr" at bounding box center [193, 514] width 244 height 21
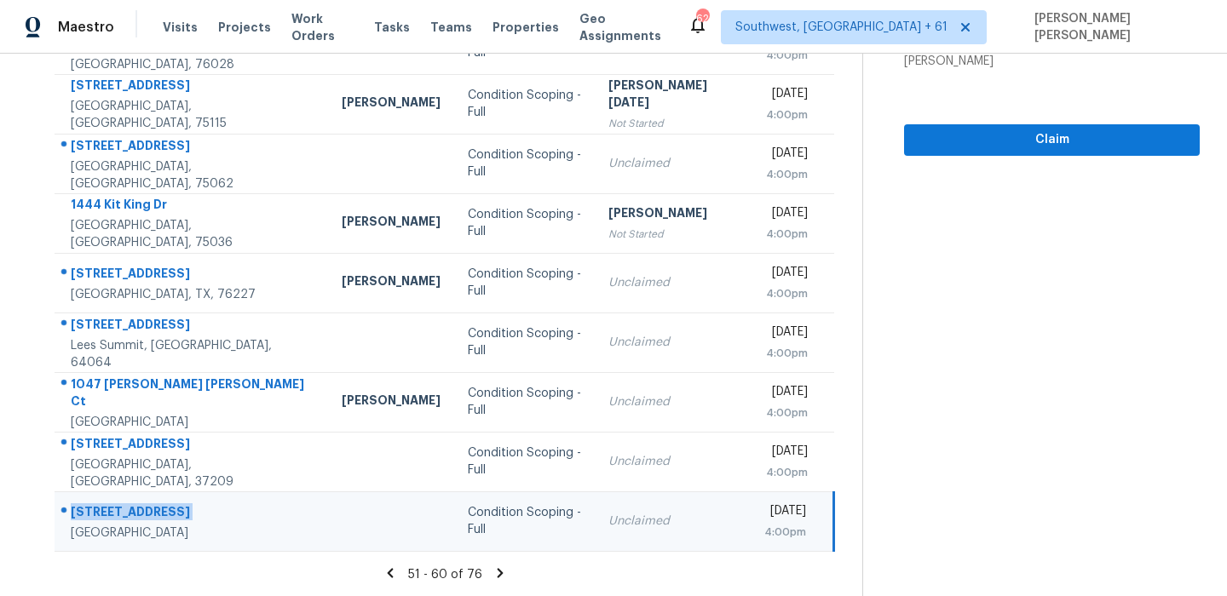
scroll to position [0, 0]
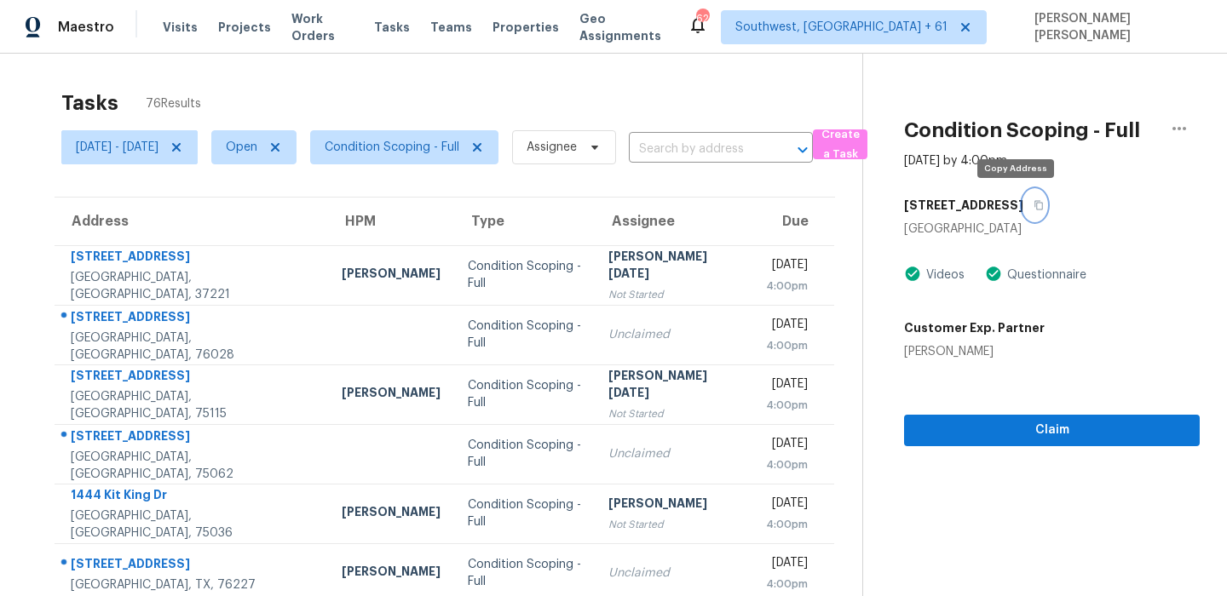
click at [1023, 205] on button "button" at bounding box center [1034, 205] width 23 height 31
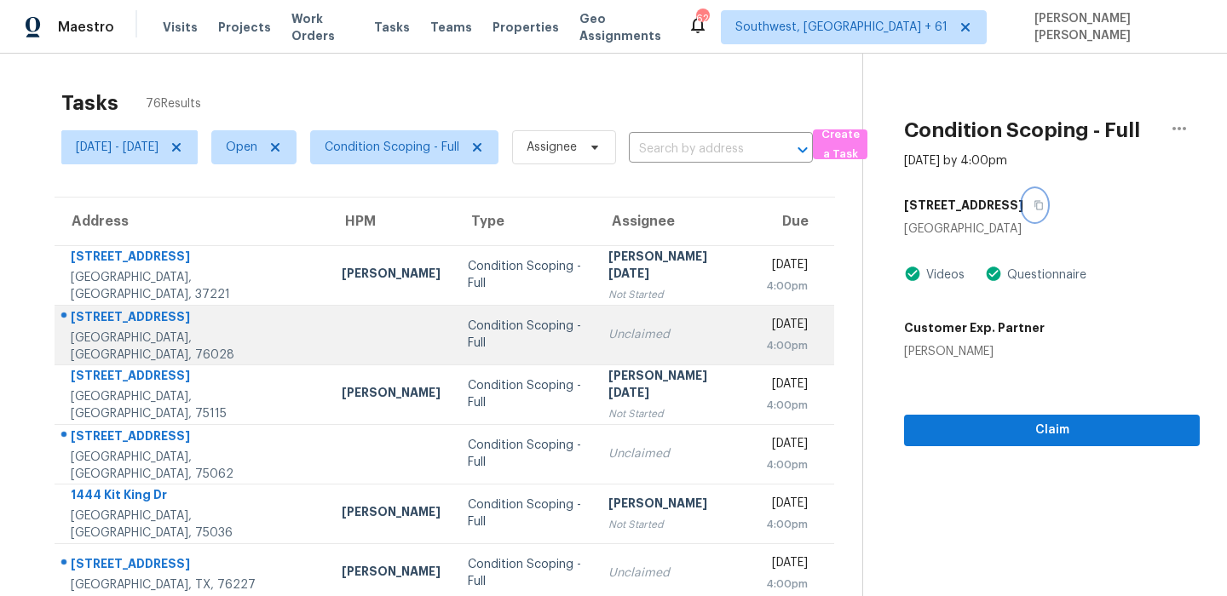
scroll to position [291, 0]
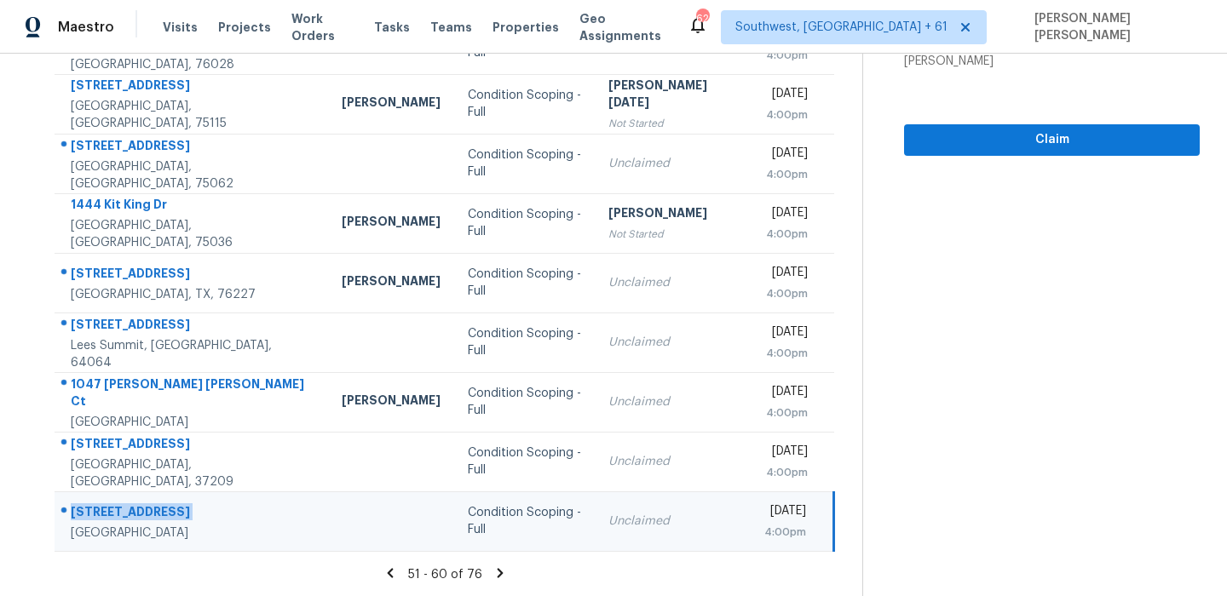
click at [499, 578] on icon at bounding box center [500, 573] width 15 height 15
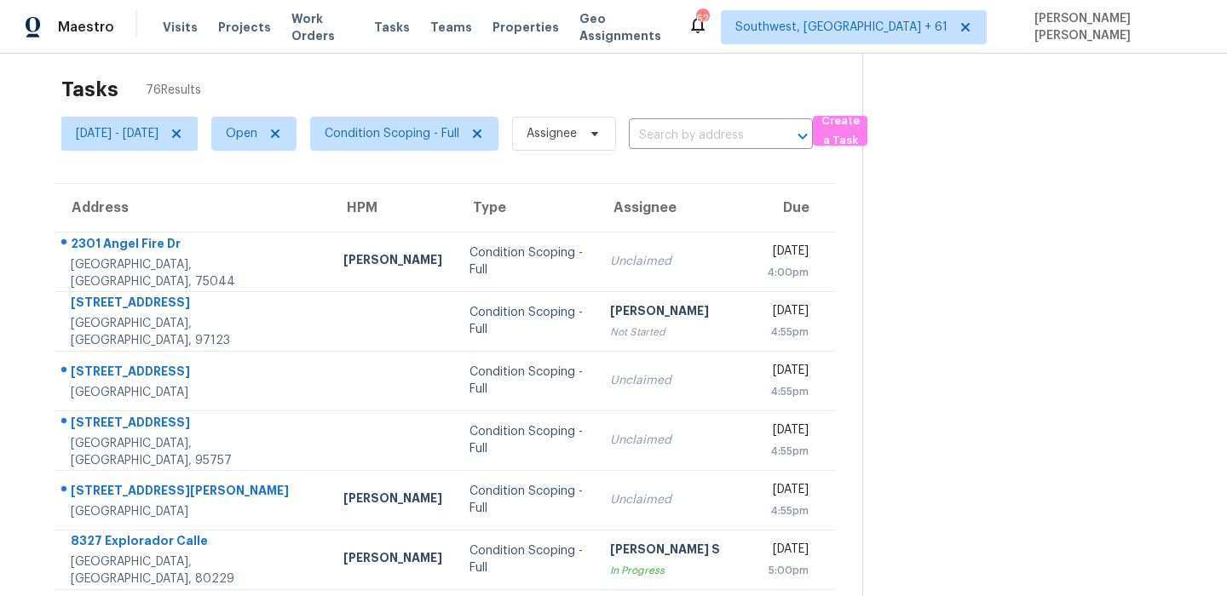
scroll to position [0, 0]
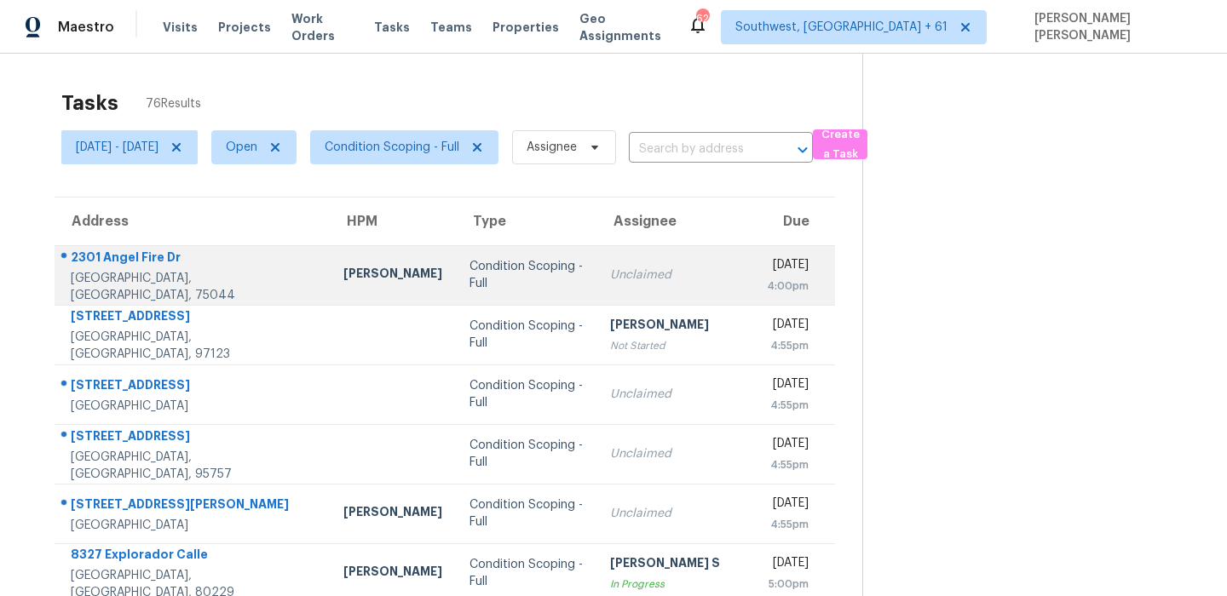
click at [146, 270] on div "2301 Angel Fire Dr" at bounding box center [193, 259] width 245 height 21
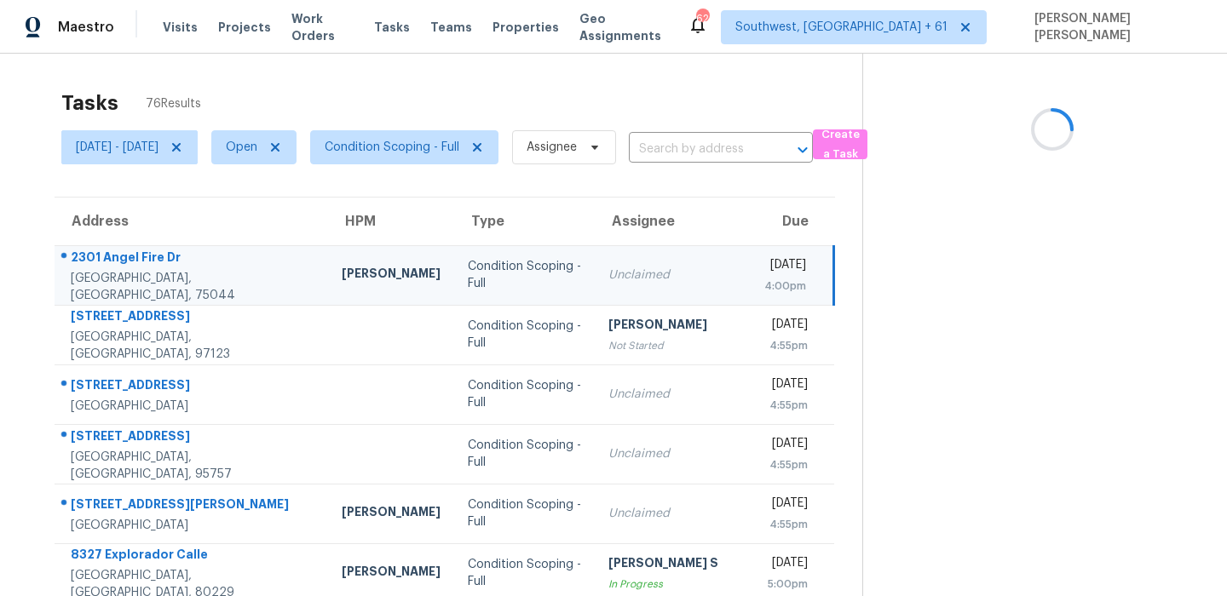
click at [146, 270] on div "2301 Angel Fire Dr" at bounding box center [193, 259] width 244 height 21
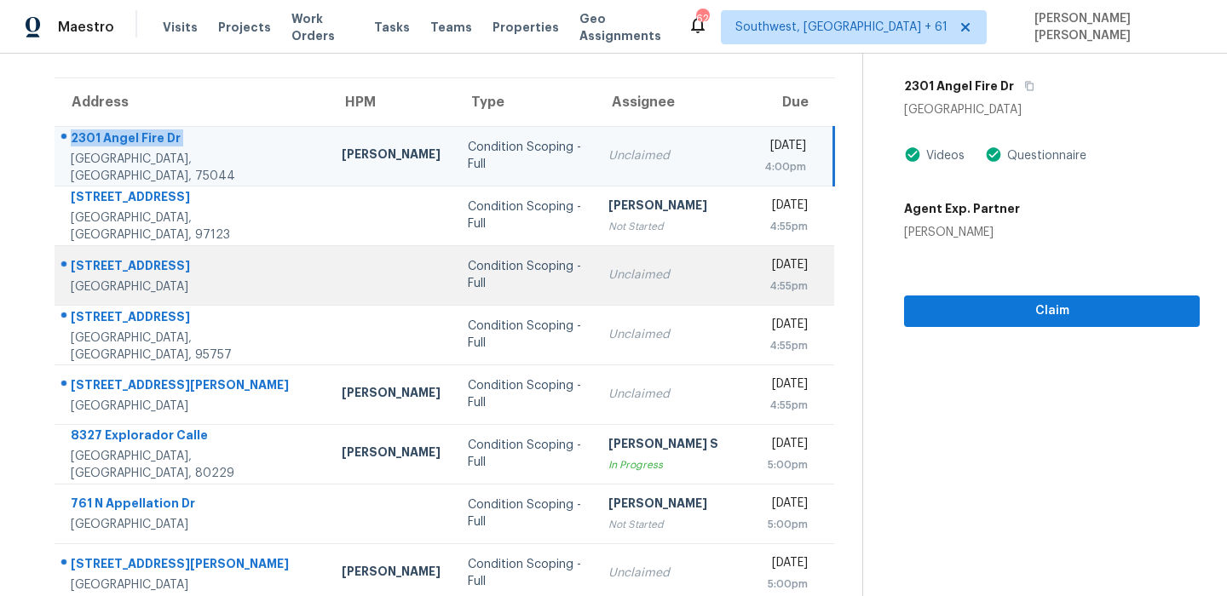
scroll to position [139, 0]
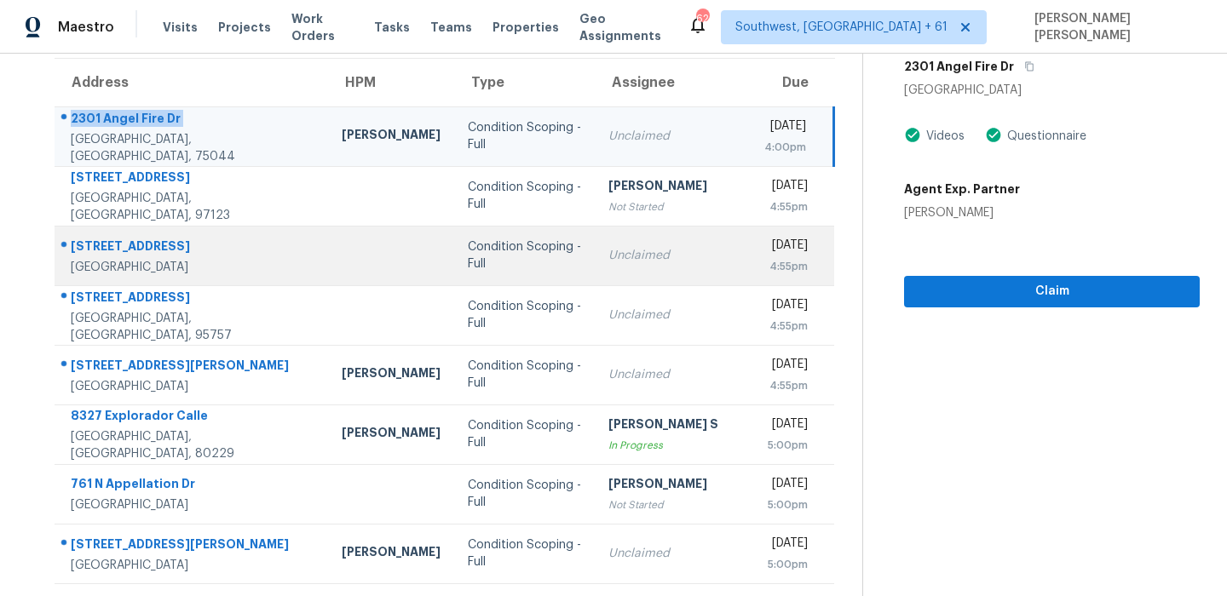
click at [112, 245] on div "433 S 113th Pl" at bounding box center [193, 248] width 244 height 21
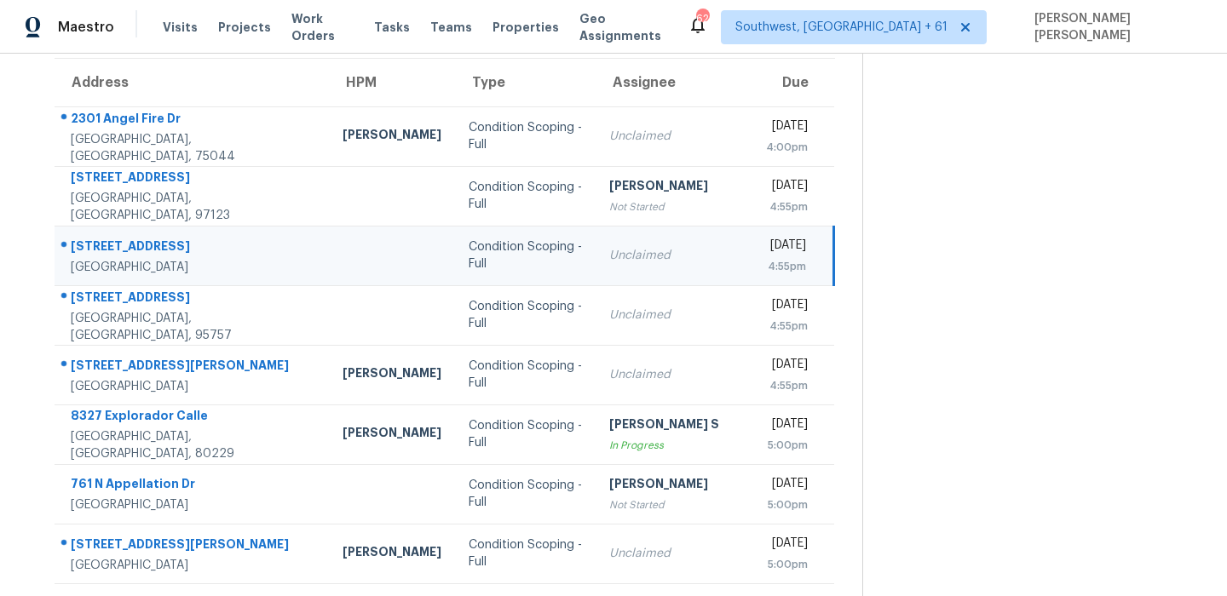
click at [112, 245] on div "433 S 113th Pl" at bounding box center [193, 248] width 245 height 21
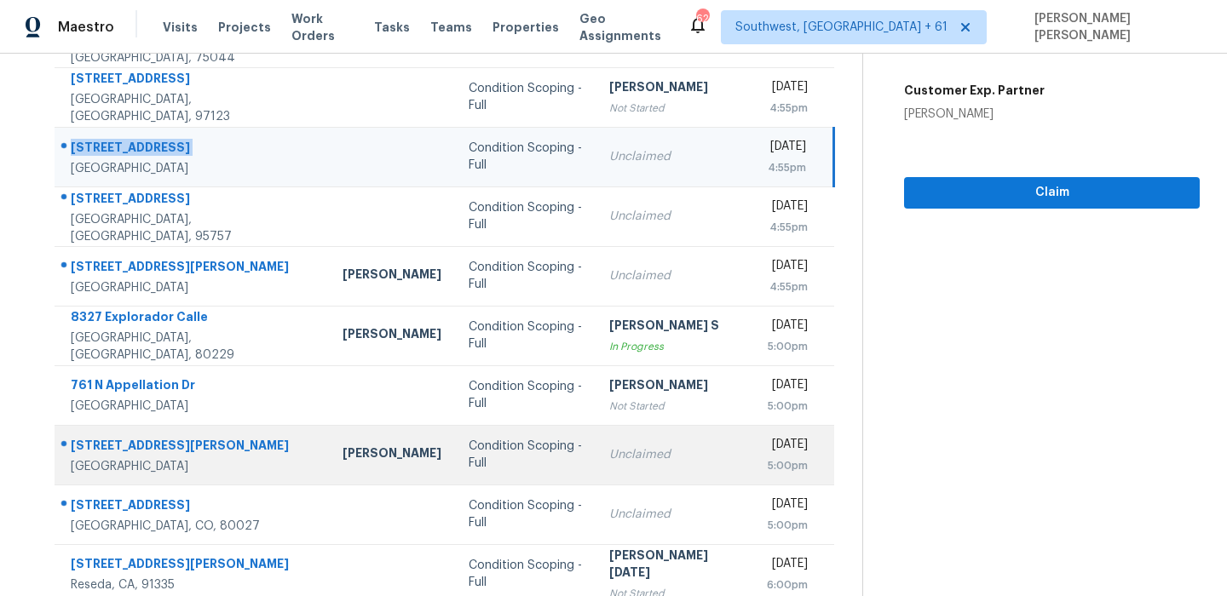
scroll to position [291, 0]
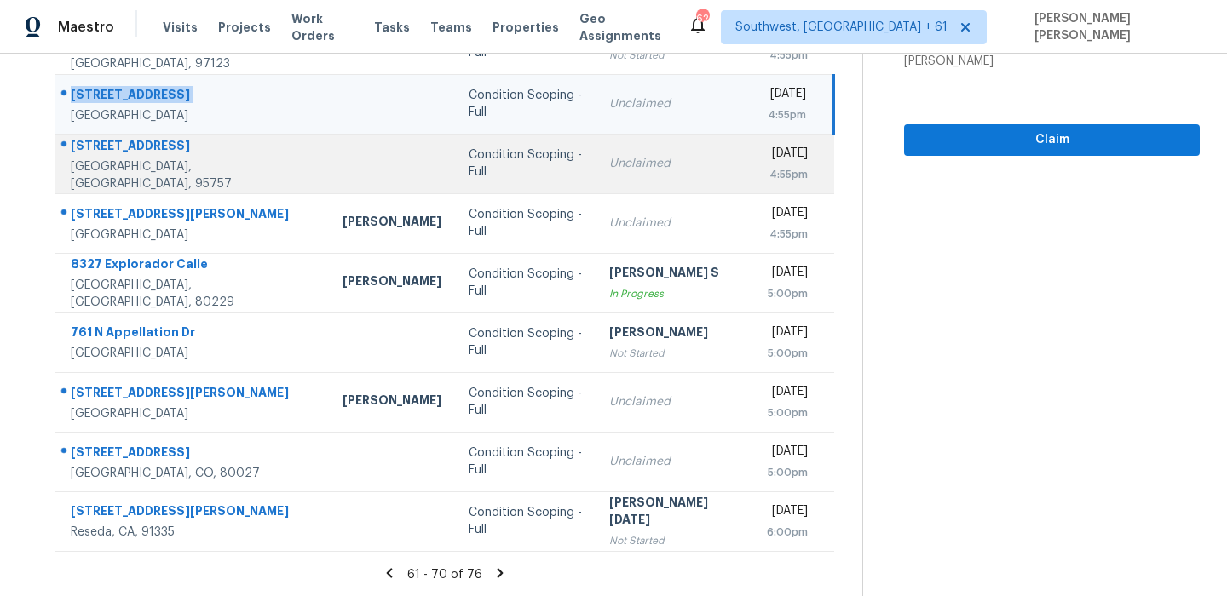
click at [130, 147] on div "10391 Canadeo Cir" at bounding box center [193, 147] width 245 height 21
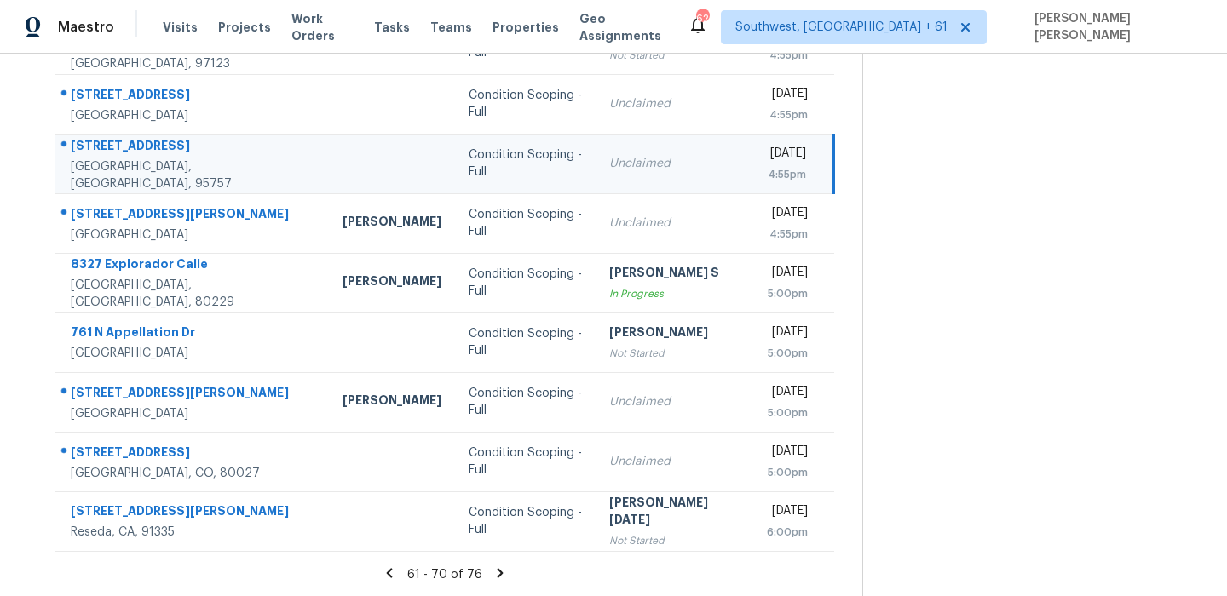
click at [130, 147] on div "10391 Canadeo Cir" at bounding box center [193, 147] width 245 height 21
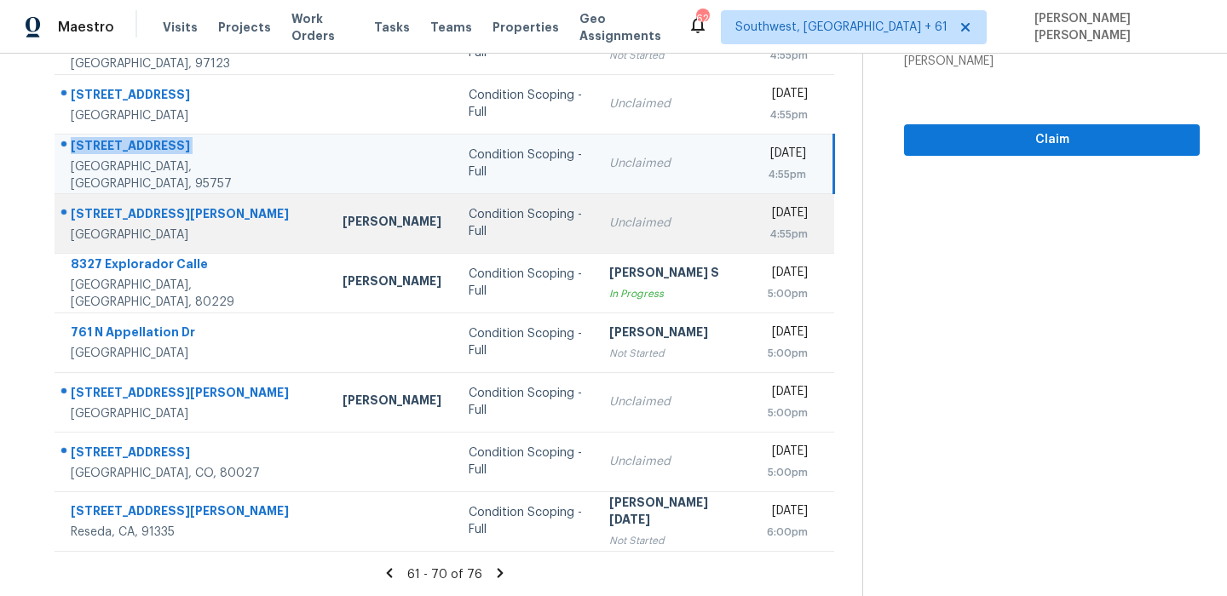
click at [155, 193] on td "6189 Thornton Ave Apt B Newark, CA, 94560" at bounding box center [192, 223] width 274 height 60
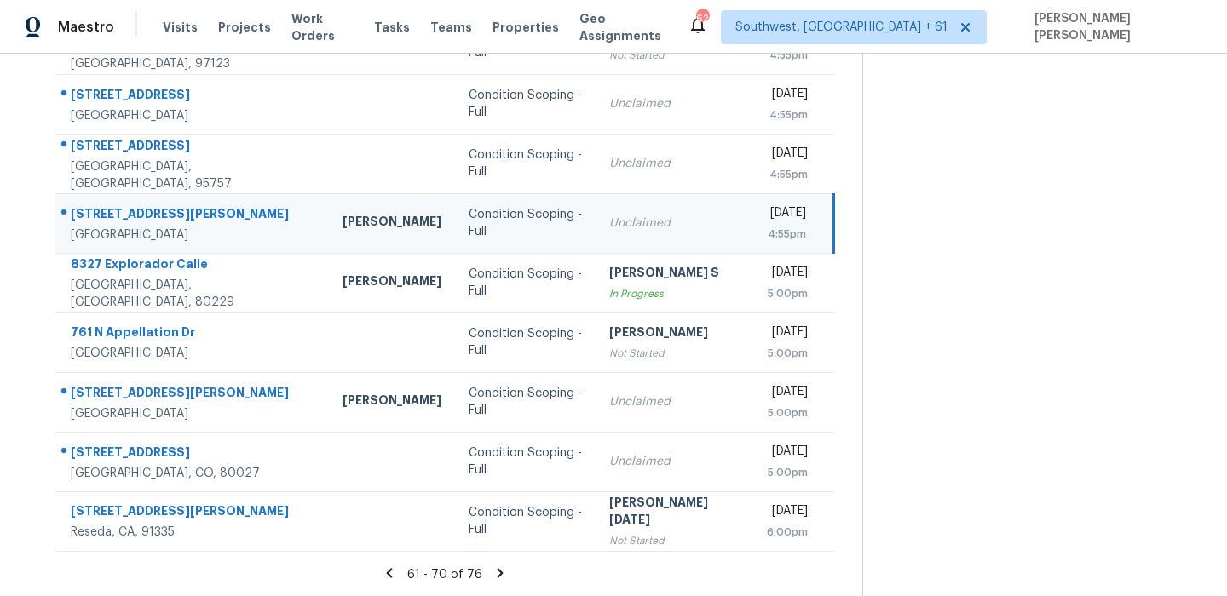
click at [147, 210] on div "6189 Thornton Ave Apt B" at bounding box center [193, 215] width 245 height 21
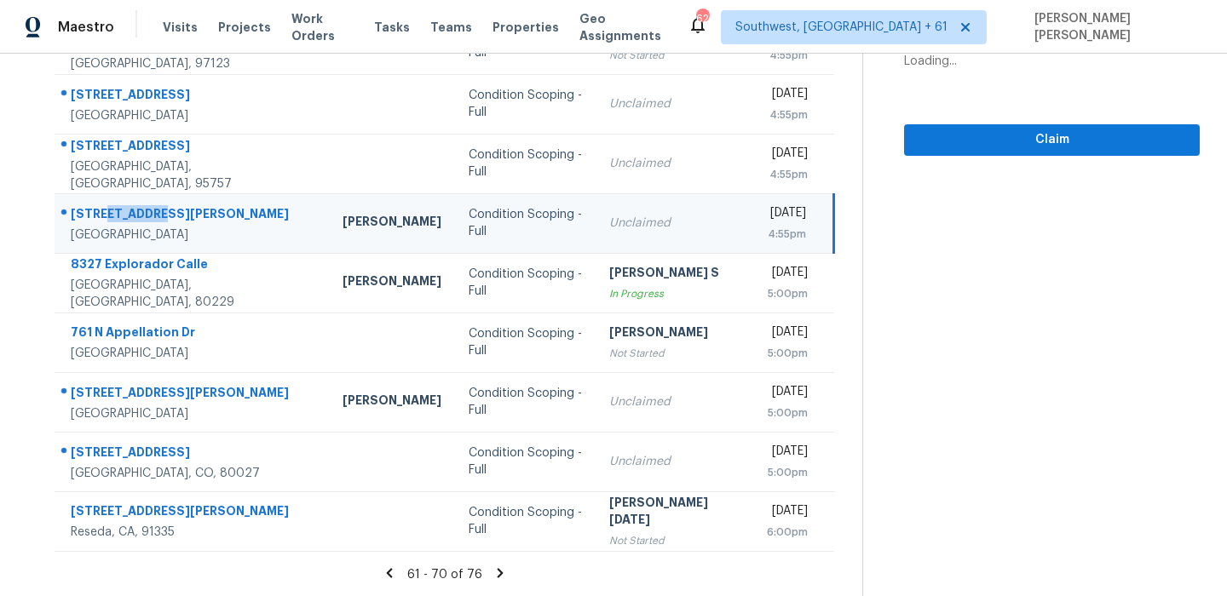
click at [147, 210] on div "6189 Thornton Ave Apt B" at bounding box center [193, 215] width 245 height 21
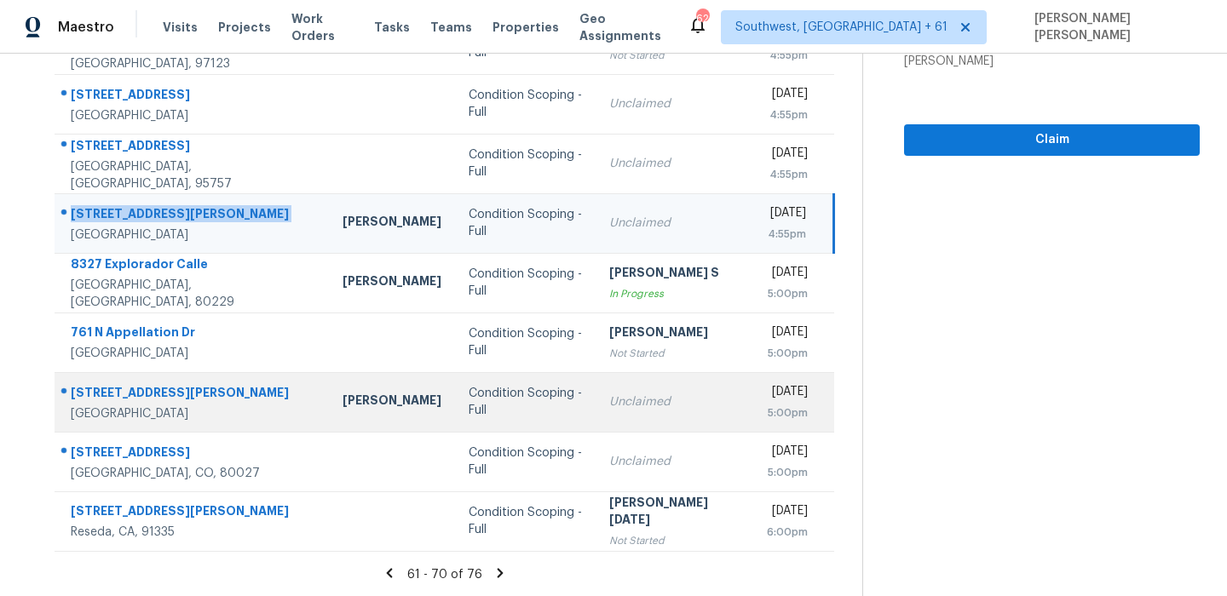
click at [117, 387] on div "309 Dorothy St NE" at bounding box center [193, 394] width 245 height 21
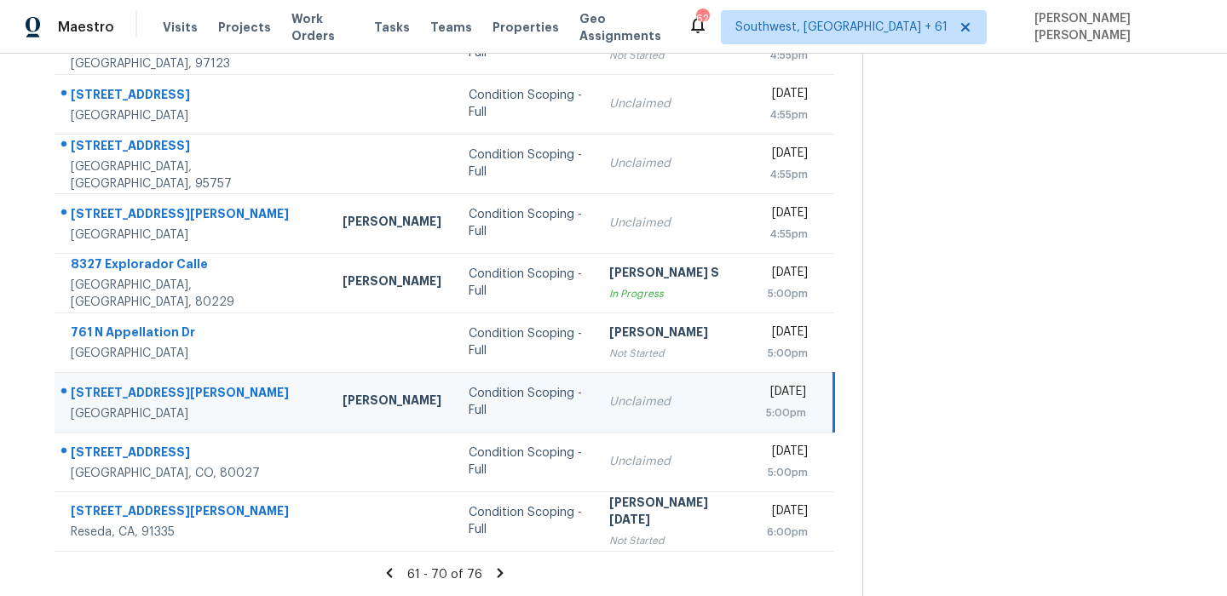
click at [117, 387] on div "309 Dorothy St NE" at bounding box center [193, 394] width 245 height 21
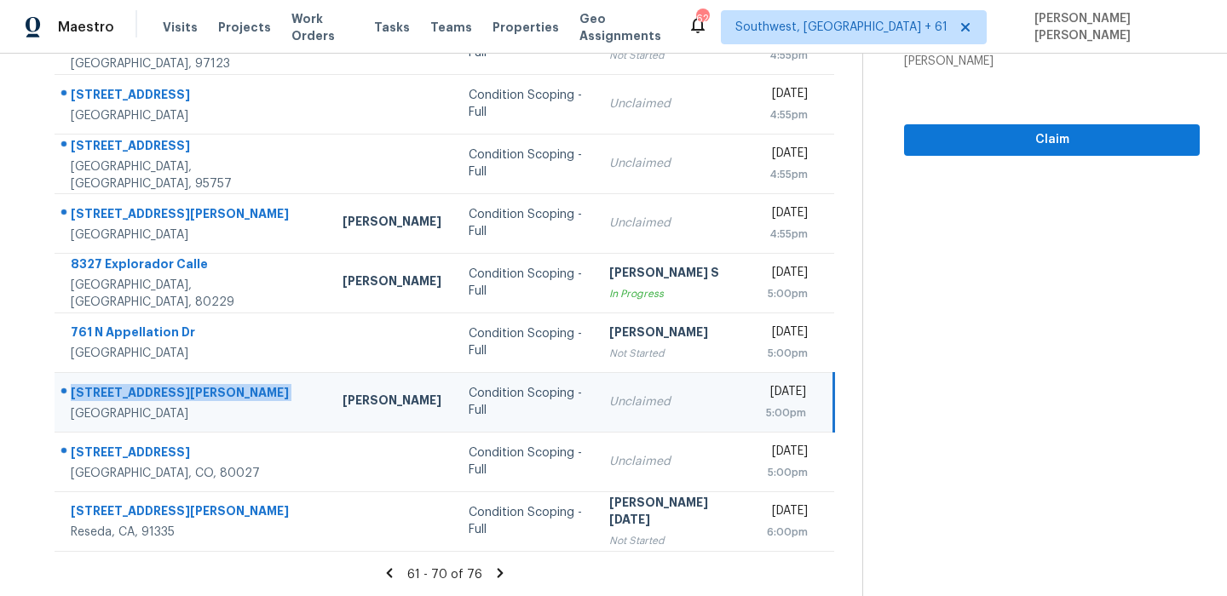
scroll to position [0, 0]
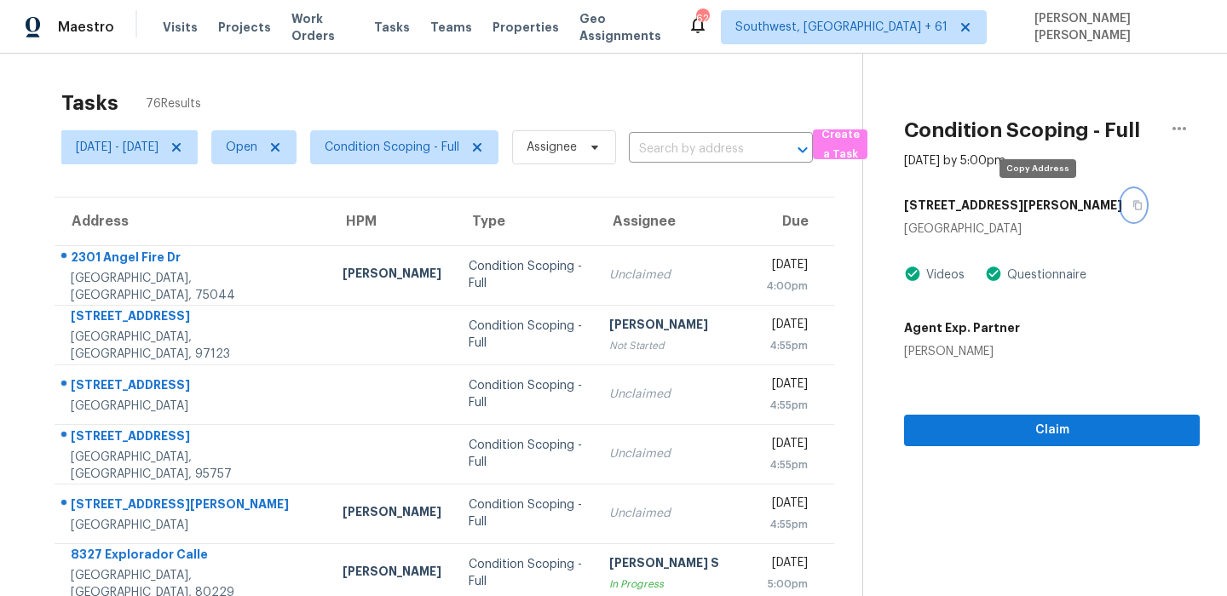
click at [1122, 208] on button "button" at bounding box center [1133, 205] width 23 height 31
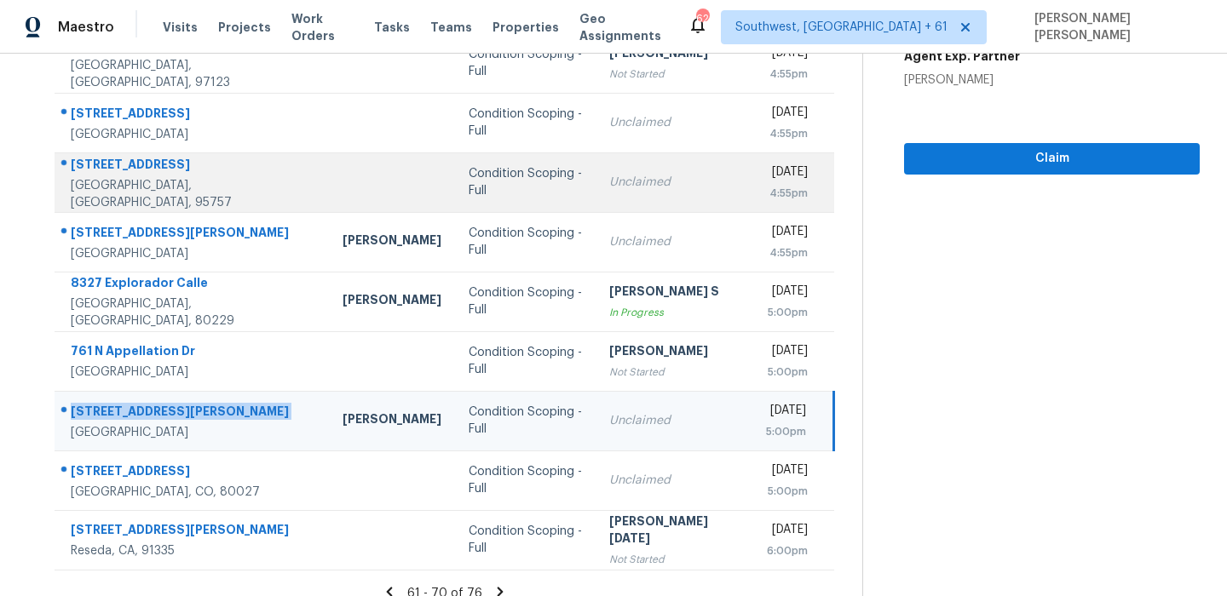
scroll to position [291, 0]
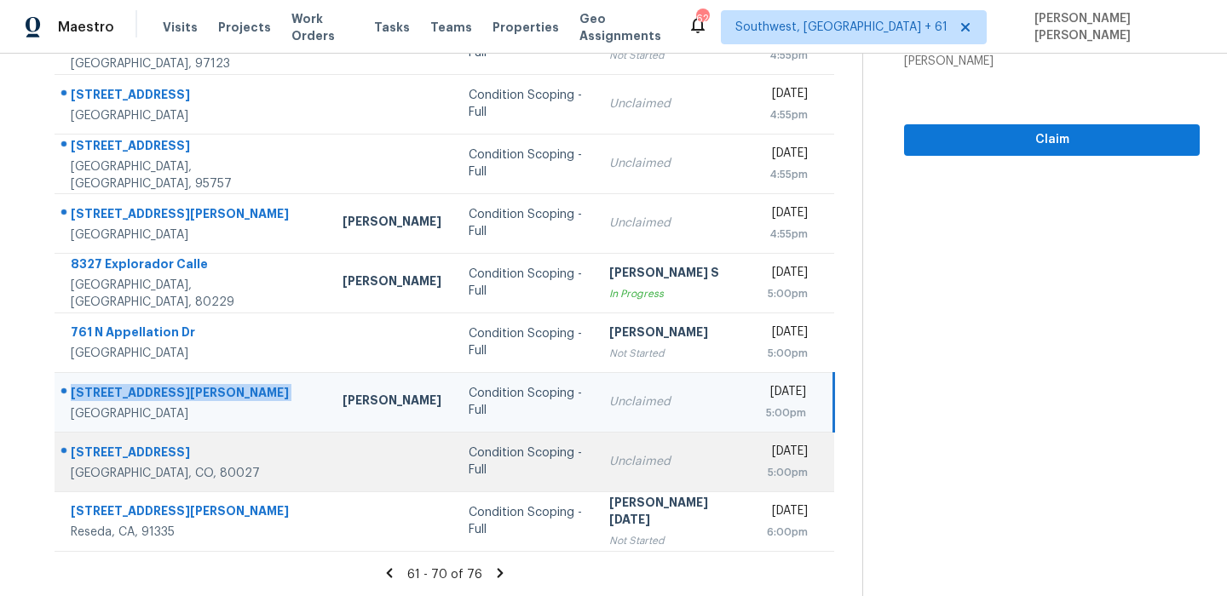
click at [110, 460] on div "2517 Sunrise Ct" at bounding box center [193, 454] width 245 height 21
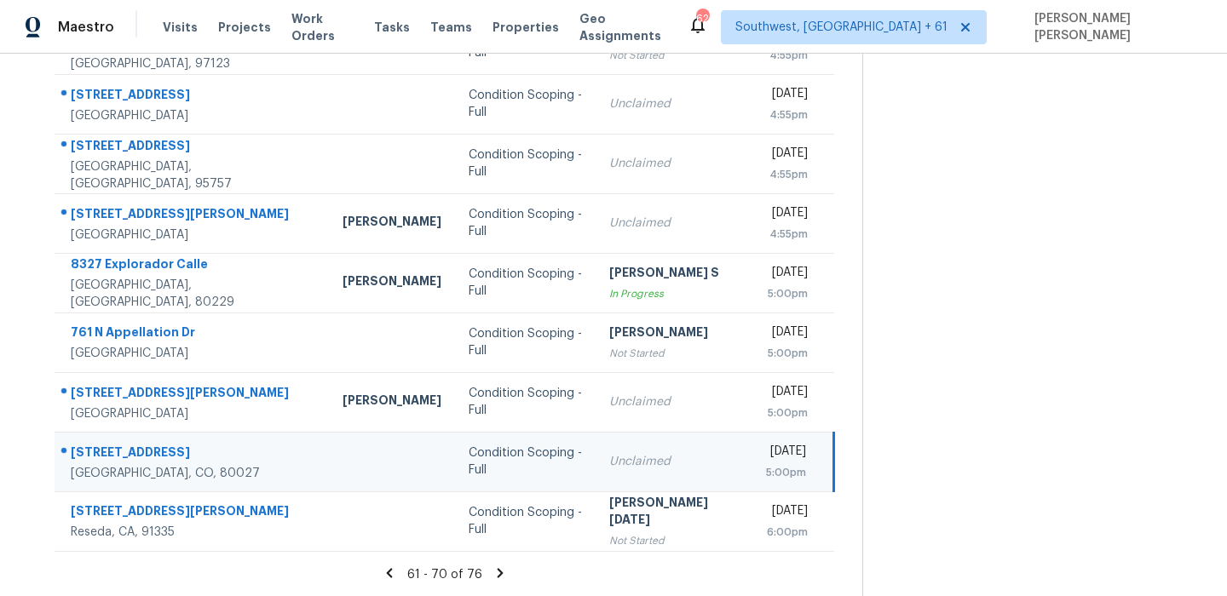
click at [110, 460] on div "2517 Sunrise Ct" at bounding box center [193, 454] width 245 height 21
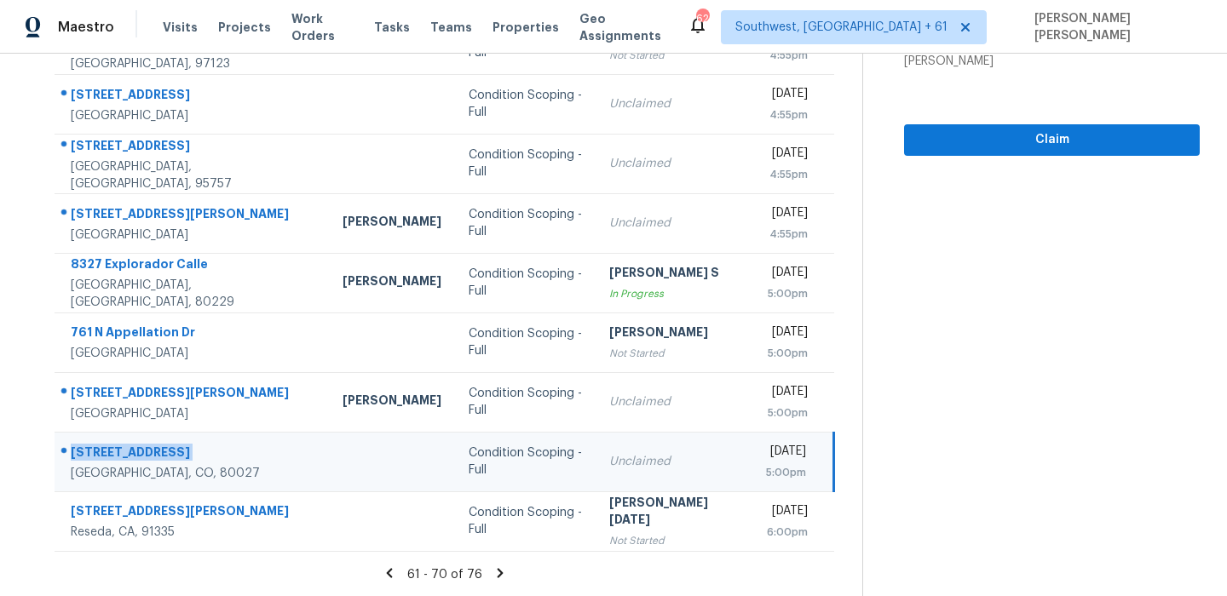
scroll to position [0, 0]
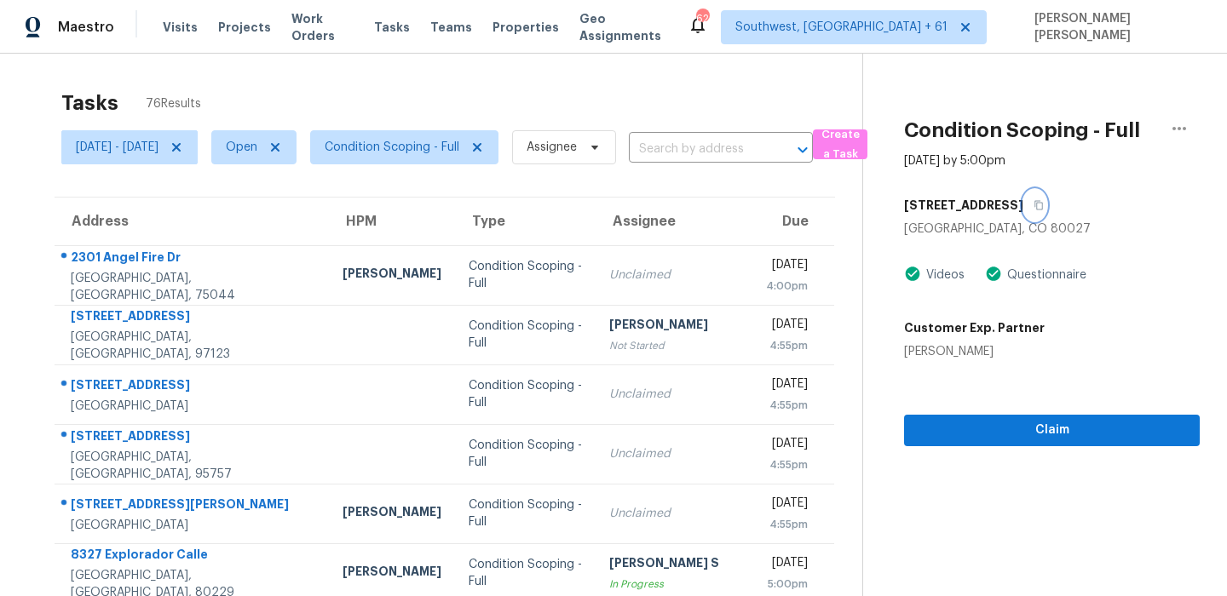
click at [1023, 205] on button "button" at bounding box center [1034, 205] width 23 height 31
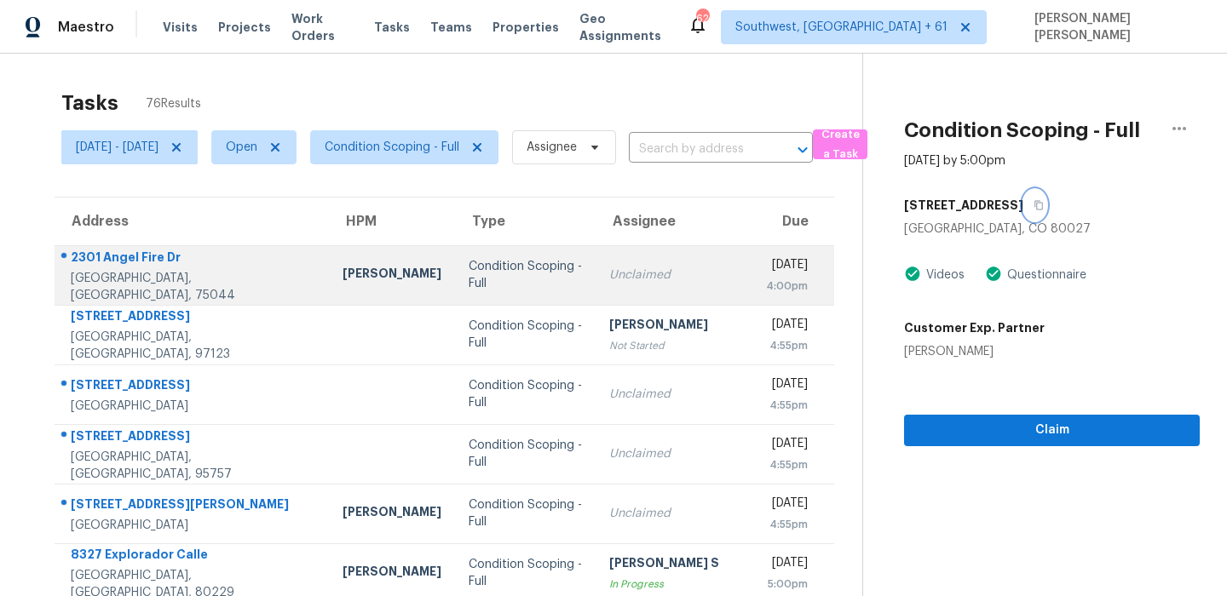
scroll to position [291, 0]
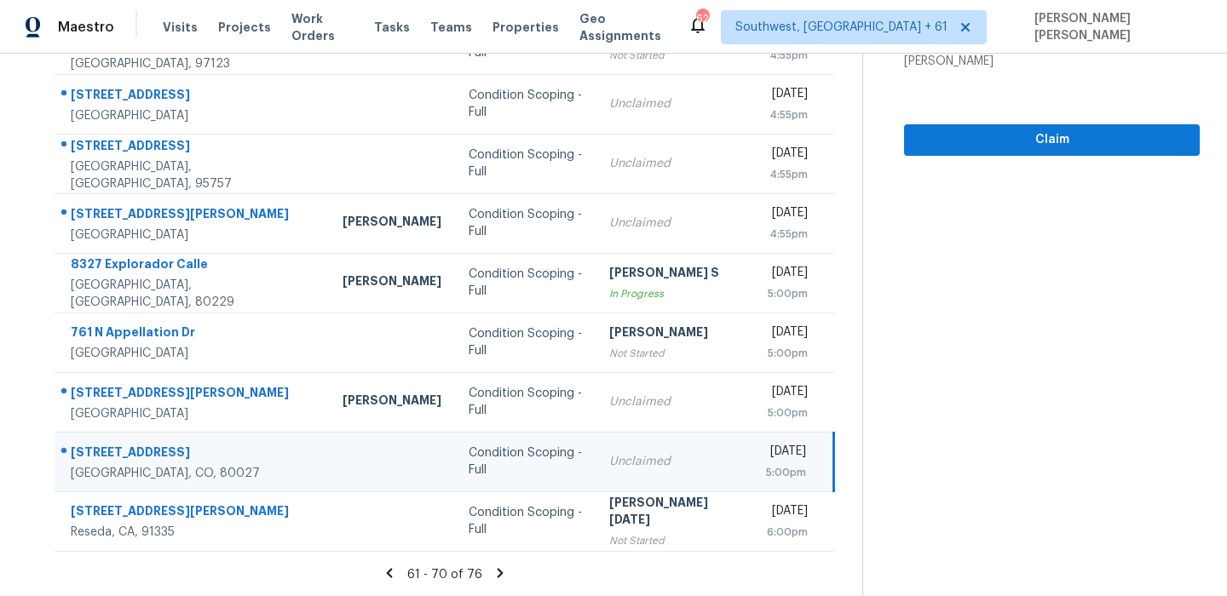
click at [500, 574] on icon at bounding box center [500, 573] width 15 height 15
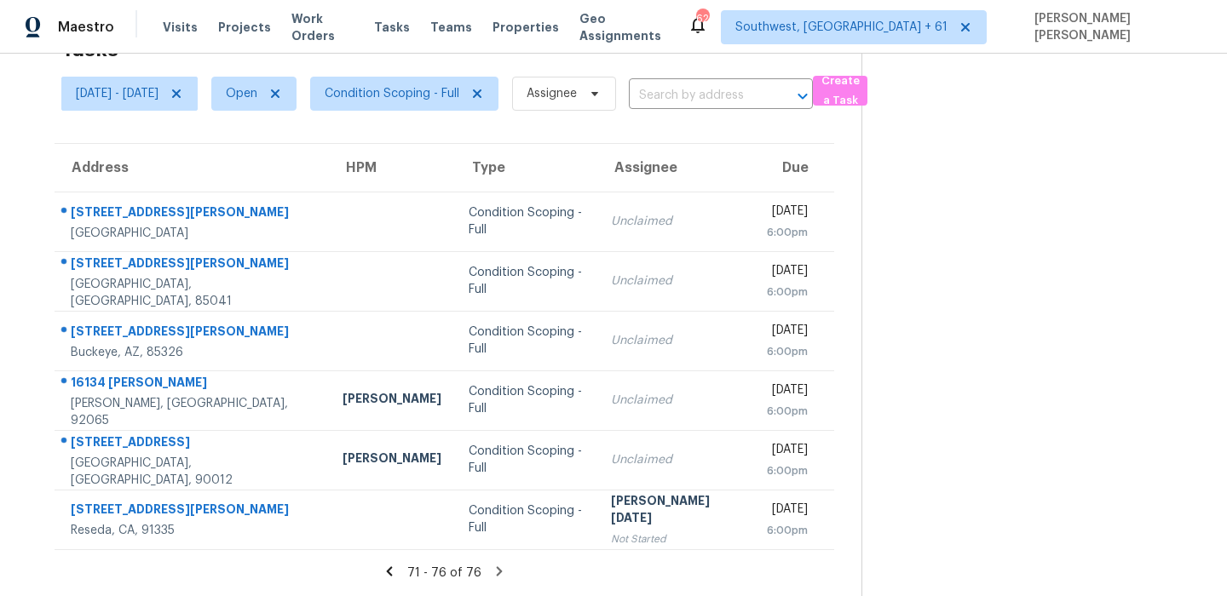
scroll to position [0, 0]
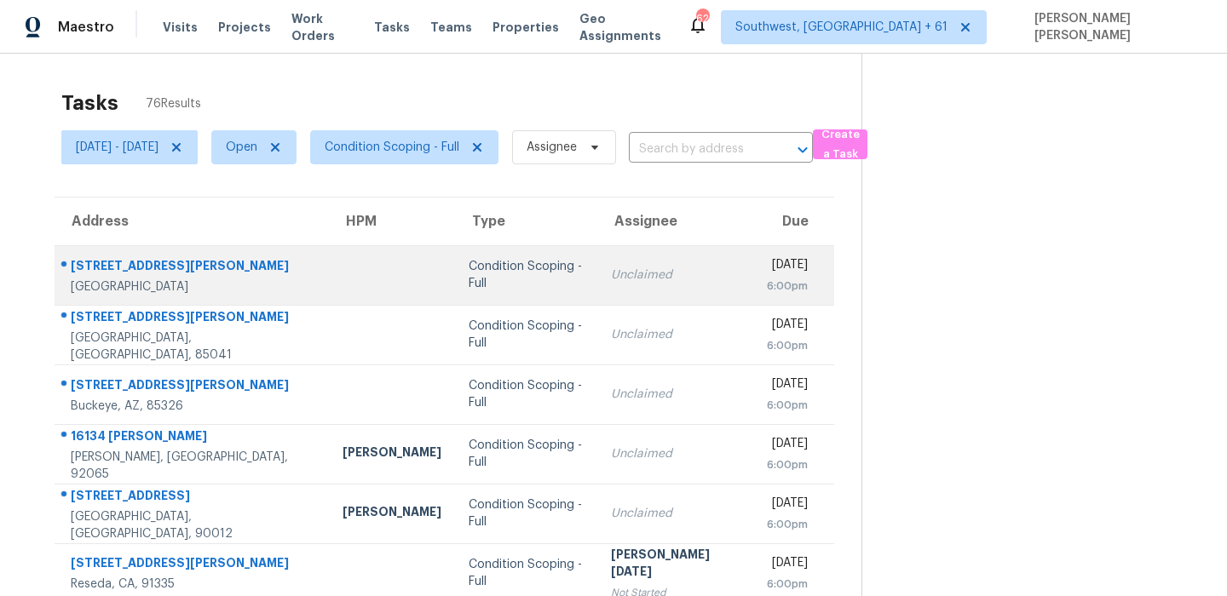
click at [189, 260] on div "1440 S Jean Elizabeth Pl" at bounding box center [193, 267] width 245 height 21
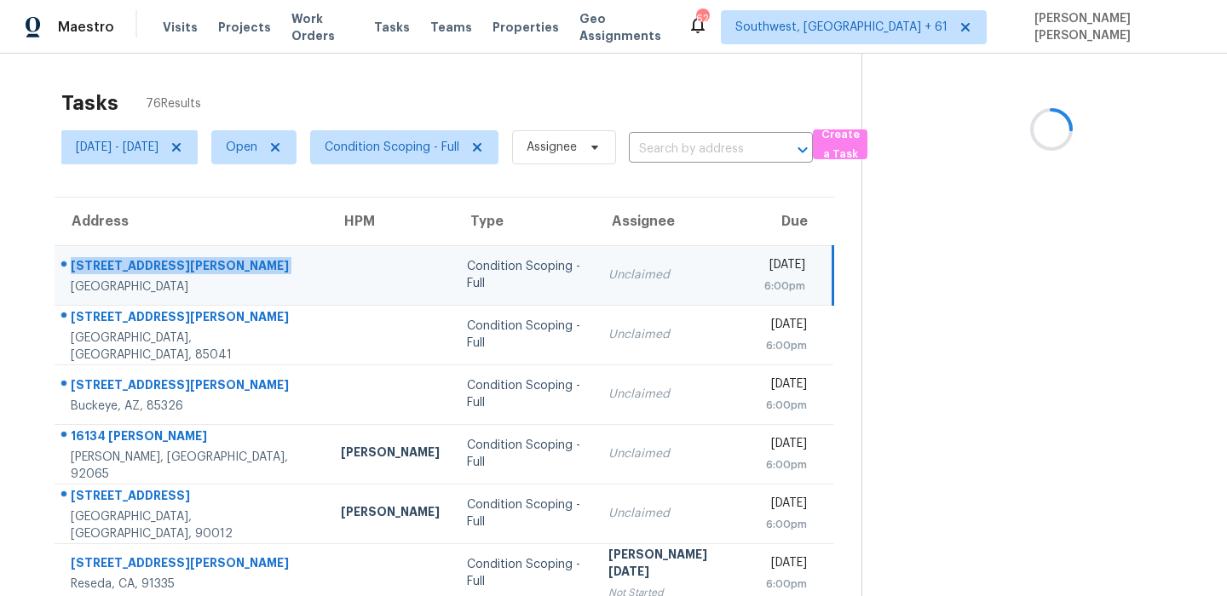
click at [189, 260] on div "1440 S Jean Elizabeth Pl" at bounding box center [192, 267] width 243 height 21
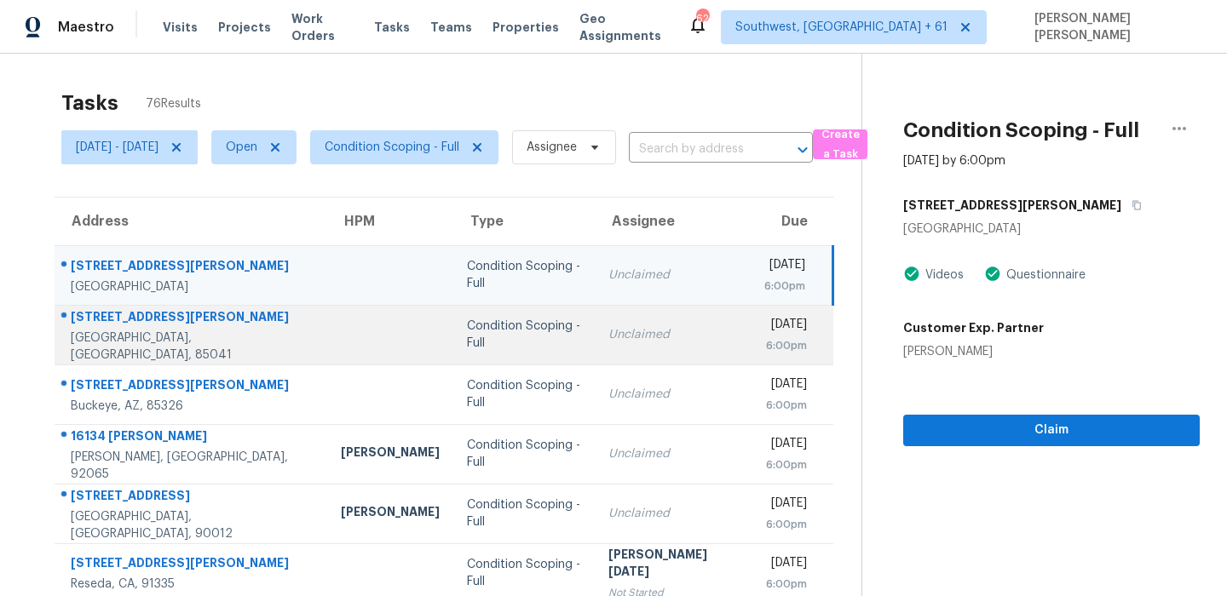
click at [135, 318] on div "2742 W Jessica Ln" at bounding box center [192, 318] width 243 height 21
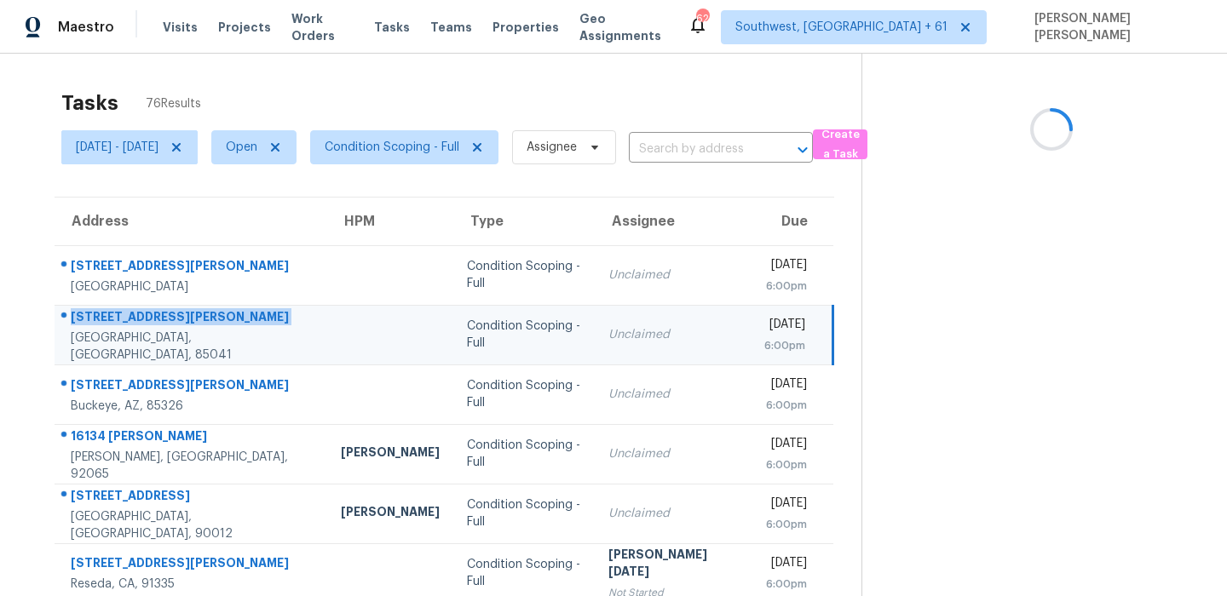
click at [135, 318] on div "2742 W Jessica Ln" at bounding box center [192, 318] width 243 height 21
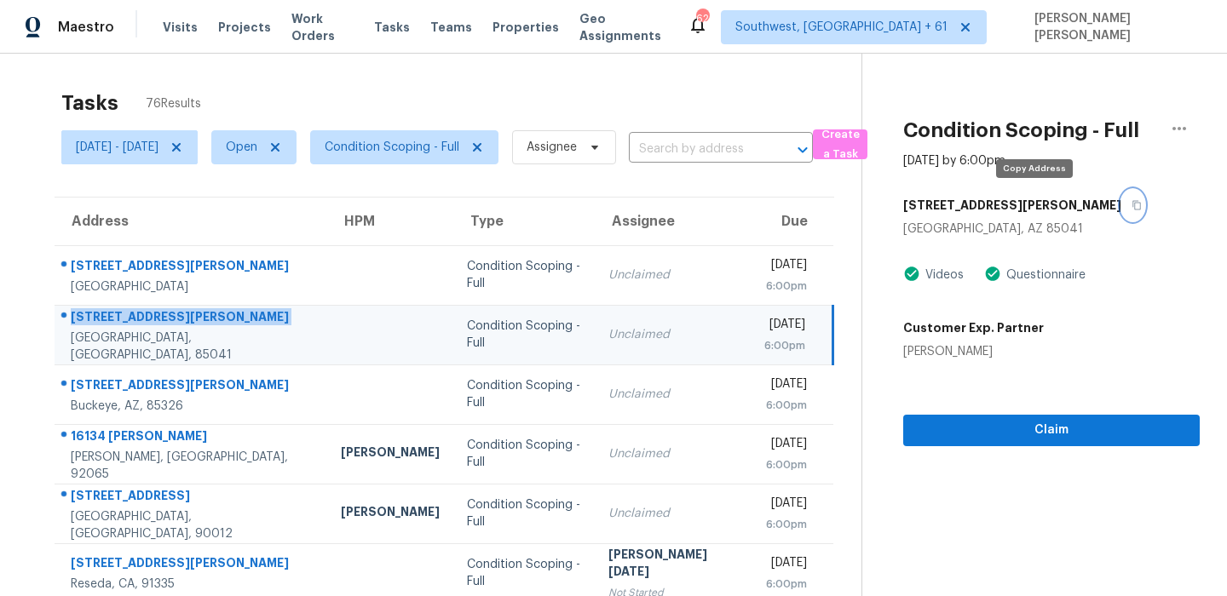
click at [1133, 206] on icon "button" at bounding box center [1137, 205] width 9 height 9
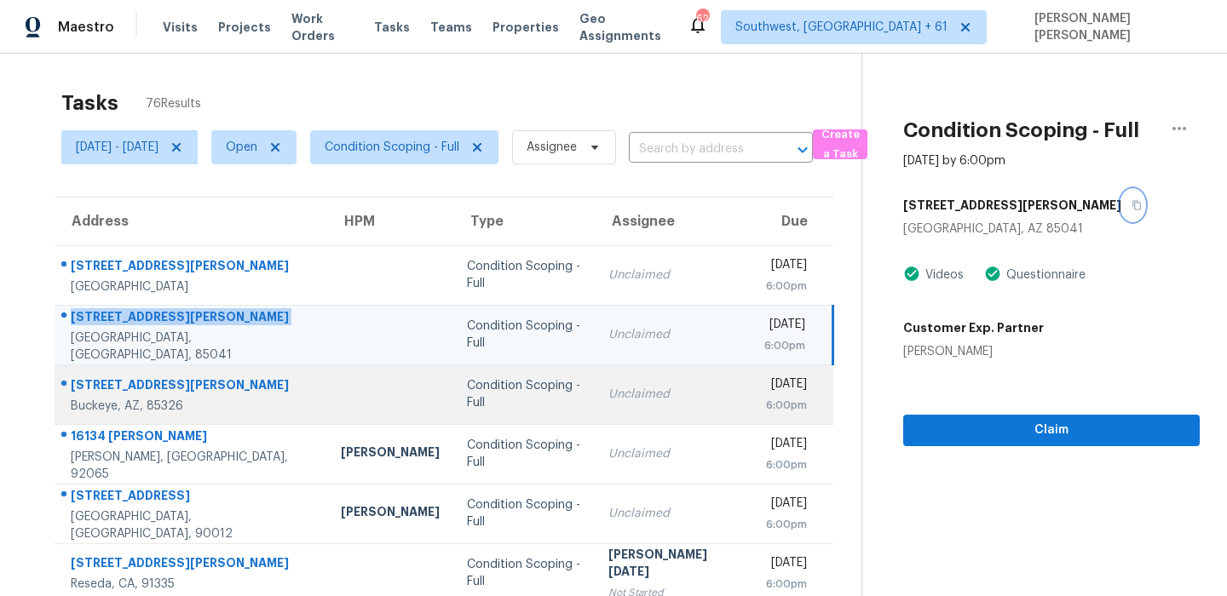
scroll to position [54, 0]
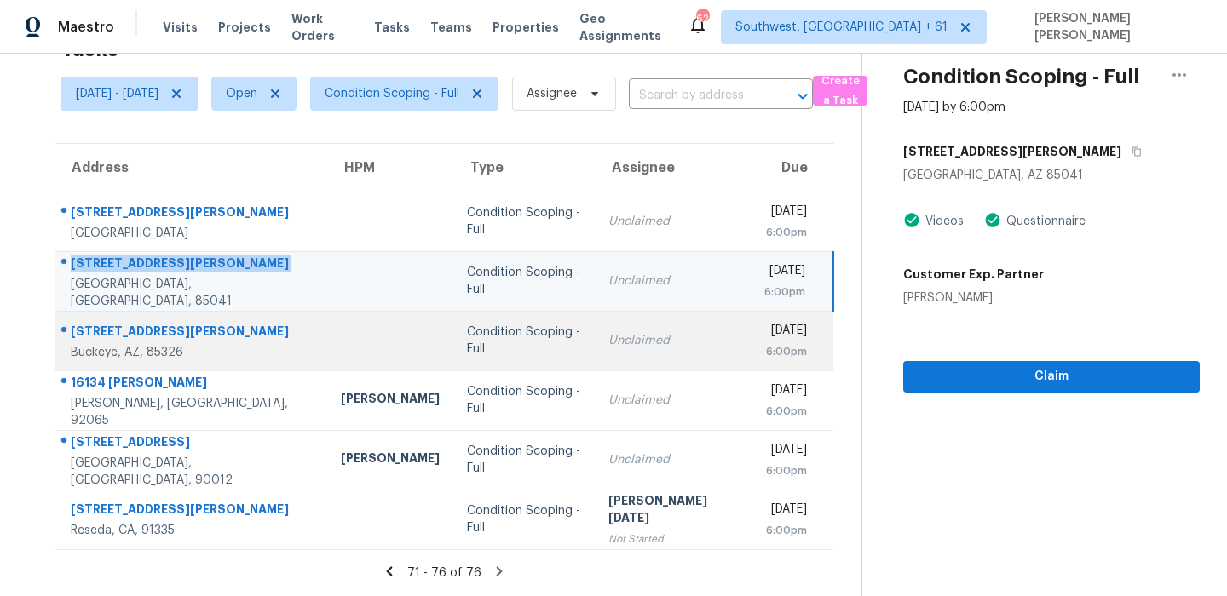
click at [129, 326] on div "25271 W Hidalgo Ave" at bounding box center [192, 333] width 243 height 21
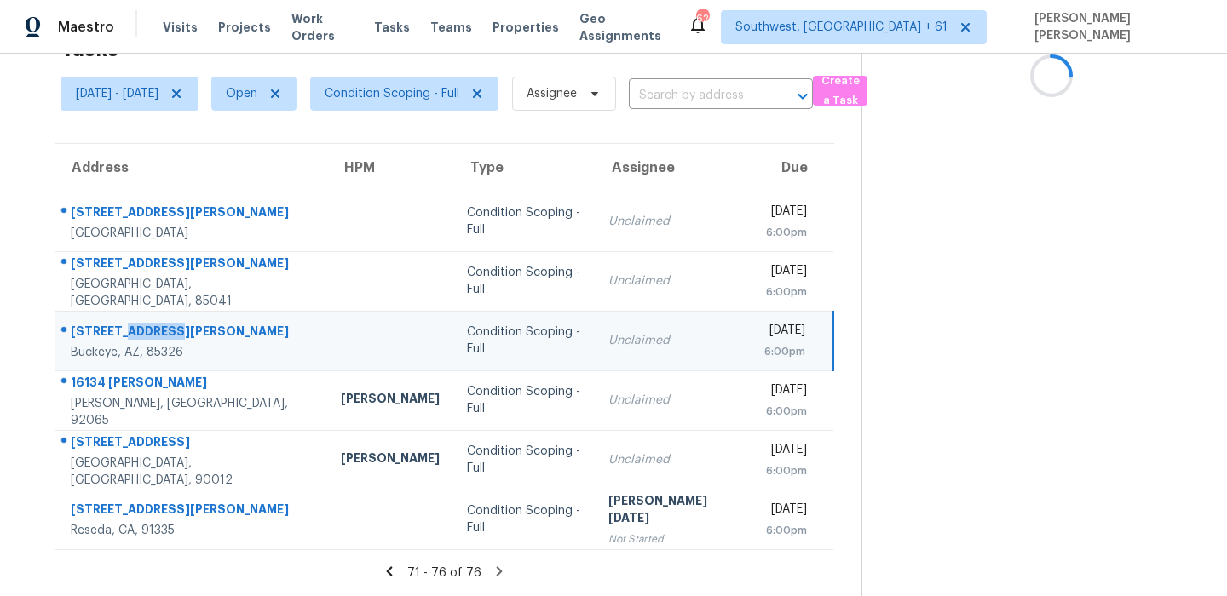
click at [129, 326] on div "25271 W Hidalgo Ave" at bounding box center [192, 333] width 243 height 21
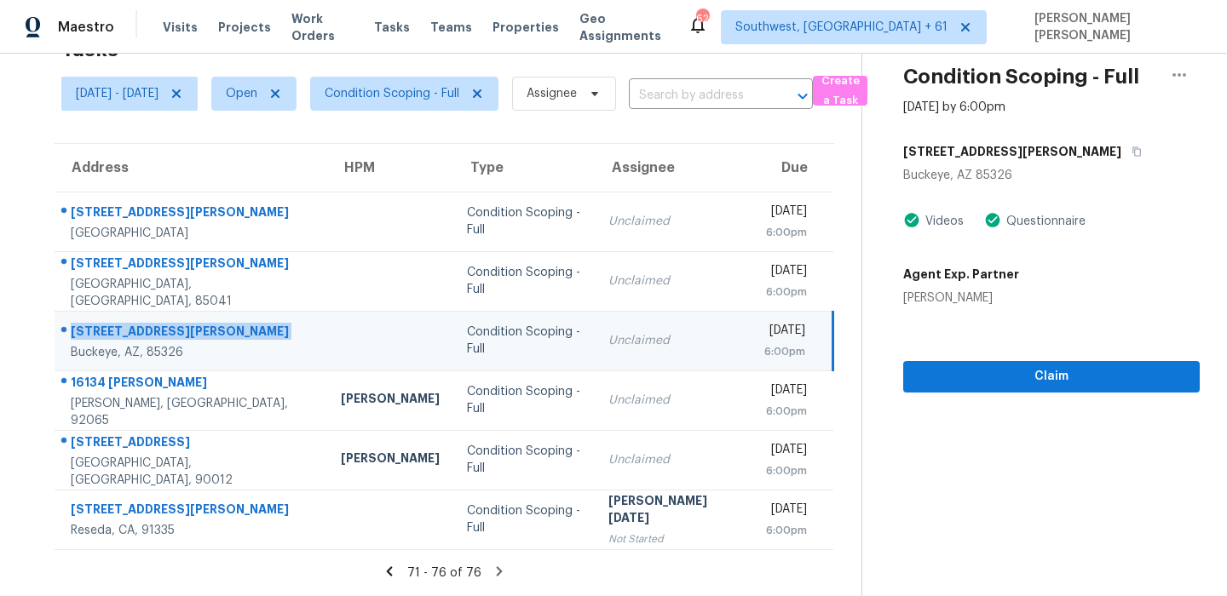
scroll to position [27, 0]
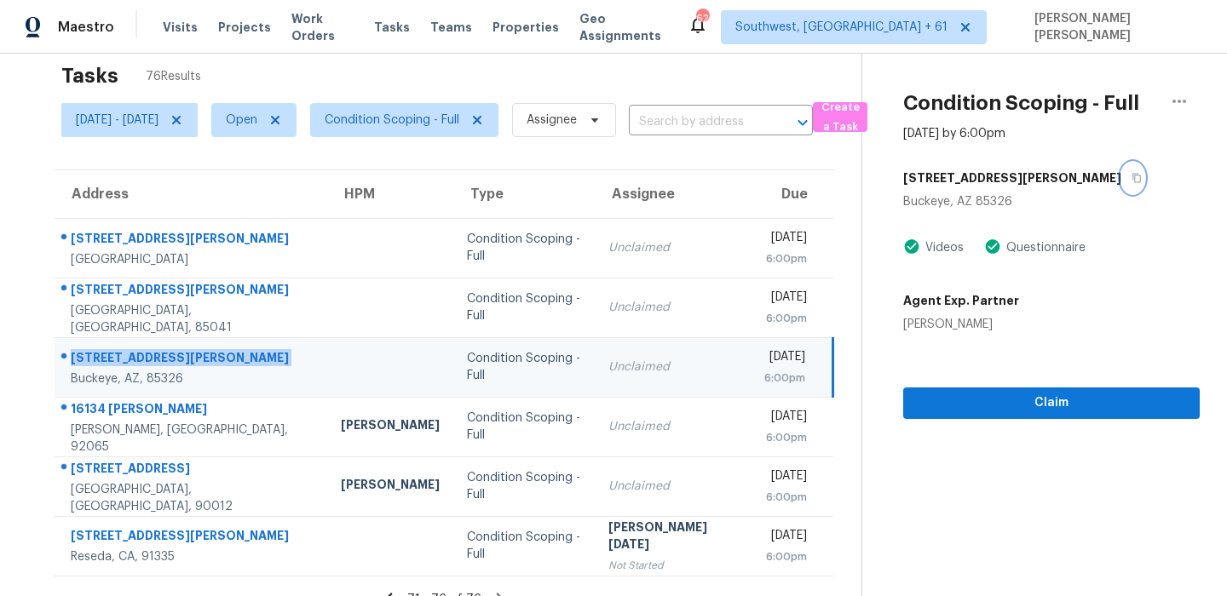
click at [1121, 179] on button "button" at bounding box center [1132, 178] width 23 height 31
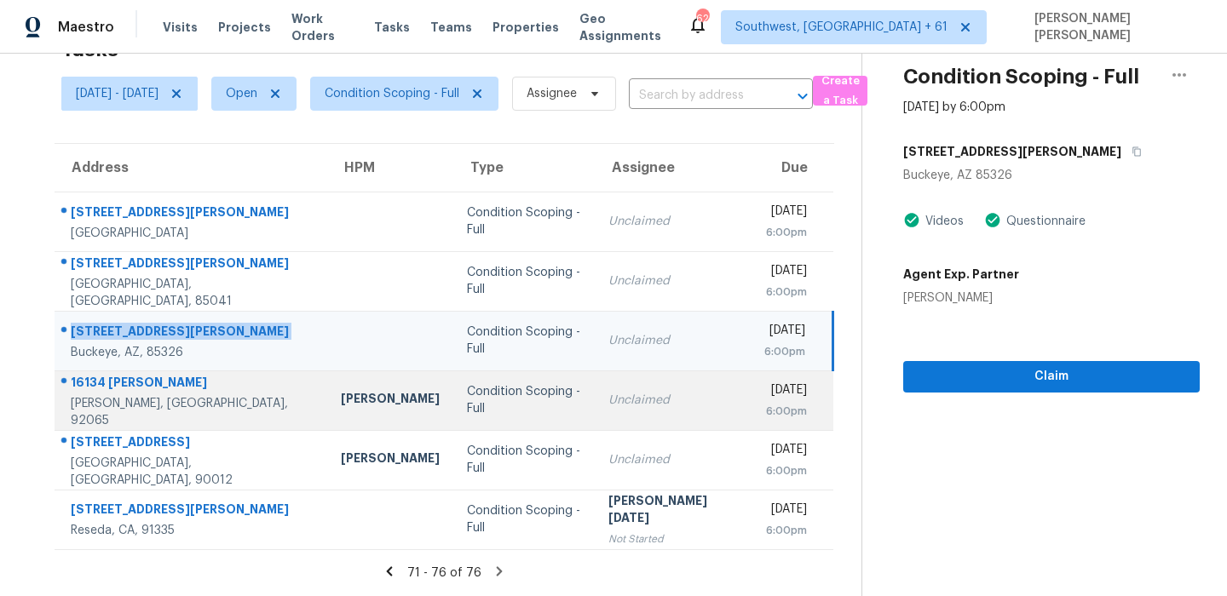
click at [130, 384] on div "16134 Hampson Pl" at bounding box center [192, 384] width 243 height 21
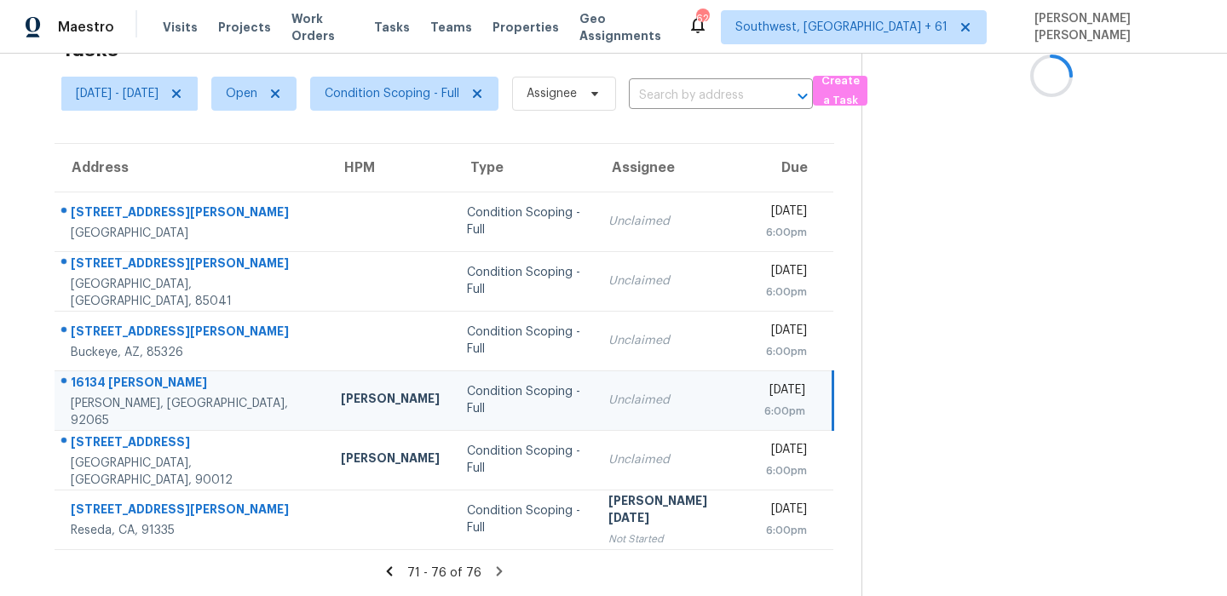
click at [130, 384] on div "16134 Hampson Pl" at bounding box center [192, 384] width 243 height 21
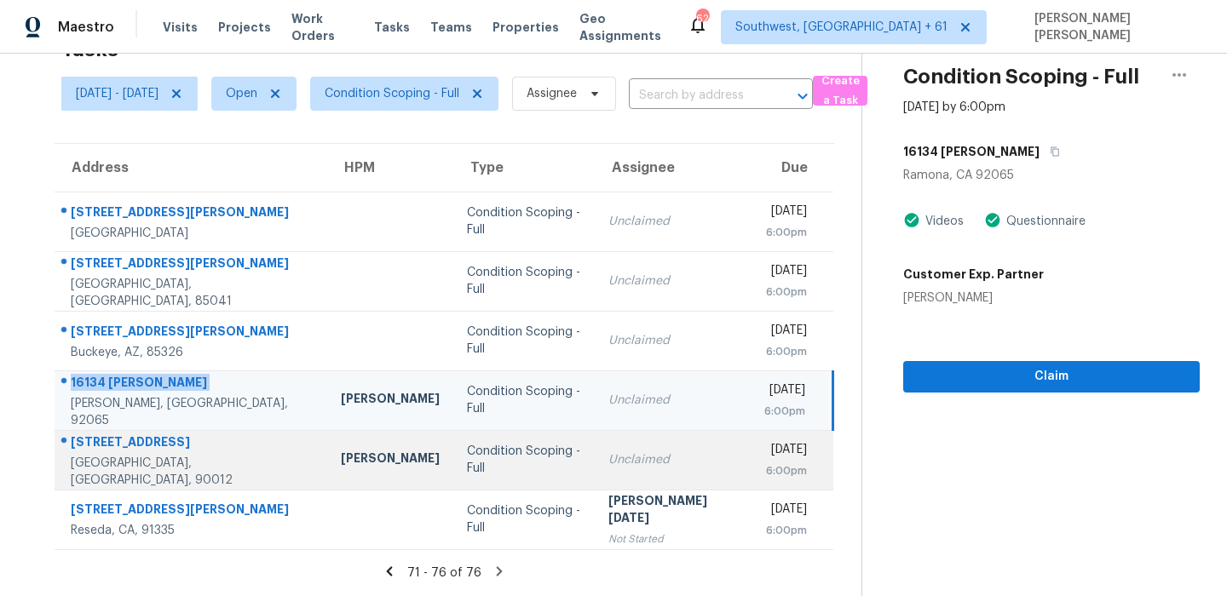
click at [118, 445] on div "925 W College St" at bounding box center [192, 444] width 243 height 21
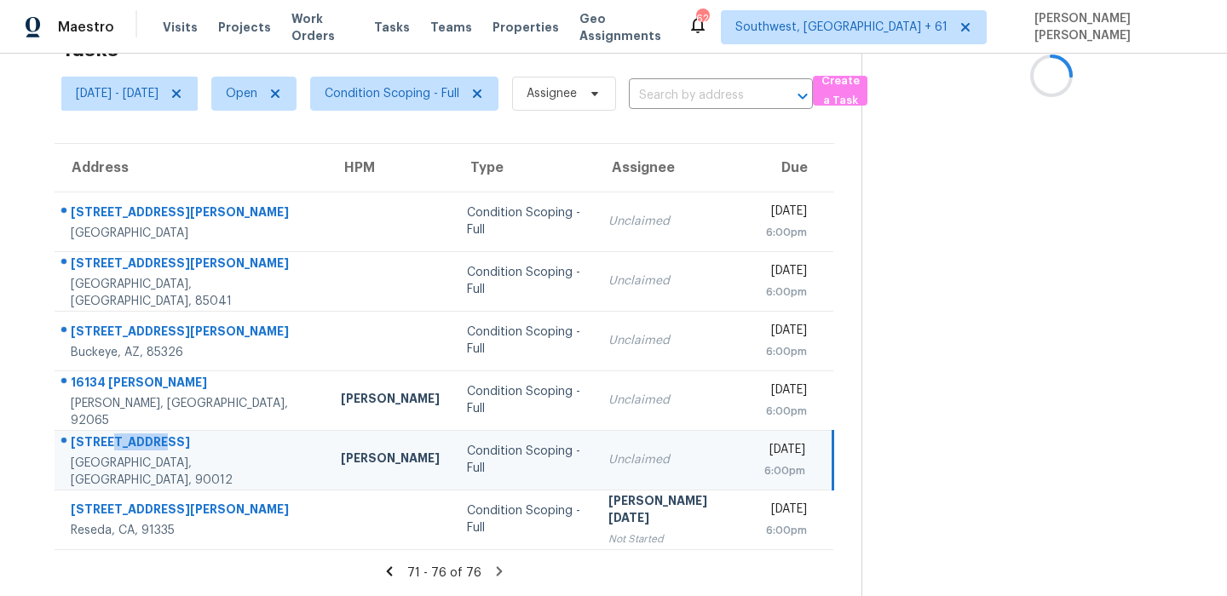
click at [118, 445] on div "925 W College St" at bounding box center [192, 444] width 243 height 21
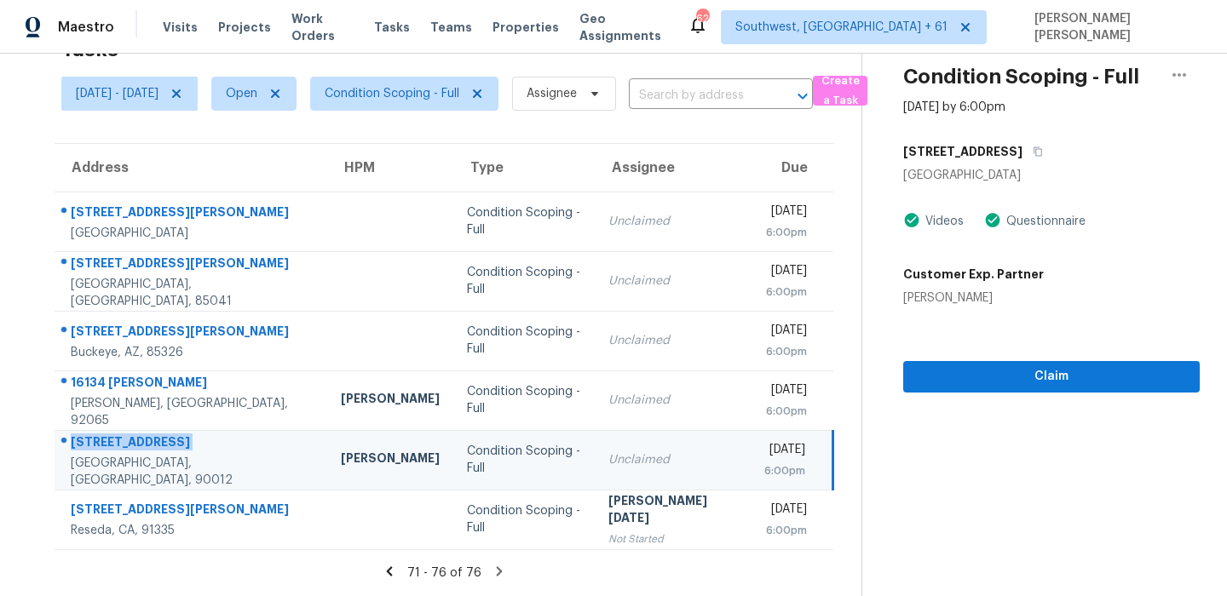
scroll to position [0, 0]
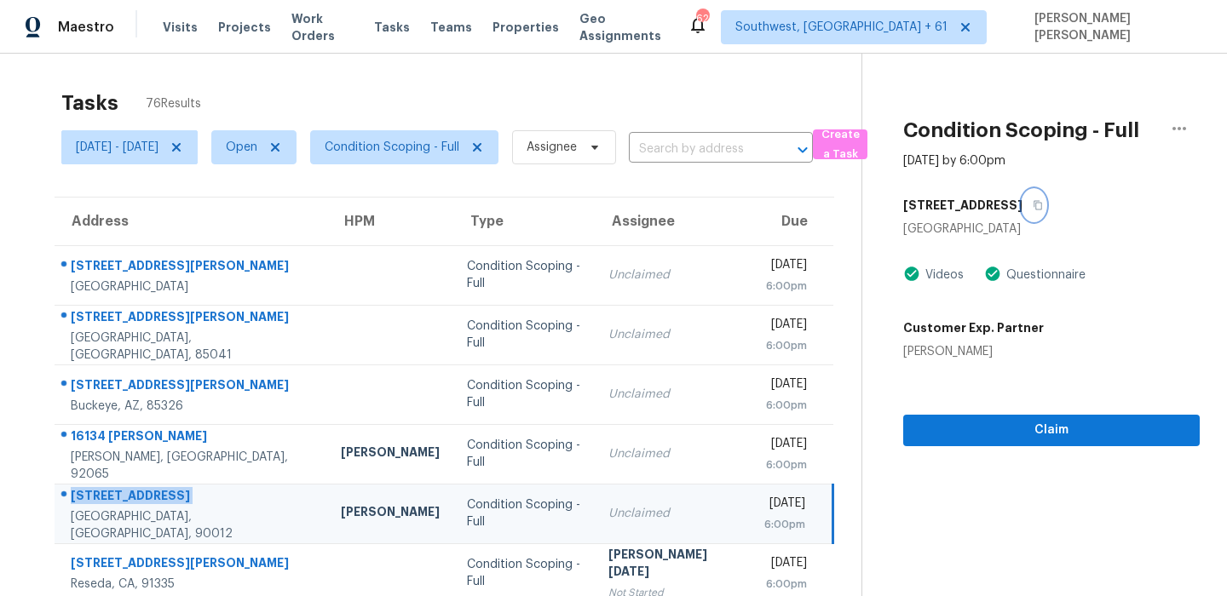
click at [1036, 213] on button "button" at bounding box center [1034, 205] width 23 height 31
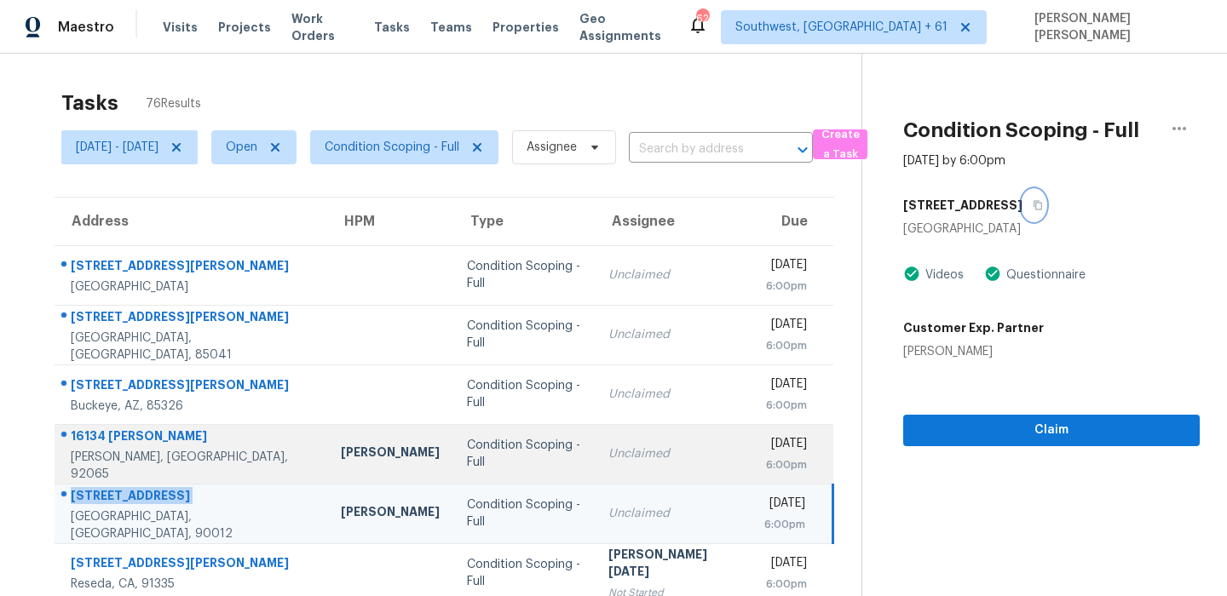
scroll to position [54, 0]
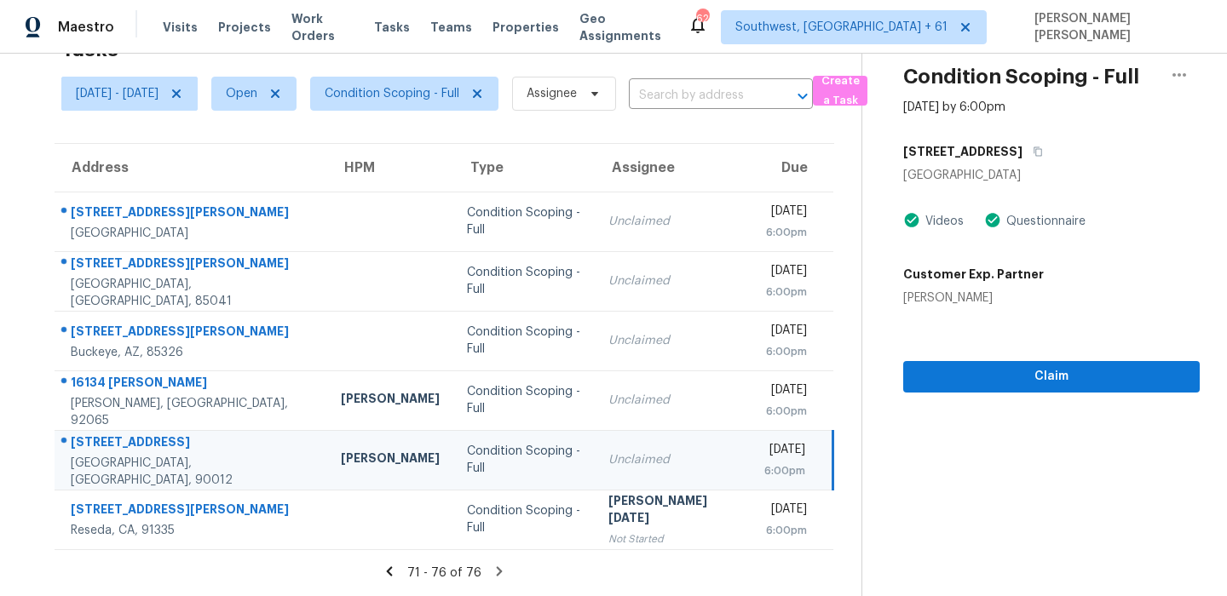
click at [498, 572] on icon at bounding box center [499, 571] width 15 height 15
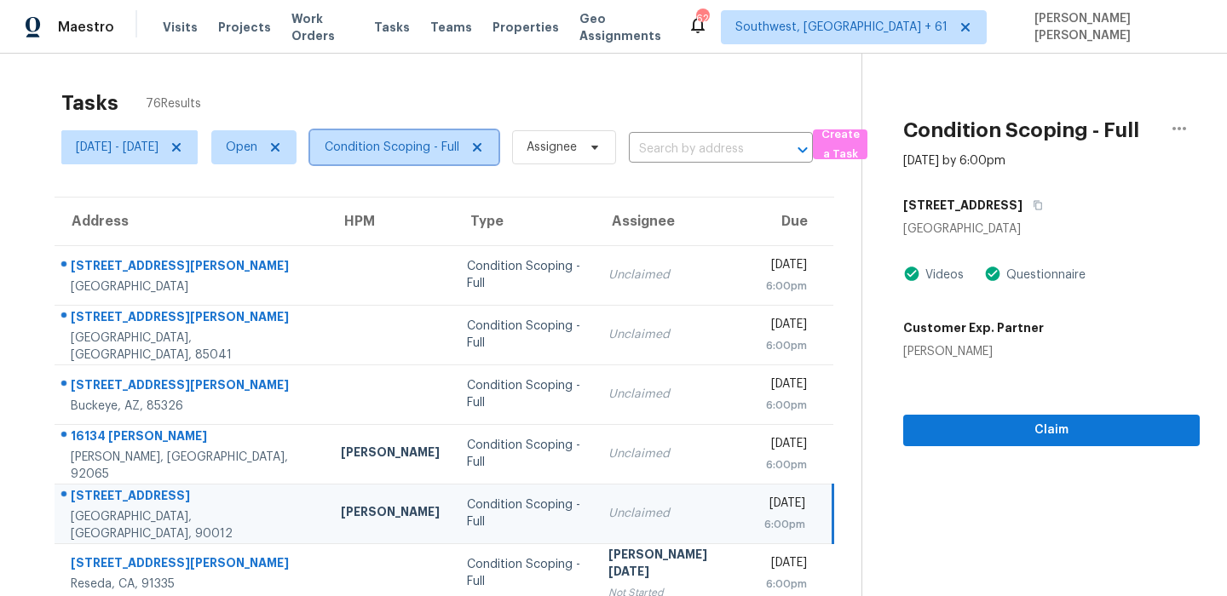
click at [430, 159] on span "Condition Scoping - Full" at bounding box center [404, 147] width 188 height 34
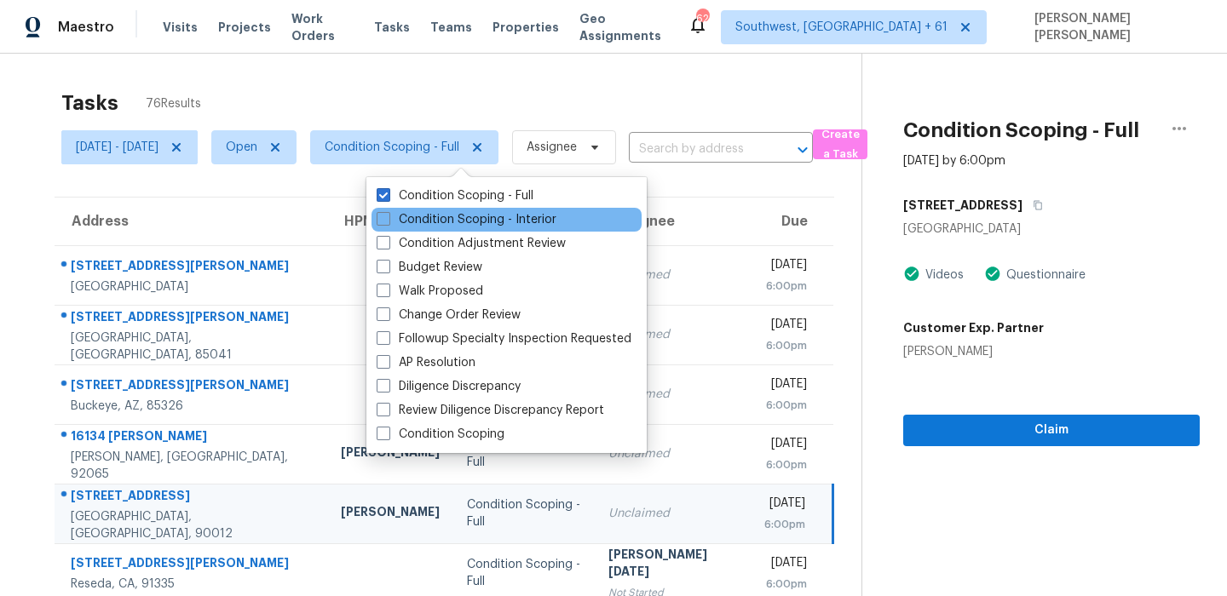
click at [411, 229] on div "Condition Scoping - Interior" at bounding box center [507, 220] width 270 height 24
click at [425, 218] on label "Condition Scoping - Interior" at bounding box center [467, 219] width 180 height 17
click at [388, 218] on input "Condition Scoping - Interior" at bounding box center [382, 216] width 11 height 11
checkbox input "true"
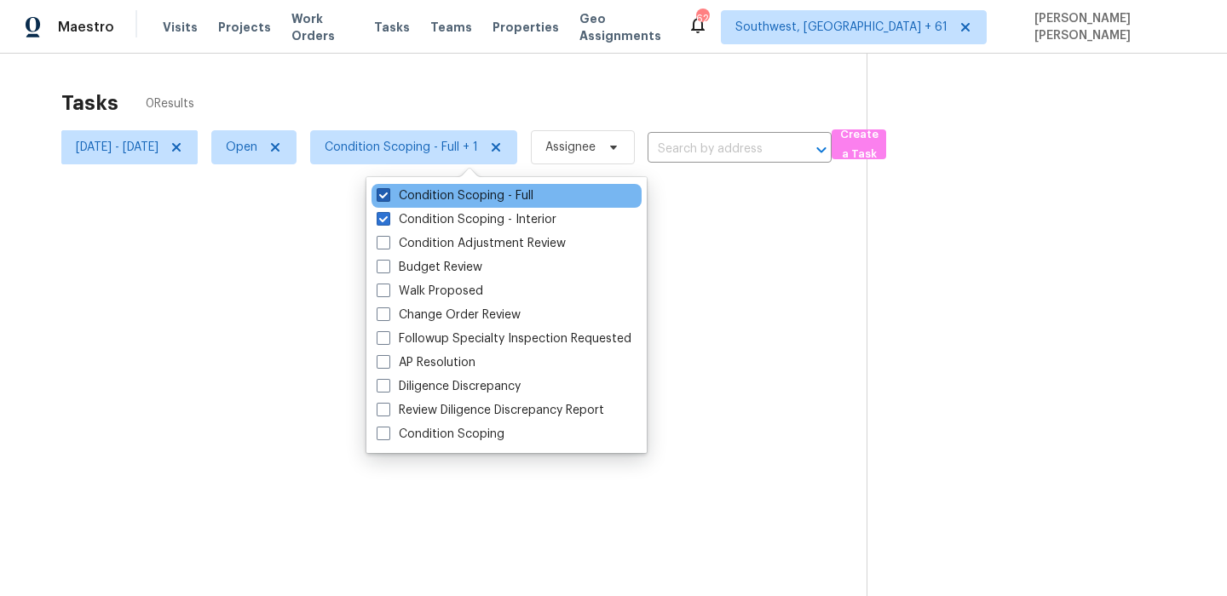
click at [448, 189] on label "Condition Scoping - Full" at bounding box center [455, 195] width 157 height 17
click at [388, 189] on input "Condition Scoping - Full" at bounding box center [382, 192] width 11 height 11
checkbox input "false"
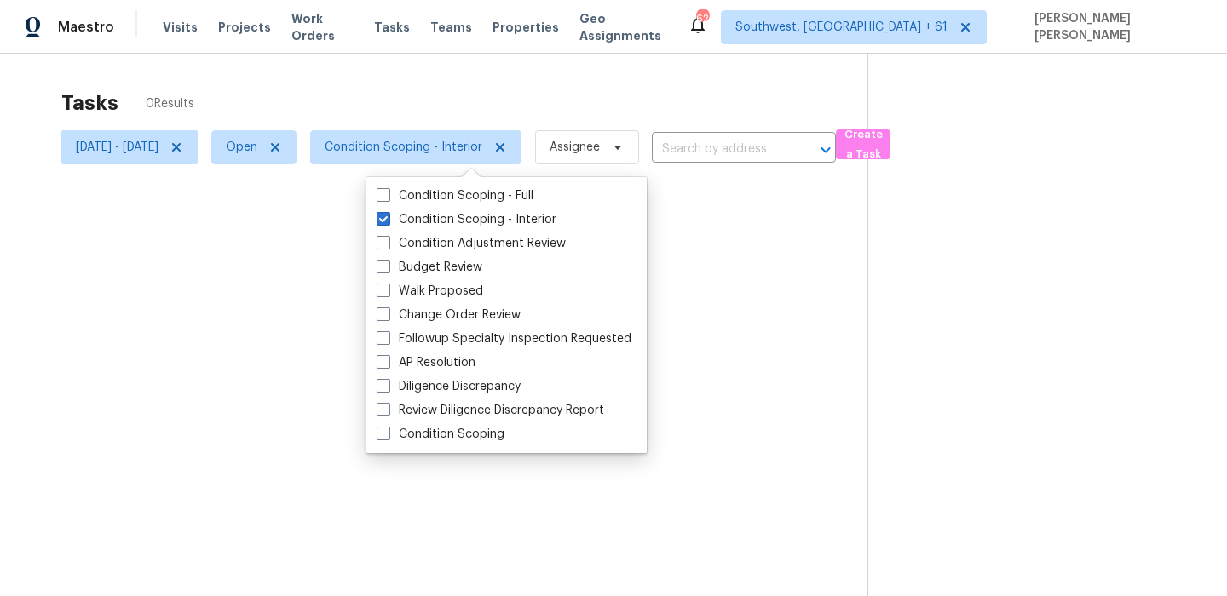
click at [520, 91] on div at bounding box center [613, 298] width 1227 height 596
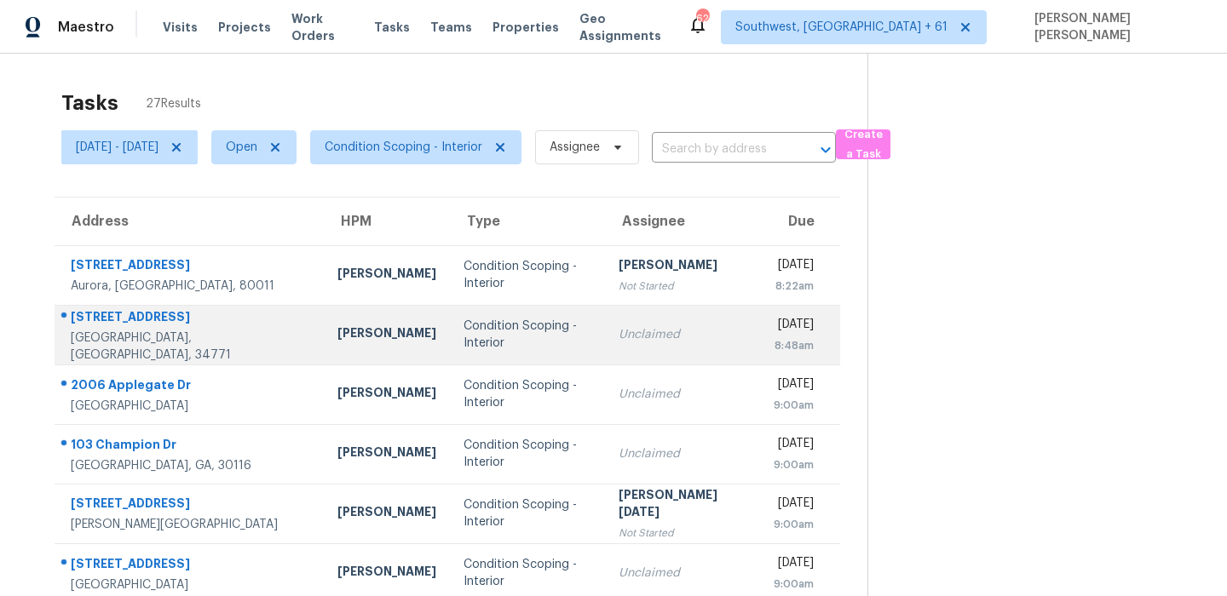
click at [124, 315] on div at bounding box center [182, 318] width 255 height 22
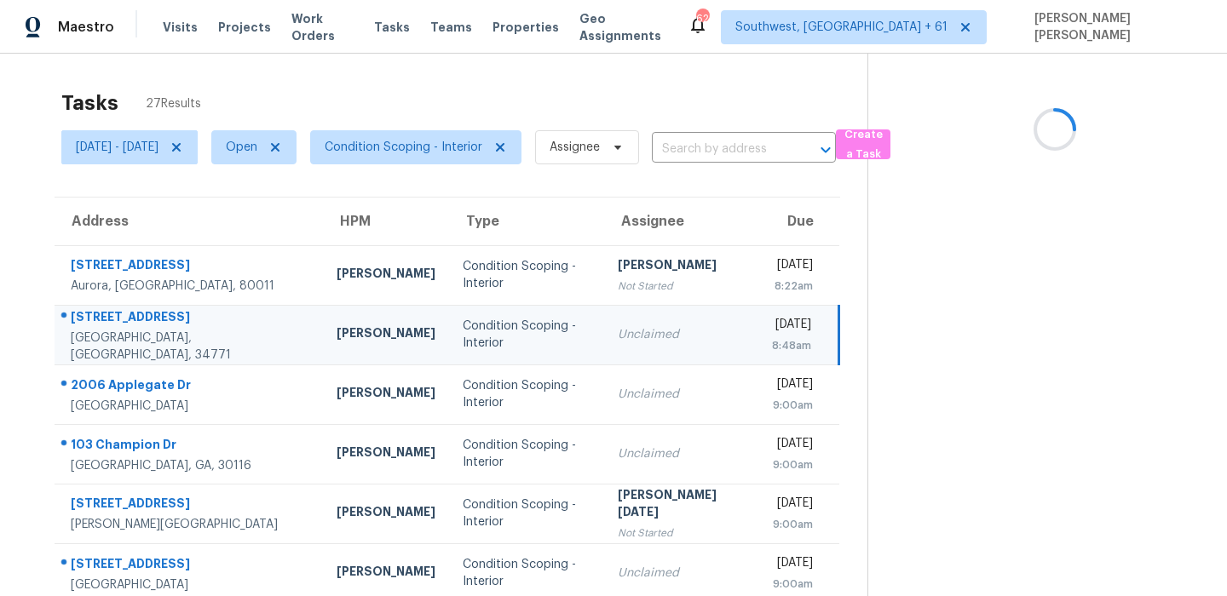
click at [124, 315] on div at bounding box center [182, 318] width 254 height 22
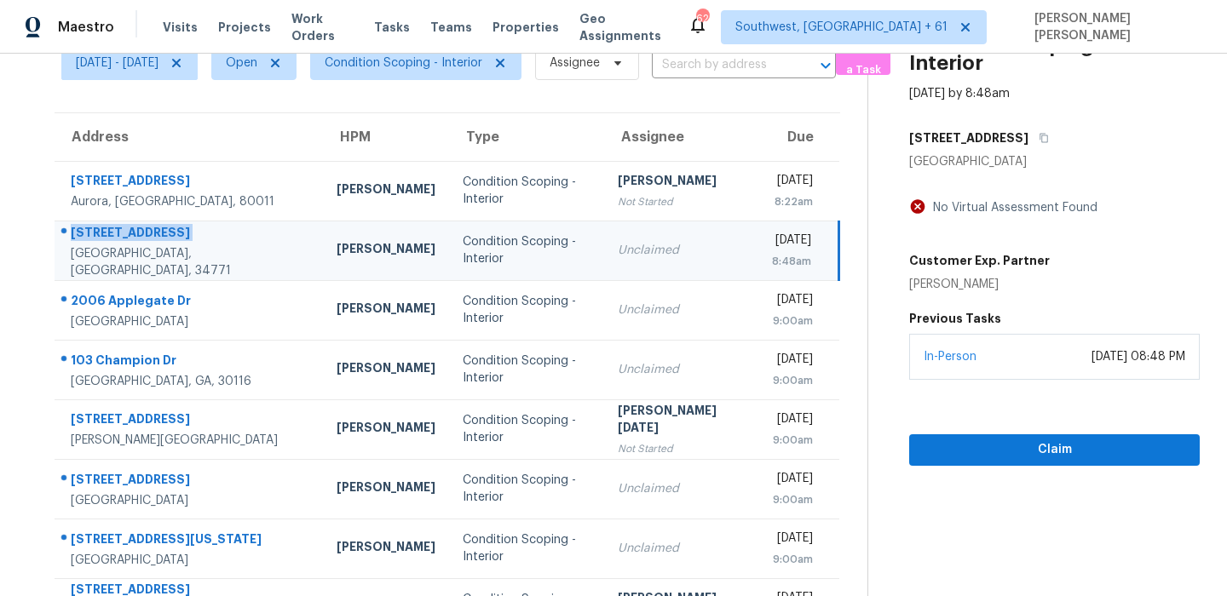
scroll to position [166, 0]
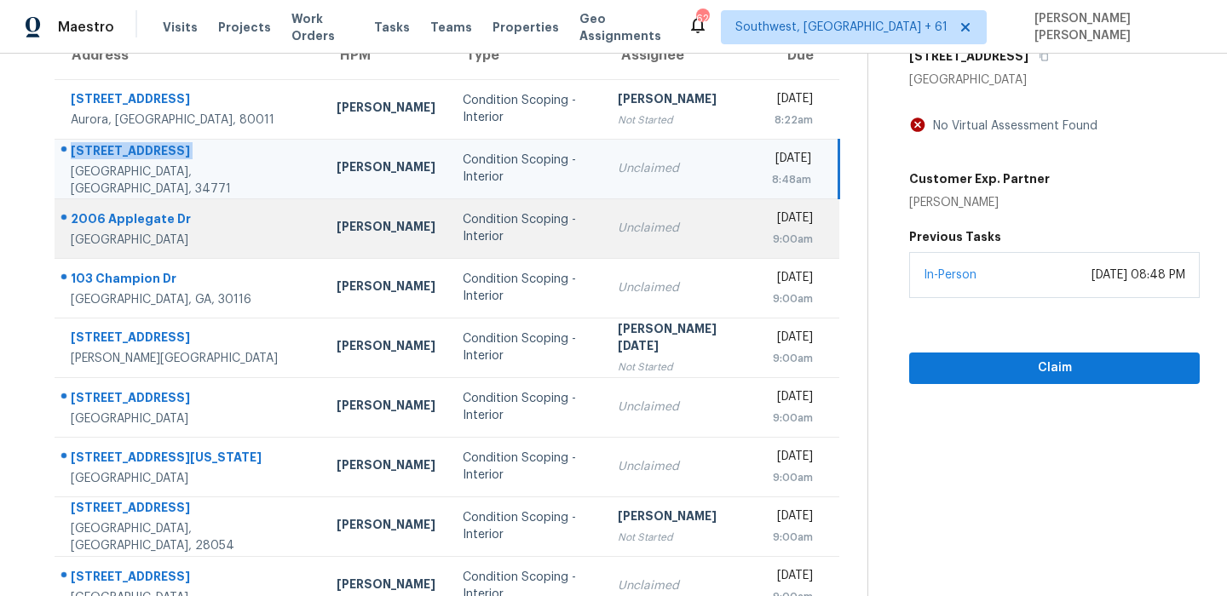
click at [133, 222] on div "2006 Applegate Dr" at bounding box center [190, 220] width 239 height 21
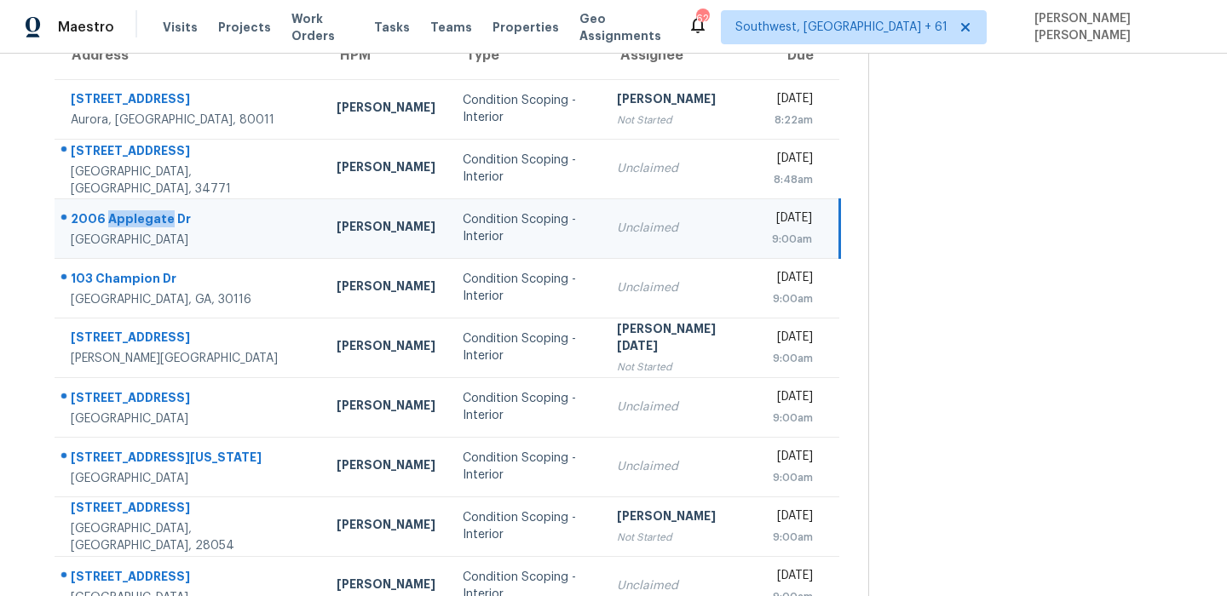
click at [133, 222] on div "2006 Applegate Dr" at bounding box center [190, 220] width 239 height 21
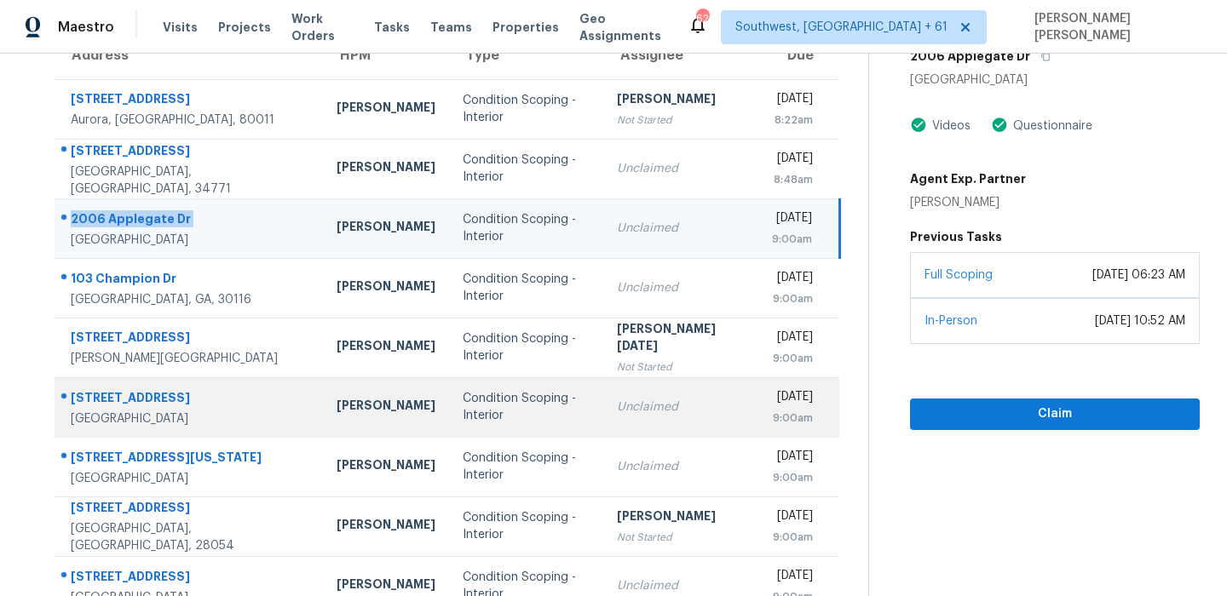
scroll to position [291, 0]
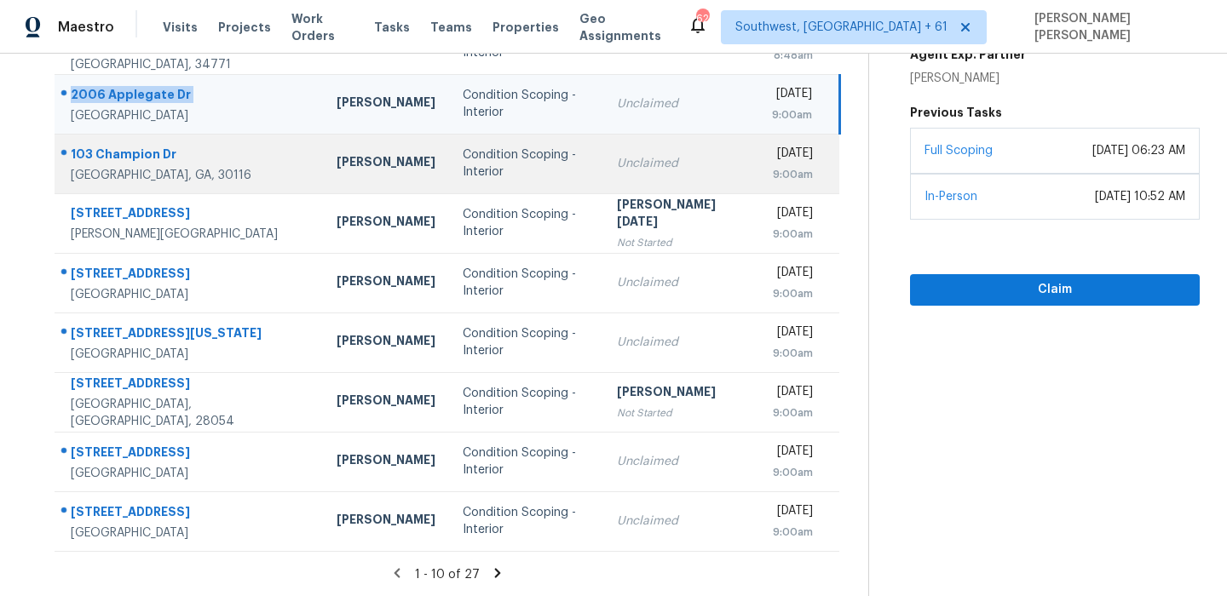
click at [111, 141] on td "103 Champion Dr Carrollton, GA, 30116" at bounding box center [189, 164] width 268 height 60
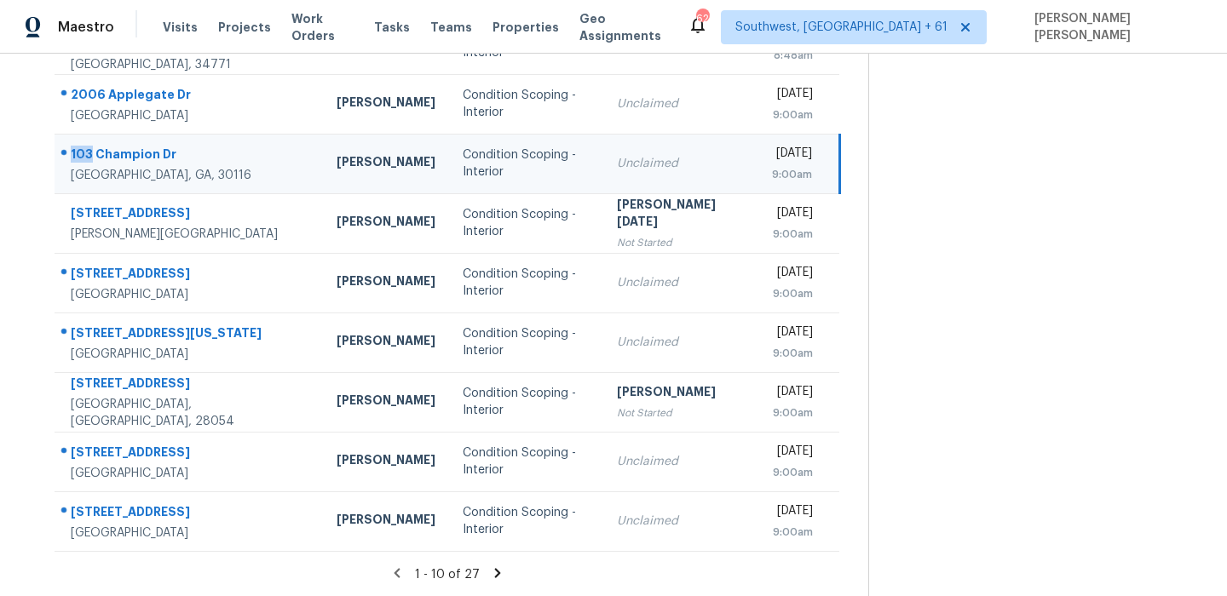
click at [111, 141] on td "103 Champion Dr Carrollton, GA, 30116" at bounding box center [189, 164] width 268 height 60
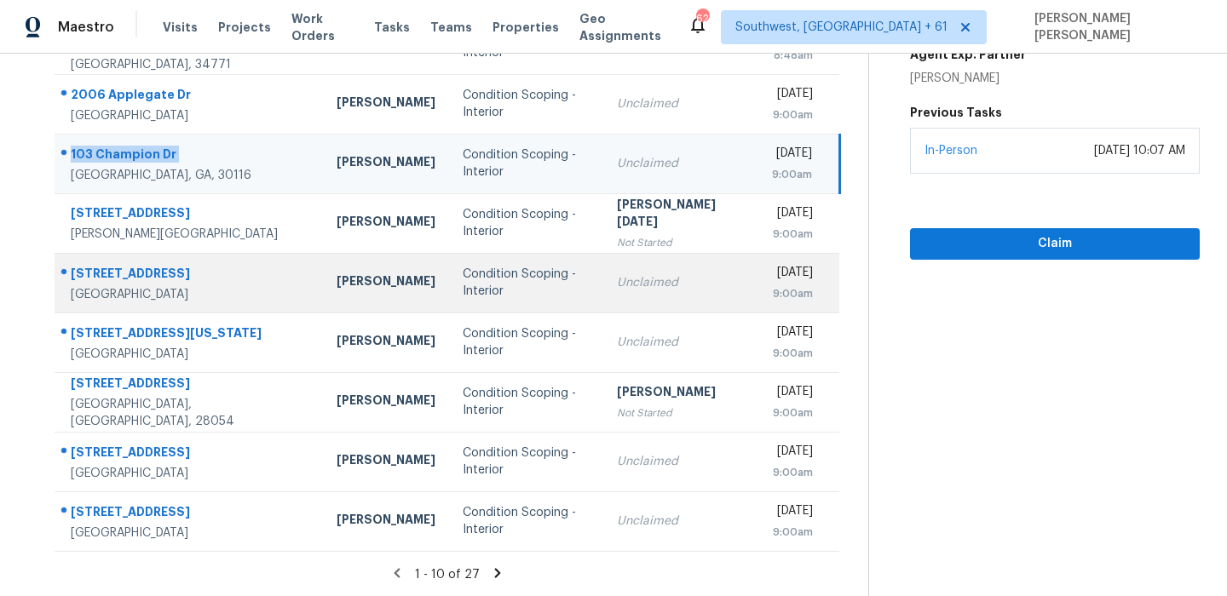
click at [135, 279] on div "[STREET_ADDRESS]" at bounding box center [190, 275] width 239 height 21
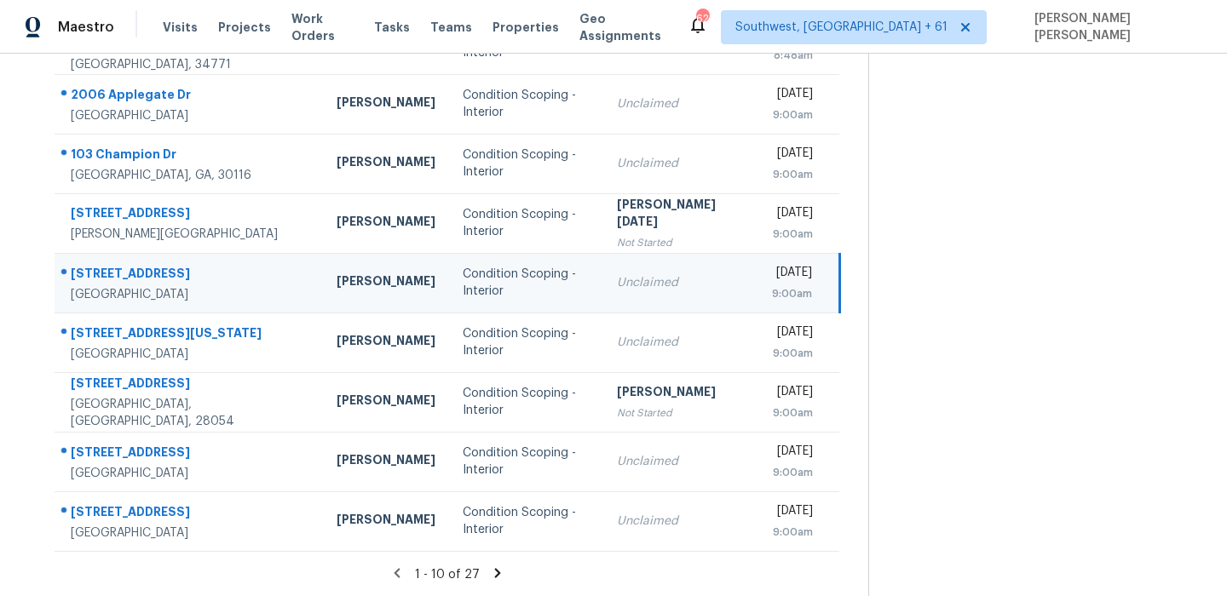
click at [135, 279] on div "[STREET_ADDRESS]" at bounding box center [190, 275] width 239 height 21
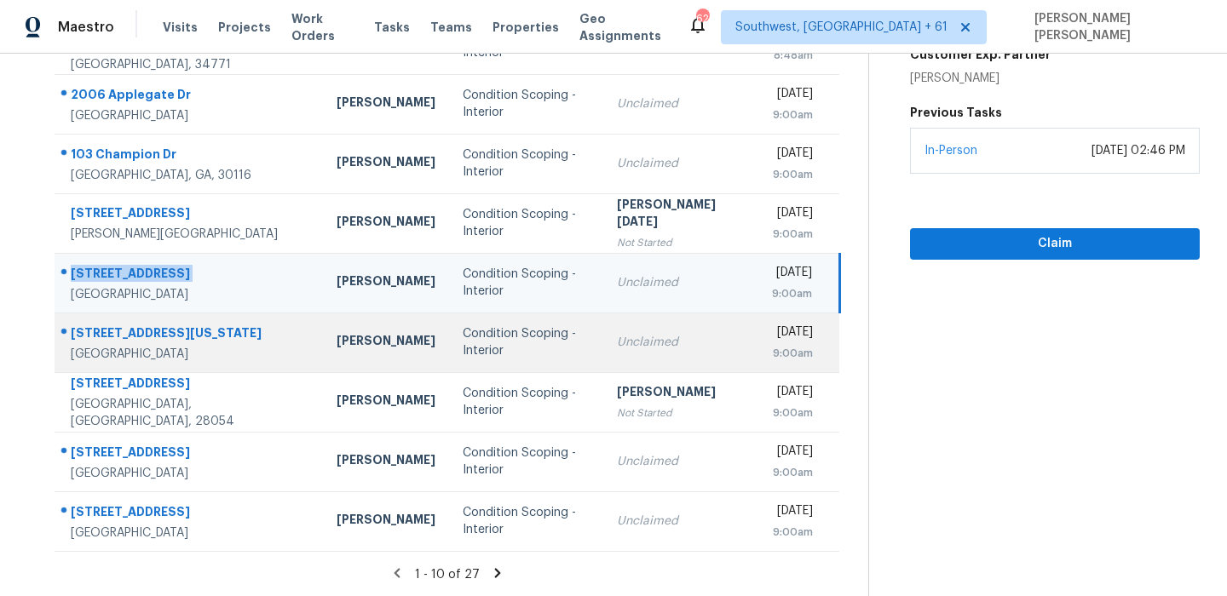
click at [61, 332] on circle at bounding box center [64, 331] width 6 height 6
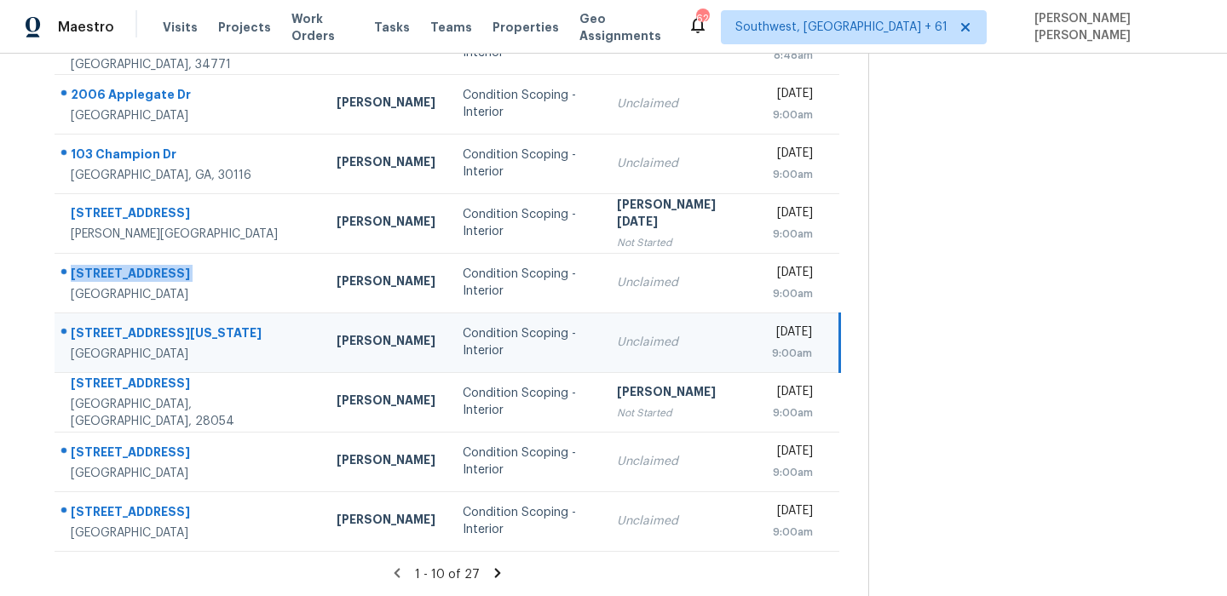
click at [61, 332] on circle at bounding box center [64, 331] width 6 height 6
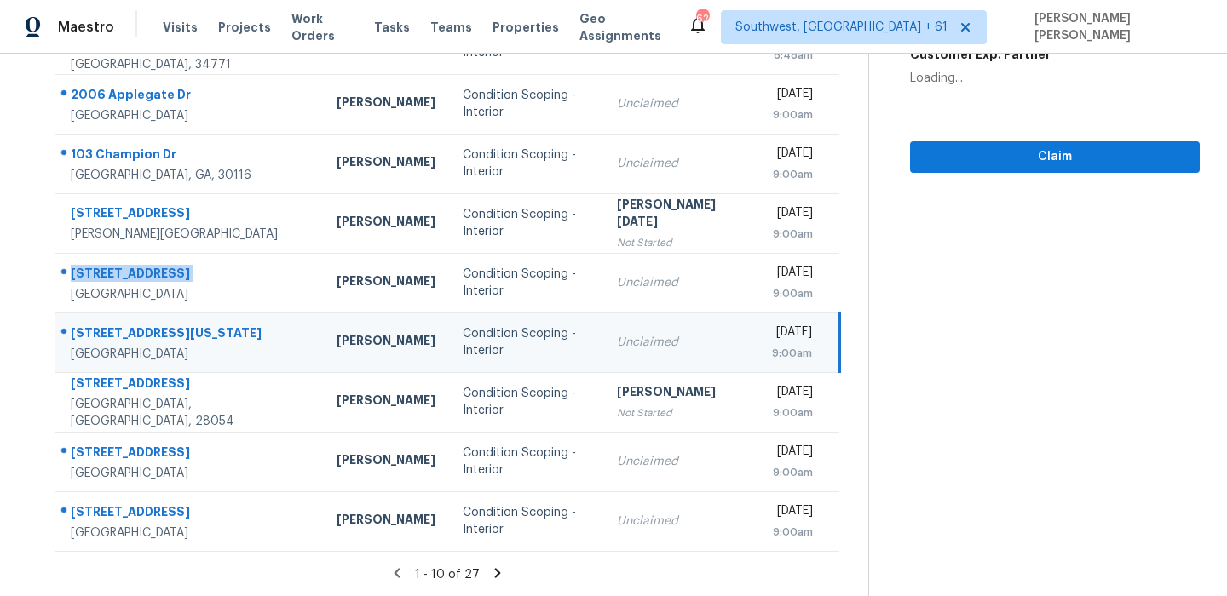
click at [104, 323] on div at bounding box center [182, 334] width 254 height 22
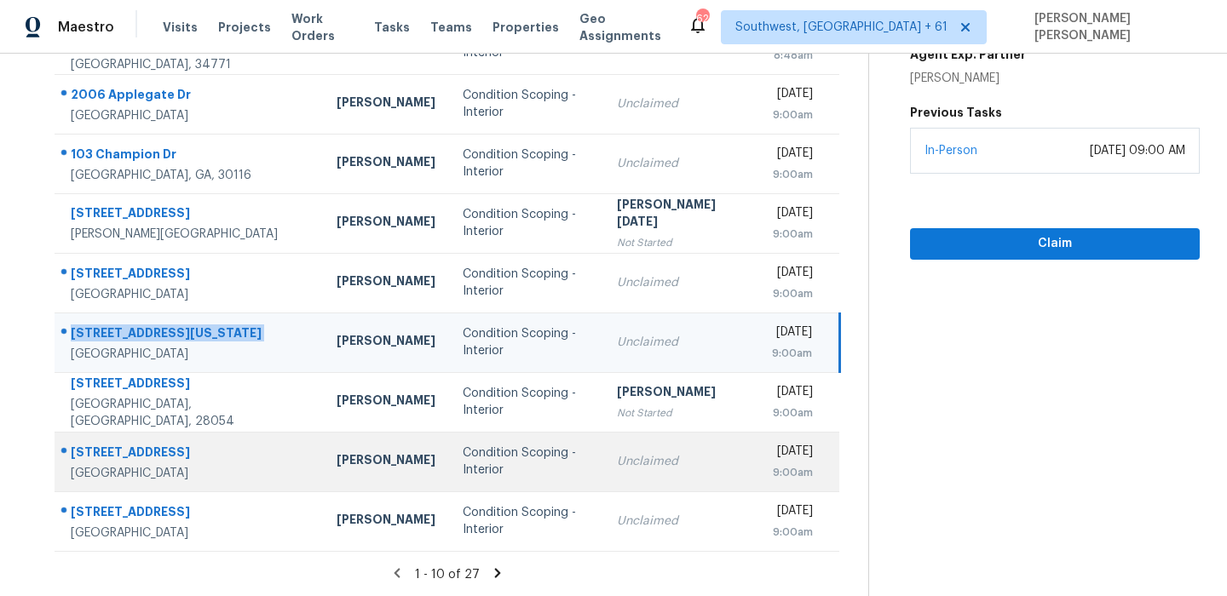
click at [135, 448] on div "[STREET_ADDRESS]" at bounding box center [190, 454] width 239 height 21
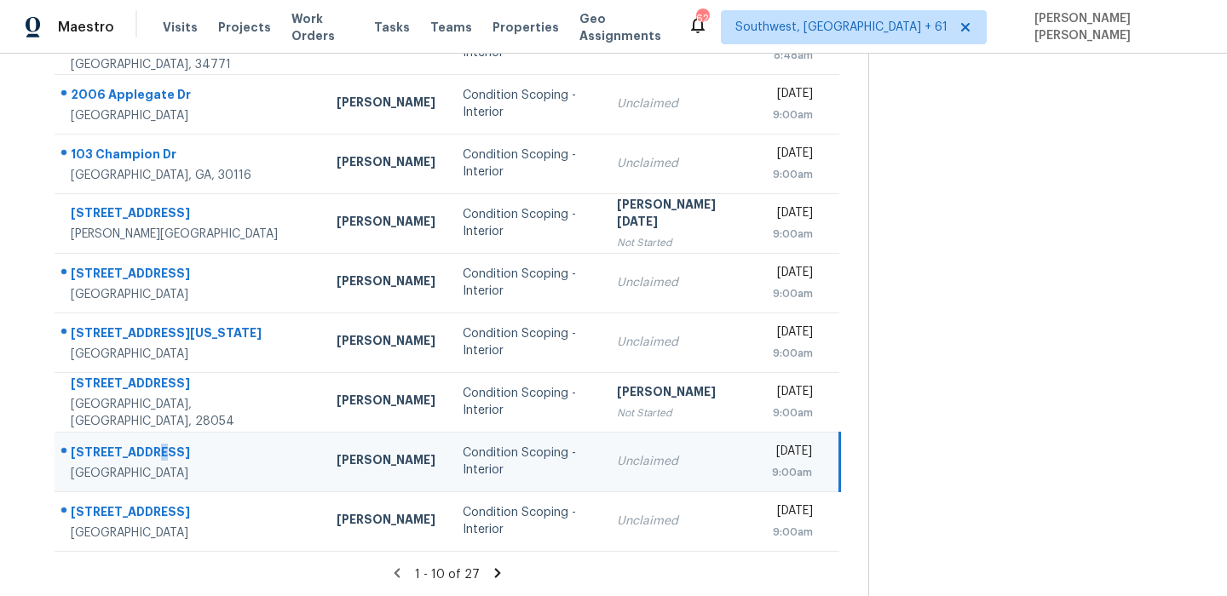
click at [135, 448] on div "[STREET_ADDRESS]" at bounding box center [190, 454] width 239 height 21
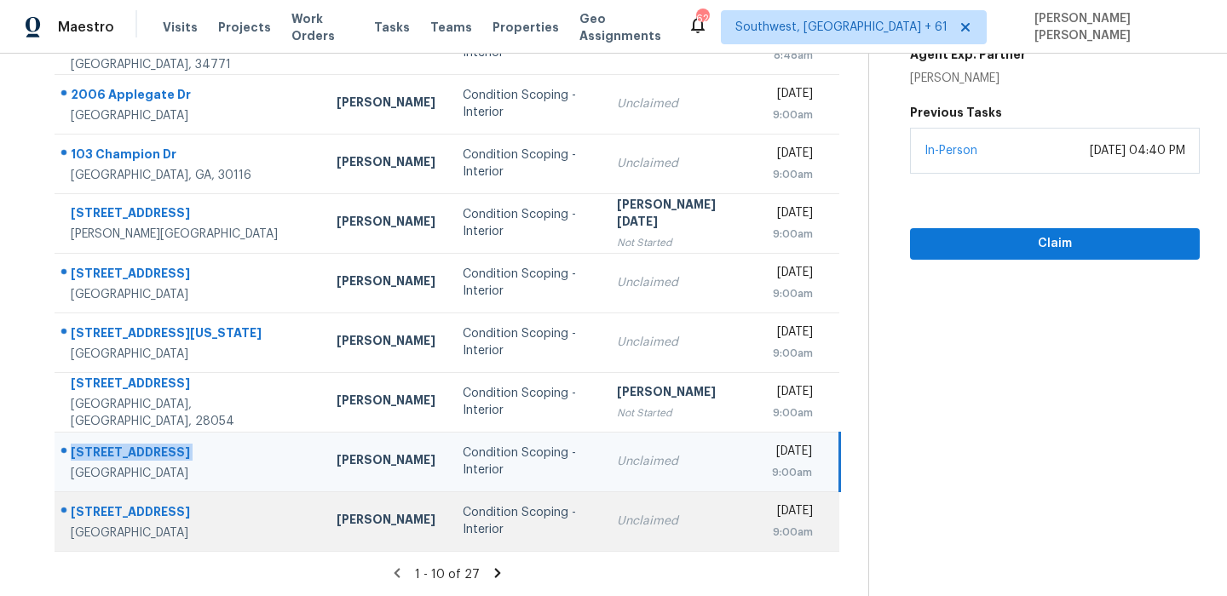
click at [178, 518] on div "[STREET_ADDRESS]" at bounding box center [190, 514] width 239 height 21
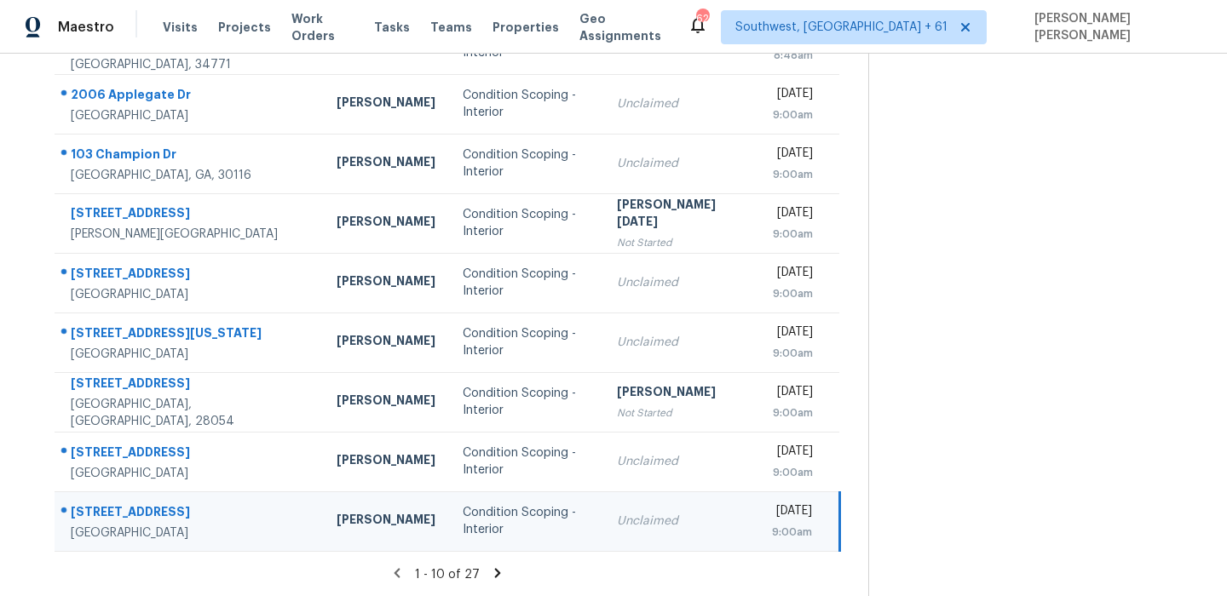
click at [178, 518] on div "[STREET_ADDRESS]" at bounding box center [190, 514] width 239 height 21
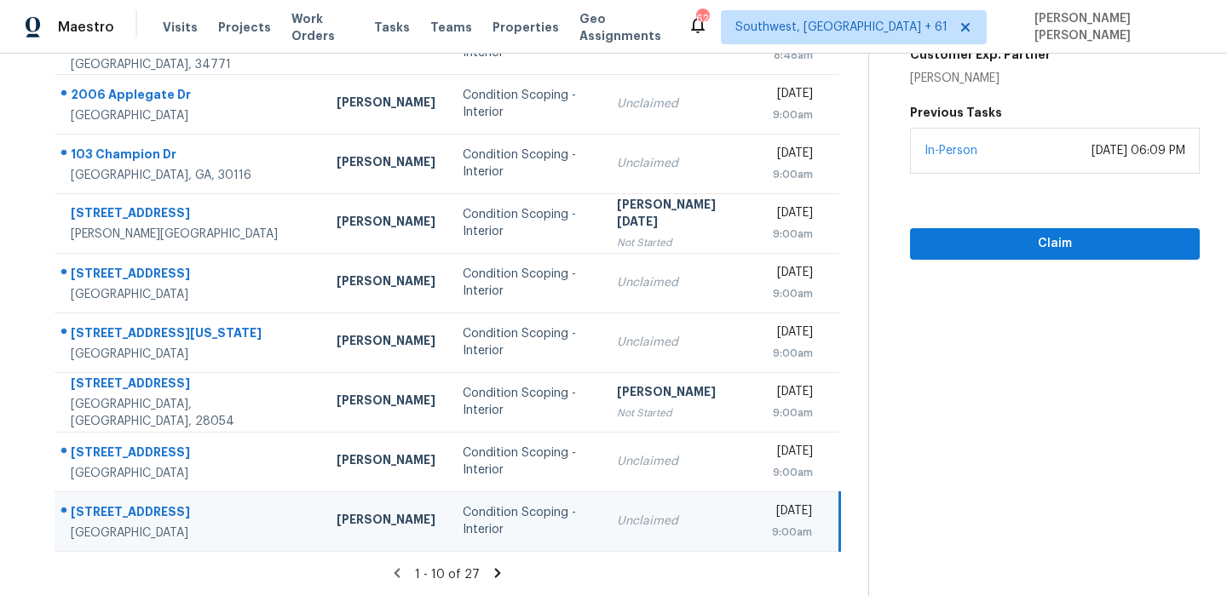
click at [498, 576] on icon at bounding box center [498, 572] width 6 height 9
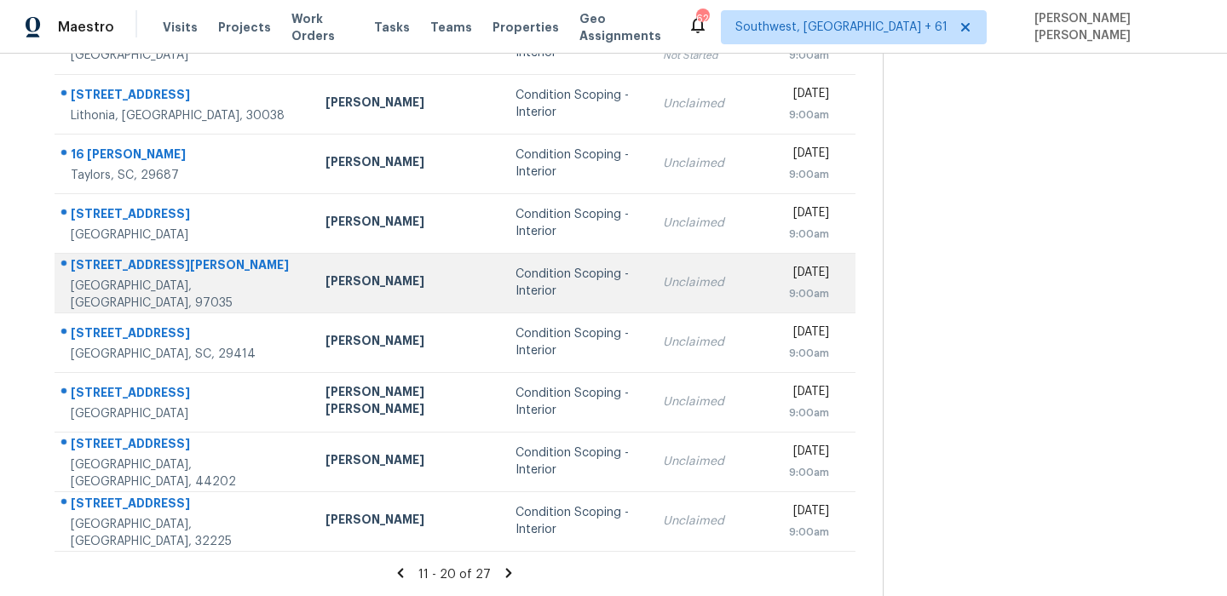
scroll to position [0, 0]
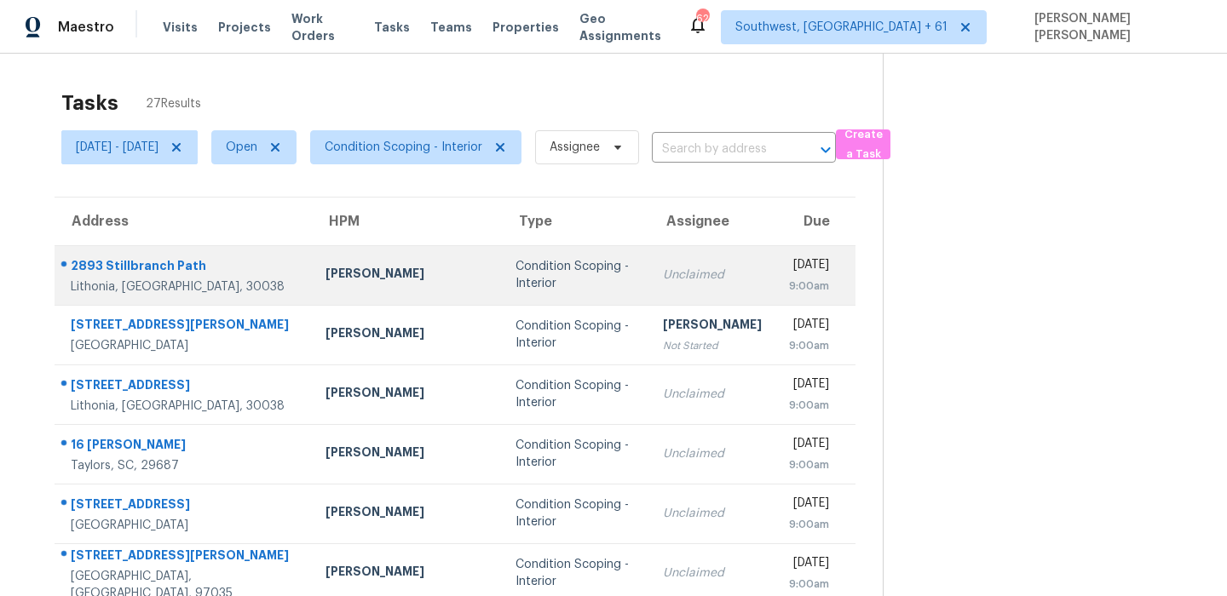
click at [193, 277] on div "2893 Stillbranch Path" at bounding box center [185, 267] width 228 height 21
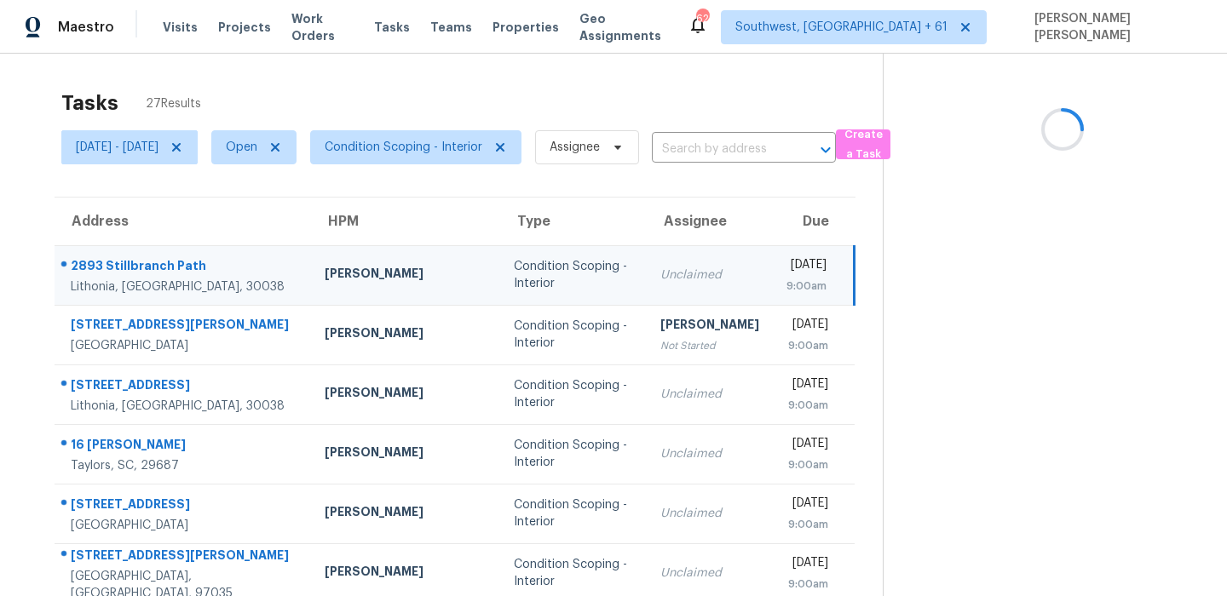
click at [193, 277] on div "2893 Stillbranch Path" at bounding box center [184, 267] width 227 height 21
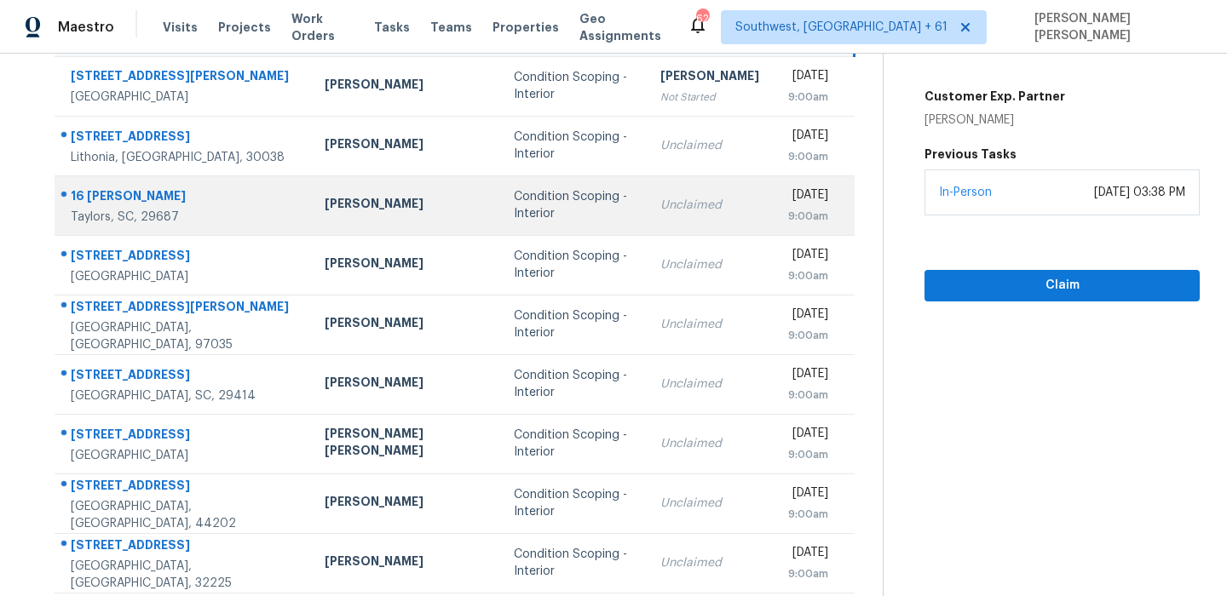
scroll to position [291, 0]
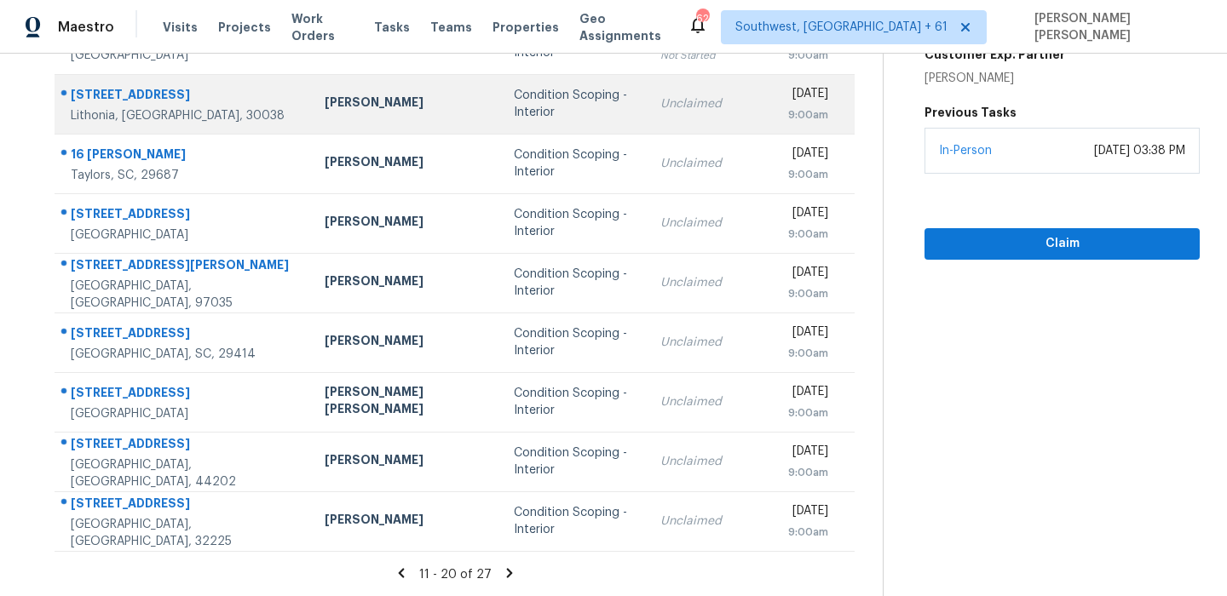
click at [142, 78] on td "6303 Klondike River Rd Lithonia, GA, 30038" at bounding box center [183, 104] width 256 height 60
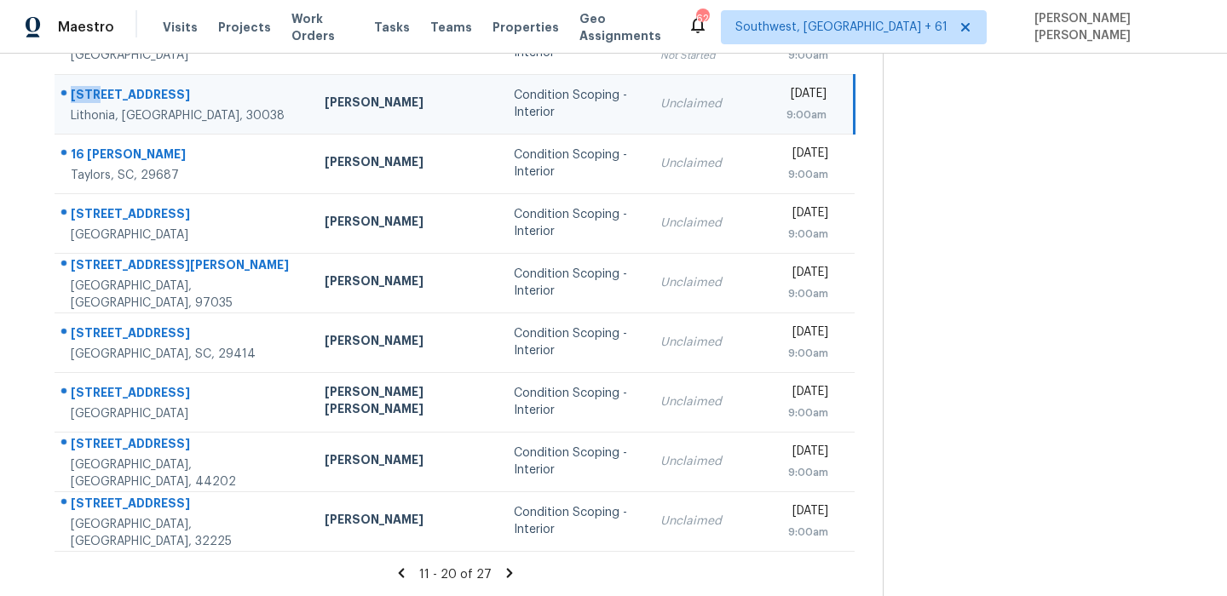
click at [142, 78] on td "6303 Klondike River Rd Lithonia, GA, 30038" at bounding box center [183, 104] width 256 height 60
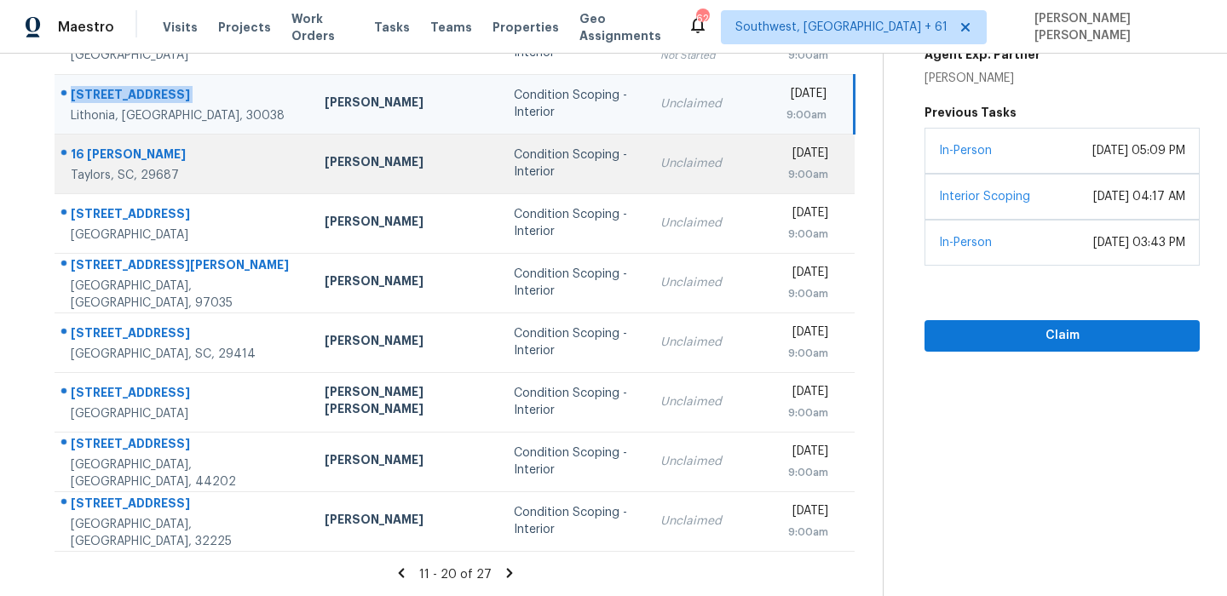
click at [141, 146] on div "16 Hoppin John Ln" at bounding box center [184, 156] width 227 height 21
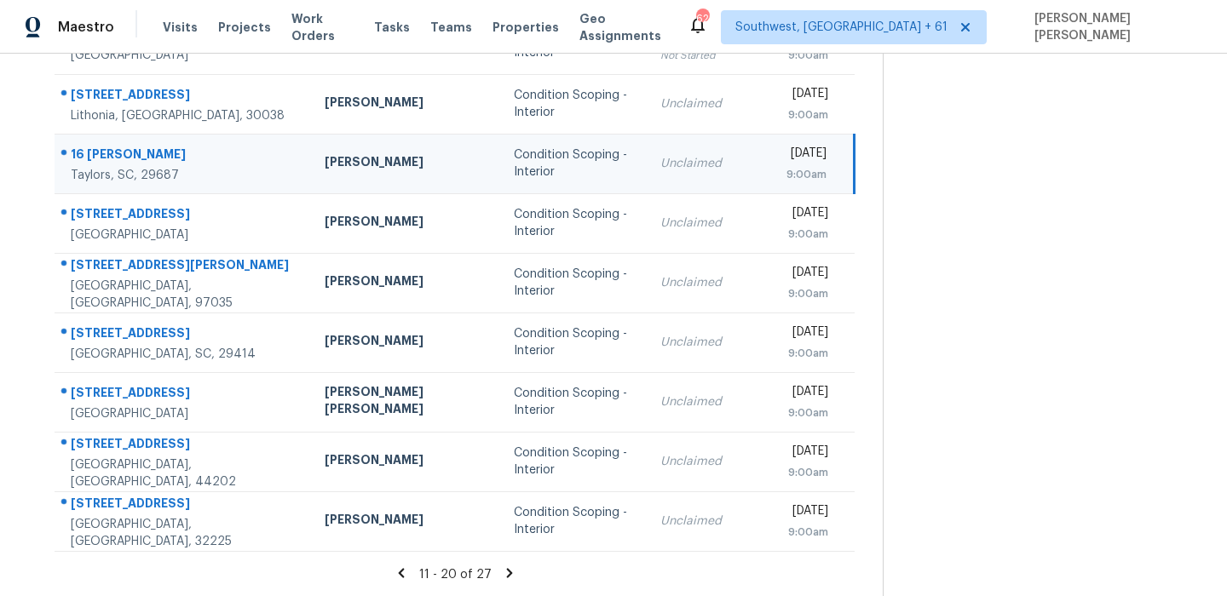
click at [141, 146] on div "16 Hoppin John Ln" at bounding box center [184, 156] width 227 height 21
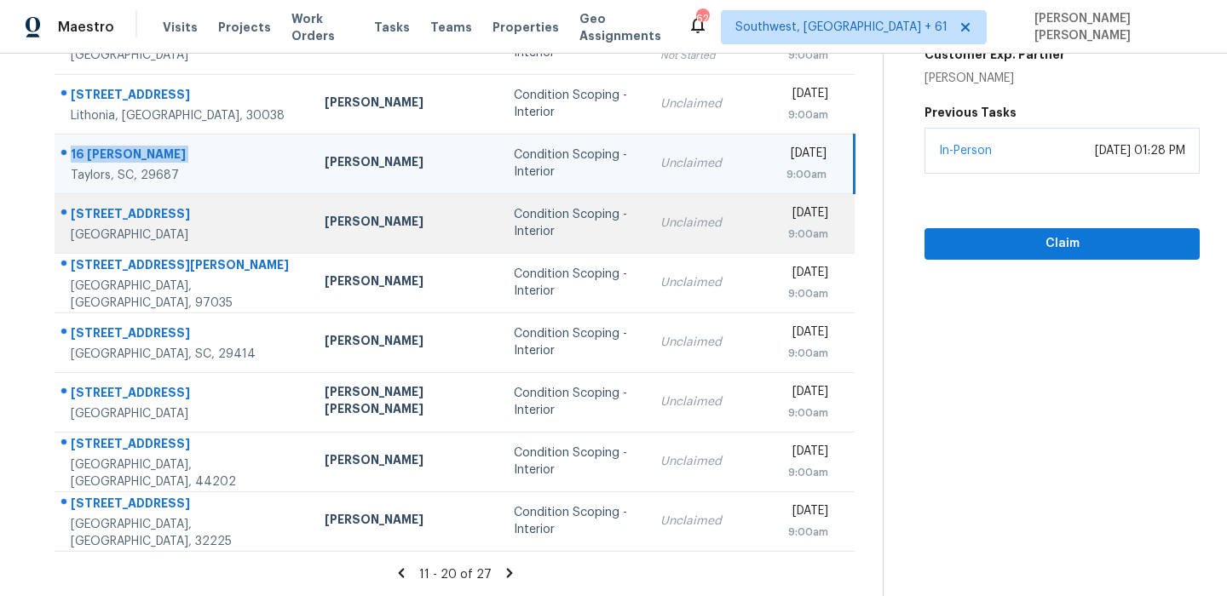
click at [128, 210] on div "3611 SW 36th St" at bounding box center [184, 215] width 227 height 21
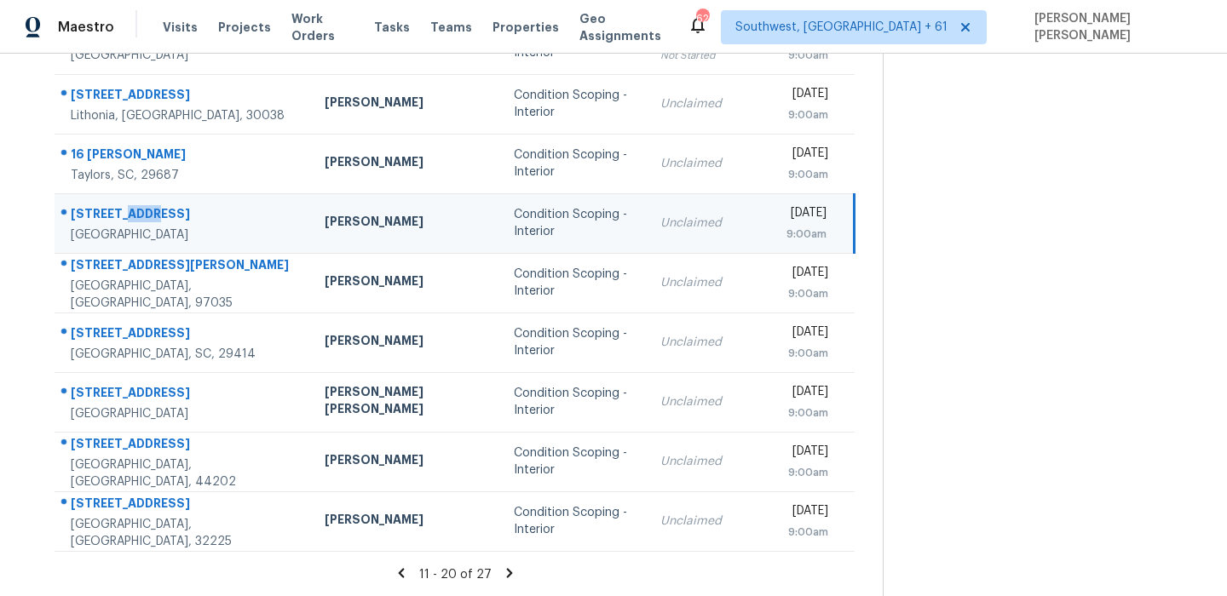
click at [128, 210] on div "3611 SW 36th St" at bounding box center [184, 215] width 227 height 21
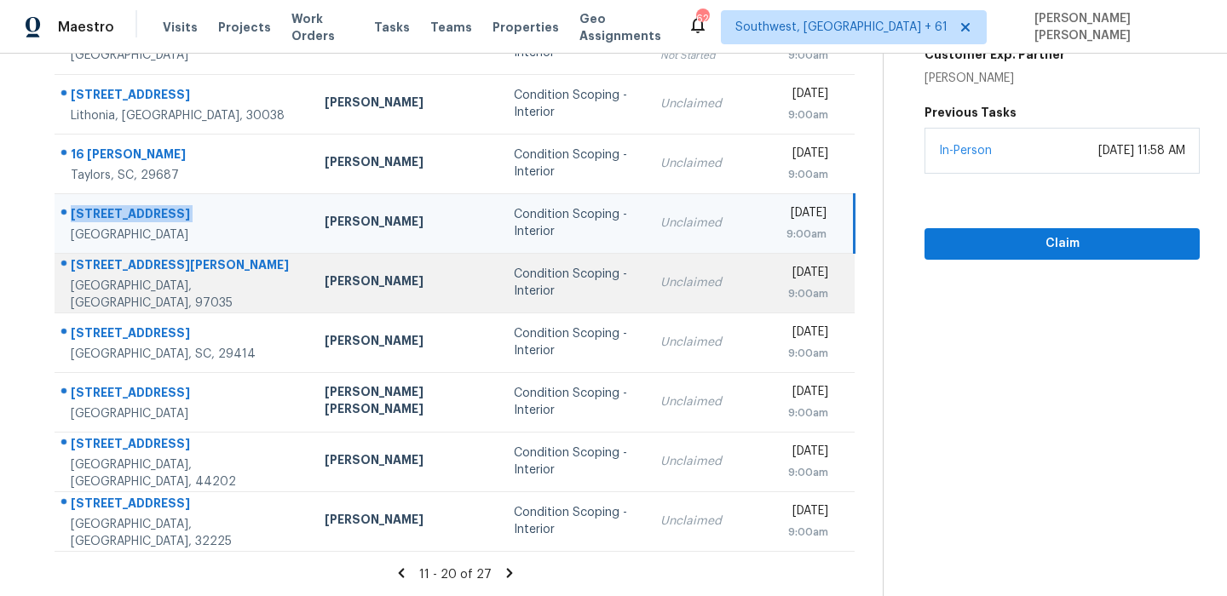
click at [109, 262] on div at bounding box center [176, 266] width 242 height 22
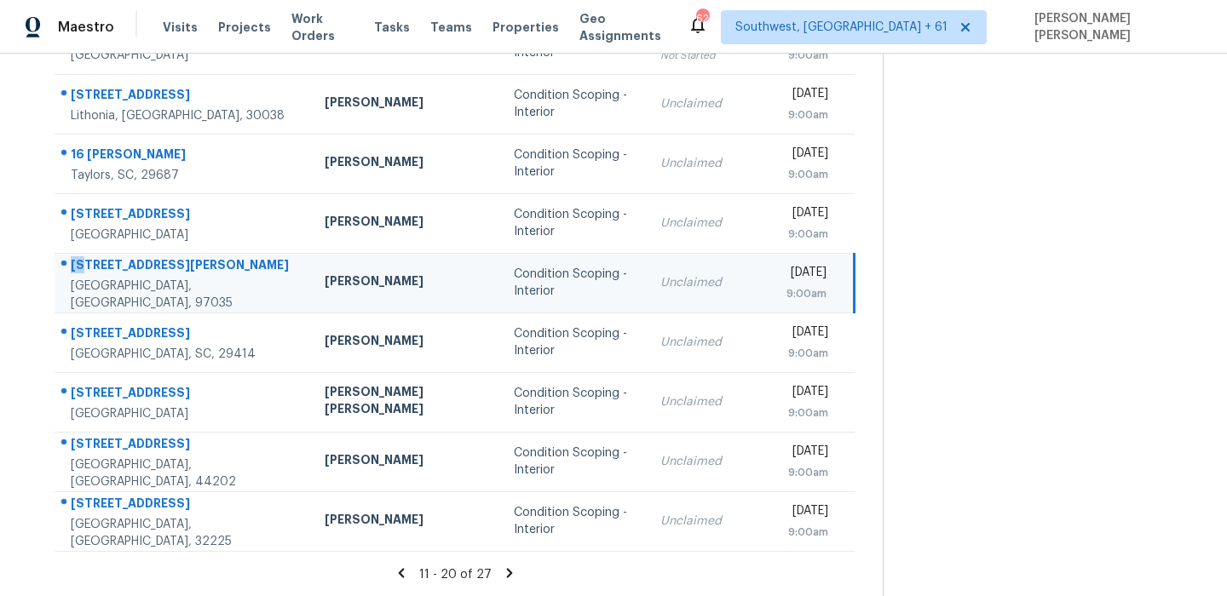
click at [109, 262] on div at bounding box center [176, 266] width 242 height 22
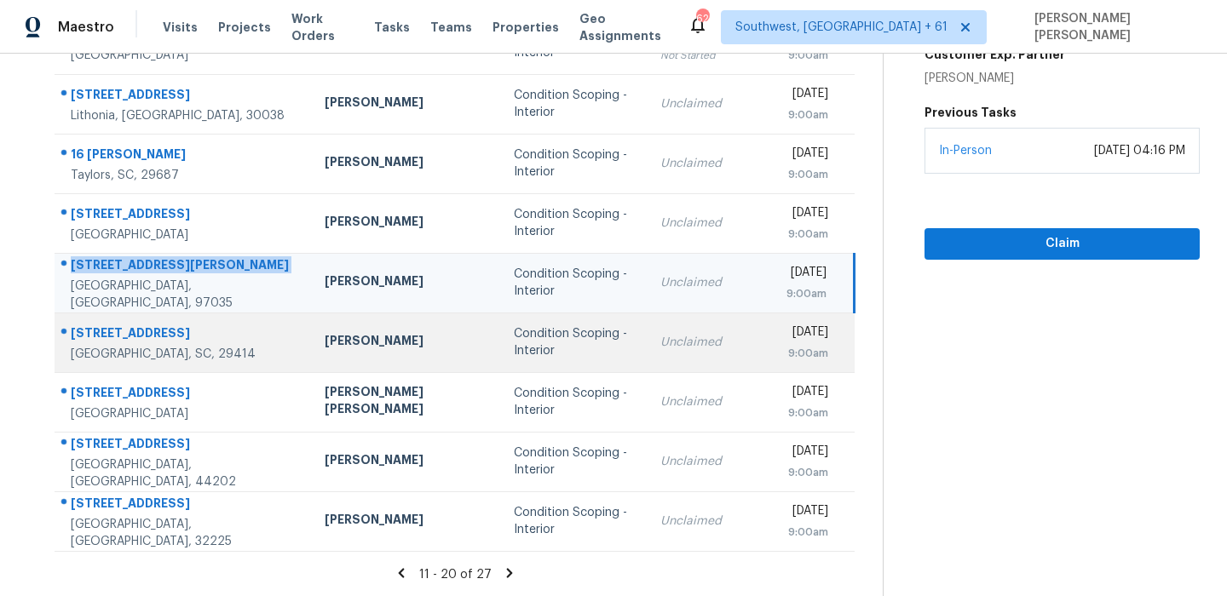
click at [154, 329] on div "415 Parkdale Dr Apt 16B" at bounding box center [184, 335] width 227 height 21
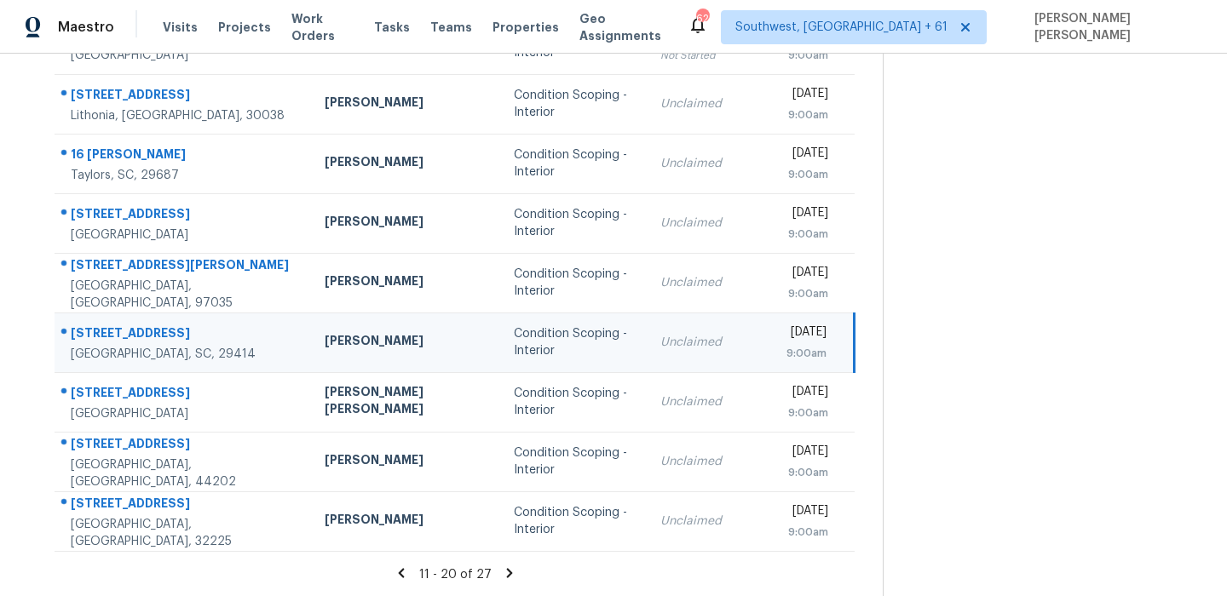
click at [154, 329] on div "415 Parkdale Dr Apt 16B" at bounding box center [184, 335] width 227 height 21
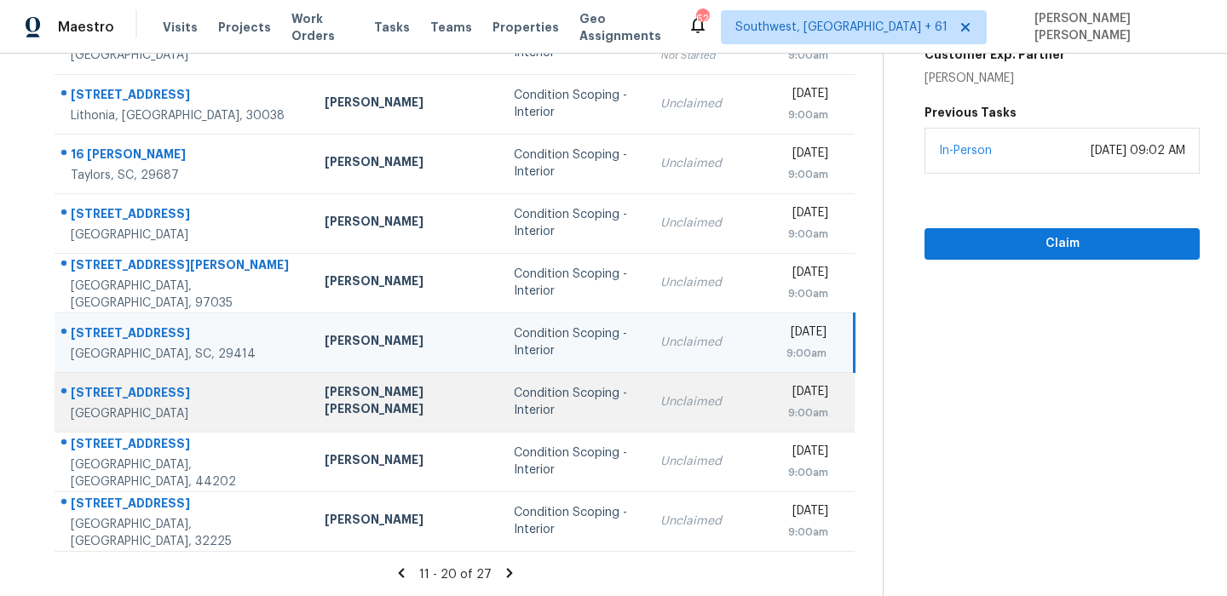
click at [167, 398] on div "2770 Crumplehorn Ln" at bounding box center [184, 394] width 227 height 21
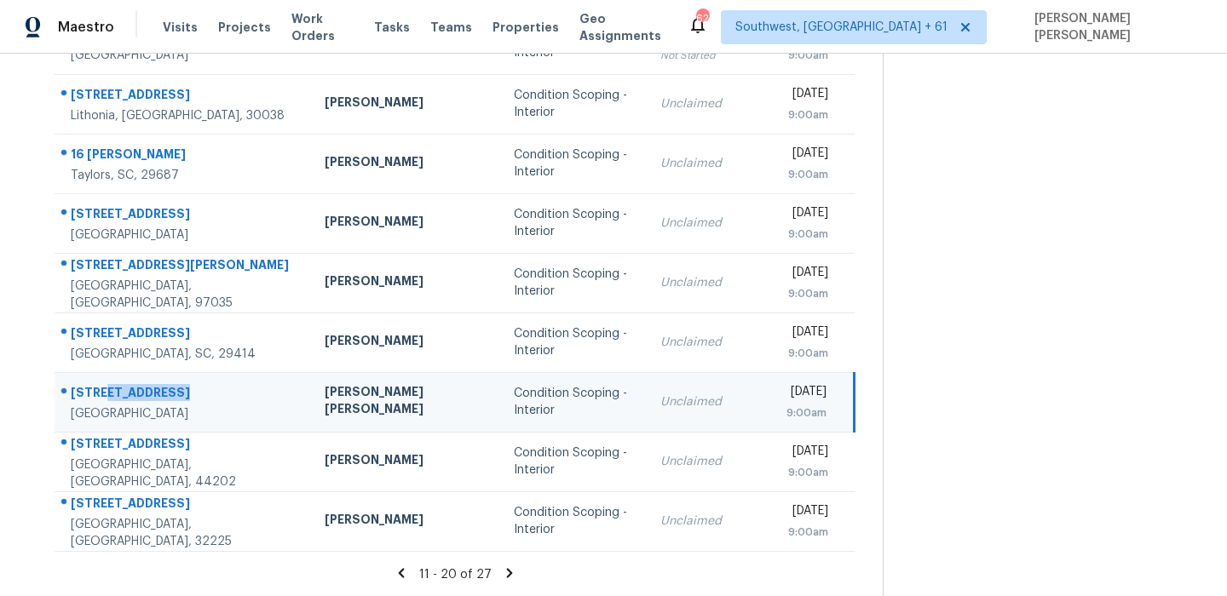
click at [167, 398] on div "2770 Crumplehorn Ln" at bounding box center [184, 394] width 227 height 21
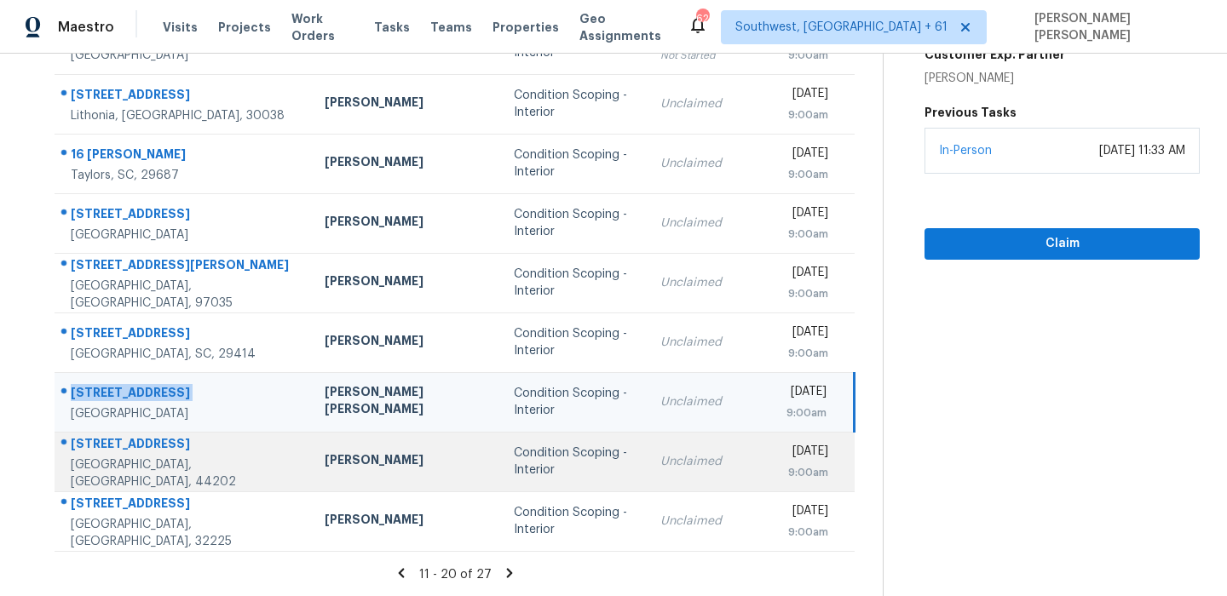
click at [175, 440] on td "824 S Chillicothe Rd Unit 11 Aurora, OH, 44202" at bounding box center [183, 462] width 256 height 60
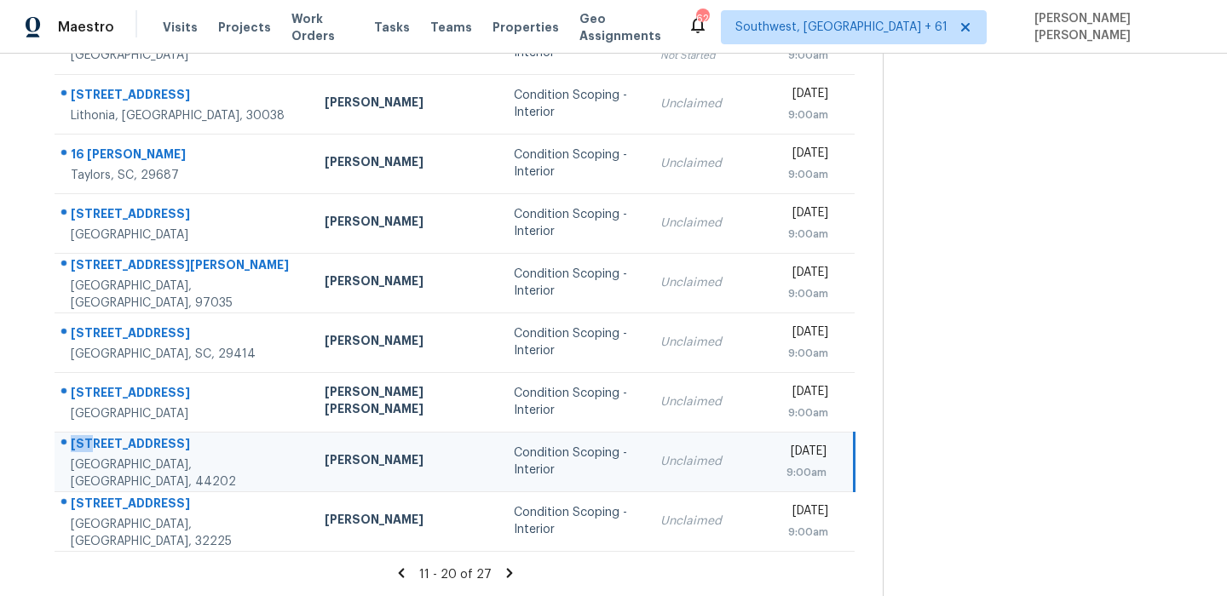
click at [175, 440] on td "824 S Chillicothe Rd Unit 11 Aurora, OH, 44202" at bounding box center [183, 462] width 256 height 60
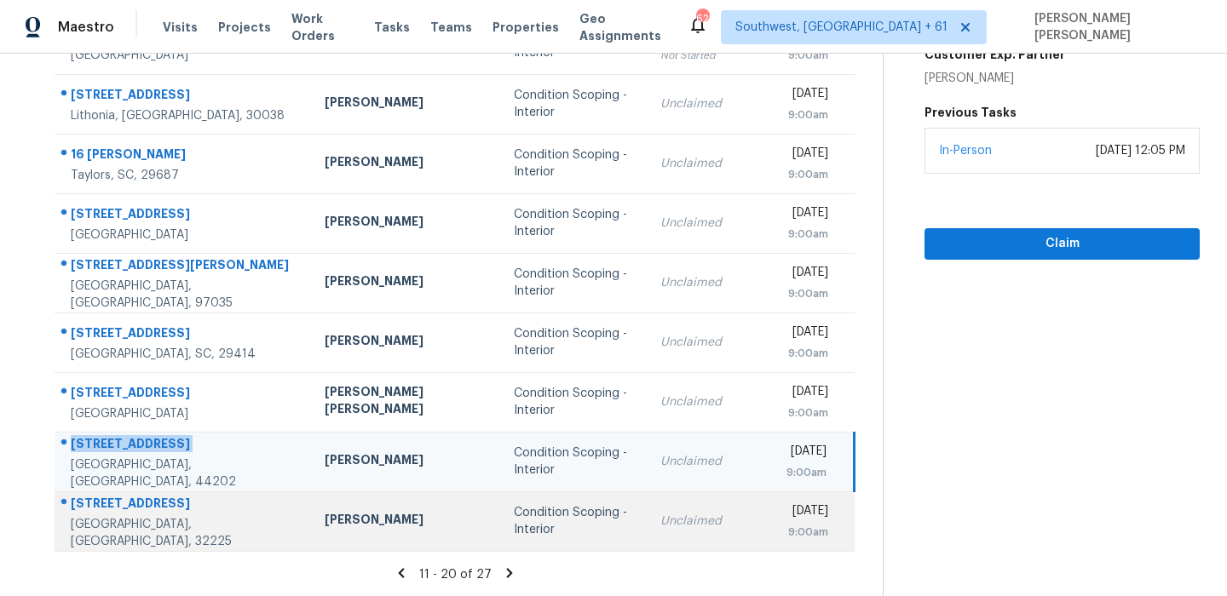
click at [159, 506] on div "14130 Pleasant Point Ln" at bounding box center [184, 505] width 227 height 21
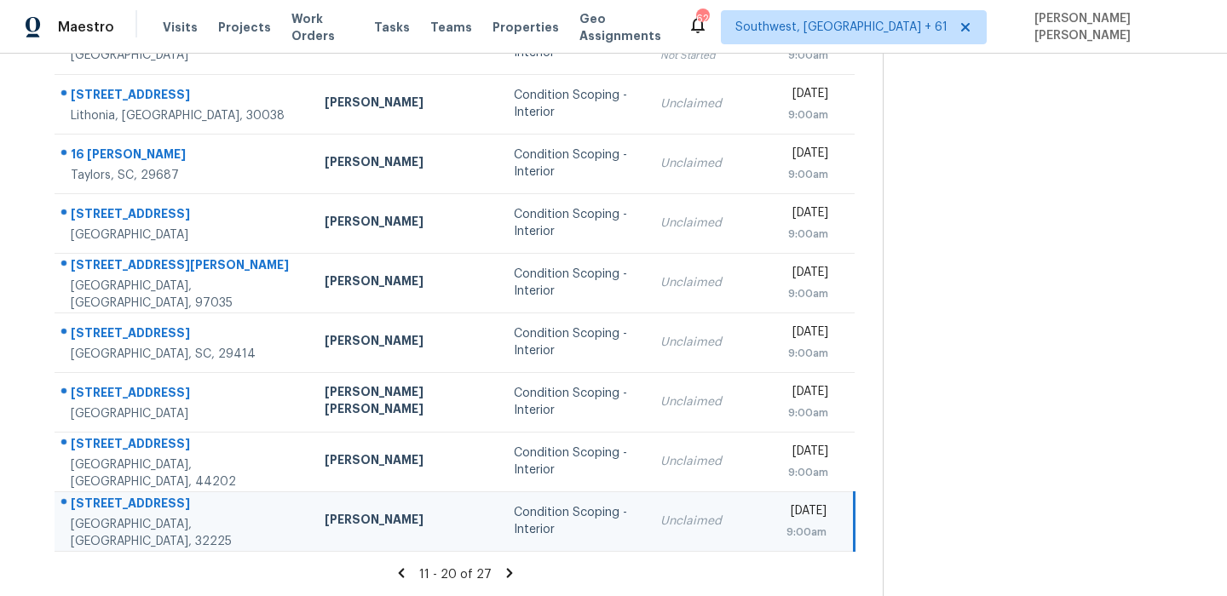
click at [159, 506] on div "14130 Pleasant Point Ln" at bounding box center [184, 505] width 227 height 21
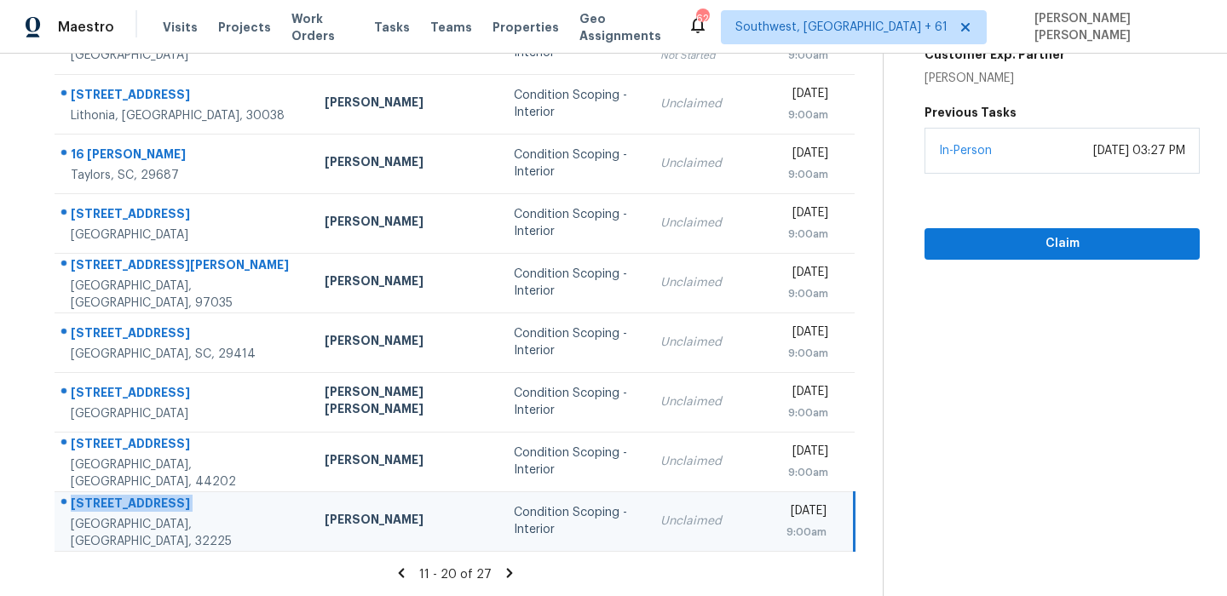
click at [507, 576] on icon at bounding box center [509, 573] width 15 height 15
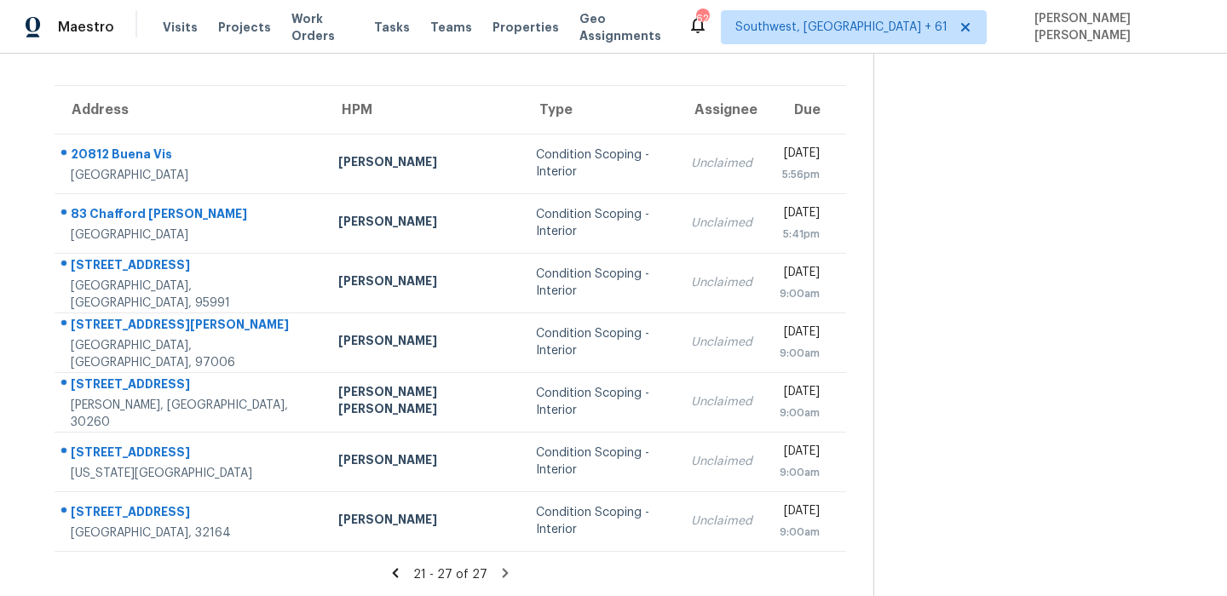
scroll to position [0, 0]
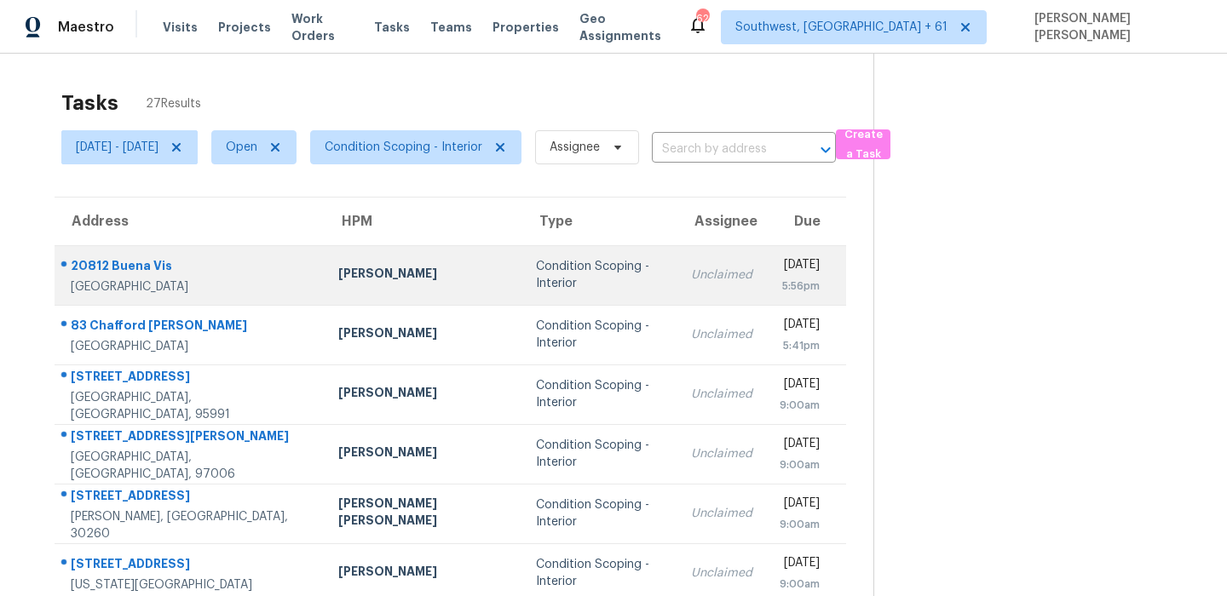
click at [101, 268] on div "20812 Buena Vis" at bounding box center [191, 267] width 240 height 21
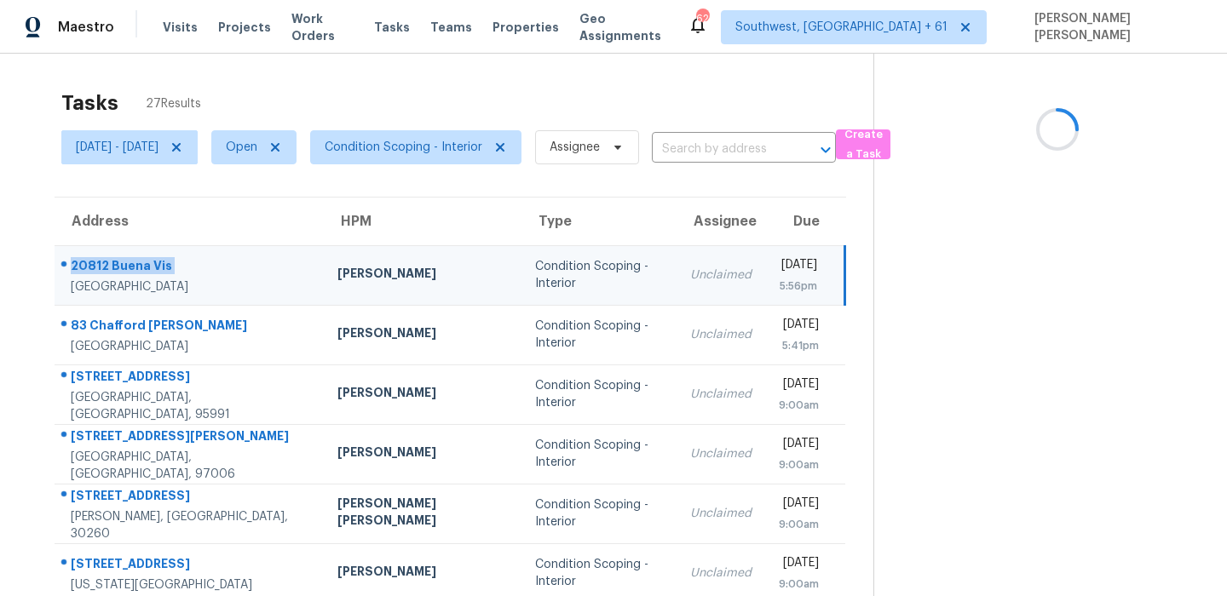
click at [101, 268] on div "20812 Buena Vis" at bounding box center [190, 267] width 239 height 21
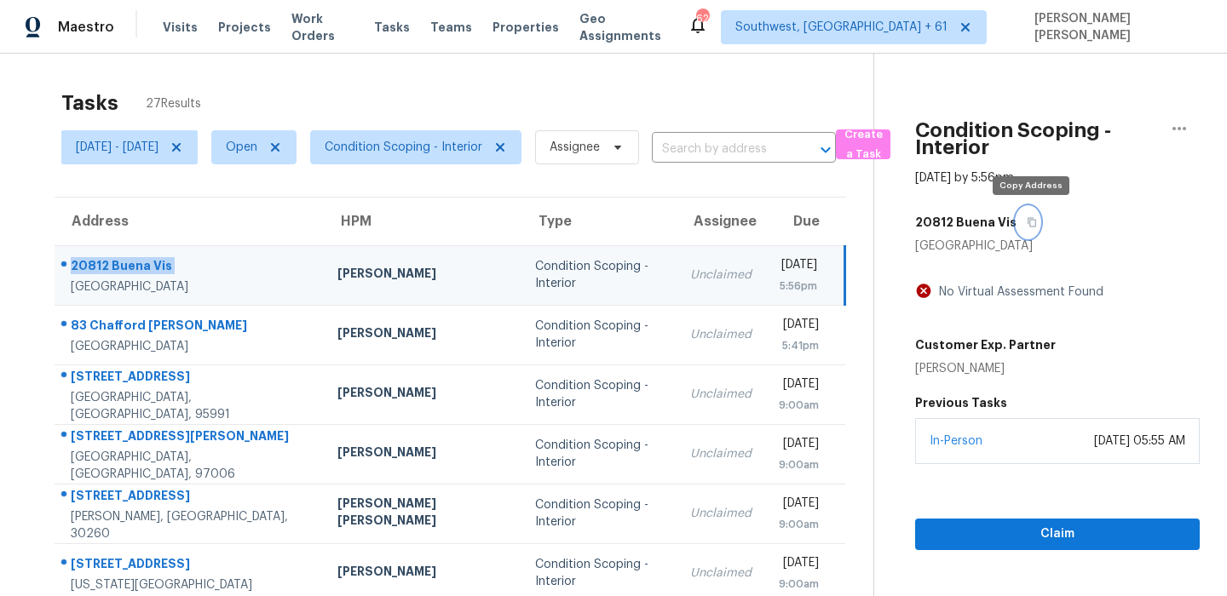
click at [1028, 225] on icon "button" at bounding box center [1032, 222] width 10 height 10
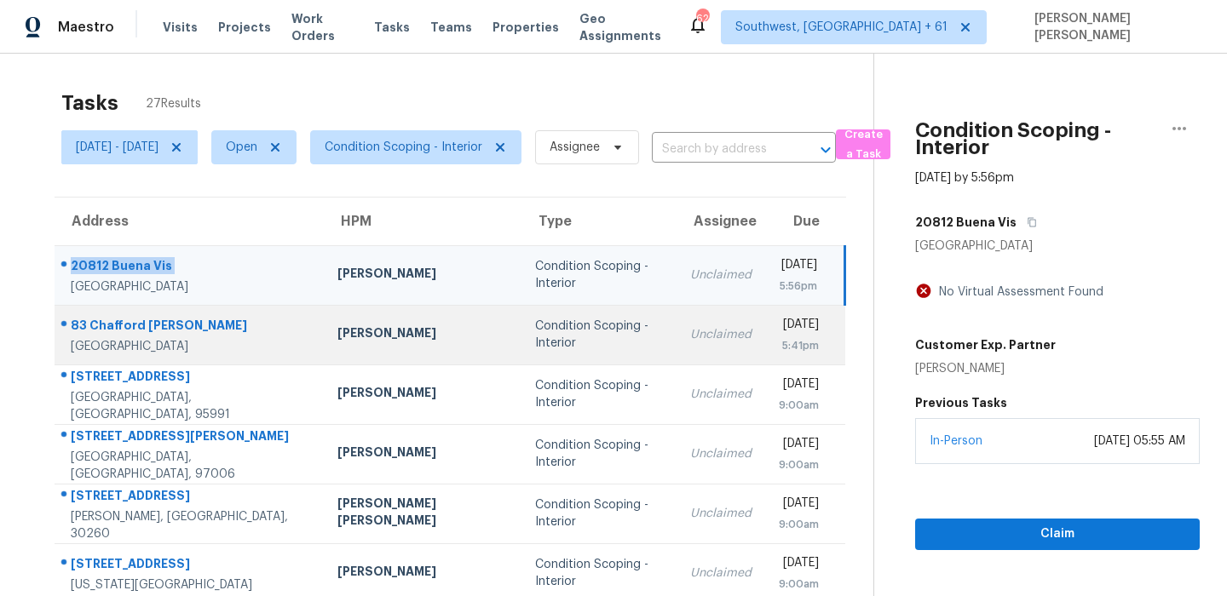
click at [324, 331] on td "[PERSON_NAME]" at bounding box center [423, 335] width 198 height 60
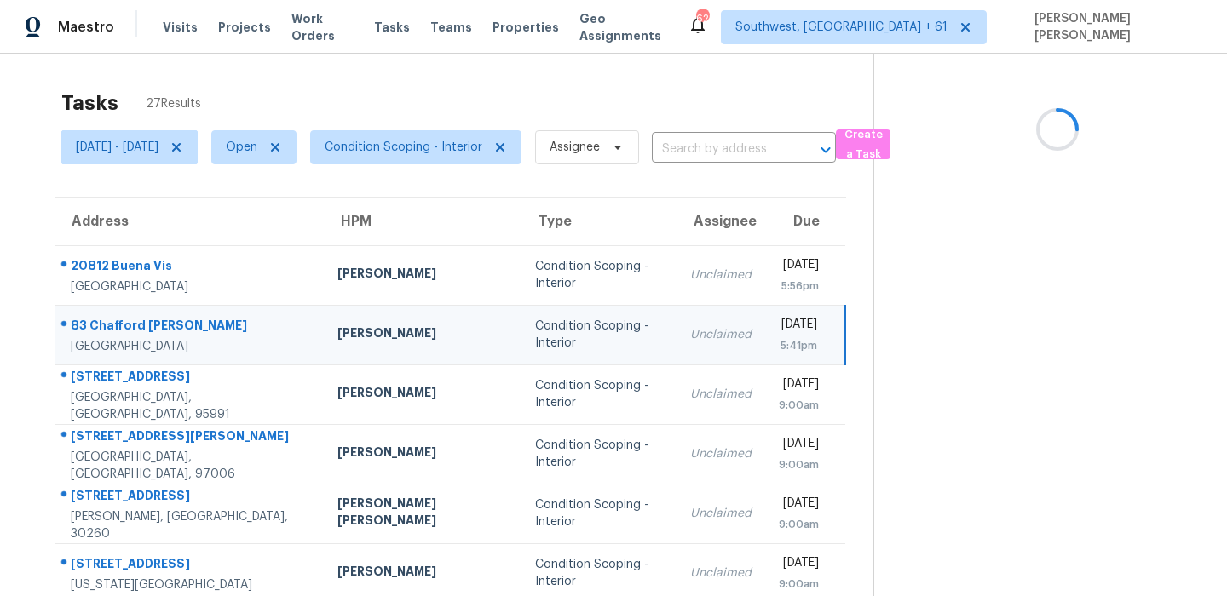
click at [168, 315] on div at bounding box center [182, 326] width 255 height 22
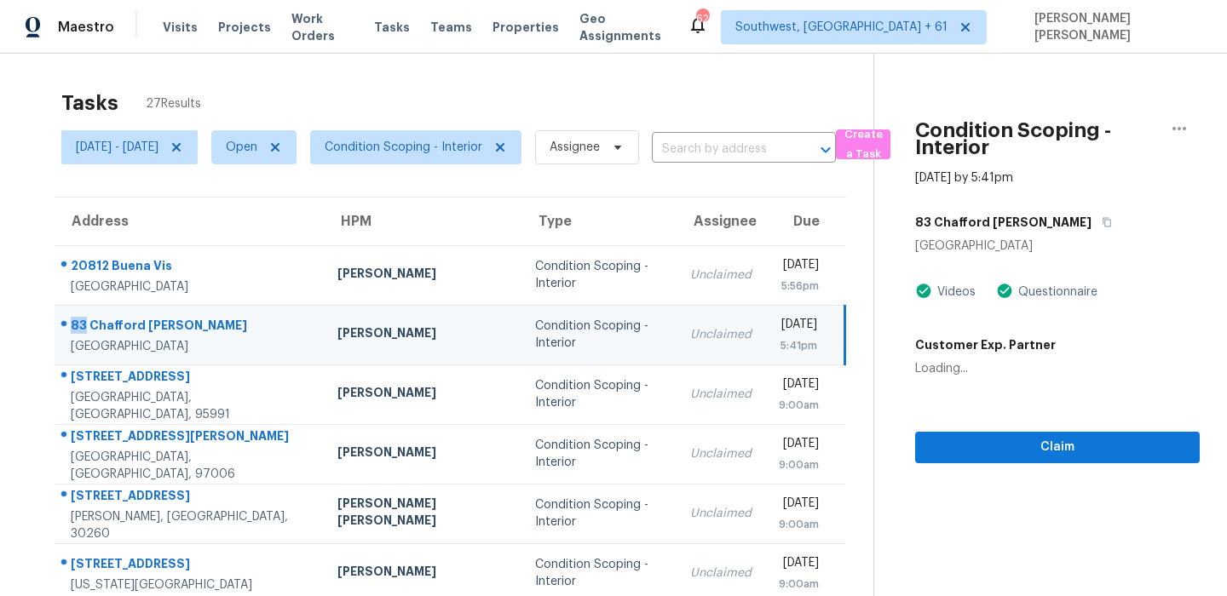
click at [168, 315] on div at bounding box center [182, 326] width 255 height 22
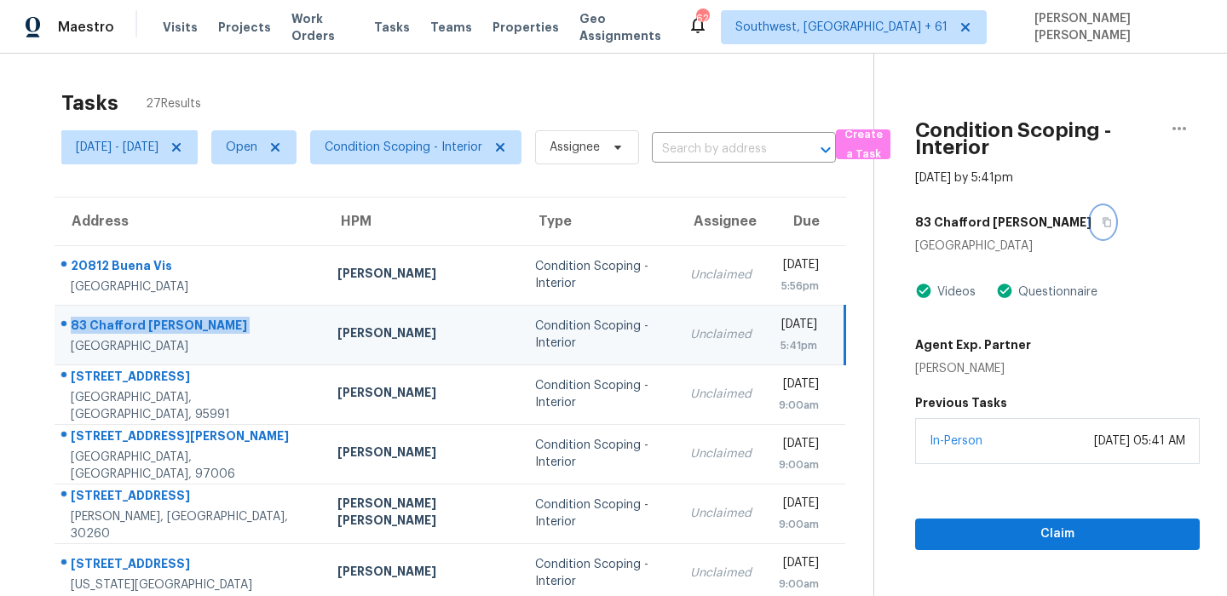
click at [1102, 222] on icon "button" at bounding box center [1107, 222] width 10 height 10
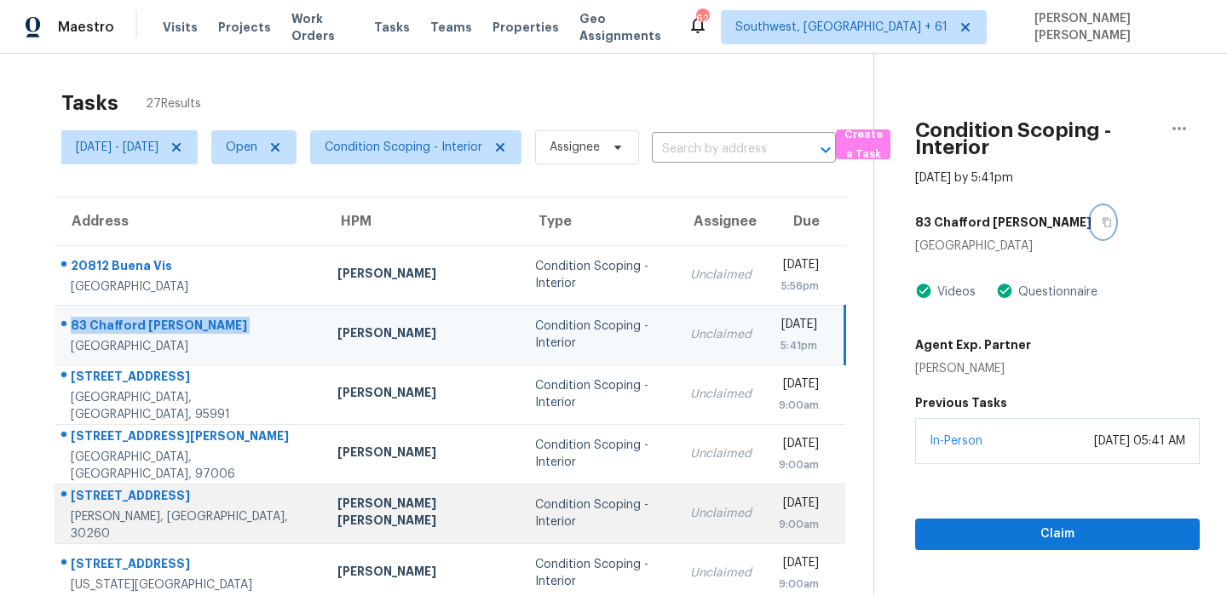
scroll to position [112, 0]
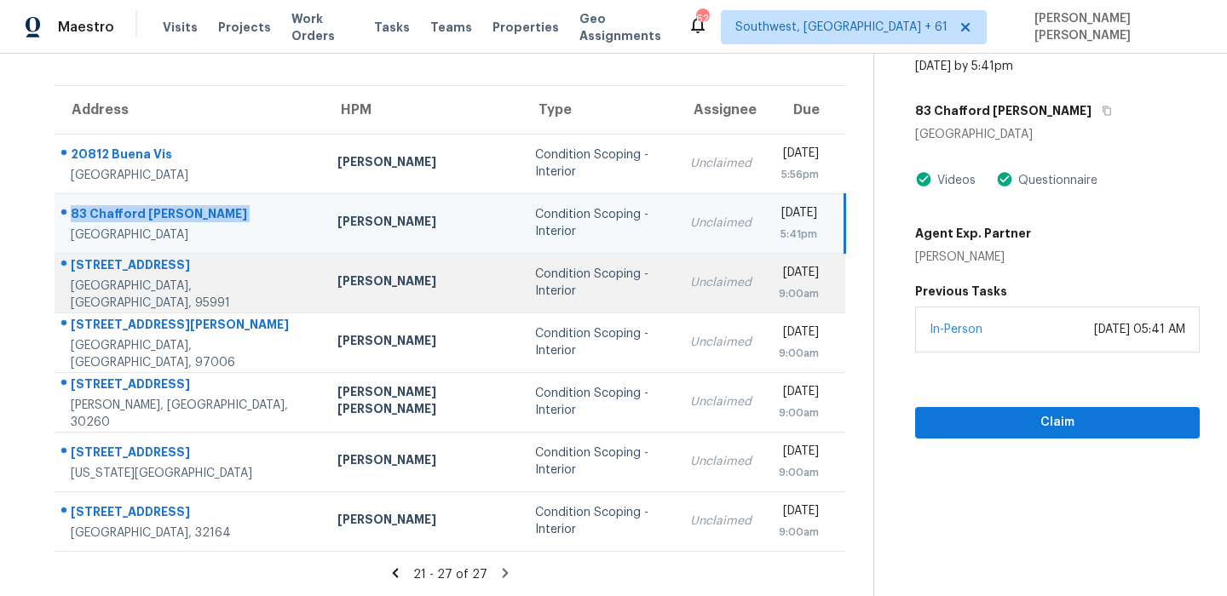
click at [139, 274] on div "517 Crestmont Ave" at bounding box center [190, 266] width 239 height 21
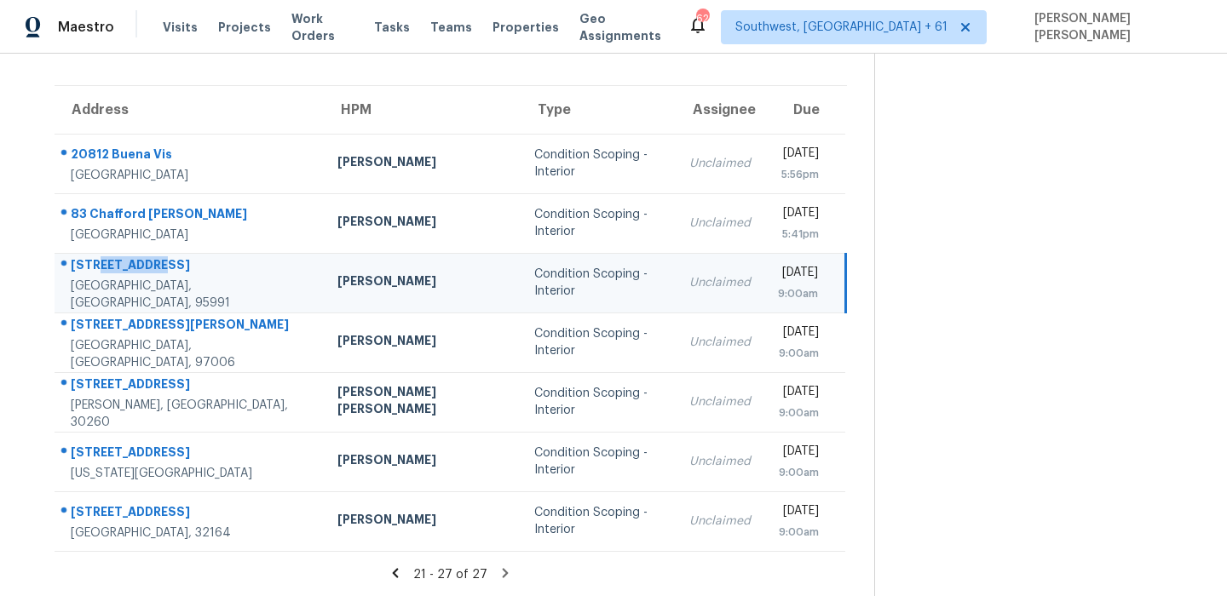
click at [139, 274] on div "517 Crestmont Ave" at bounding box center [190, 266] width 239 height 21
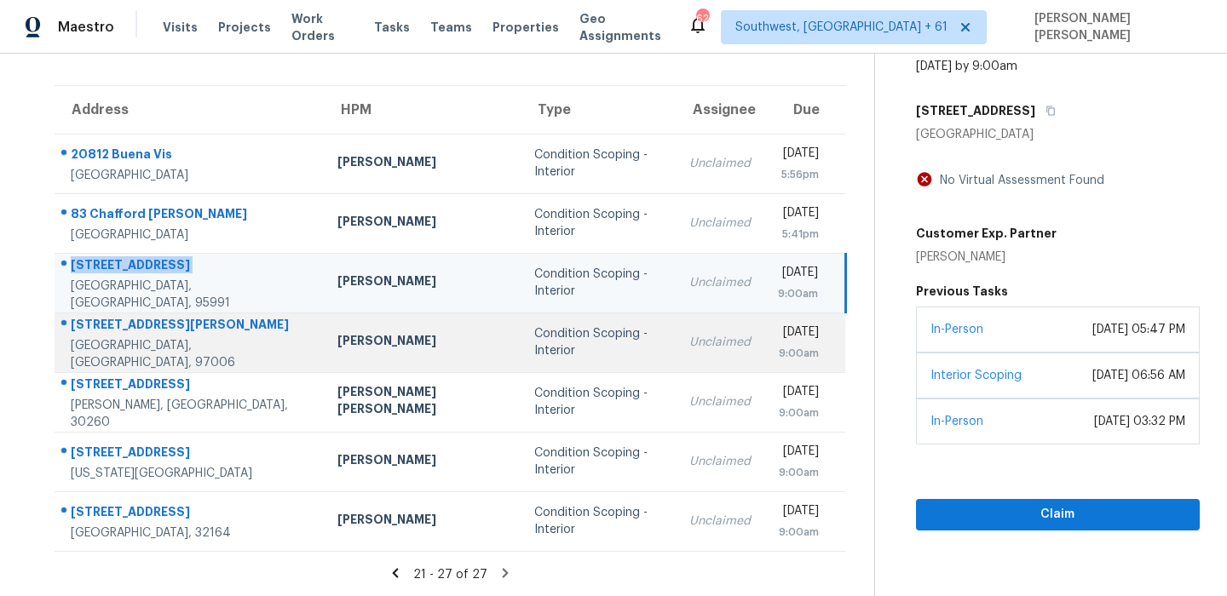
click at [170, 349] on div "Beaverton, OR, 97006" at bounding box center [190, 354] width 239 height 34
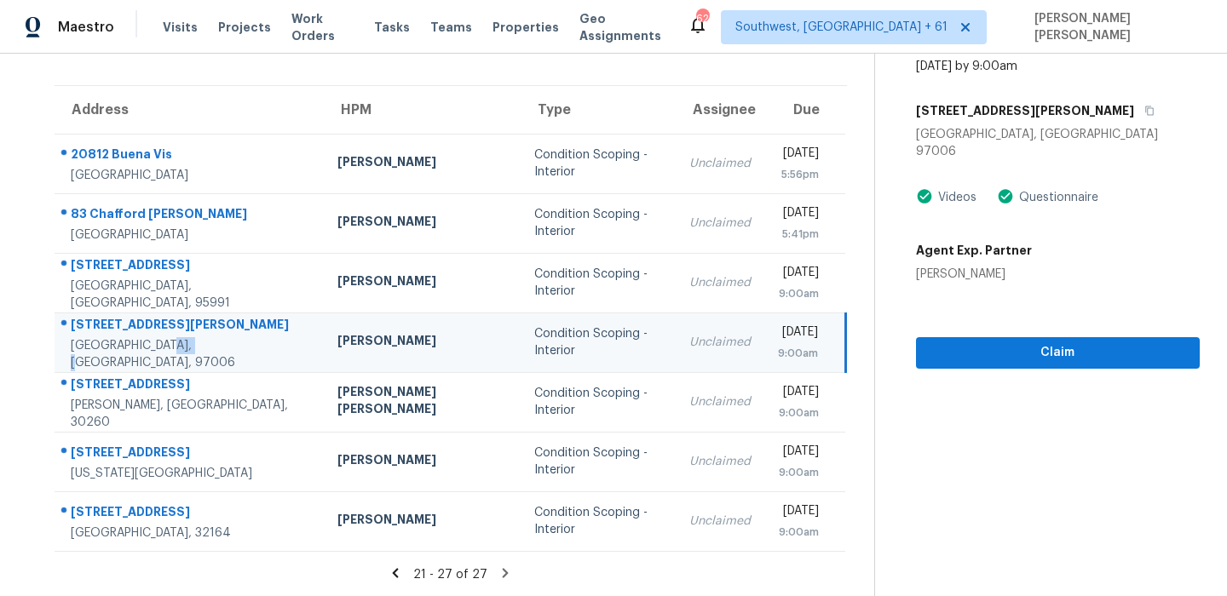
click at [172, 344] on div "Beaverton, OR, 97006" at bounding box center [190, 354] width 239 height 34
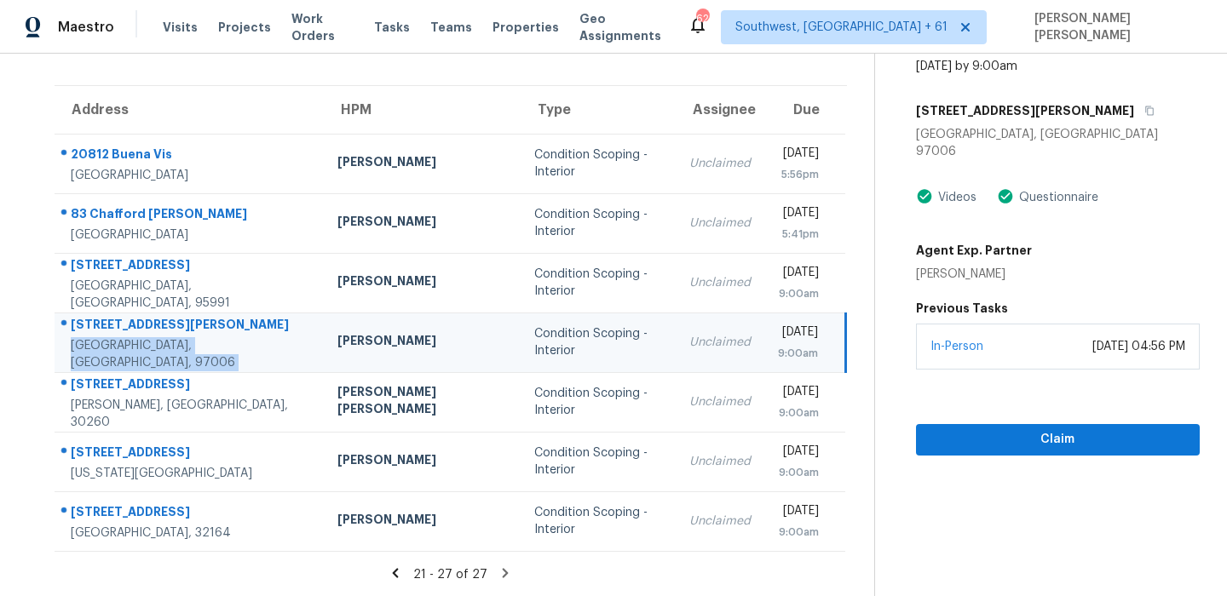
click at [172, 344] on div "Beaverton, OR, 97006" at bounding box center [190, 354] width 239 height 34
click at [197, 329] on div "19002 SW Jessica Way" at bounding box center [190, 326] width 239 height 21
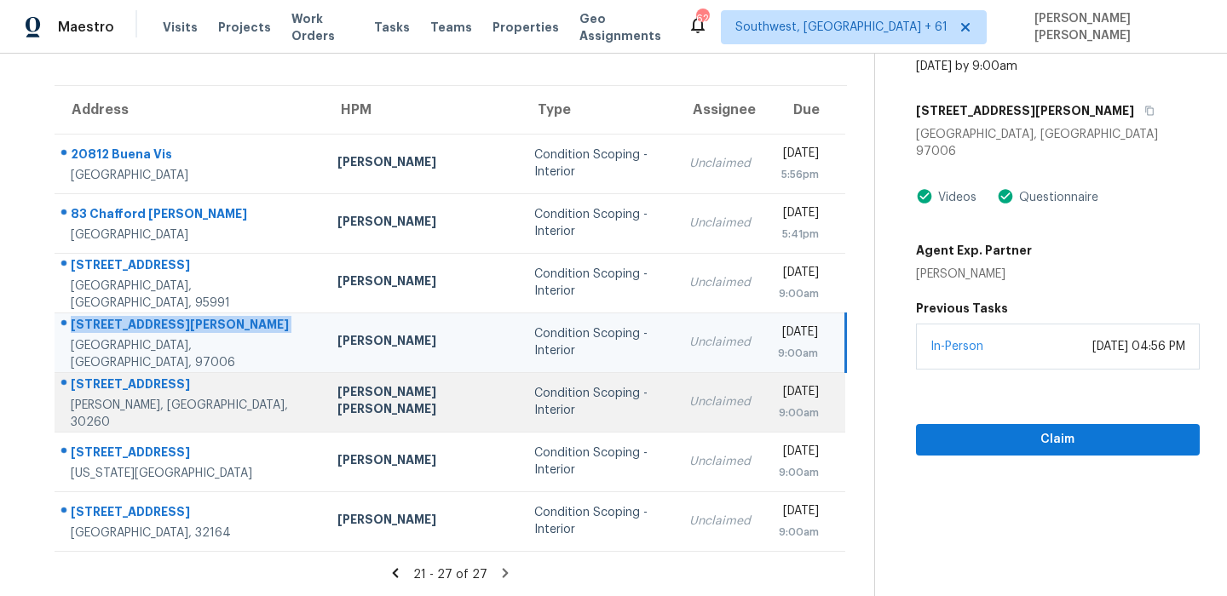
click at [158, 387] on div "6566 Melandre Dr" at bounding box center [190, 386] width 239 height 21
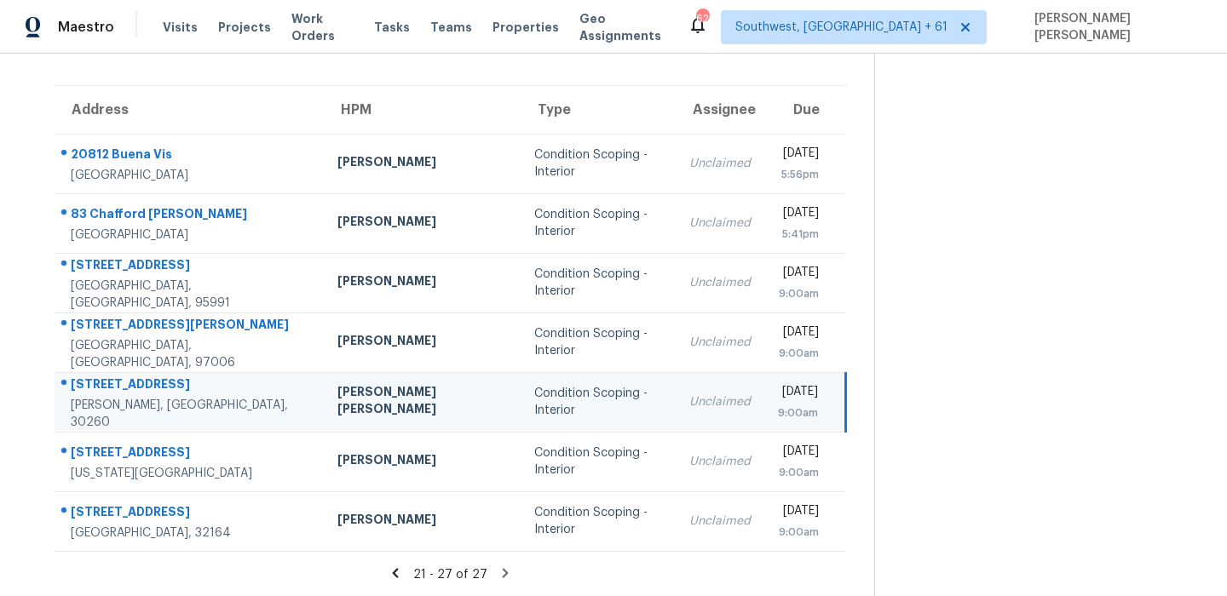
click at [158, 387] on div "6566 Melandre Dr" at bounding box center [190, 386] width 239 height 21
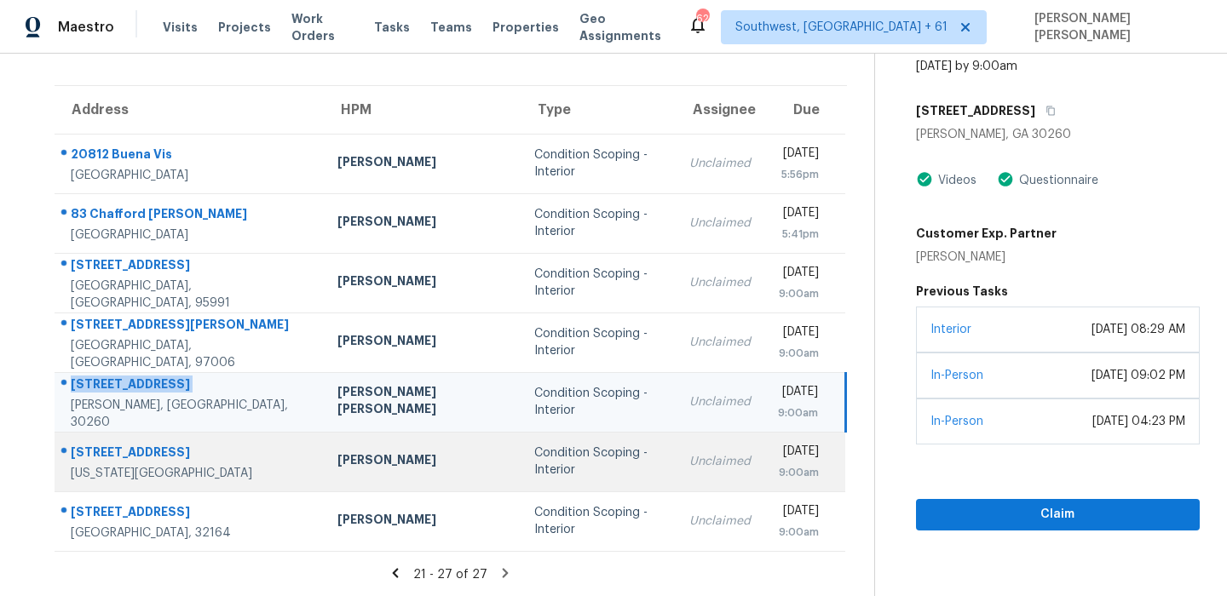
click at [141, 460] on div "10300 E 39th St" at bounding box center [190, 454] width 239 height 21
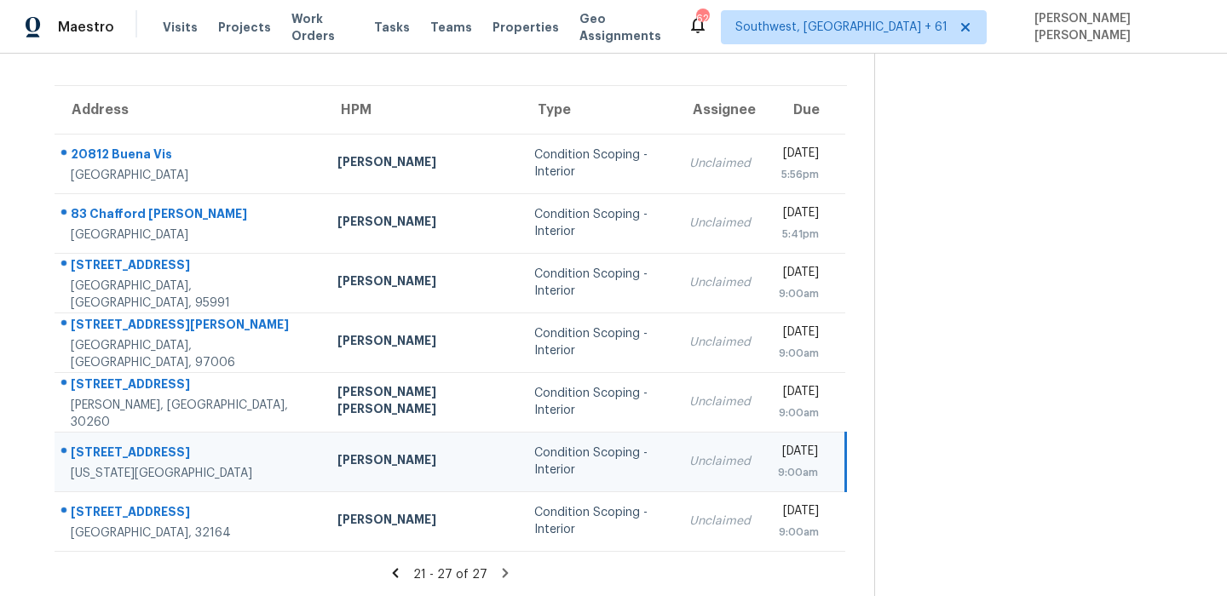
click at [141, 460] on div "10300 E 39th St" at bounding box center [190, 454] width 239 height 21
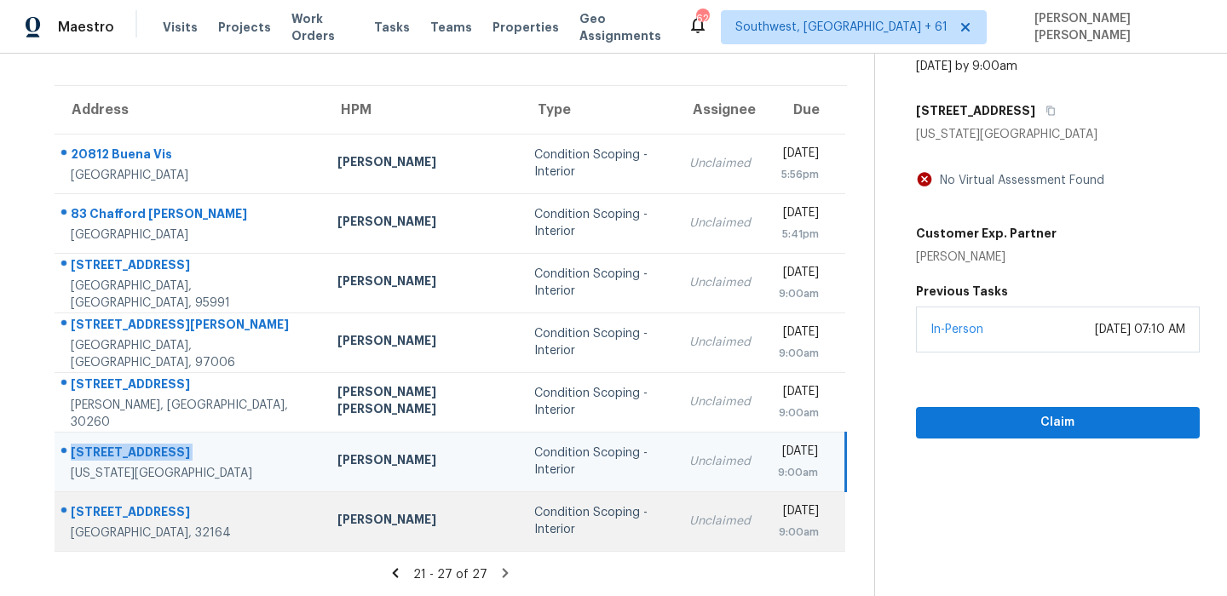
click at [132, 498] on td "25 Peninsula Ln Palm Coast, FL, 32164" at bounding box center [189, 522] width 269 height 60
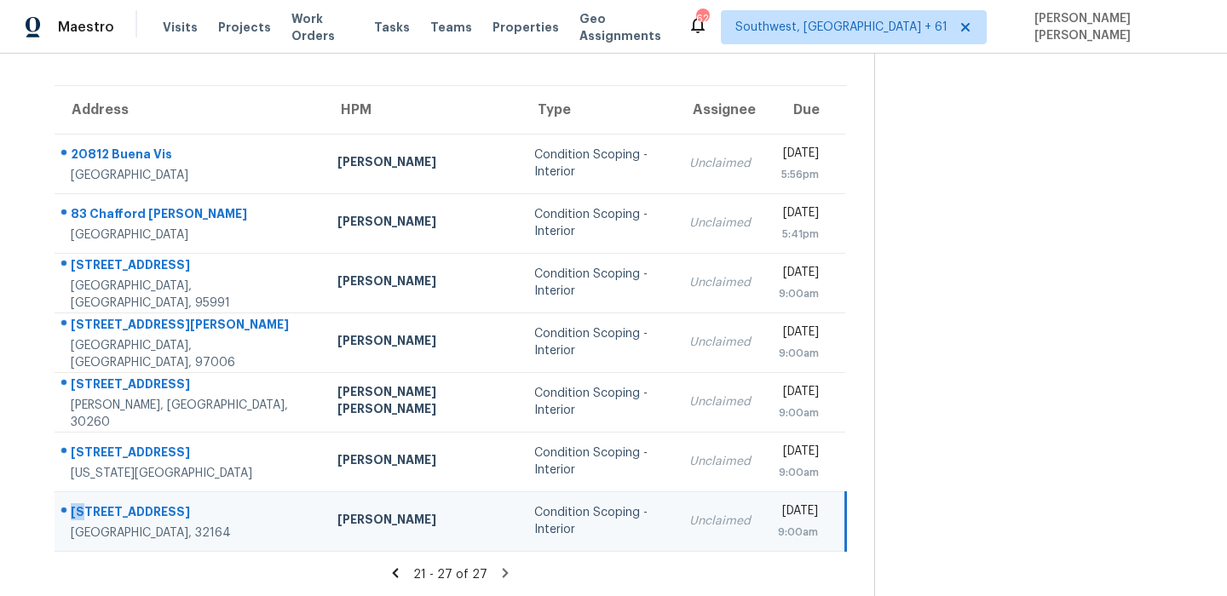
click at [132, 498] on td "25 Peninsula Ln Palm Coast, FL, 32164" at bounding box center [189, 522] width 269 height 60
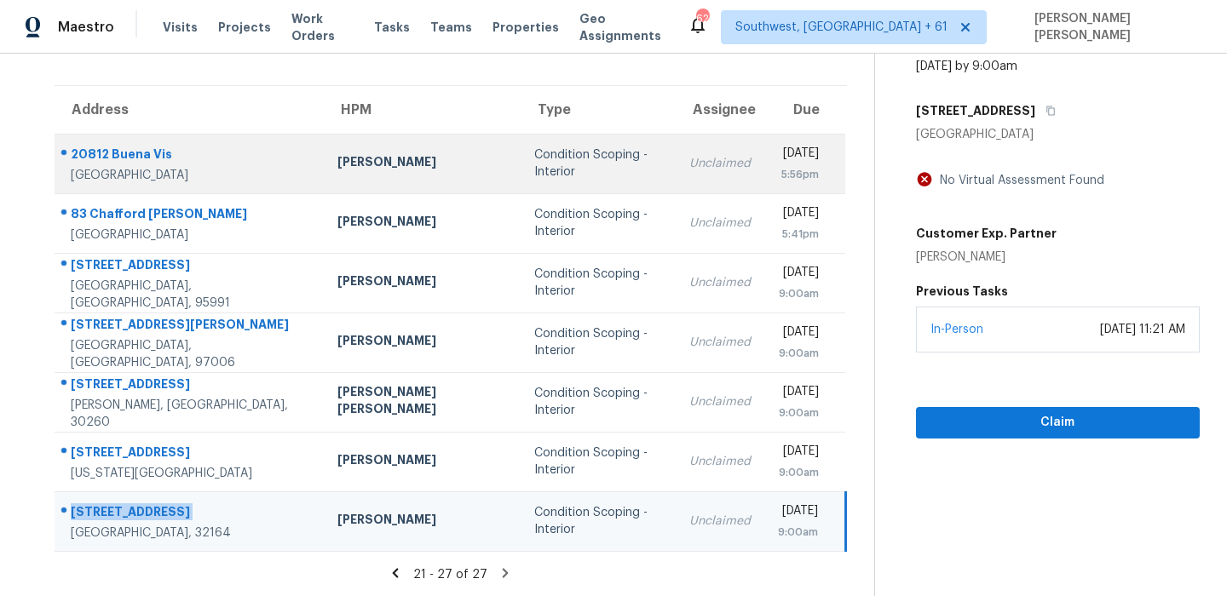
scroll to position [0, 0]
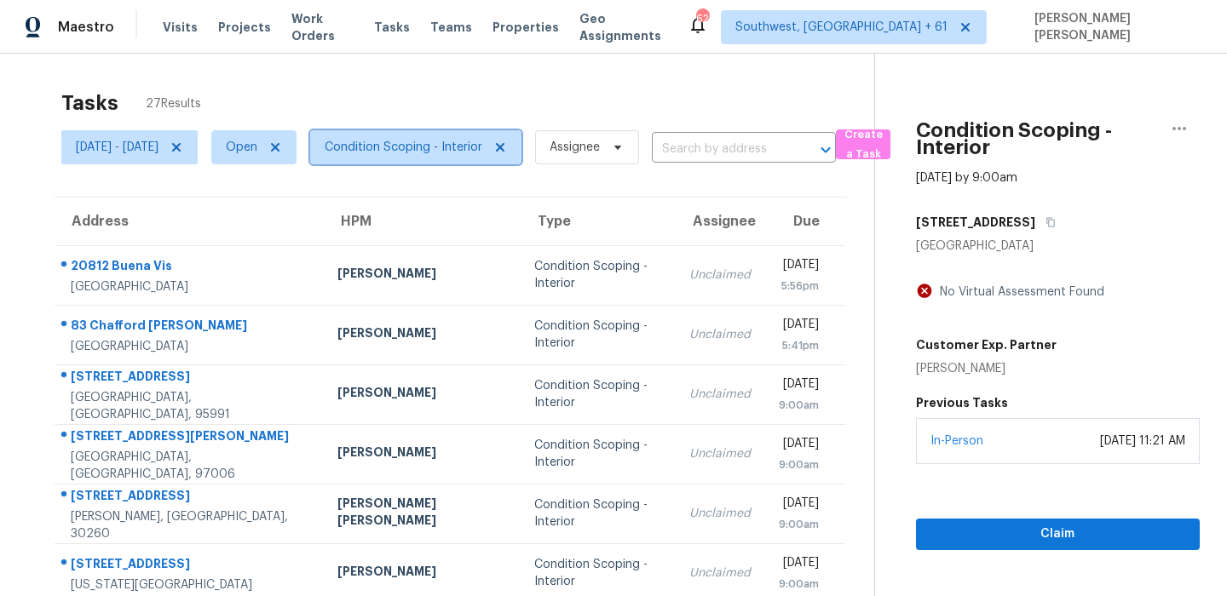
click at [424, 146] on span "Condition Scoping - Interior" at bounding box center [404, 147] width 158 height 17
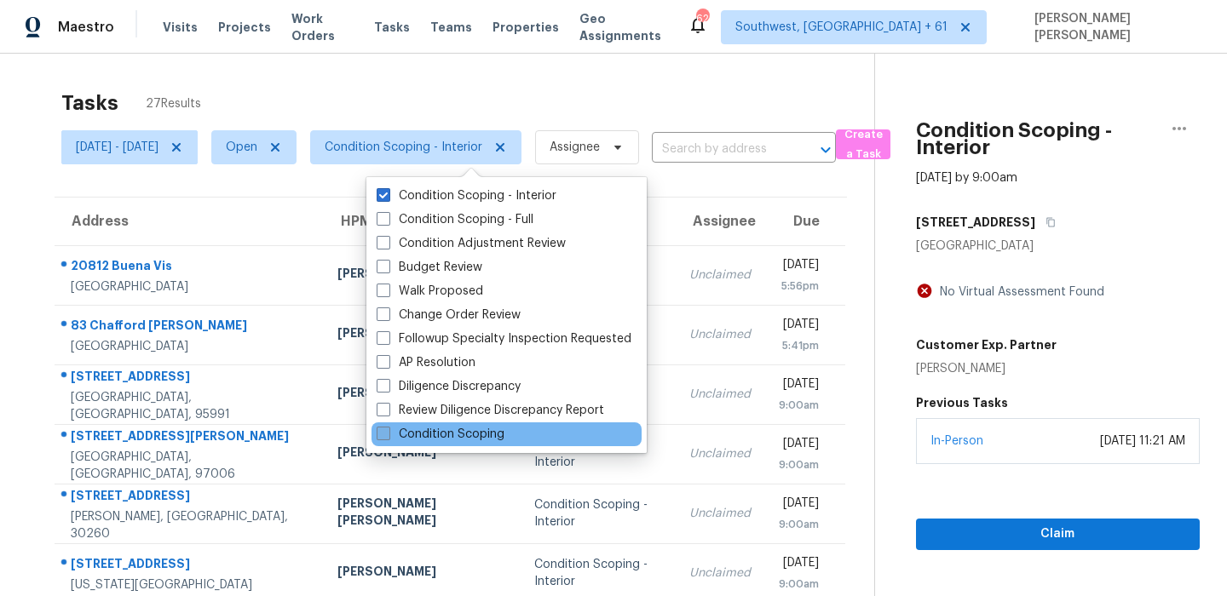
click at [455, 434] on label "Condition Scoping" at bounding box center [441, 434] width 128 height 17
click at [388, 434] on input "Condition Scoping" at bounding box center [382, 431] width 11 height 11
checkbox input "true"
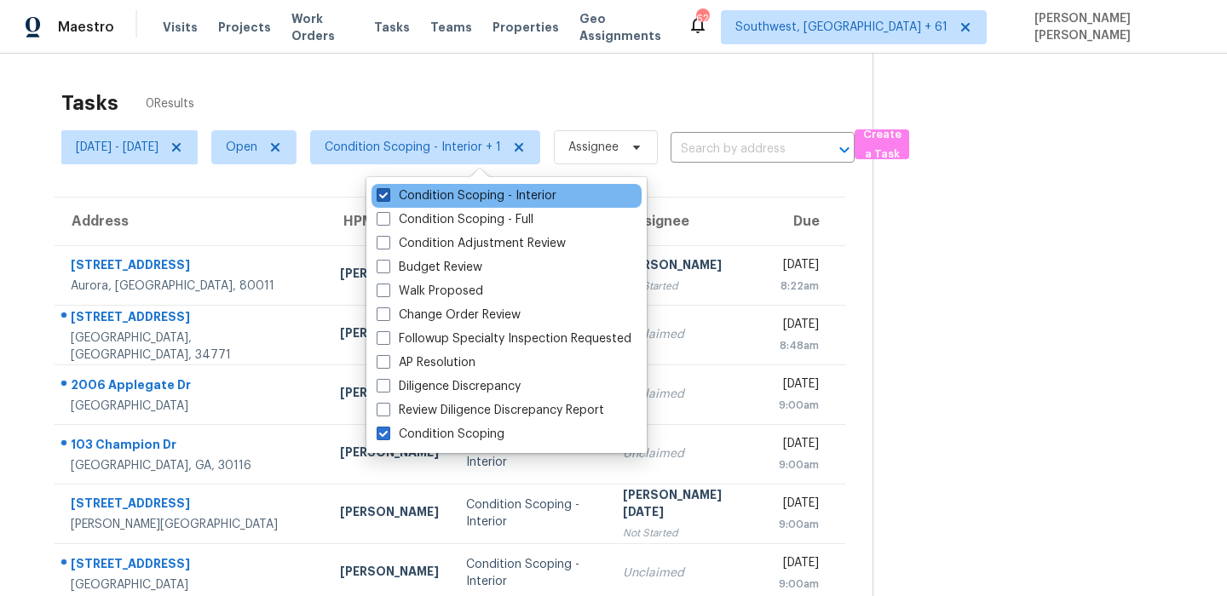
click at [487, 199] on label "Condition Scoping - Interior" at bounding box center [467, 195] width 180 height 17
click at [388, 199] on input "Condition Scoping - Interior" at bounding box center [382, 192] width 11 height 11
checkbox input "false"
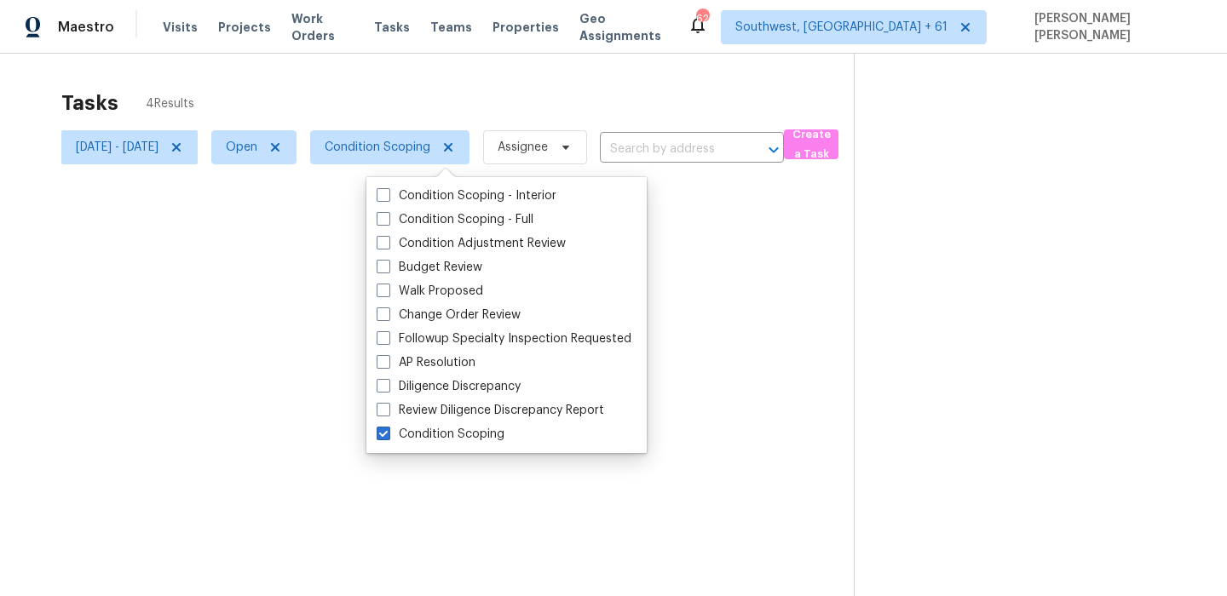
click at [551, 76] on div "Tasks 4 Results Thu, Sep 18 - Thu, Sep 18 Open Condition Scoping Assignee ​ Cre…" at bounding box center [613, 352] width 1227 height 596
